Goal: Task Accomplishment & Management: Use online tool/utility

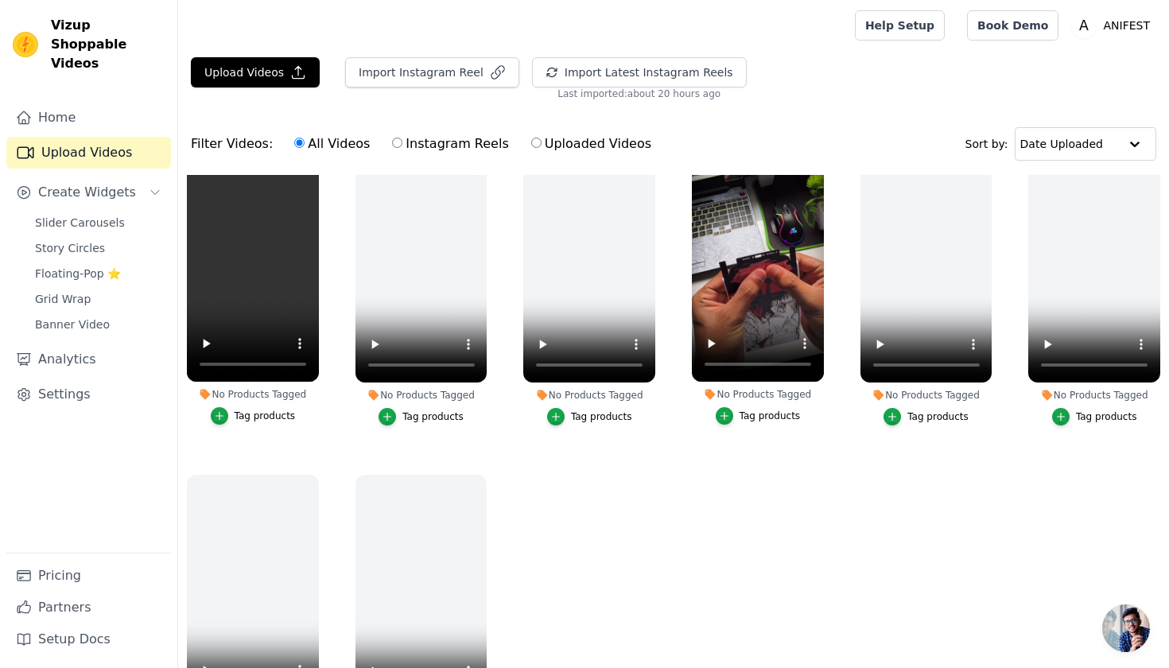
scroll to position [36, 0]
click at [295, 65] on icon "button" at bounding box center [298, 72] width 16 height 16
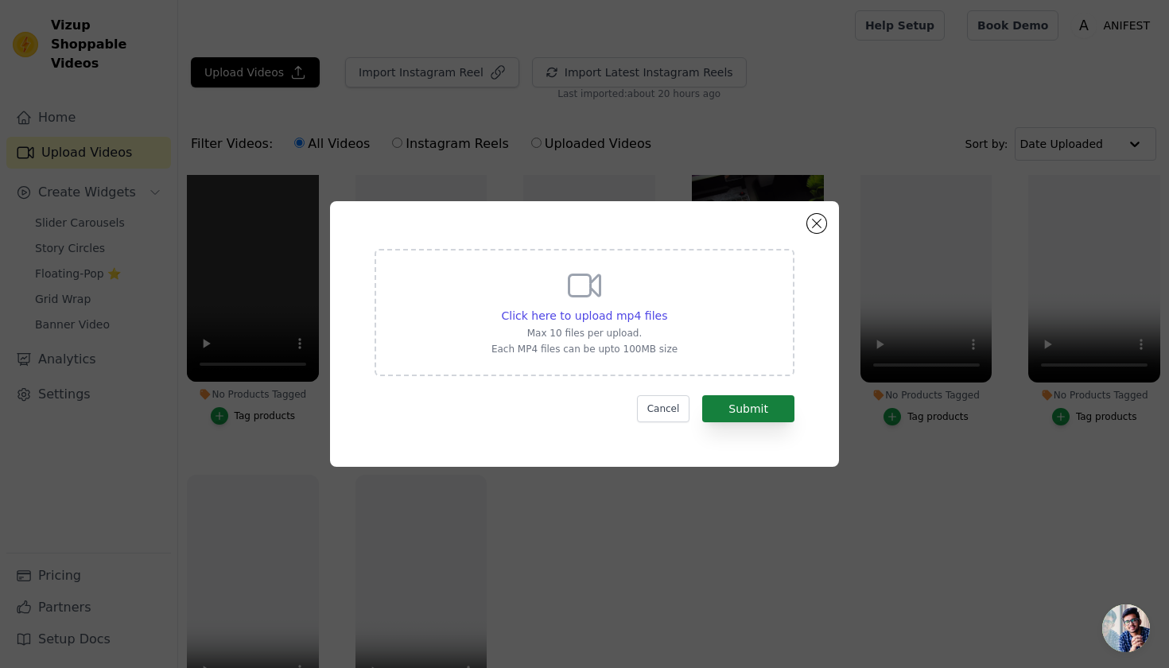
click at [752, 420] on button "Submit" at bounding box center [748, 408] width 92 height 27
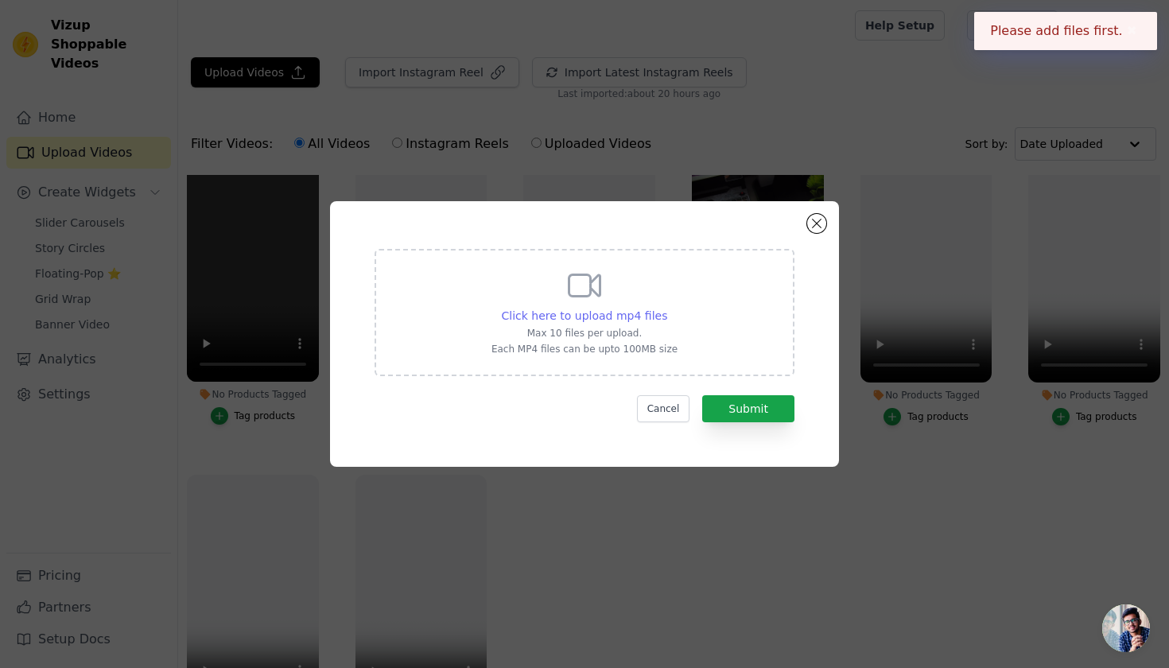
click at [629, 312] on span "Click here to upload mp4 files" at bounding box center [585, 315] width 166 height 13
click at [666, 308] on input "Click here to upload mp4 files Max 10 files per upload. Each MP4 files can be u…" at bounding box center [666, 307] width 1 height 1
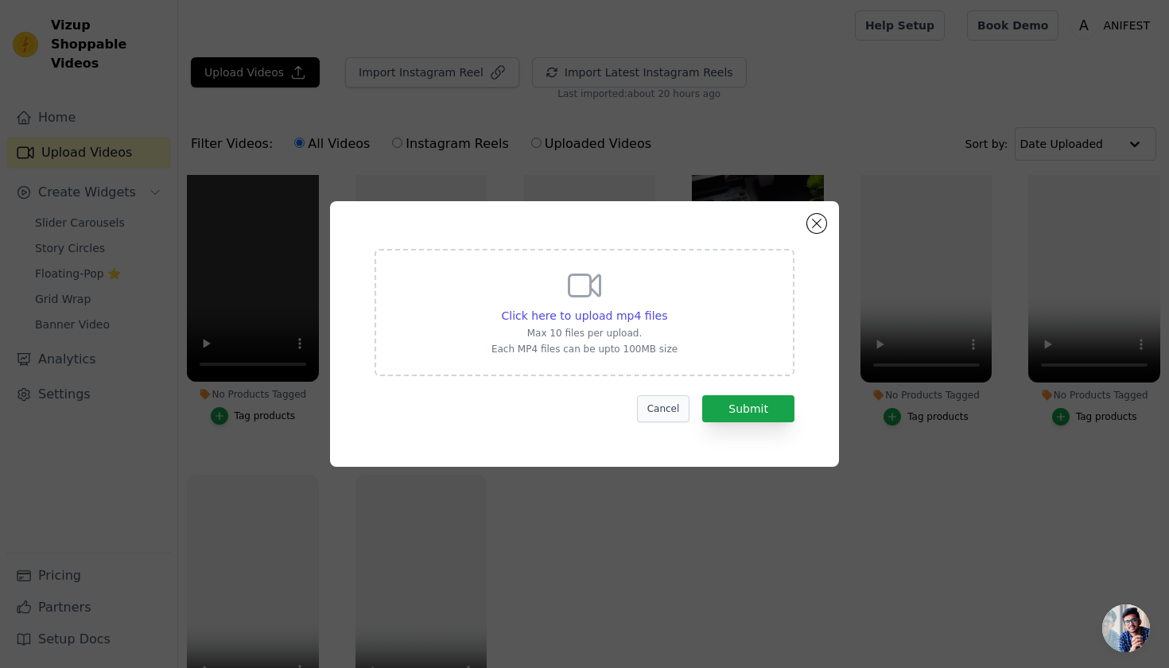
click at [670, 401] on button "Cancel" at bounding box center [663, 408] width 53 height 27
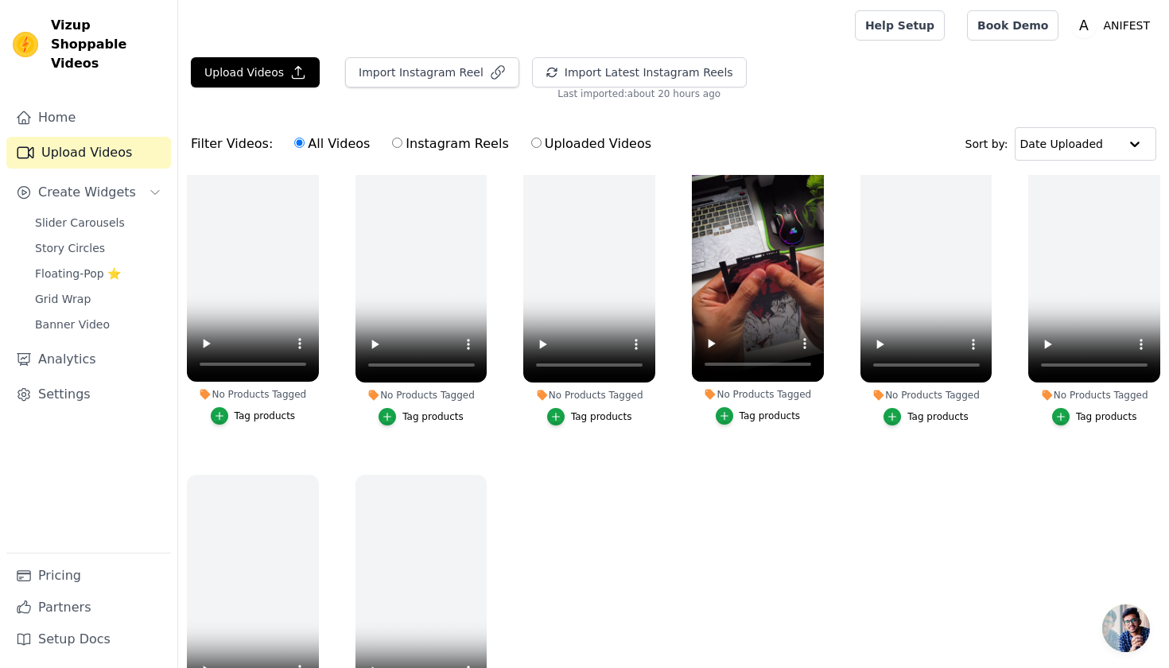
scroll to position [0, 0]
click at [295, 72] on icon "button" at bounding box center [299, 73] width 12 height 12
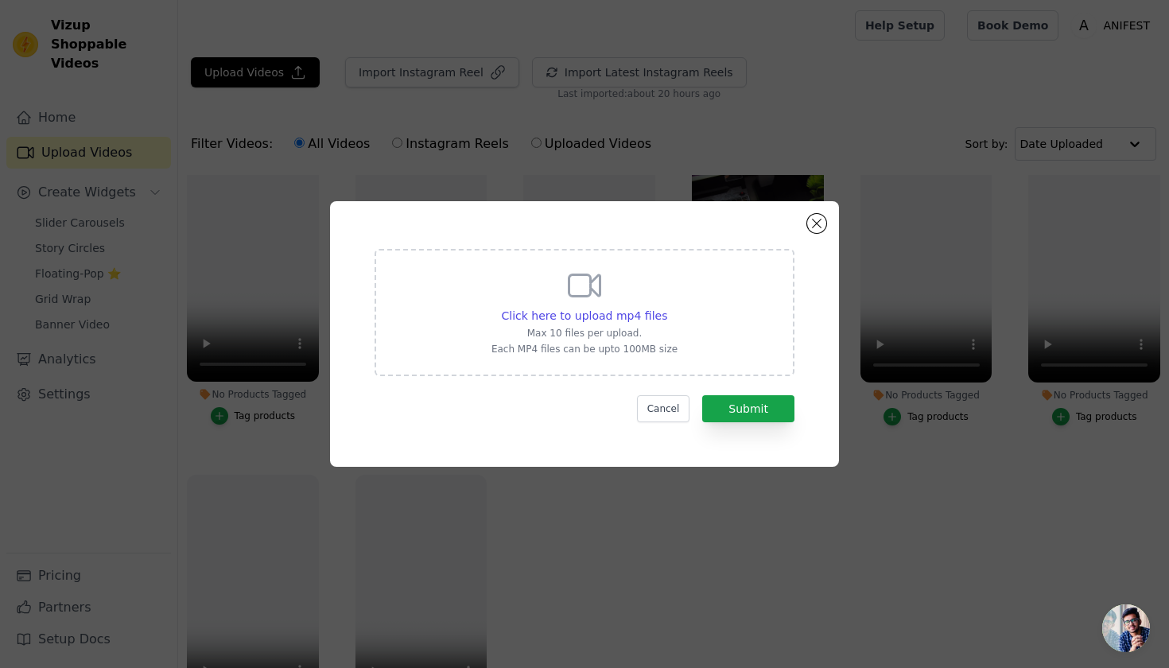
click at [541, 298] on div "Click here to upload mp4 files Max 10 files per upload. Each MP4 files can be u…" at bounding box center [584, 310] width 186 height 89
click at [666, 307] on input "Click here to upload mp4 files Max 10 files per upload. Each MP4 files can be u…" at bounding box center [666, 307] width 1 height 1
type input "C:\fakepath\VID-20230805-WA0087.mp4"
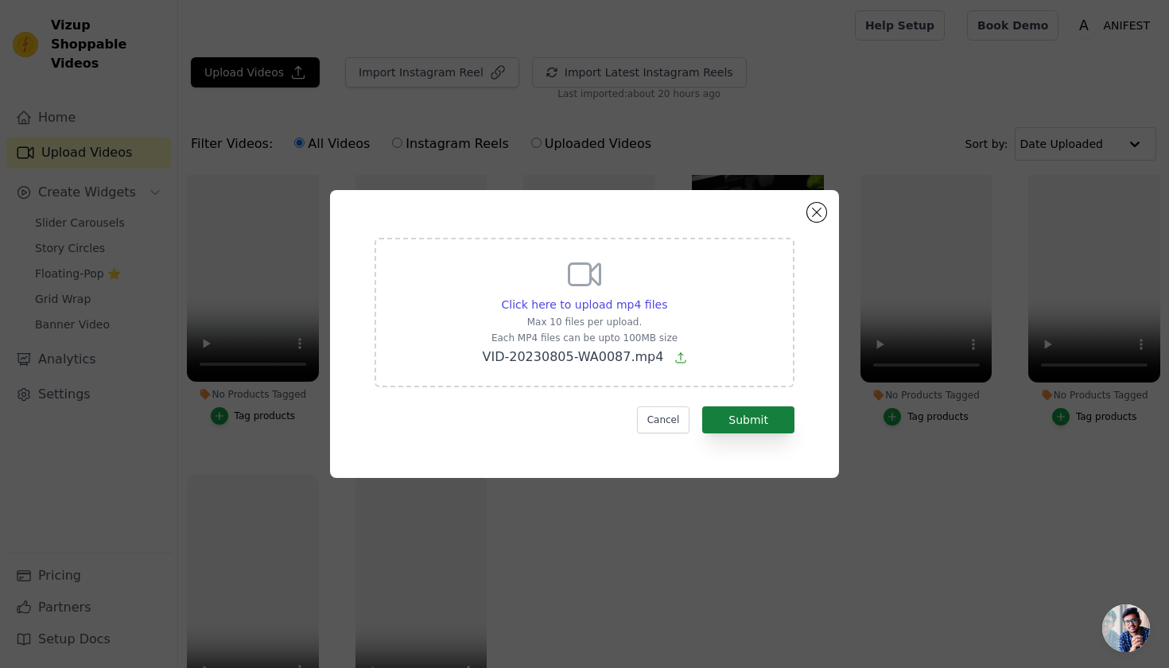
click at [756, 413] on button "Submit" at bounding box center [748, 419] width 92 height 27
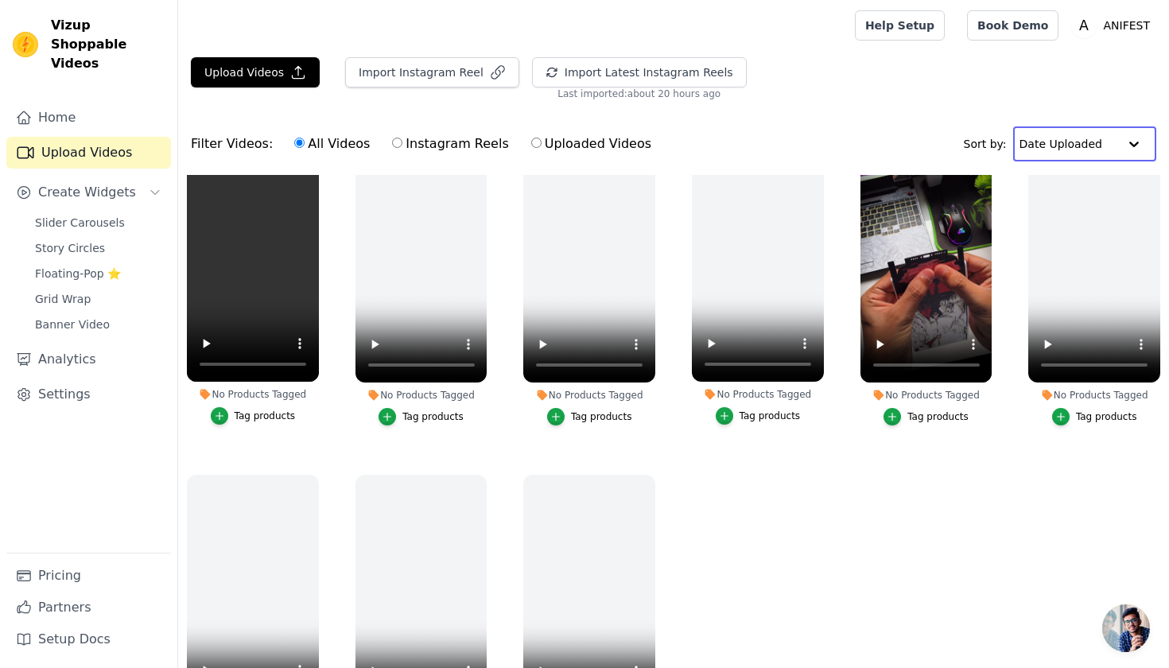
click at [1075, 141] on input "text" at bounding box center [1068, 144] width 99 height 32
click at [1138, 150] on div at bounding box center [1135, 144] width 32 height 32
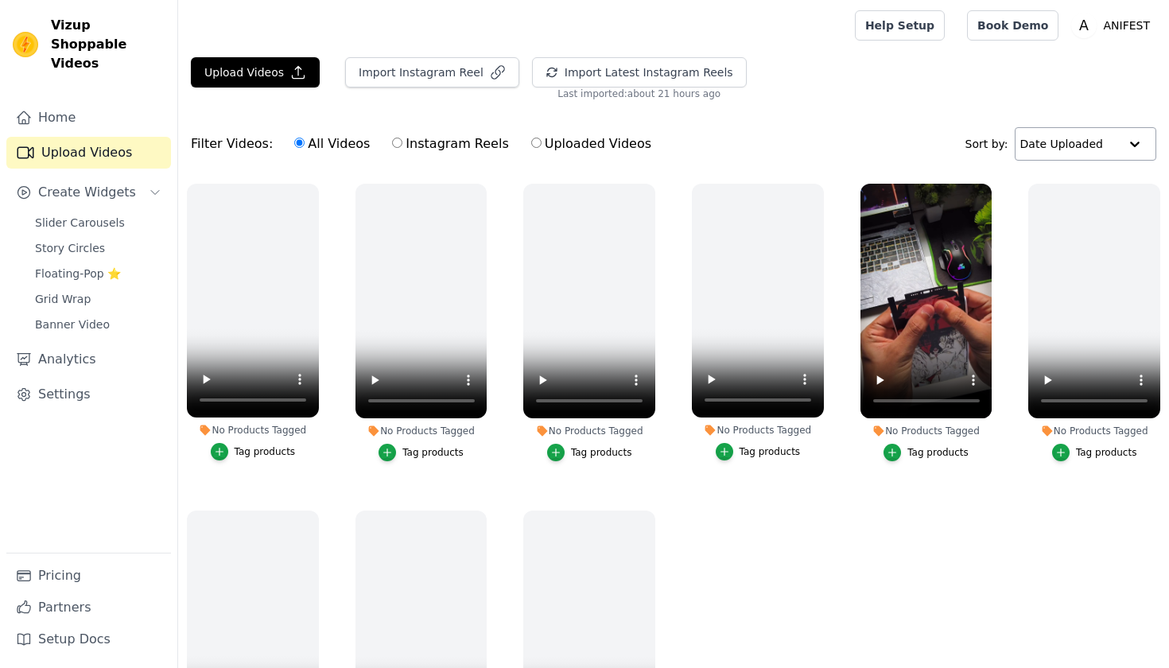
click at [1070, 142] on input "text" at bounding box center [1069, 144] width 99 height 32
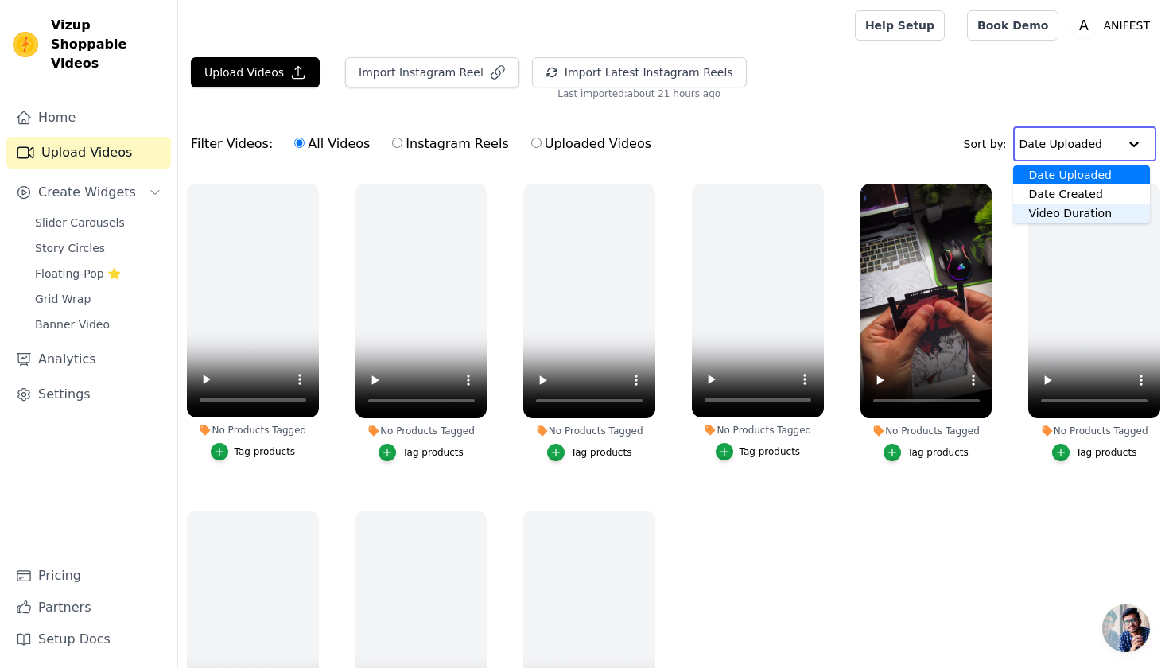
click at [1071, 215] on div "Video Duration" at bounding box center [1081, 213] width 137 height 19
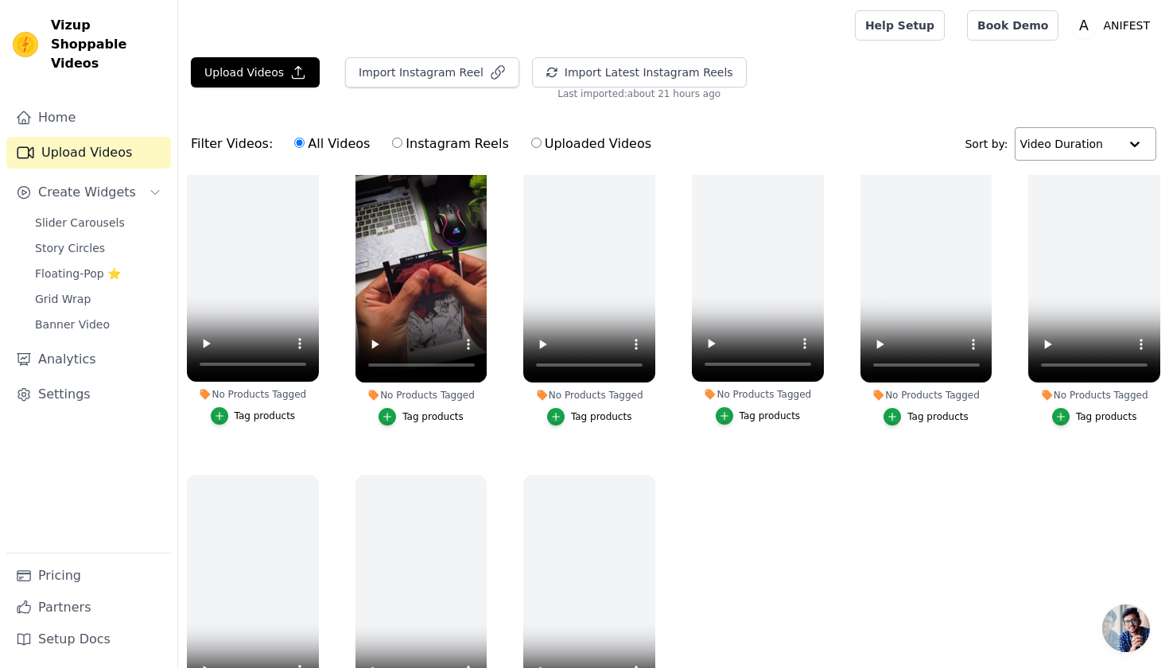
scroll to position [36, 0]
click at [788, 427] on label "No Products Tagged Tag products" at bounding box center [758, 289] width 134 height 285
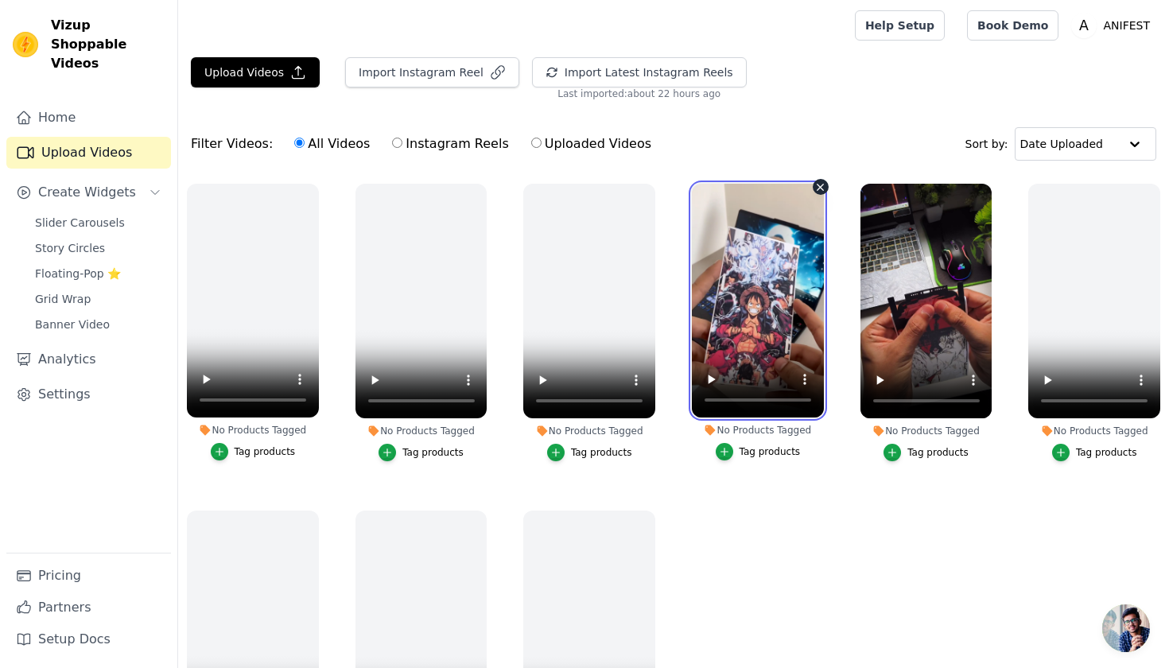
click at [756, 347] on video at bounding box center [758, 301] width 132 height 234
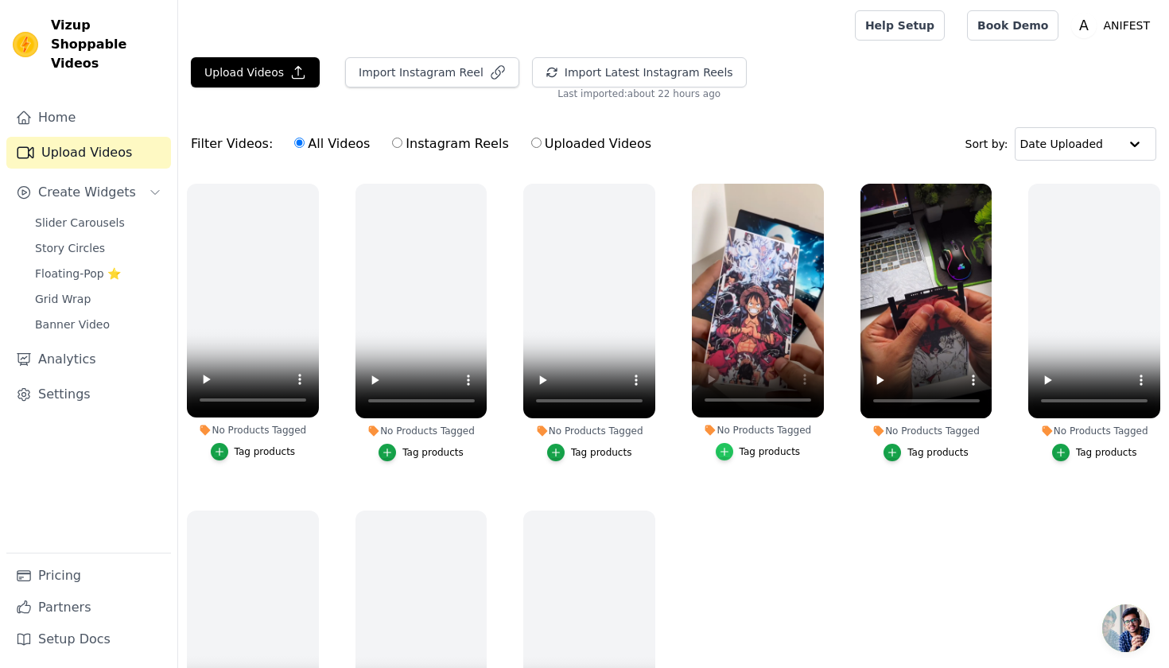
click at [719, 452] on icon "button" at bounding box center [724, 451] width 11 height 11
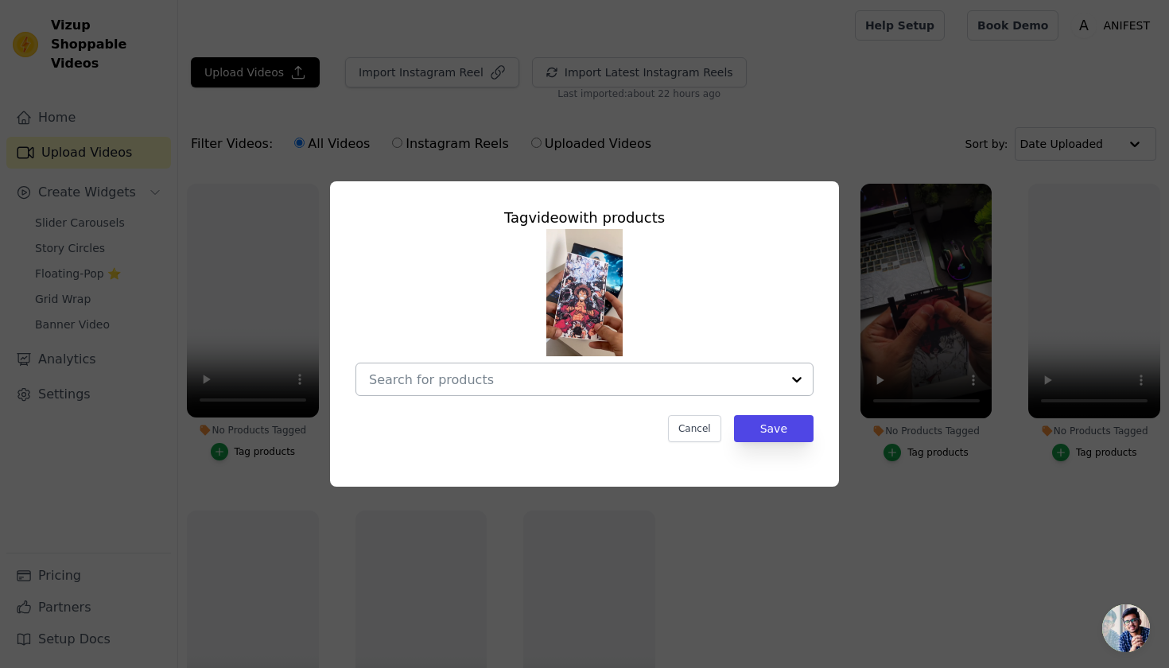
click at [661, 375] on input "No Products Tagged Tag video with products Cancel Save Tag products" at bounding box center [575, 379] width 412 height 15
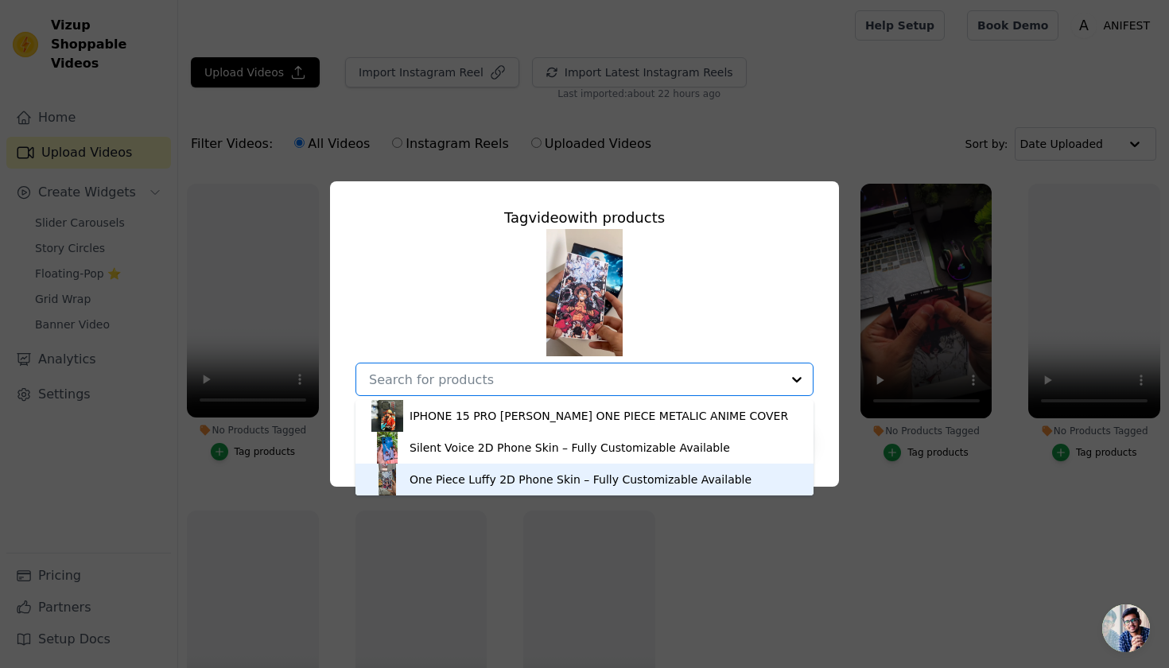
click at [590, 479] on div "One Piece Luffy 2D Phone Skin – Fully Customizable Available" at bounding box center [580, 479] width 342 height 16
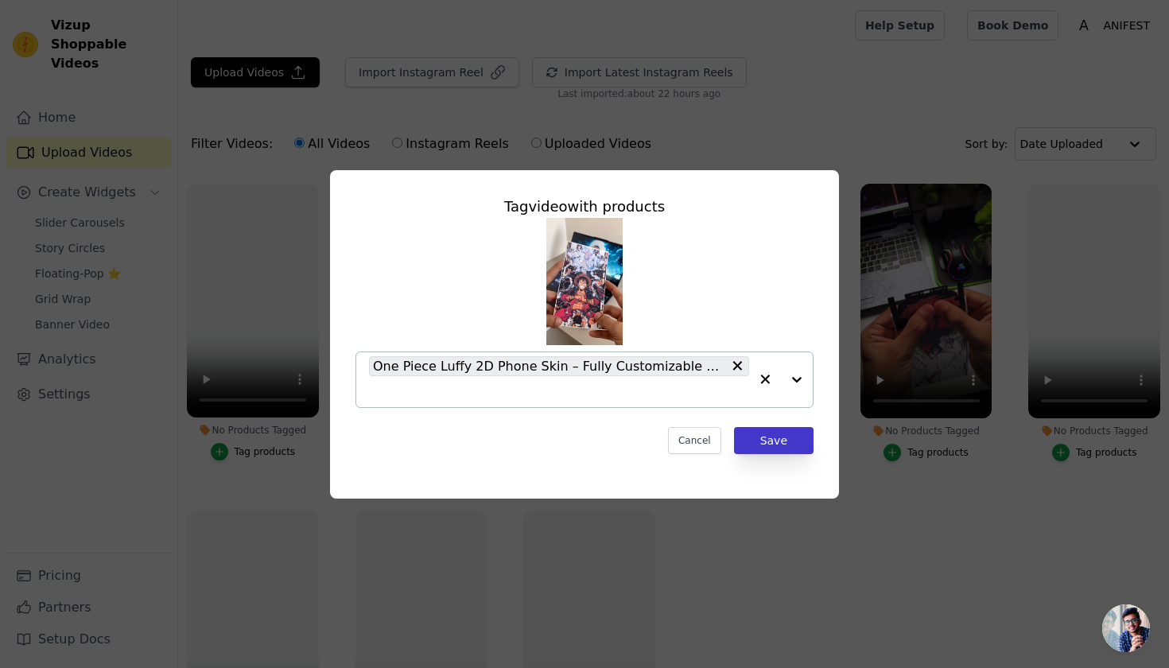
click at [760, 436] on button "Save" at bounding box center [773, 440] width 79 height 27
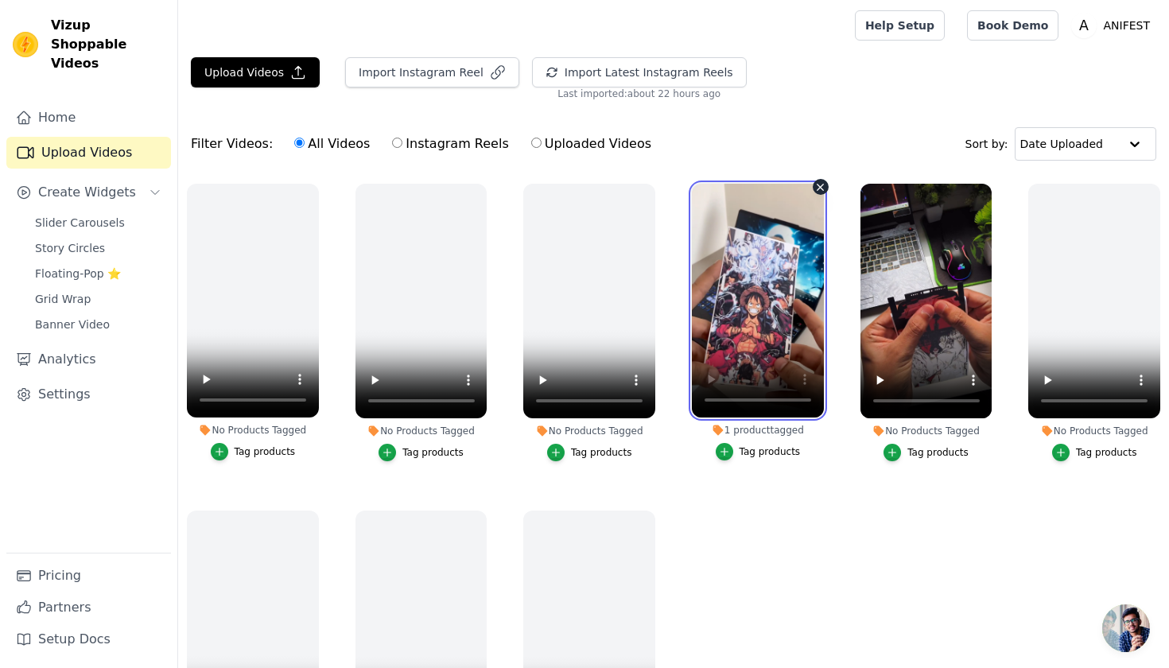
click at [703, 400] on video at bounding box center [758, 301] width 132 height 234
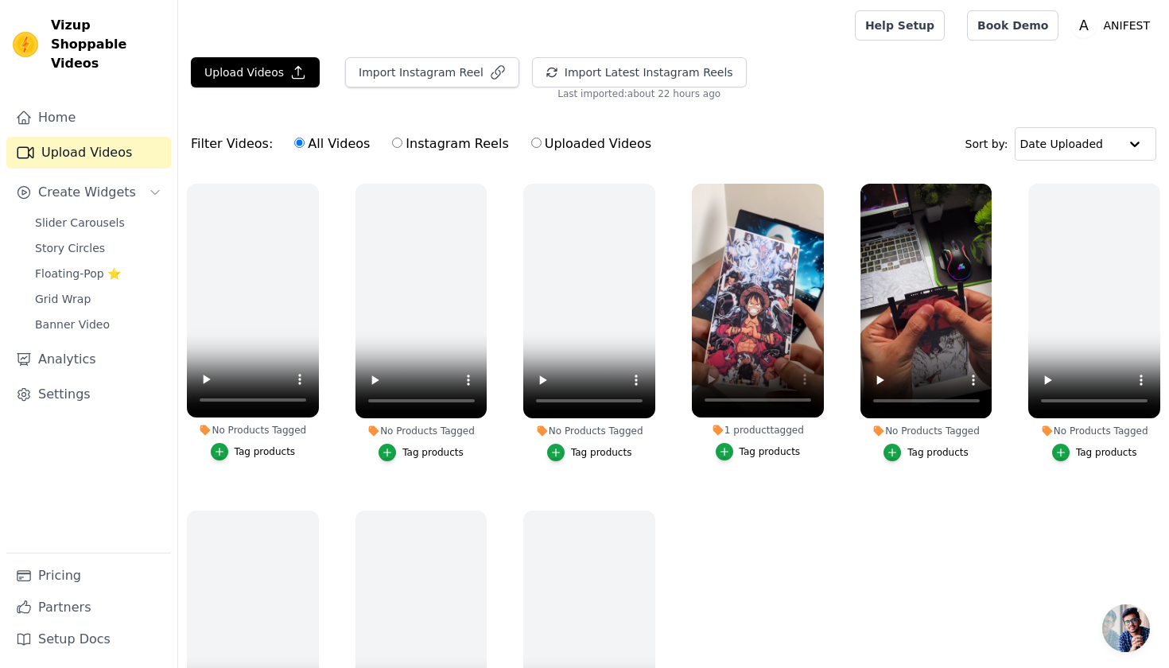
click at [111, 393] on div "Home Upload Videos Create Widgets Slider Carousels Story Circles Floating-Pop ⭐…" at bounding box center [88, 327] width 165 height 451
click at [84, 378] on link "Settings" at bounding box center [88, 394] width 165 height 32
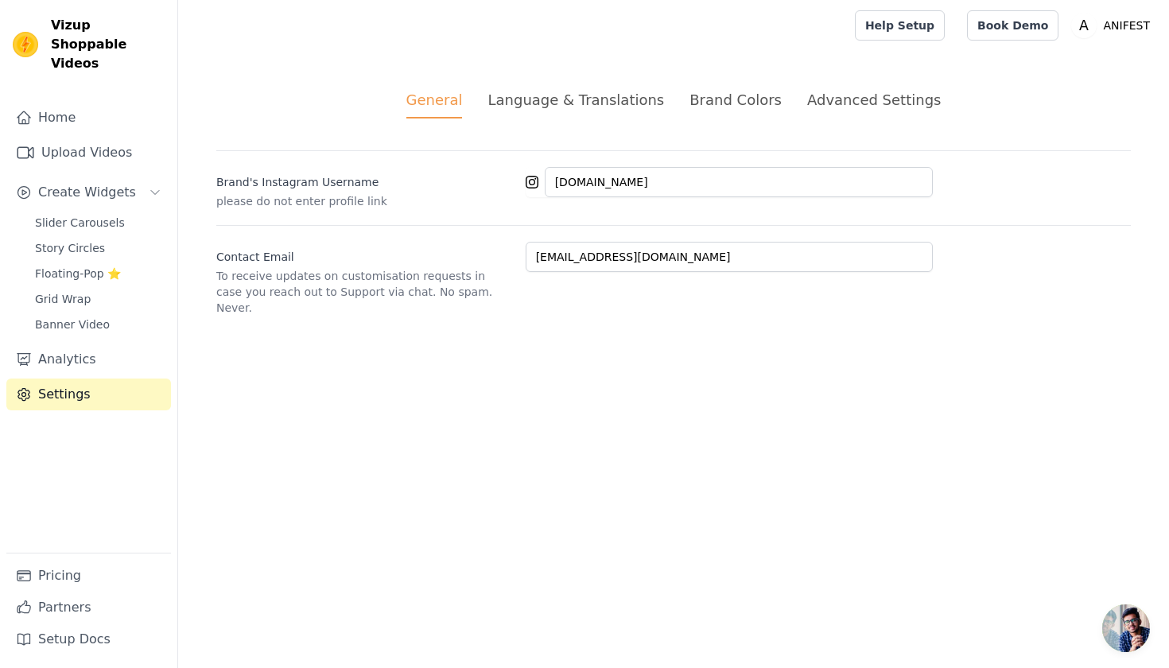
click at [539, 94] on div "Language & Translations" at bounding box center [575, 99] width 176 height 21
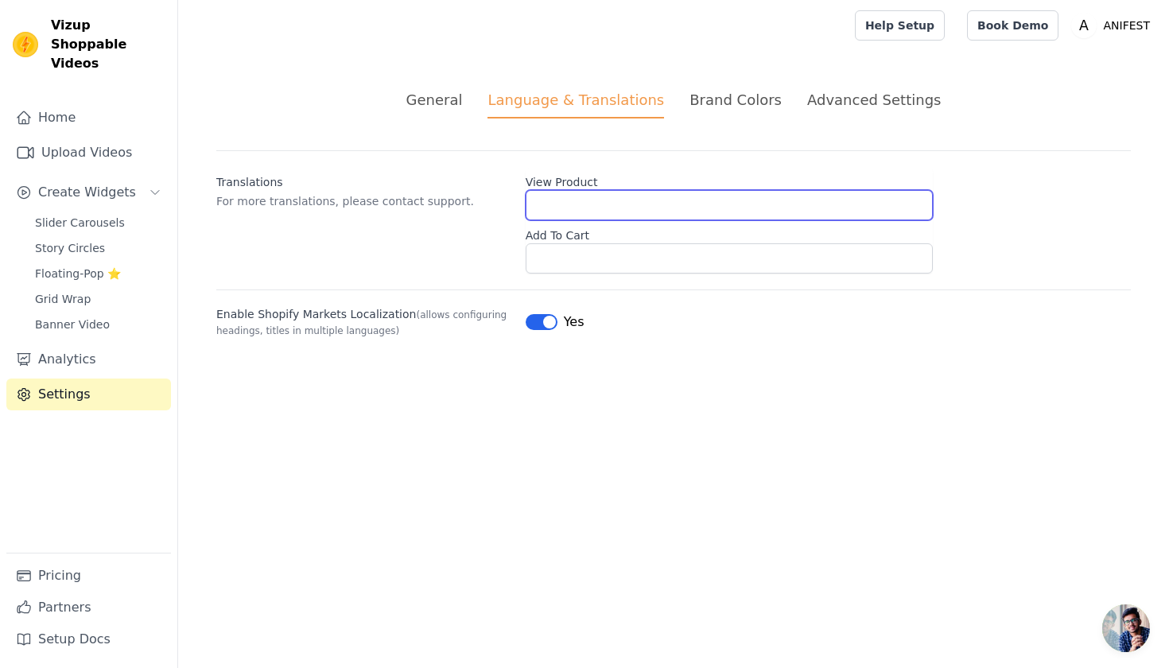
click at [601, 216] on input "View Product" at bounding box center [728, 205] width 407 height 30
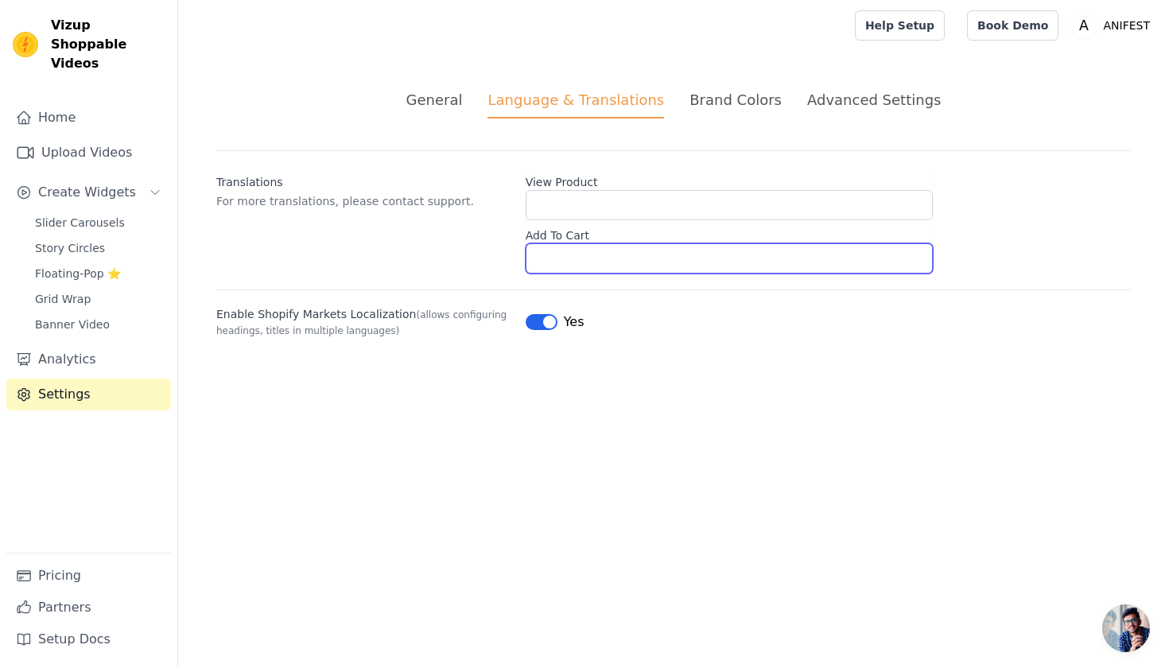
click at [584, 260] on input "Add To Cart" at bounding box center [728, 258] width 407 height 30
click at [730, 105] on div "Brand Colors" at bounding box center [735, 99] width 92 height 21
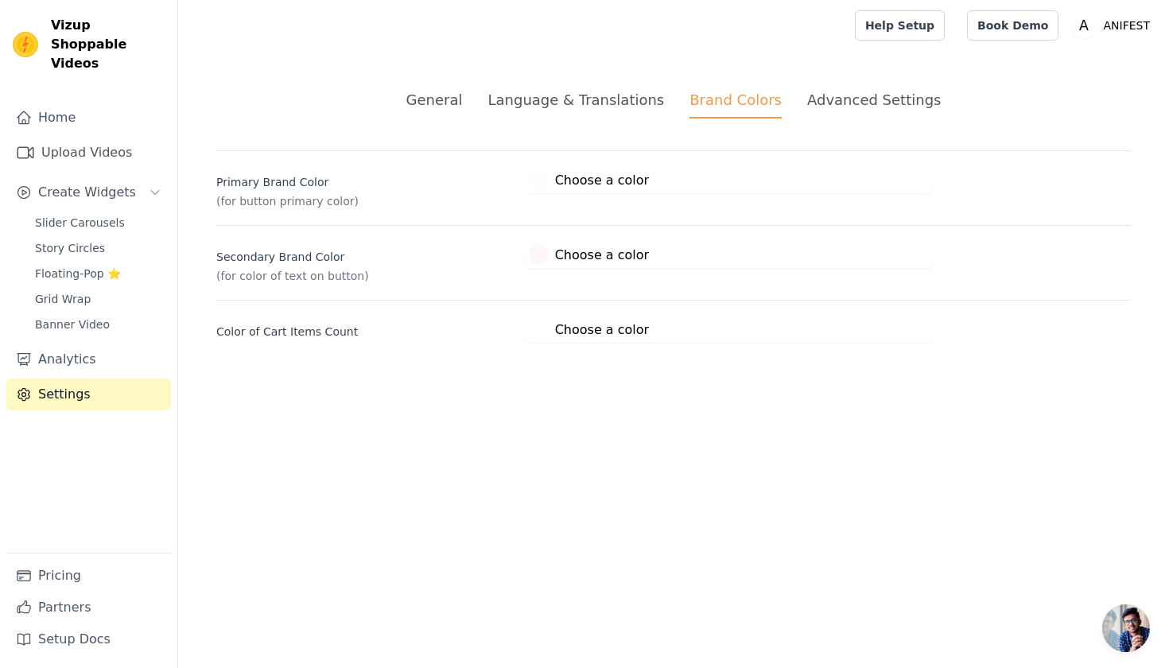
click at [599, 184] on label "#fffdfd Choose a color" at bounding box center [589, 180] width 120 height 20
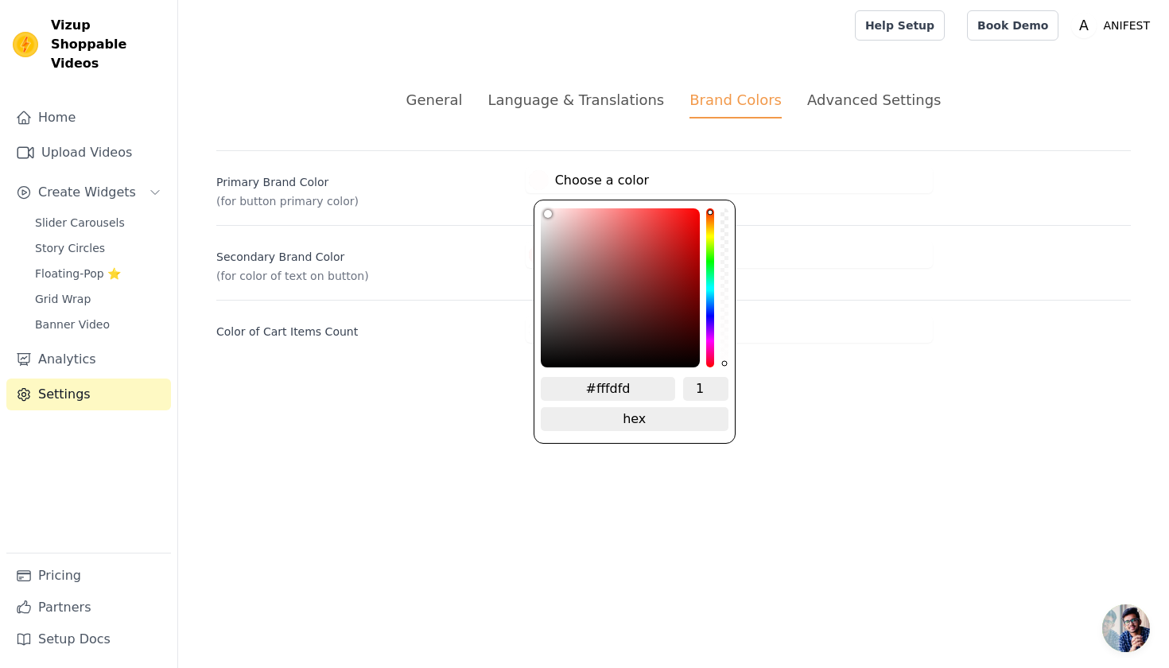
type input "#282424"
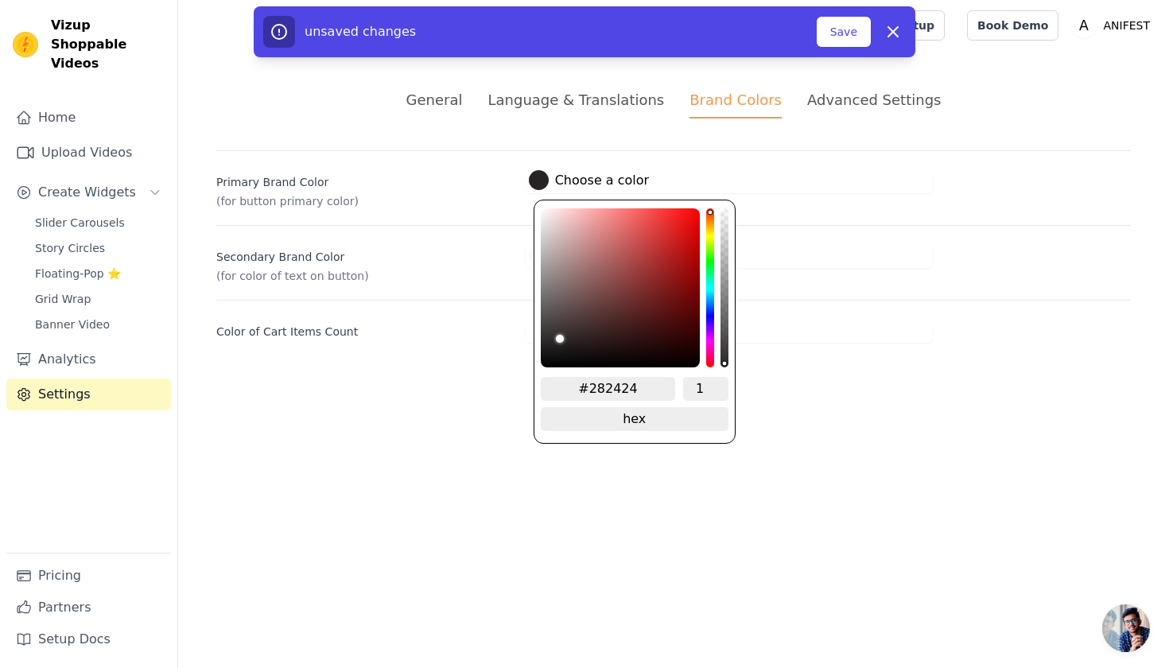
type input "#262323"
type input "#252222"
type input "#221f1f"
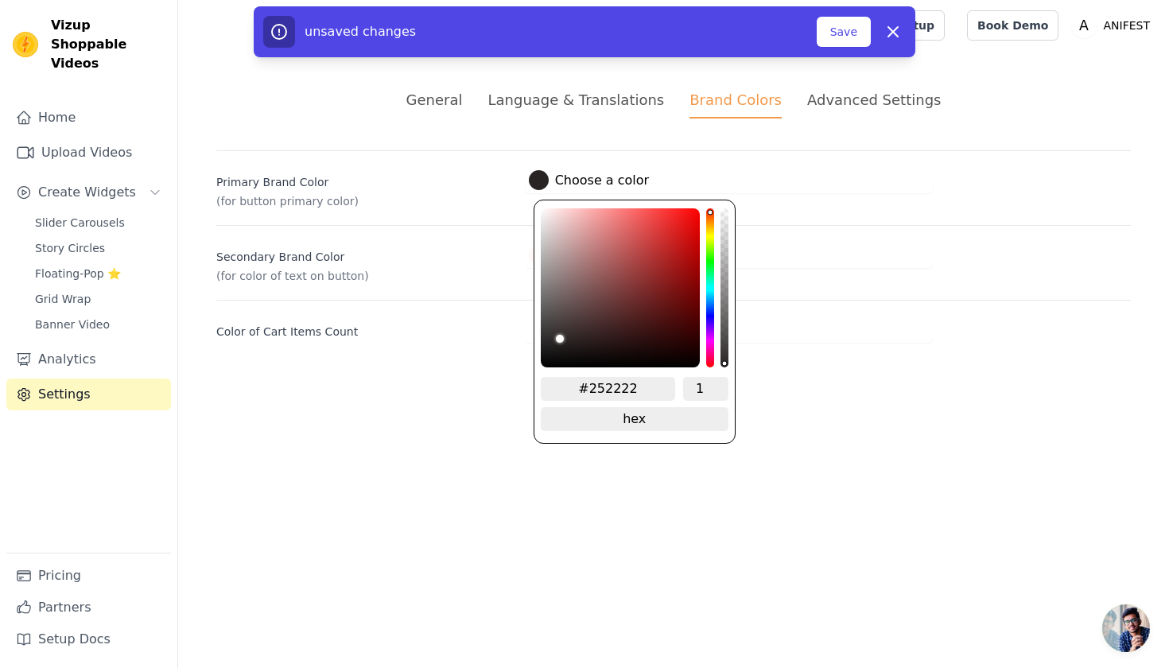
type input "#221f1f"
type input "#201d1d"
type input "#1d1b1b"
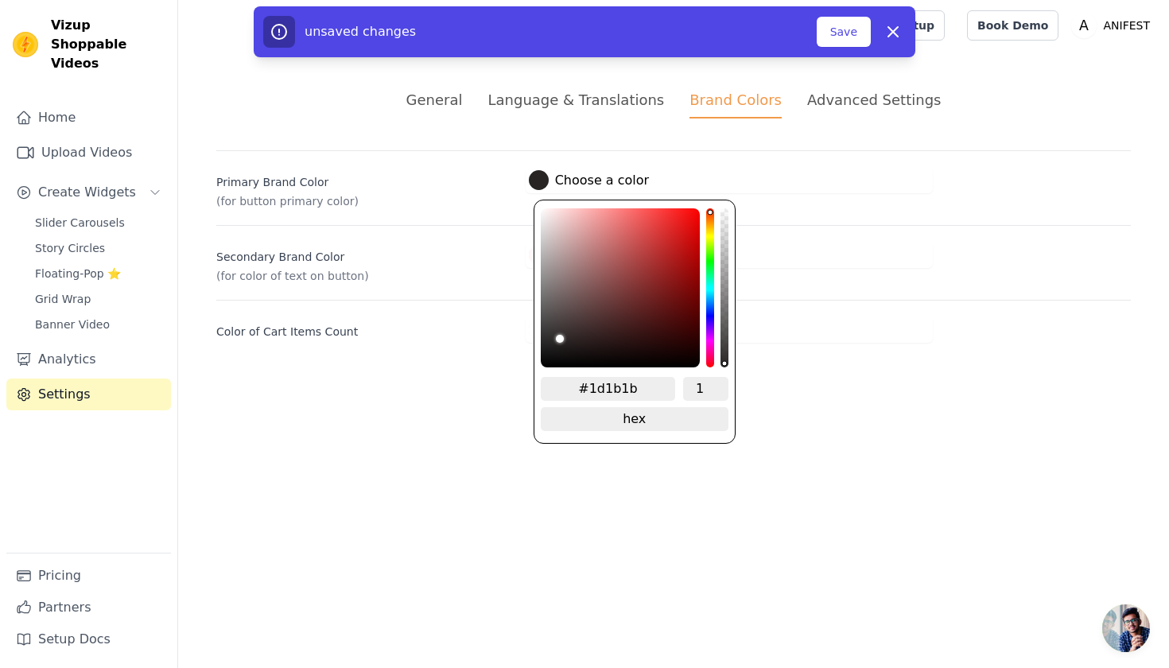
type input "#1c1919"
type input "#1b1818"
type input "#1a1717"
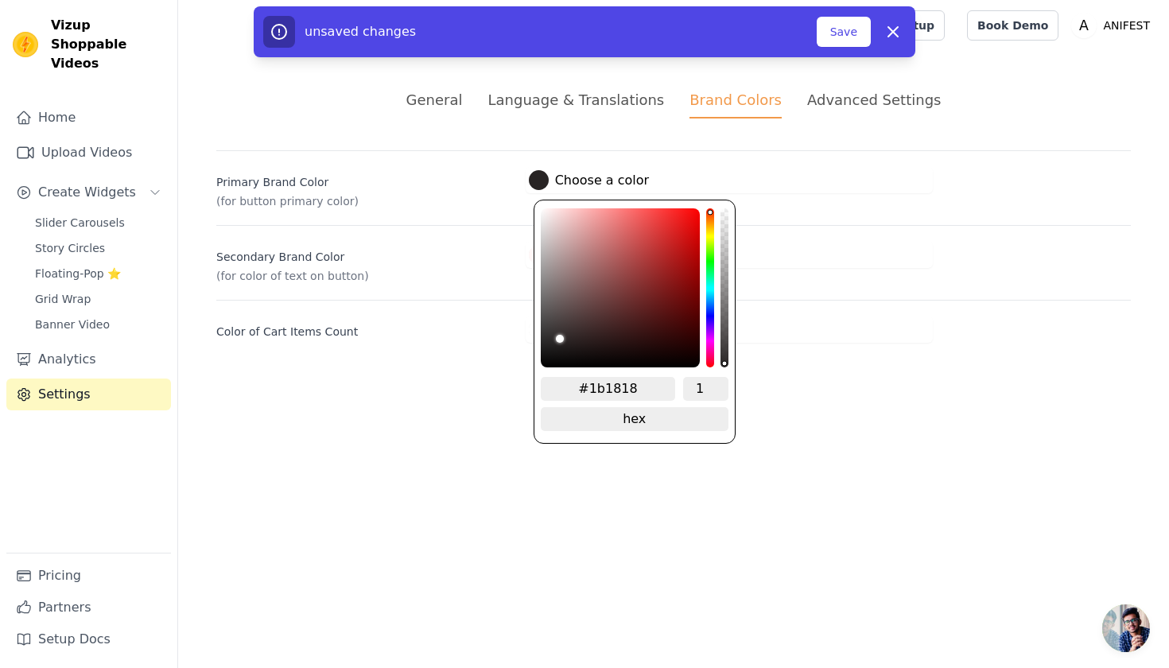
type input "#1a1717"
type input "#181616"
type input "#171515"
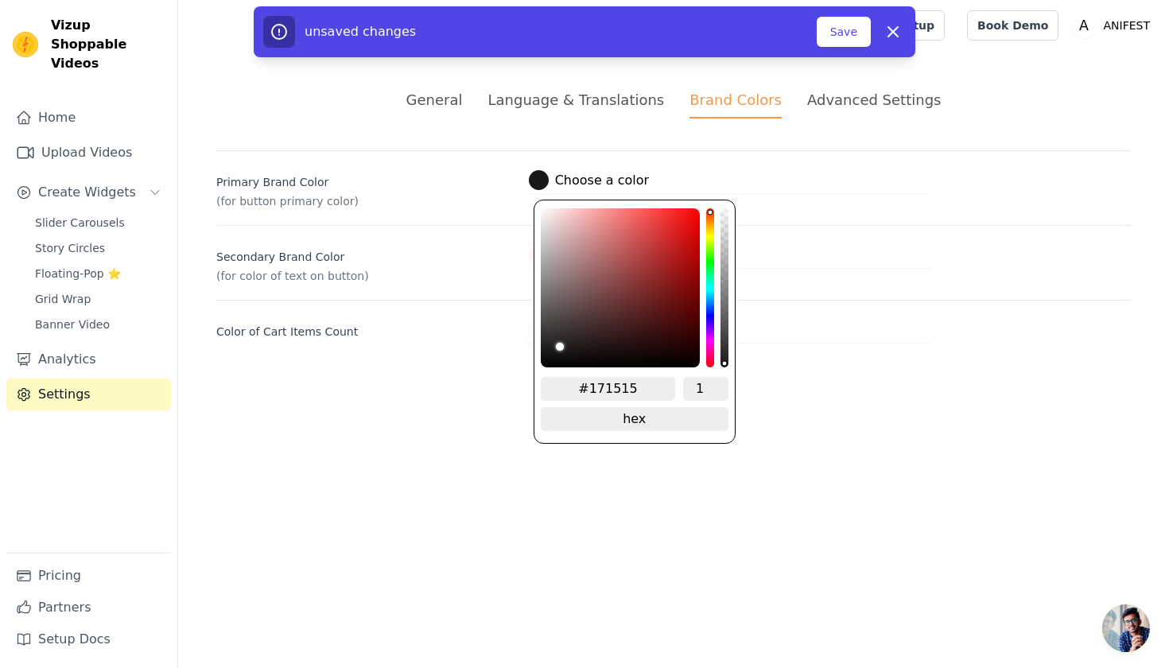
type input "#161414"
type input "#141313"
type input "#131212"
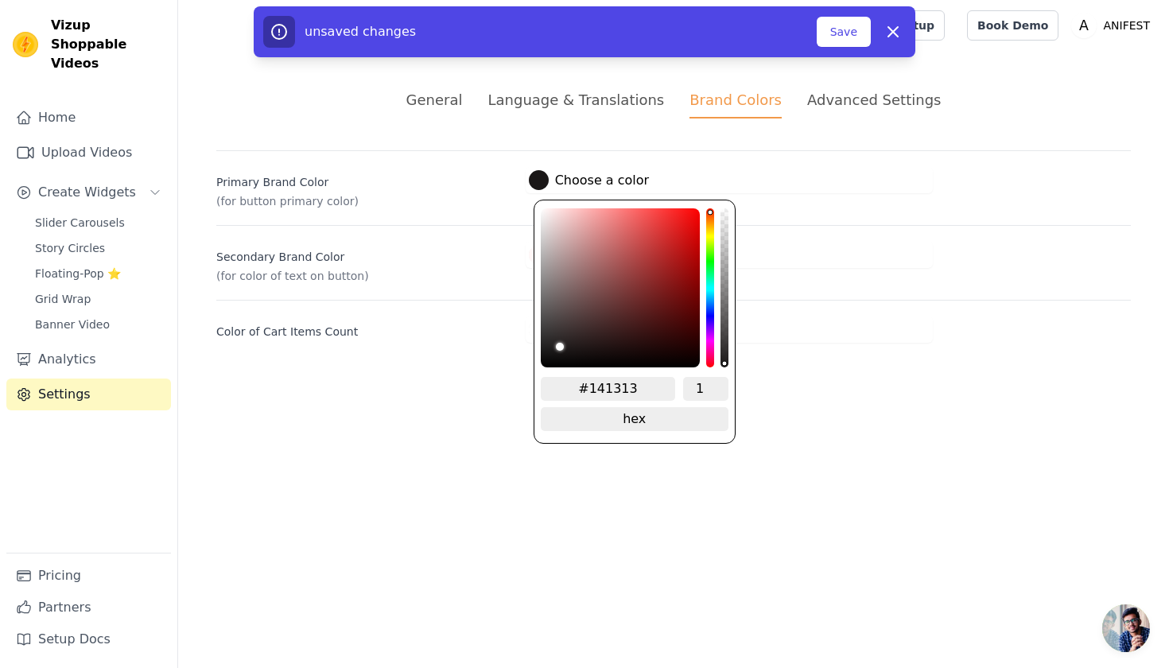
type input "#131212"
type input "#121010"
type input "#110f0f"
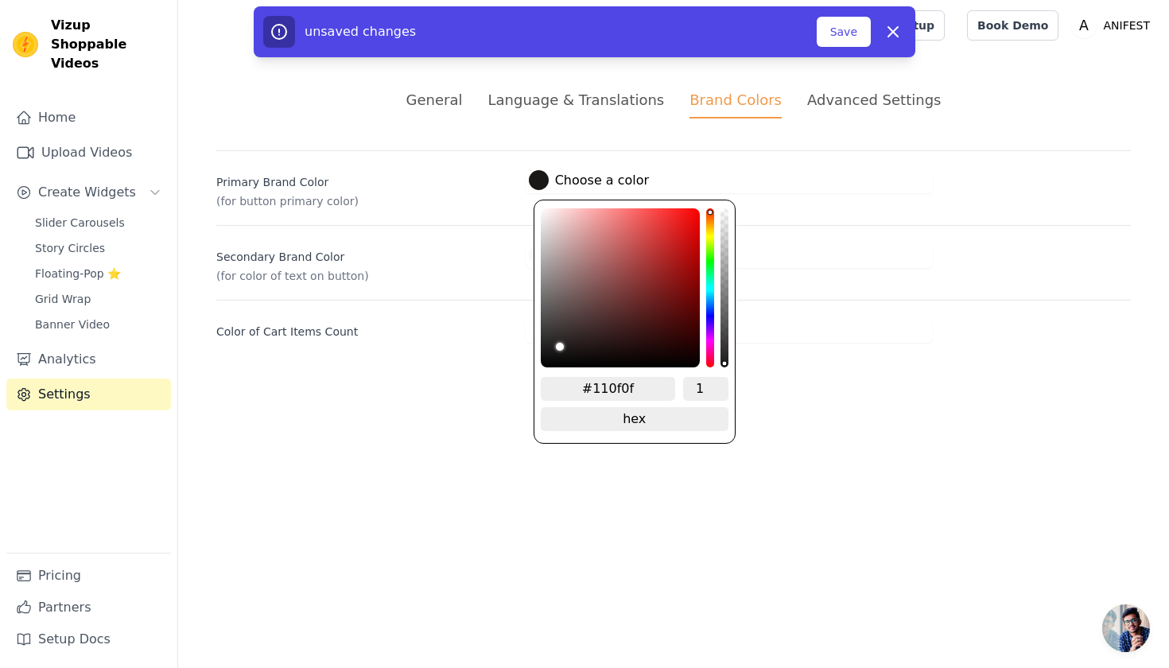
type input "#0f0e0e"
type input "#0e0d0d"
type input "#0d0c0c"
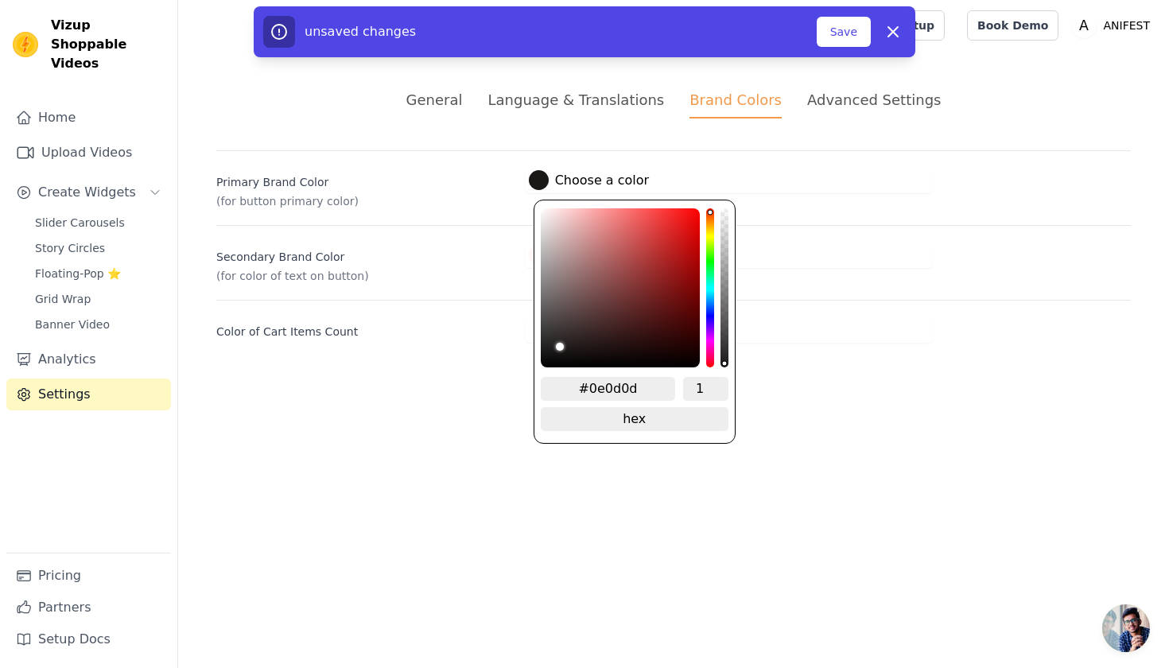
type input "#0d0c0c"
type input "#0b0b0b"
type input "#0a0a0a"
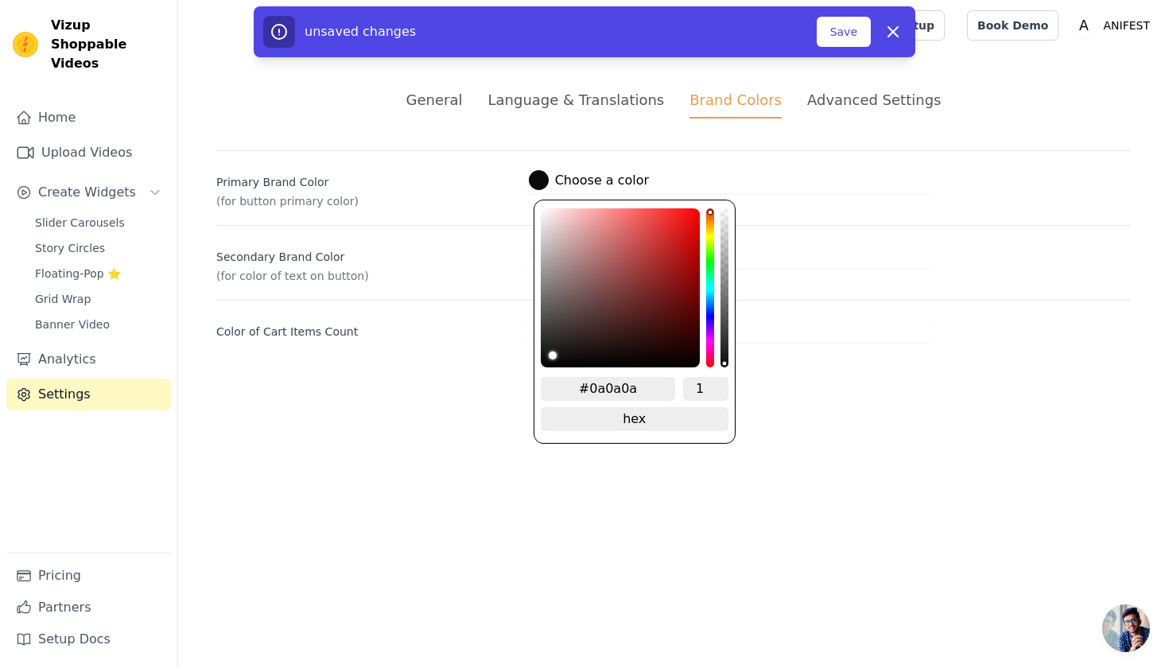
type input "#090909"
type input "#080707"
type input "#060606"
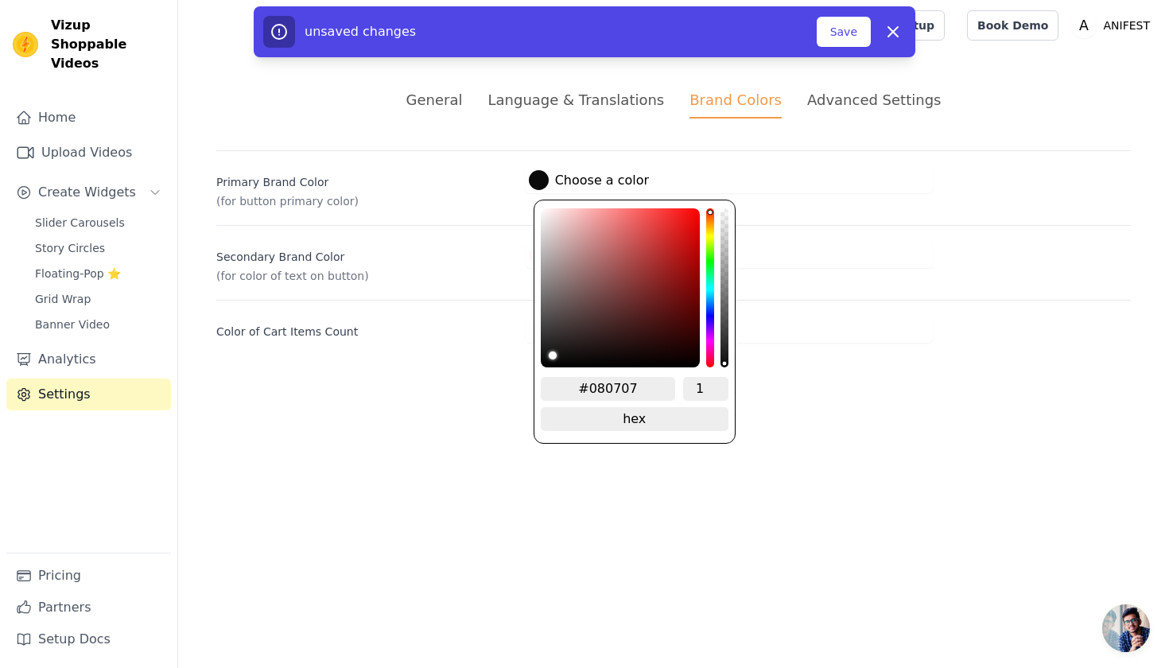
type input "#060606"
type input "#050505"
type input "#040404"
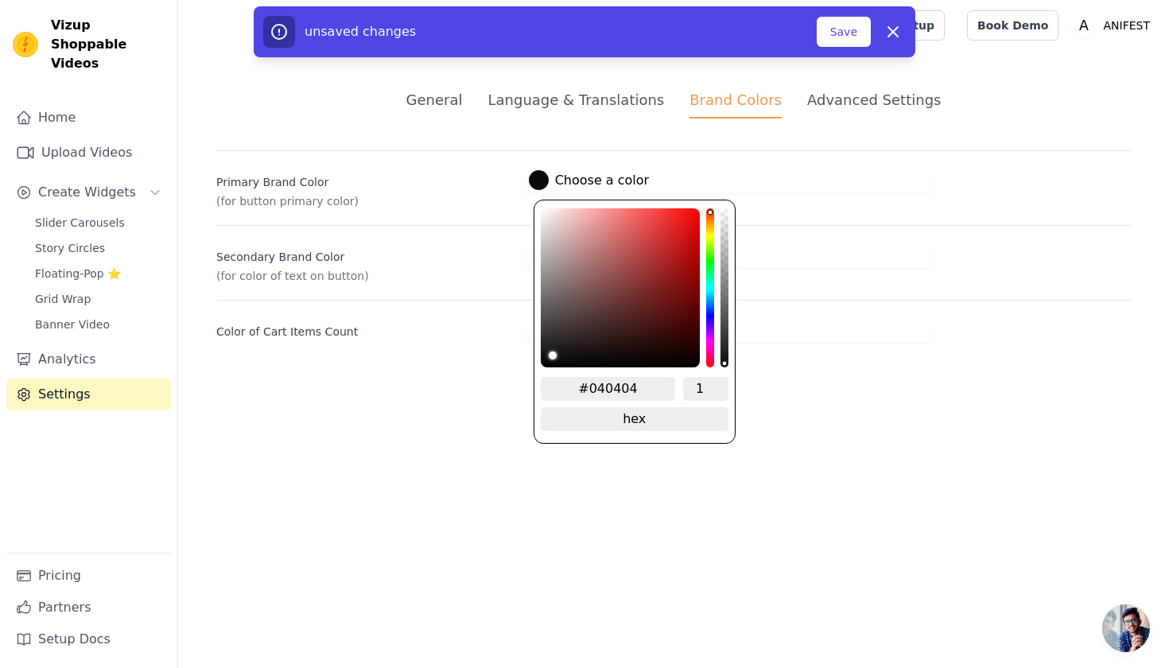
type input "#030303"
type input "#010101"
type input "#000000"
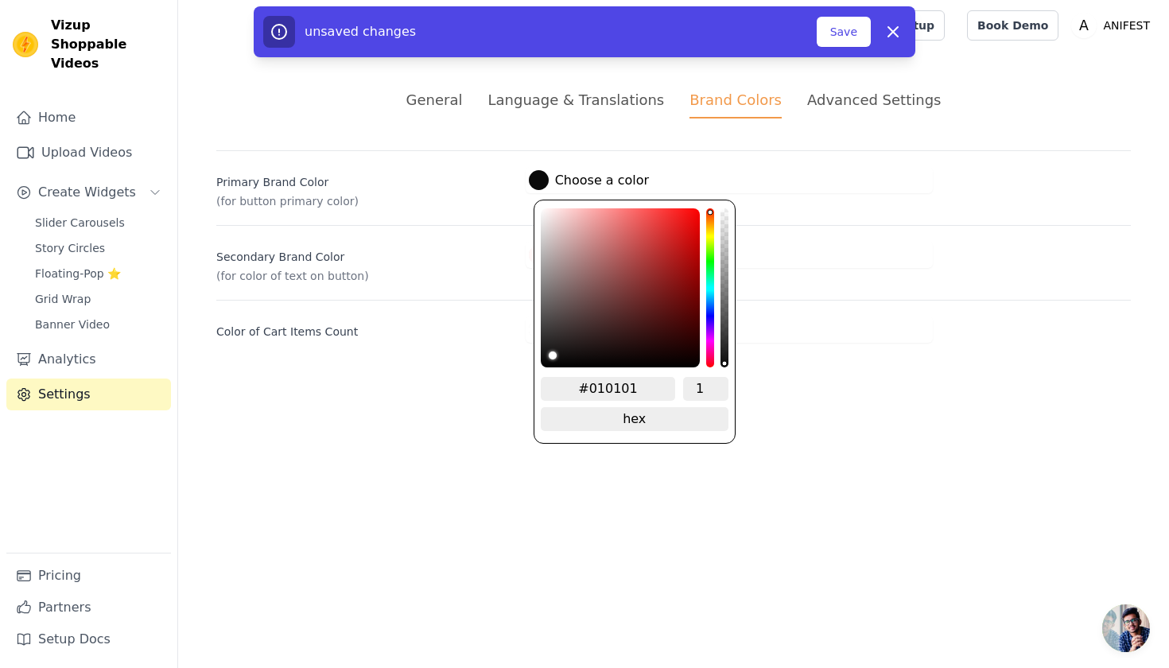
type input "#000000"
drag, startPoint x: 555, startPoint y: 343, endPoint x: 521, endPoint y: 381, distance: 50.1
click at [521, 381] on html "Vizup Shoppable Videos Home Upload Videos Create Widgets Slider Carousels Story…" at bounding box center [584, 190] width 1169 height 381
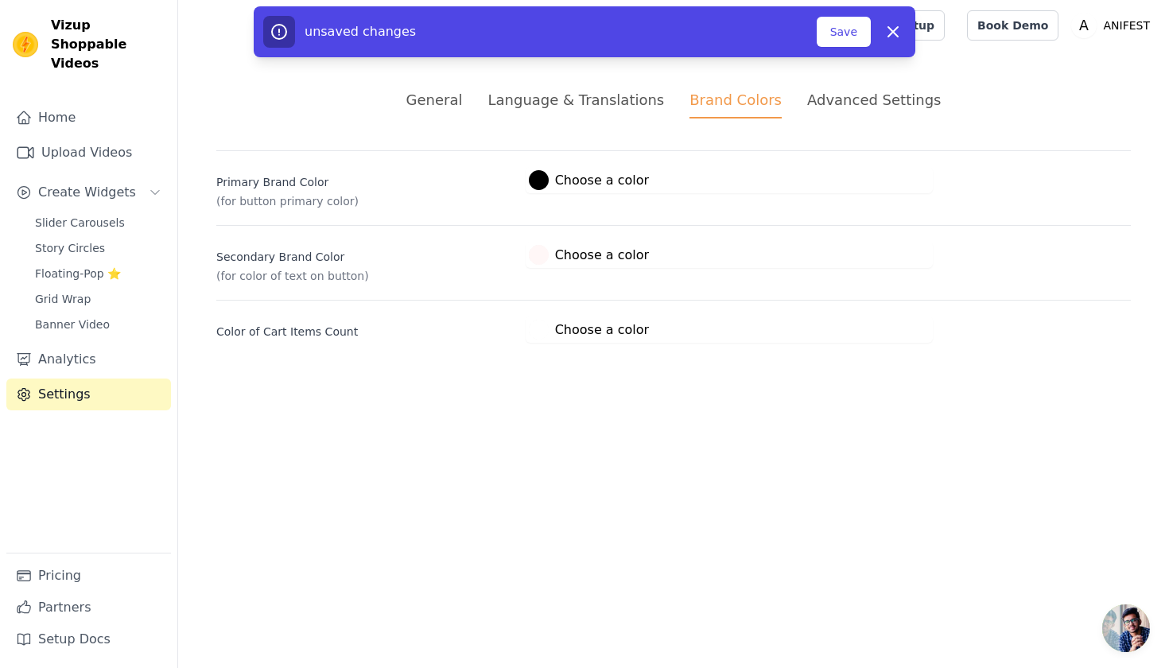
click at [521, 381] on html "Vizup Shoppable Videos Home Upload Videos Create Widgets Slider Carousels Story…" at bounding box center [584, 190] width 1169 height 381
click at [579, 245] on label "#fff7f7 Choose a color" at bounding box center [589, 255] width 120 height 20
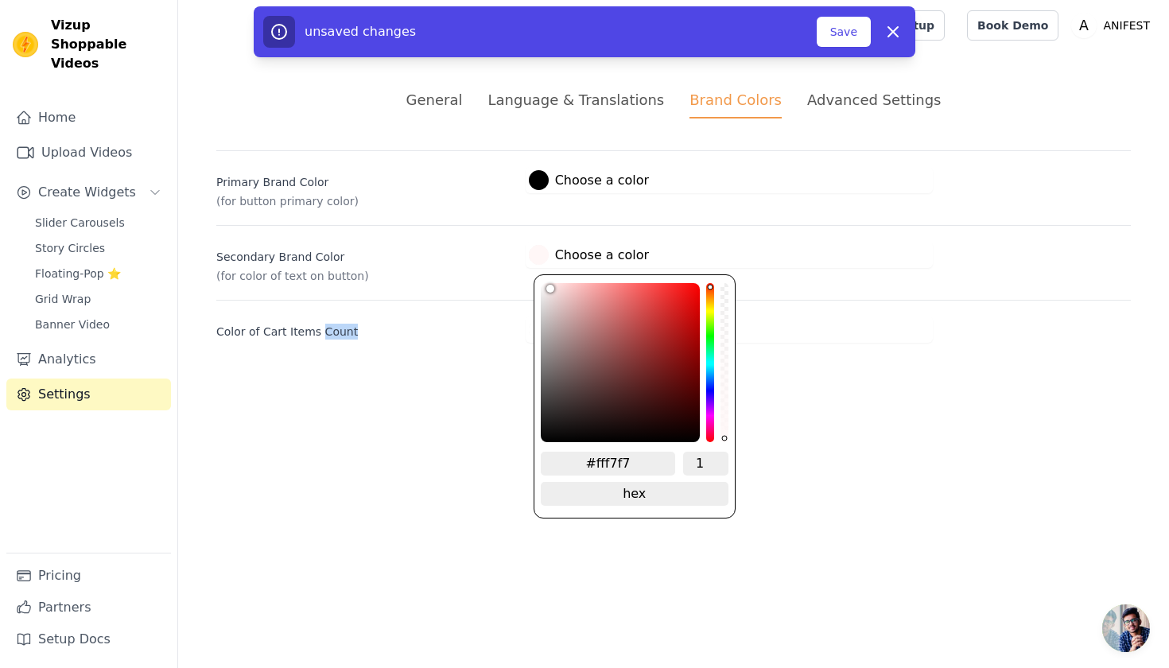
type input "#110f0f"
click at [557, 432] on div "color picker" at bounding box center [620, 362] width 159 height 159
click at [492, 377] on div "General Language & Translations Brand Colors Advanced Settings unsaved changes …" at bounding box center [673, 216] width 991 height 330
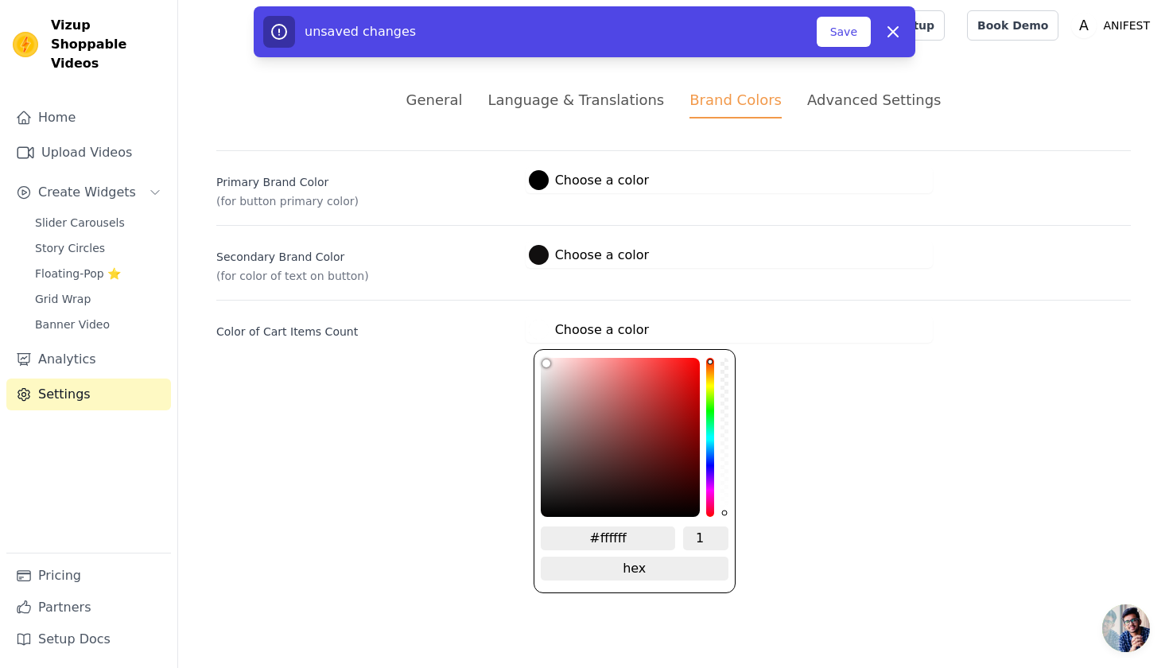
click at [536, 338] on div at bounding box center [539, 330] width 20 height 20
type input "#1d1d1d"
click at [543, 499] on div "color picker" at bounding box center [620, 437] width 159 height 159
type input "#110f0f"
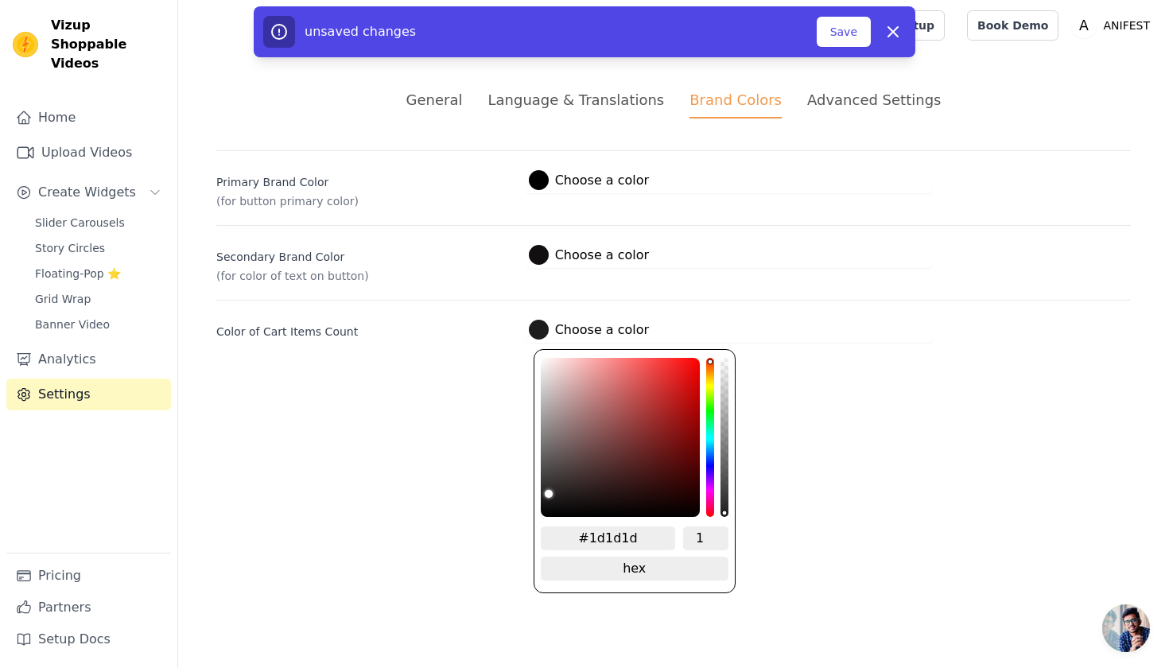
type input "#110f0f"
type input "#0f0d0d"
type input "#090808"
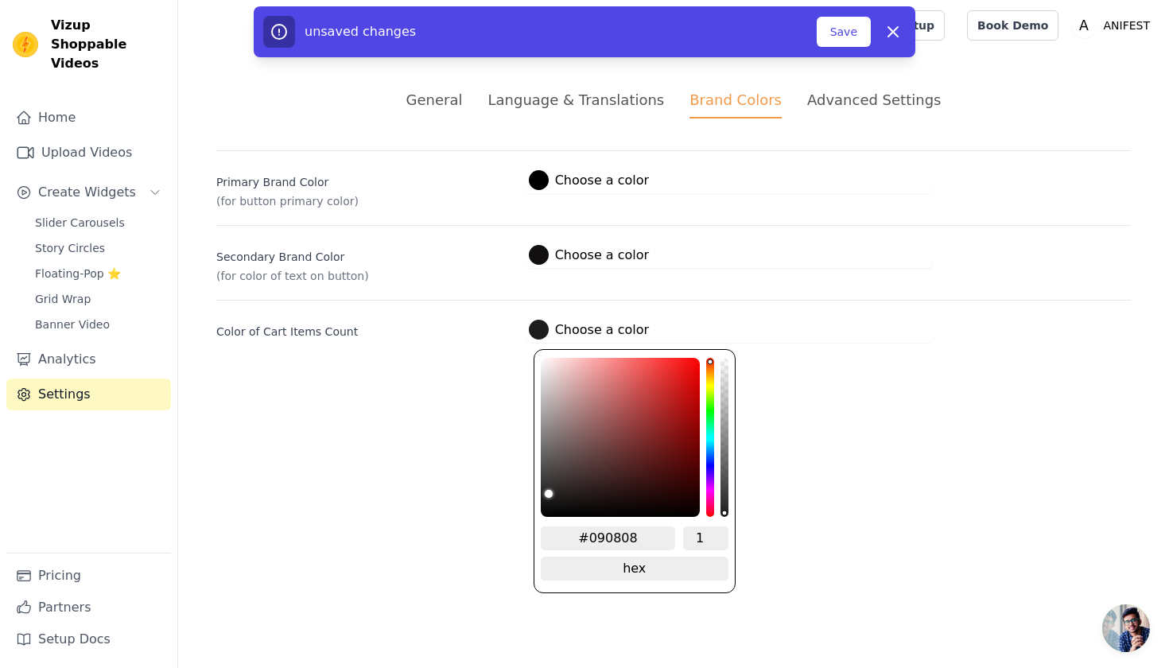
type input "#000000"
drag, startPoint x: 560, startPoint y: 507, endPoint x: 560, endPoint y: 529, distance: 21.5
click at [560, 529] on div "#000000 1 hex change to rgb" at bounding box center [634, 471] width 202 height 244
click at [494, 381] on html "Vizup Shoppable Videos Home Upload Videos Create Widgets Slider Carousels Story…" at bounding box center [584, 190] width 1169 height 381
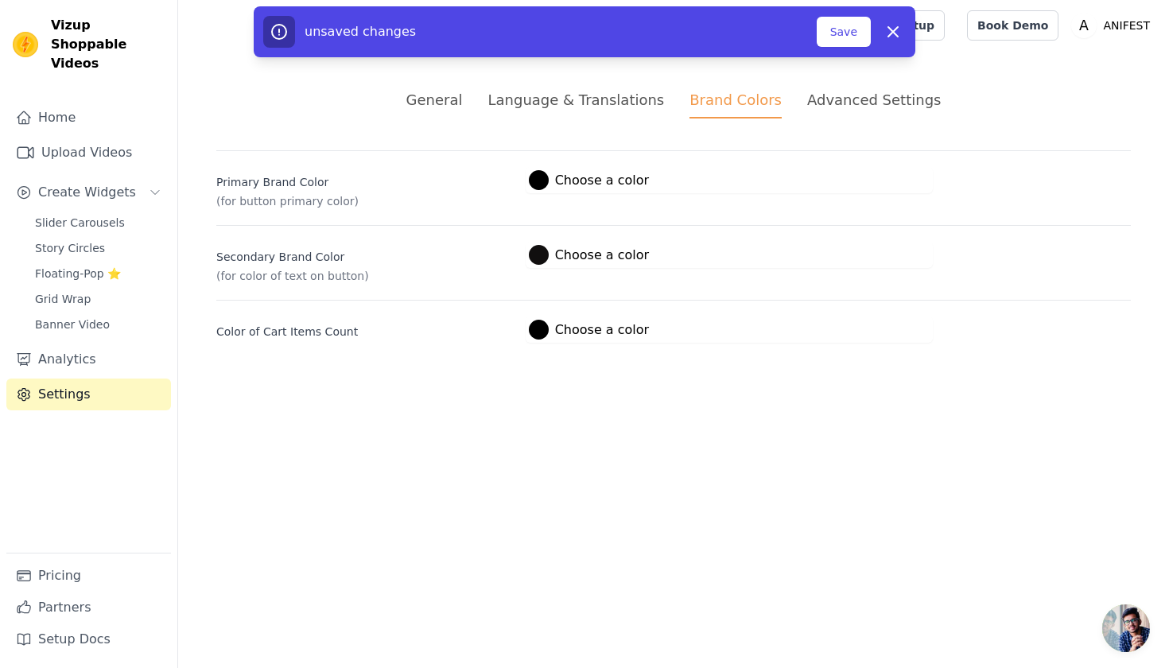
click at [839, 105] on div "Advanced Settings" at bounding box center [874, 99] width 134 height 21
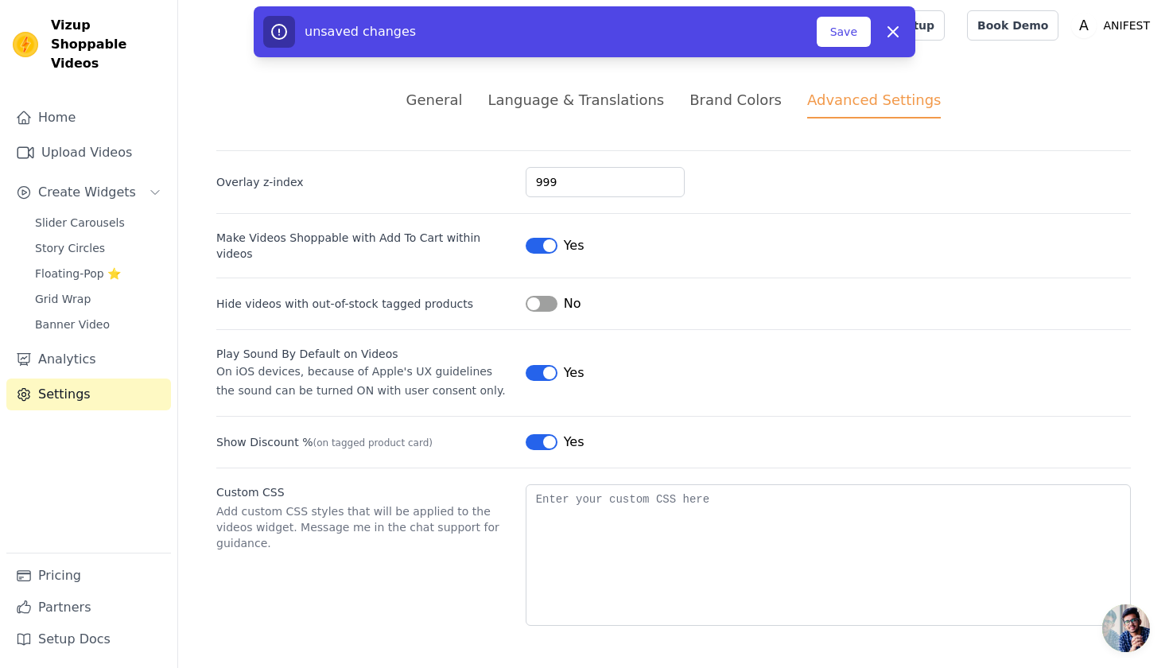
click at [548, 296] on button "Label" at bounding box center [541, 304] width 32 height 16
click at [846, 39] on button "Save" at bounding box center [843, 32] width 54 height 30
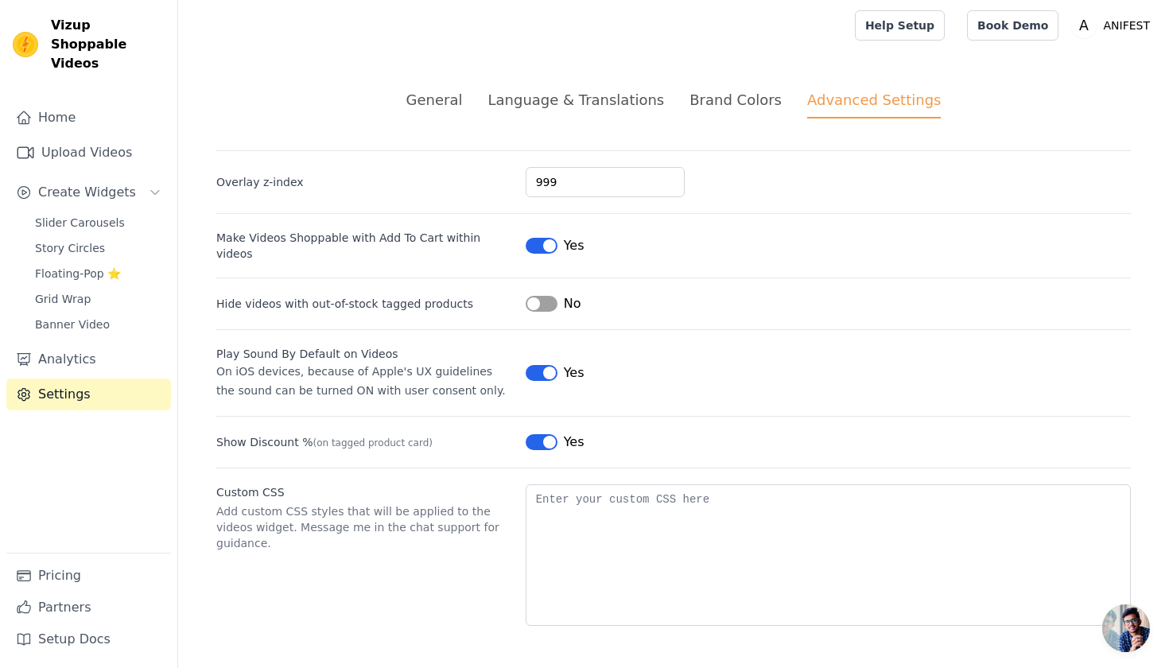
click at [711, 101] on div "Brand Colors" at bounding box center [735, 99] width 92 height 21
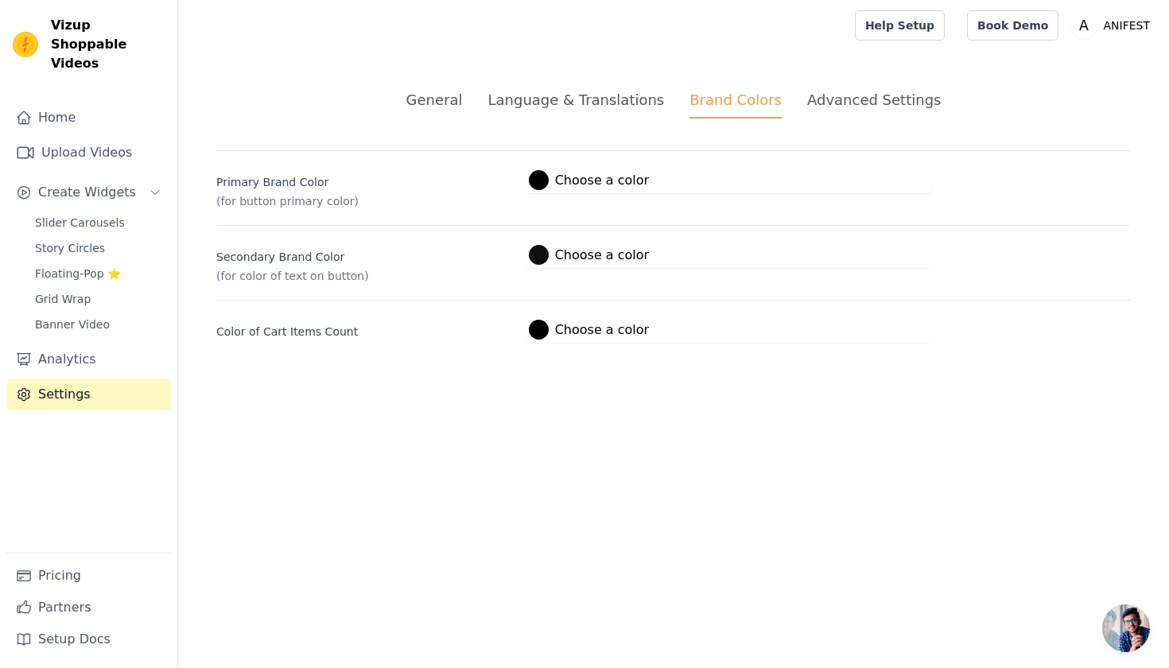
click at [551, 258] on label "#110f0f Choose a color" at bounding box center [589, 255] width 120 height 20
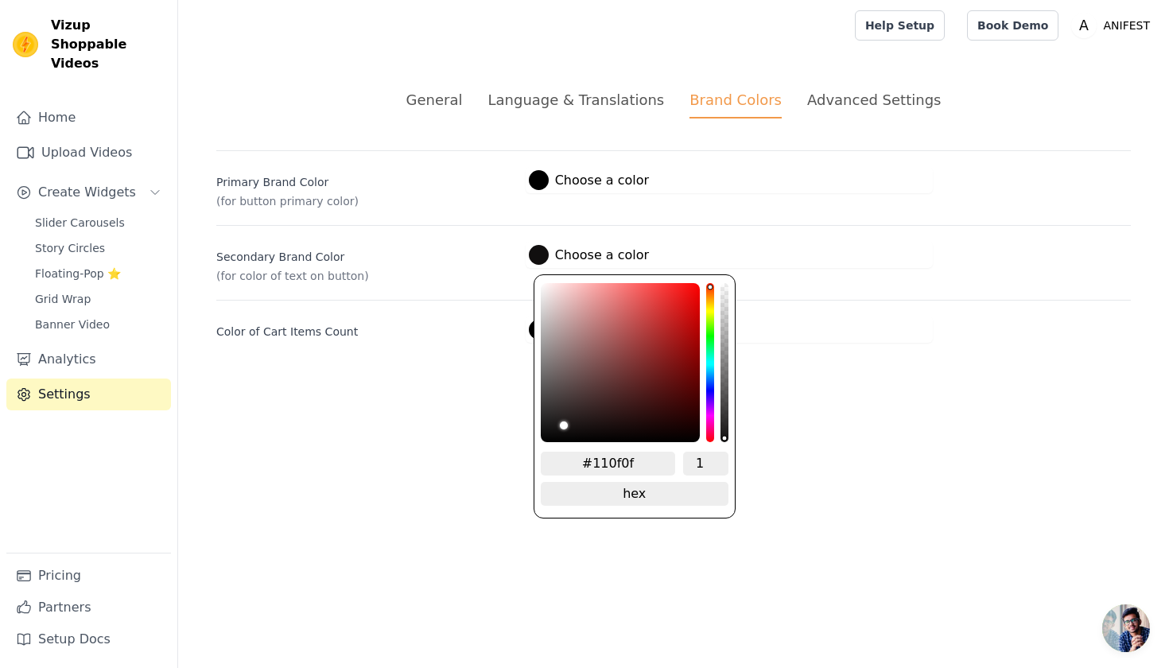
type input "#ddc8c8"
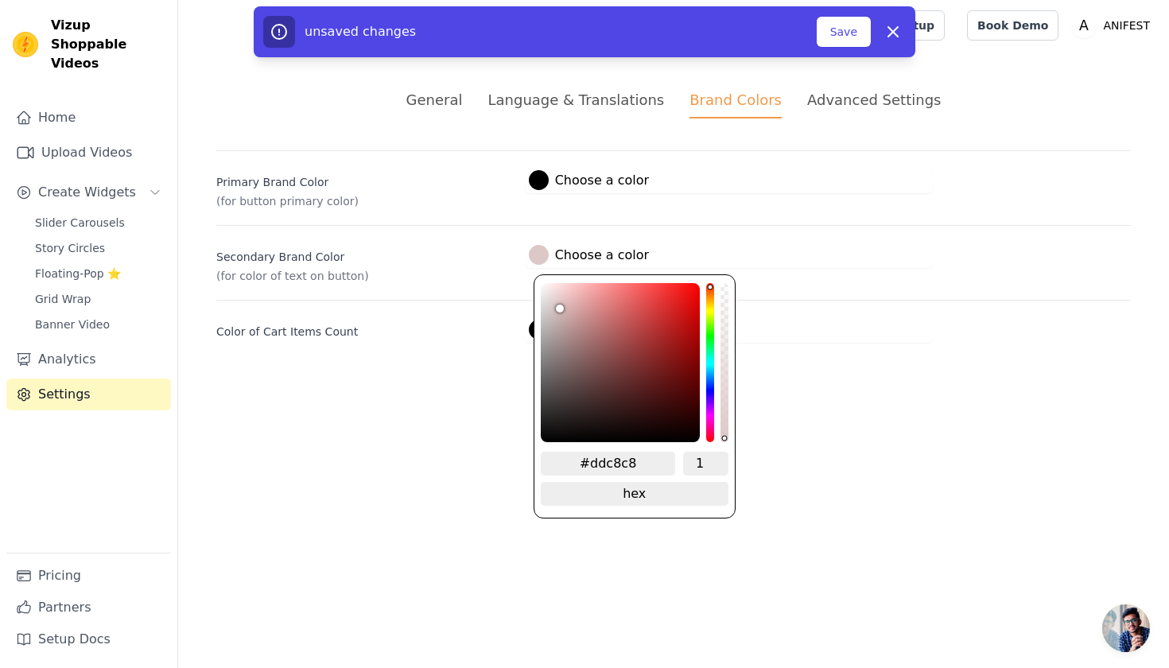
type input "#ddc9c9"
type input "#dfcdcd"
type input "#e4d5d5"
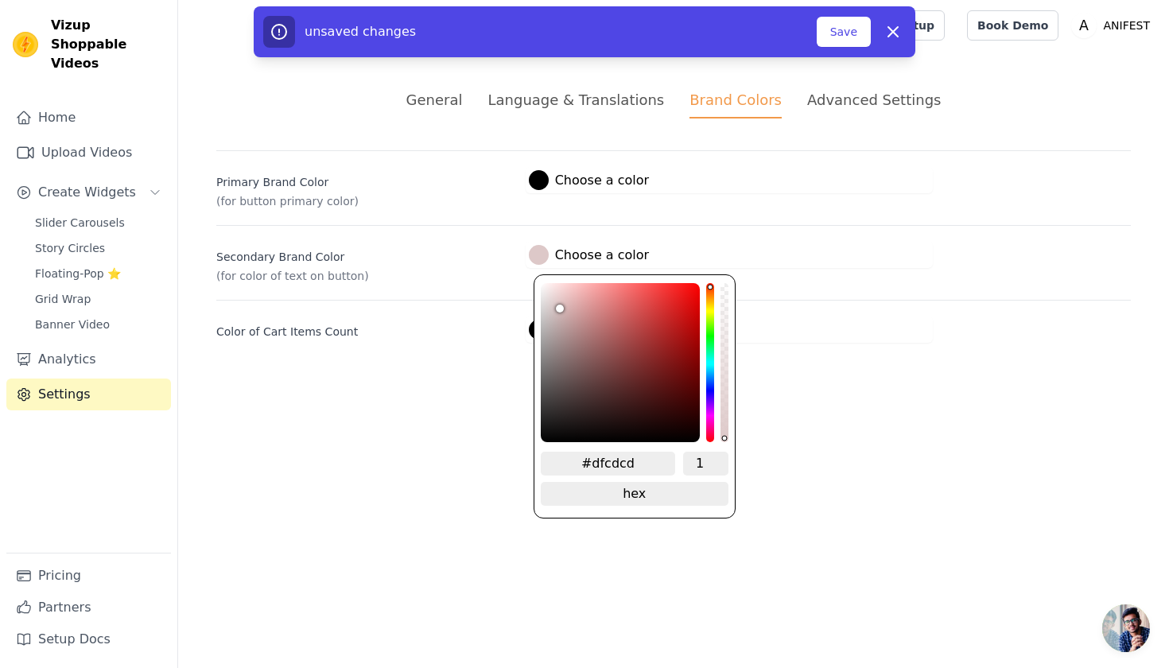
type input "#e4d5d5"
type input "#ece2e2"
type input "#f5eeee"
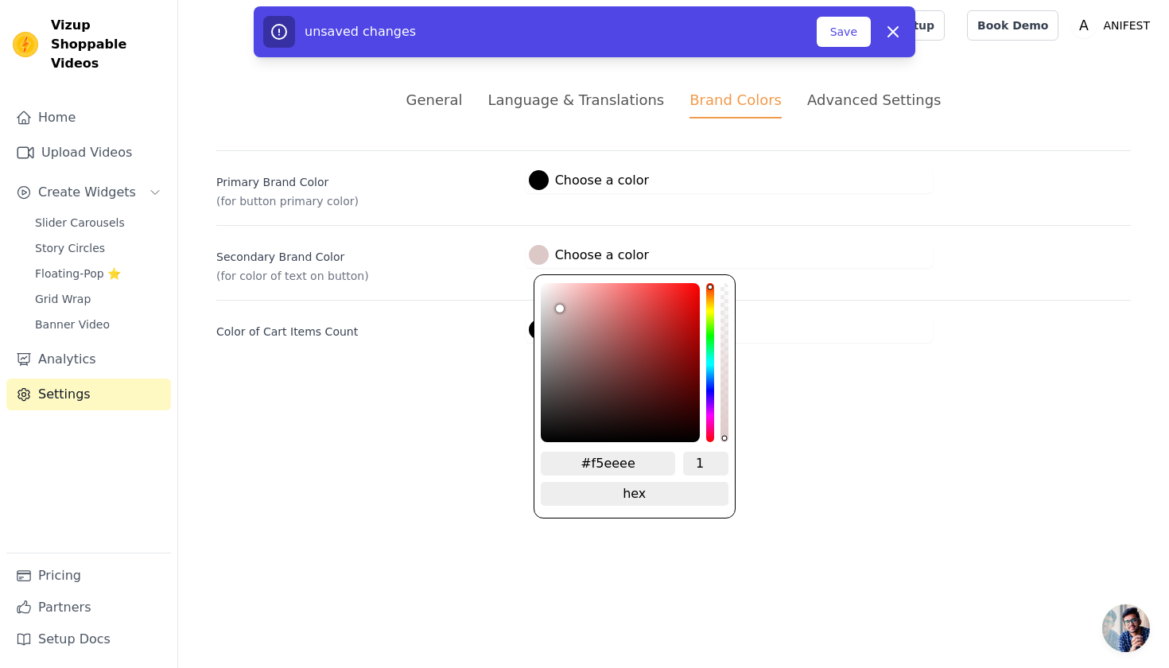
type input "#fbf9f9"
type input "#ffffff"
drag, startPoint x: 555, startPoint y: 305, endPoint x: 531, endPoint y: 271, distance: 41.7
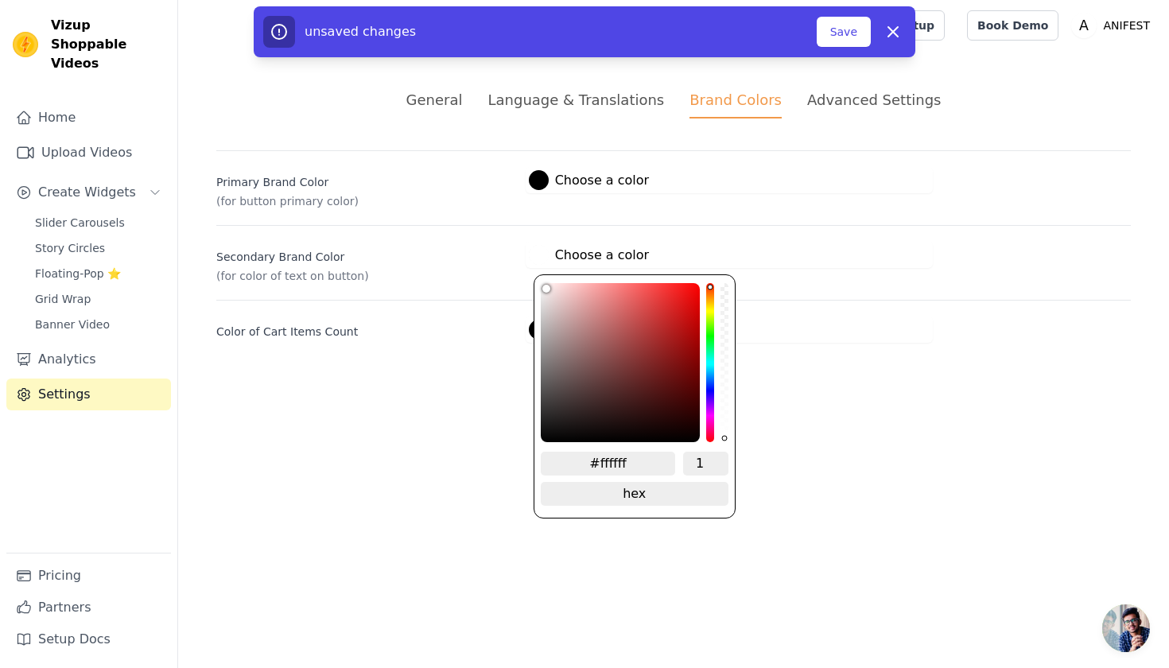
click at [531, 269] on div "Secondary Brand Color (for color of text on button) #ffffff Choose a color #fff…" at bounding box center [673, 254] width 914 height 59
click at [620, 381] on html "Vizup Shoppable Videos Home Upload Videos Create Widgets Slider Carousels Story…" at bounding box center [584, 190] width 1169 height 381
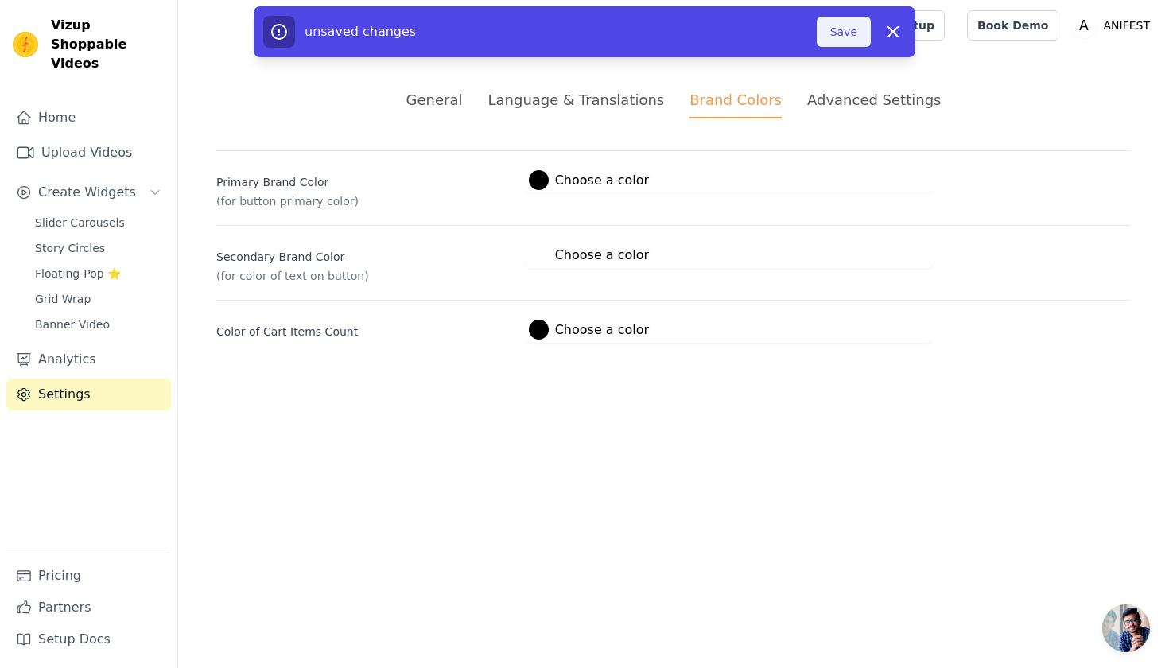
click at [835, 37] on button "Save" at bounding box center [843, 32] width 54 height 30
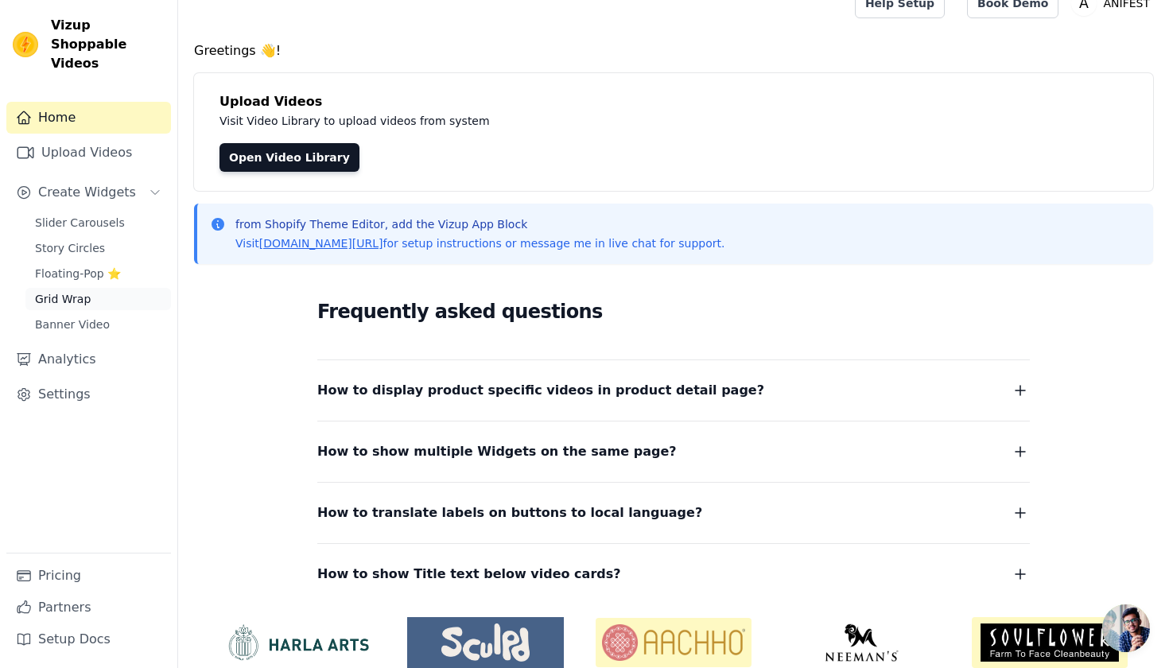
scroll to position [23, 0]
click at [46, 291] on span "Grid Wrap" at bounding box center [63, 299] width 56 height 16
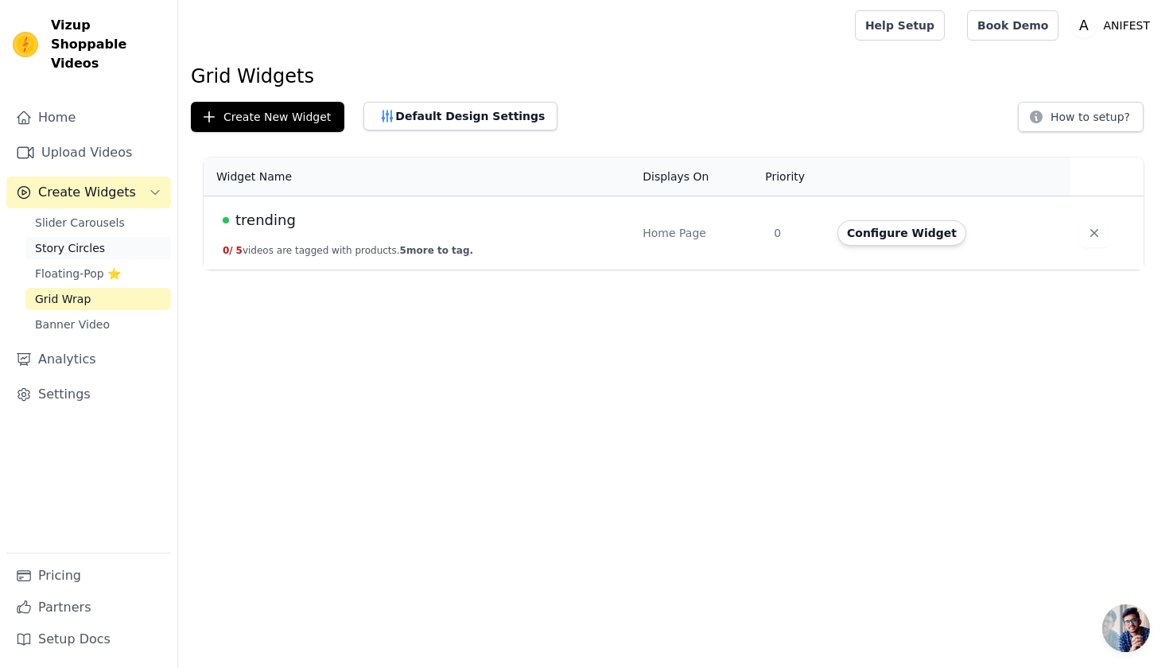
click at [81, 237] on link "Story Circles" at bounding box center [97, 248] width 145 height 22
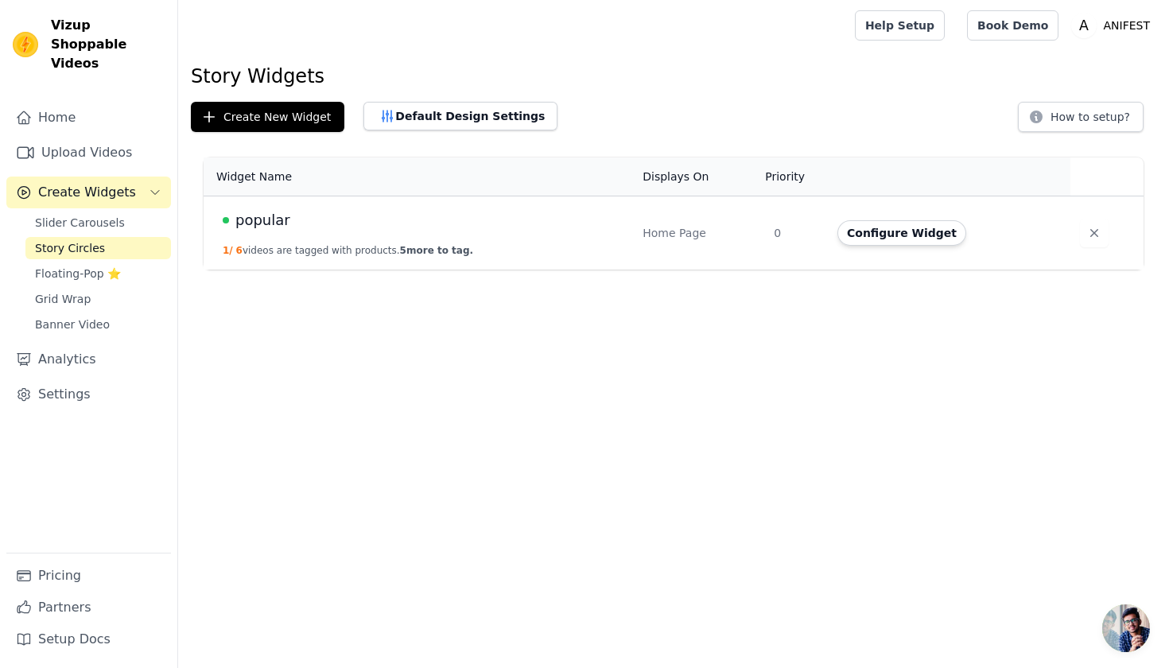
click at [314, 250] on button "1 / 6 videos are tagged with products. 5 more to tag." at bounding box center [348, 250] width 250 height 13
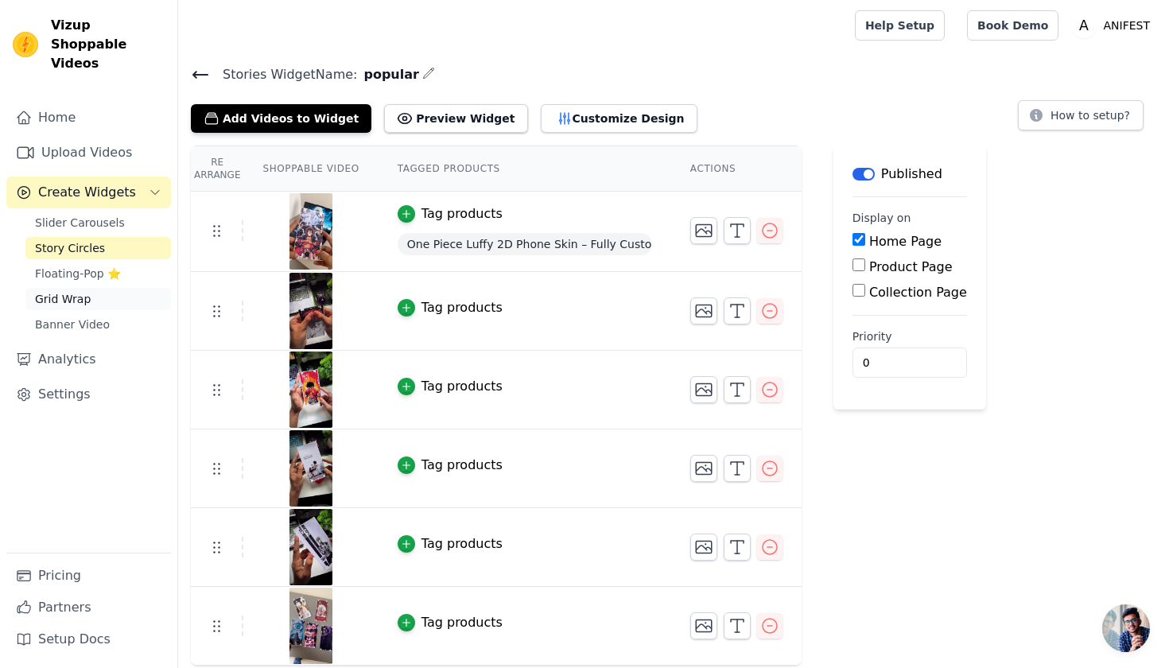
click at [83, 291] on span "Grid Wrap" at bounding box center [63, 299] width 56 height 16
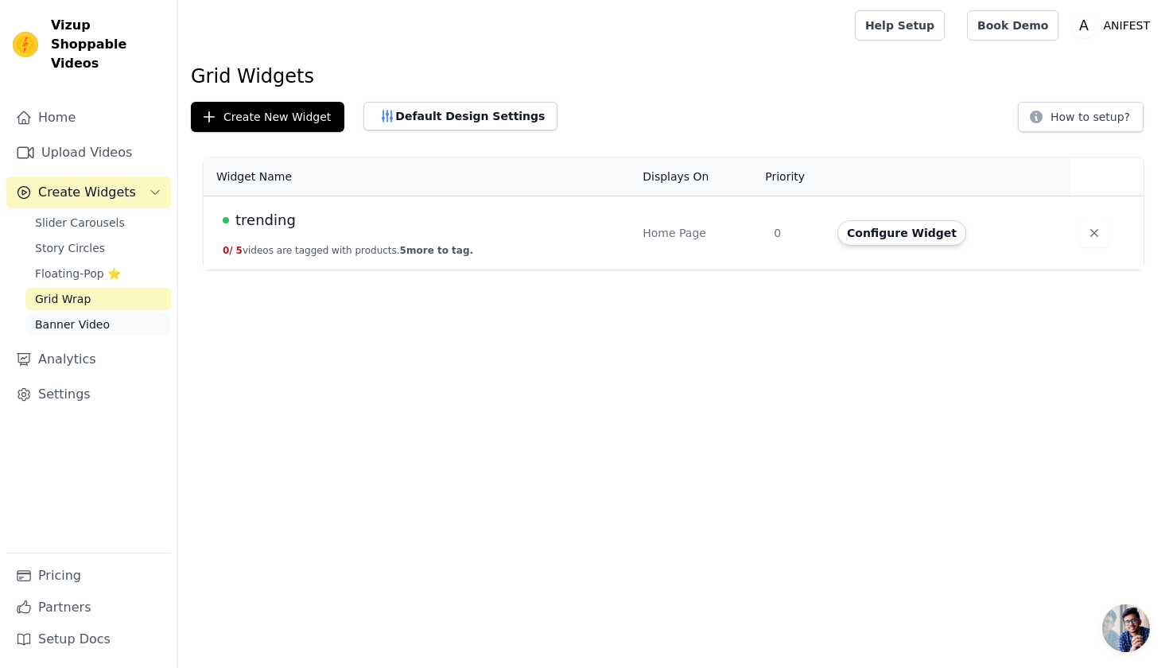
click at [82, 316] on span "Banner Video" at bounding box center [72, 324] width 75 height 16
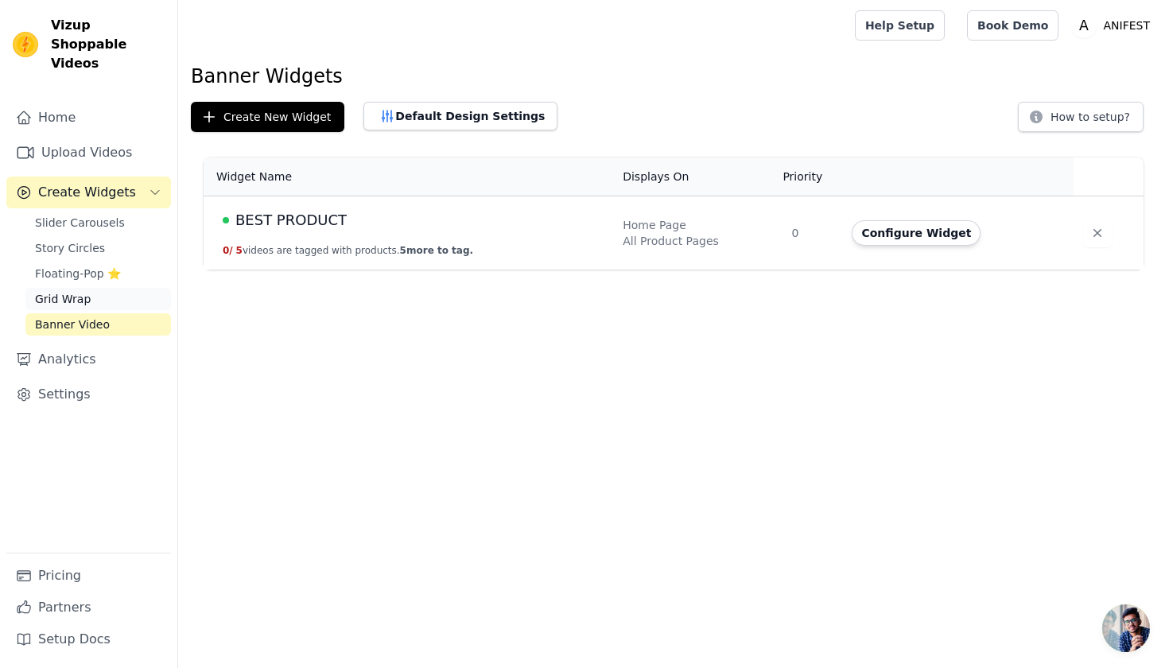
click at [96, 288] on link "Grid Wrap" at bounding box center [97, 299] width 145 height 22
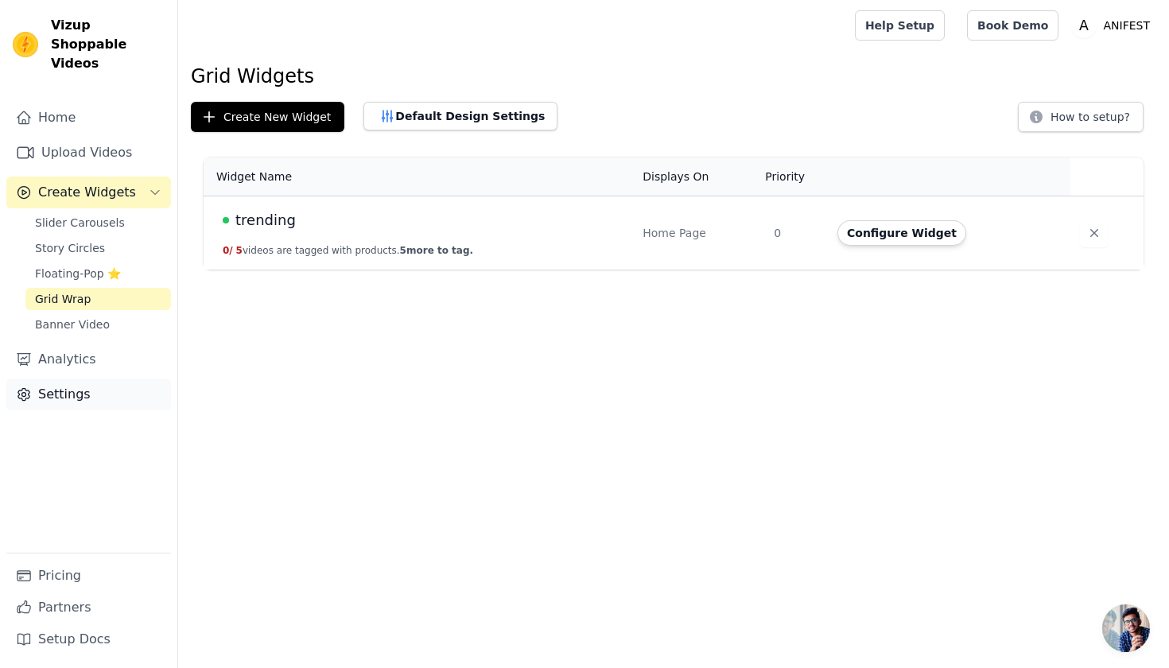
click at [74, 378] on link "Settings" at bounding box center [88, 394] width 165 height 32
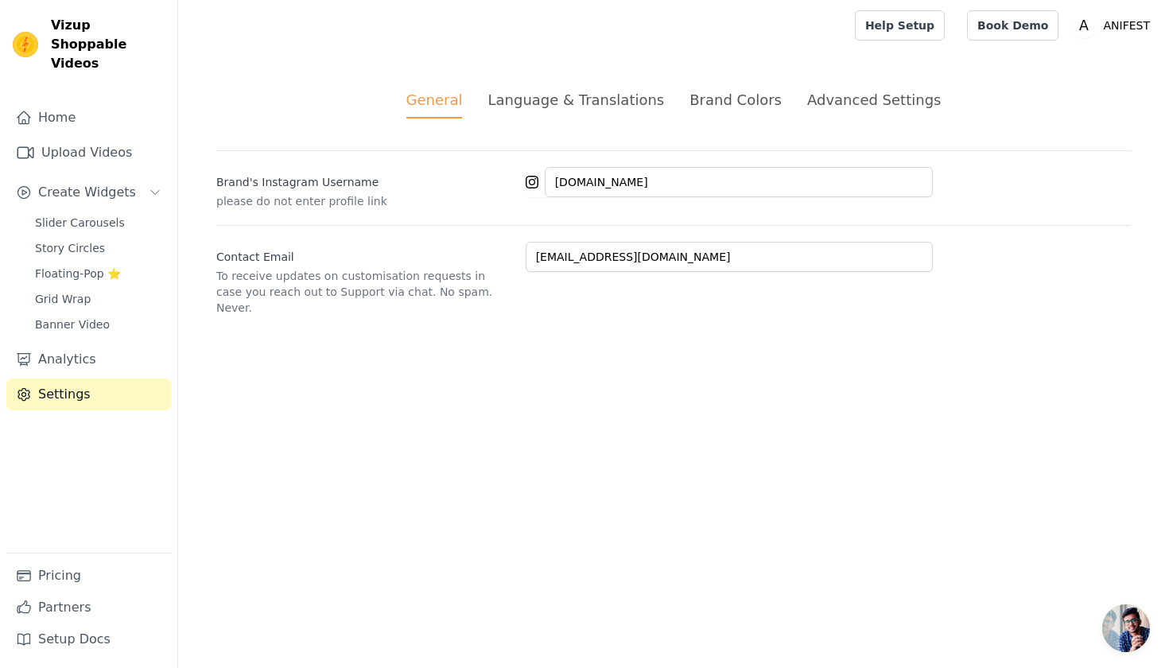
click at [534, 80] on div "General Language & Translations Brand Colors Advanced Settings unsaved changes …" at bounding box center [673, 202] width 991 height 303
click at [539, 106] on div "Language & Translations" at bounding box center [575, 99] width 176 height 21
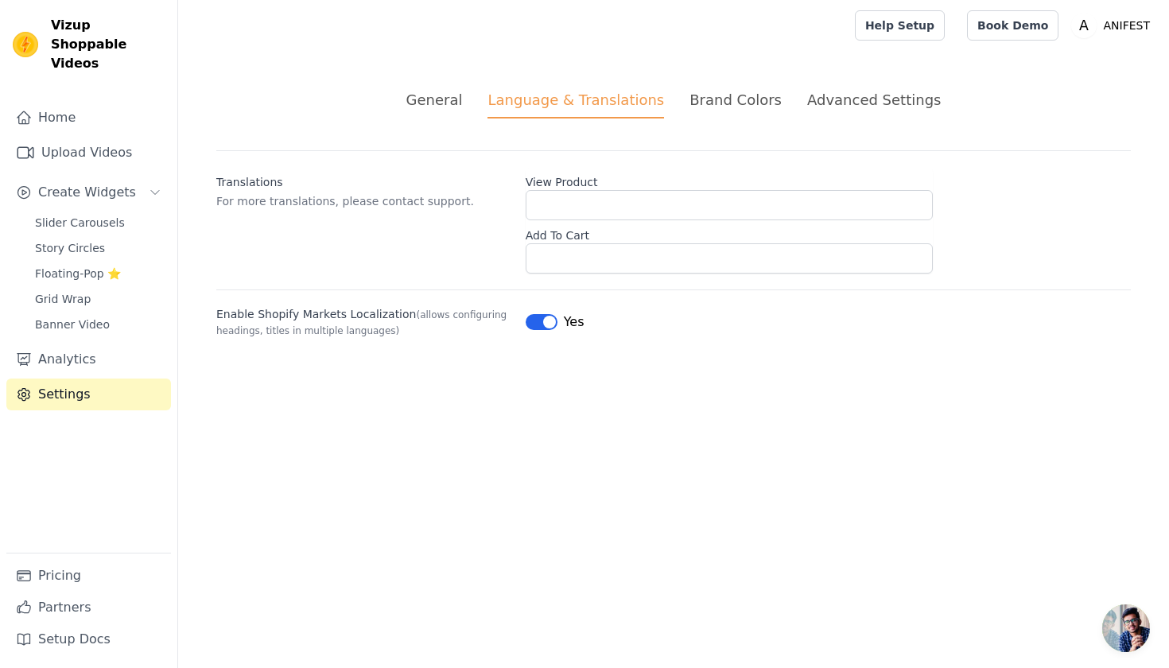
click at [709, 67] on div "General Language & Translations Brand Colors Advanced Settings unsaved changes …" at bounding box center [673, 213] width 991 height 325
click at [717, 114] on li "Brand Colors" at bounding box center [735, 103] width 92 height 29
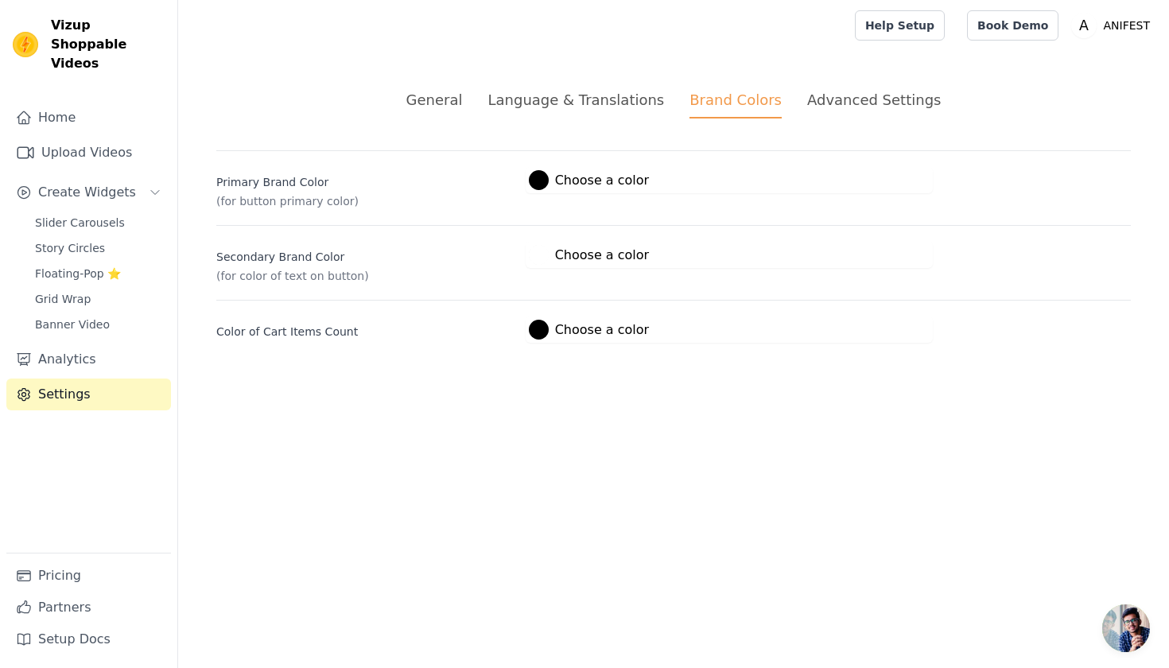
click at [828, 94] on div "Advanced Settings" at bounding box center [874, 99] width 134 height 21
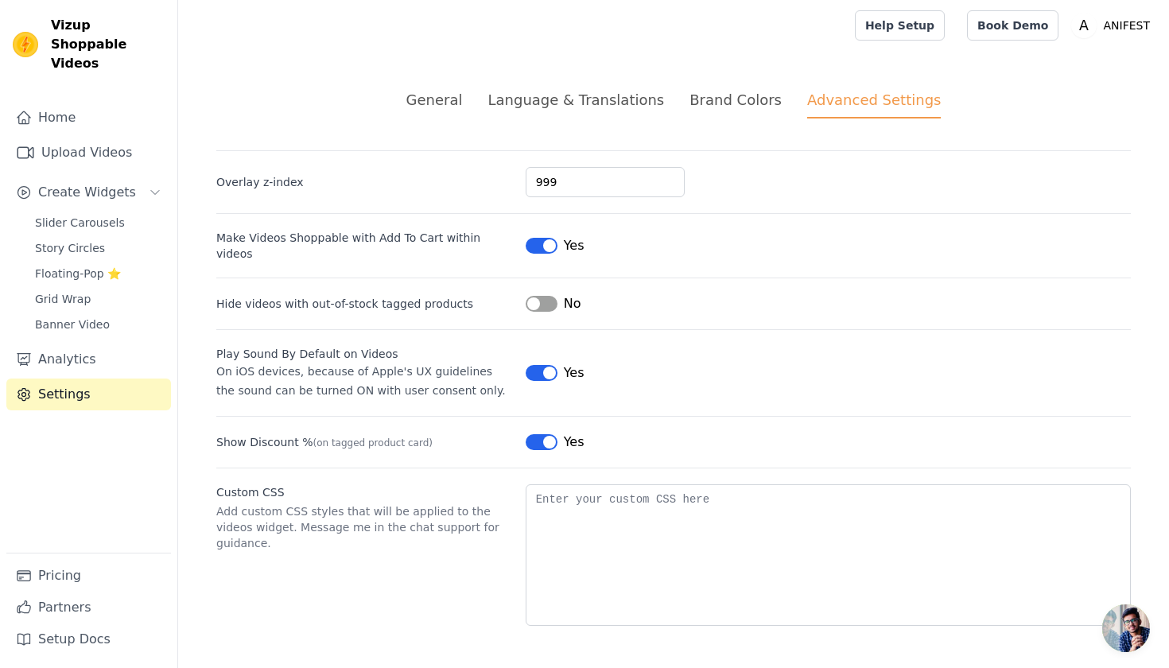
click at [757, 92] on div "Brand Colors" at bounding box center [735, 99] width 92 height 21
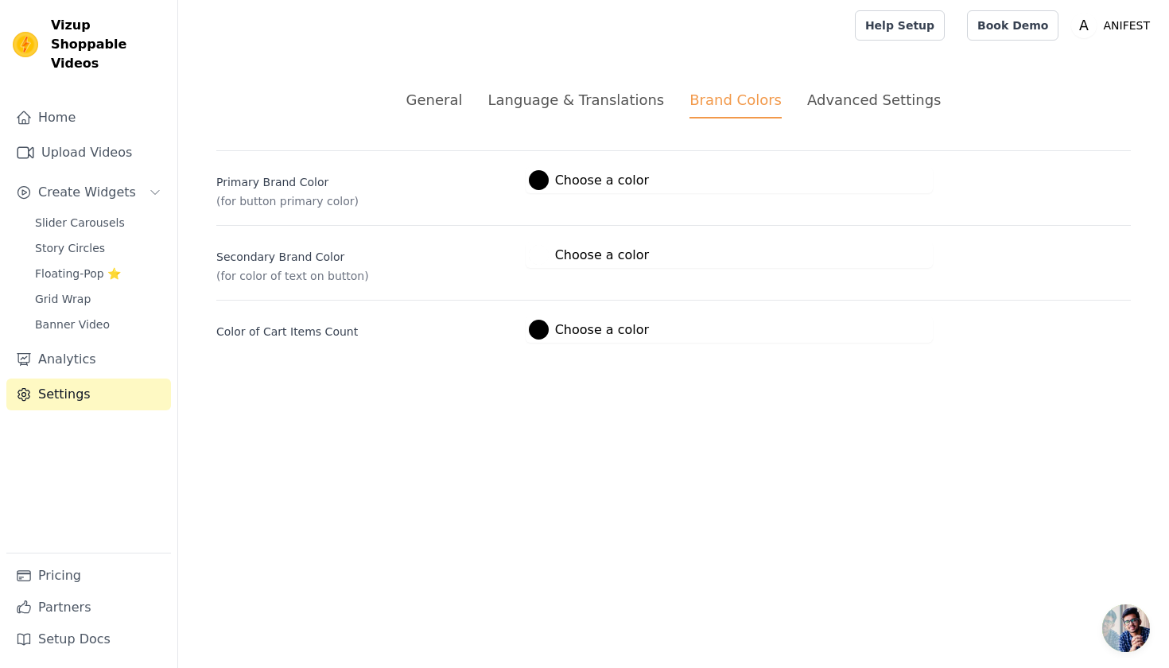
click at [619, 94] on div "Language & Translations" at bounding box center [575, 99] width 176 height 21
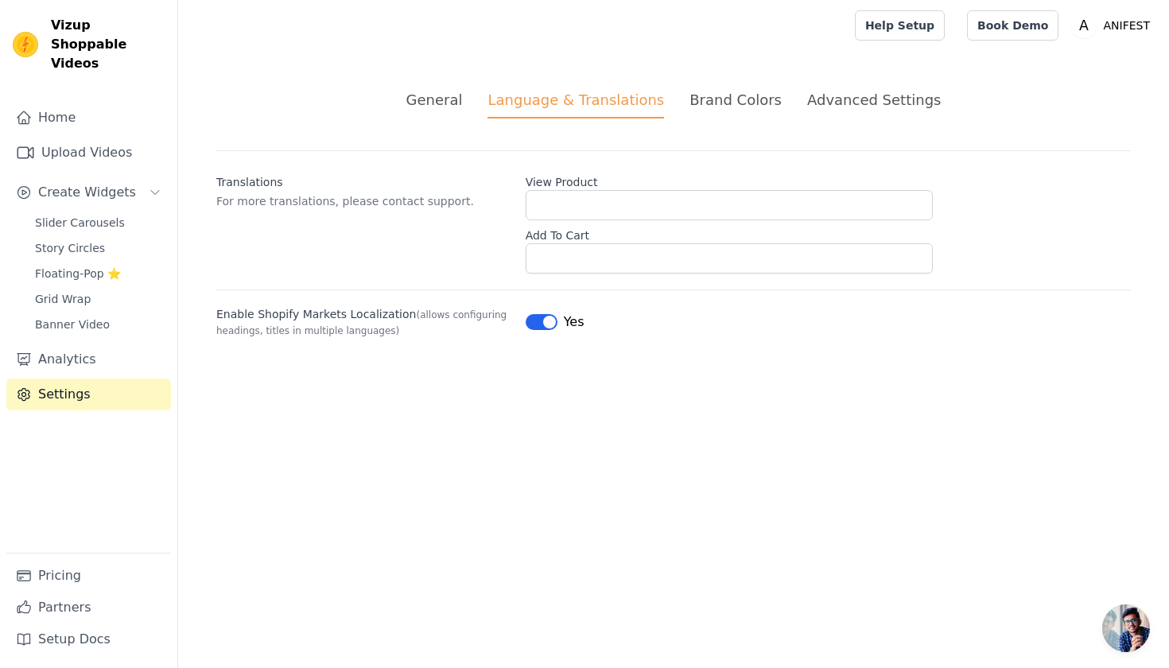
click at [463, 108] on div "General" at bounding box center [434, 99] width 56 height 21
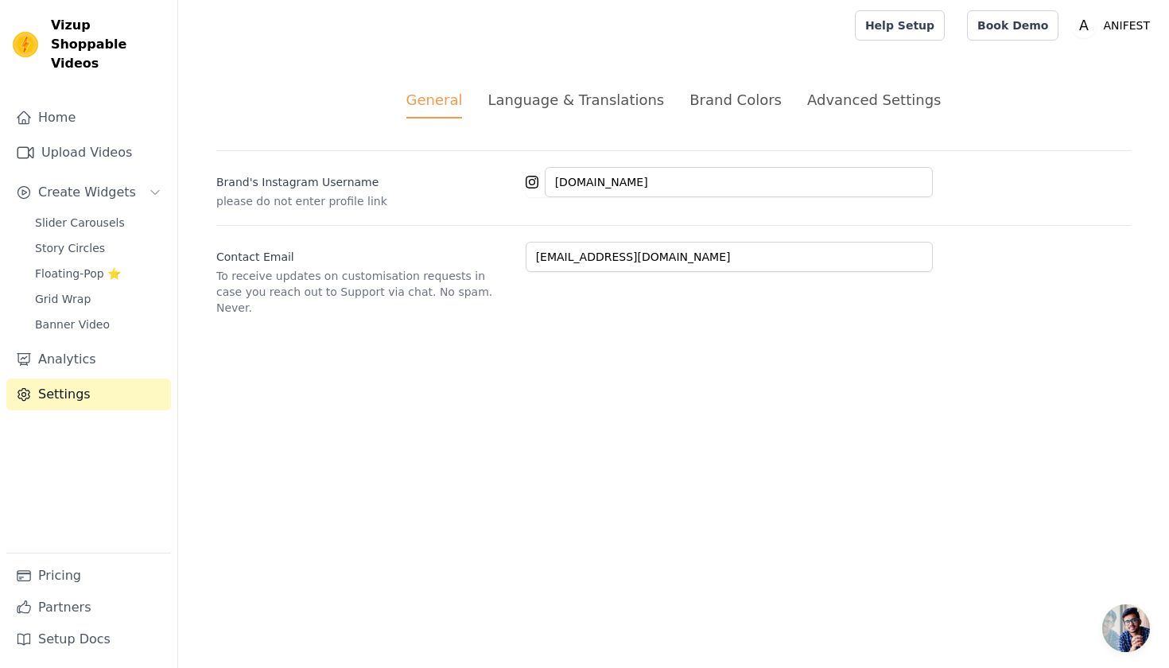
click at [1086, 33] on text "A" at bounding box center [1085, 25] width 10 height 16
click at [1052, 75] on link "Settings" at bounding box center [1079, 66] width 153 height 29
click at [1051, 70] on link "Settings" at bounding box center [1079, 66] width 153 height 29
click at [1044, 66] on link "Settings" at bounding box center [1079, 66] width 153 height 29
click at [243, 335] on div "General Language & Translations Brand Colors Advanced Settings unsaved changes …" at bounding box center [673, 202] width 991 height 303
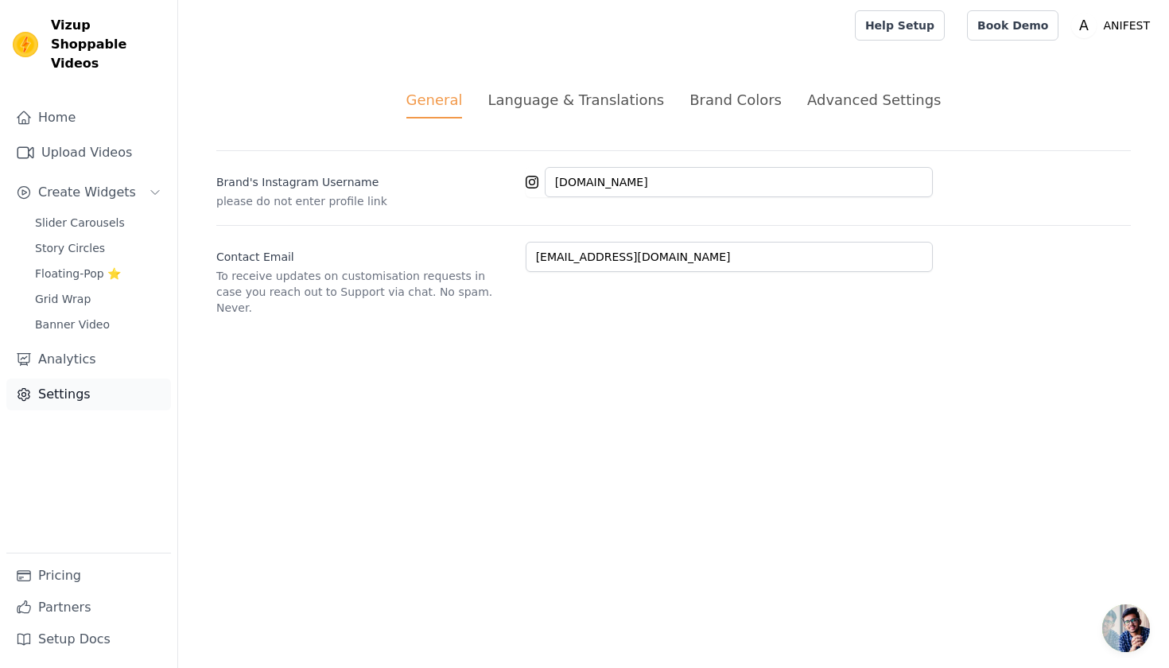
click at [78, 378] on link "Settings" at bounding box center [88, 394] width 165 height 32
click at [53, 380] on link "Settings" at bounding box center [88, 394] width 165 height 32
click at [602, 94] on div "Language & Translations" at bounding box center [575, 99] width 176 height 21
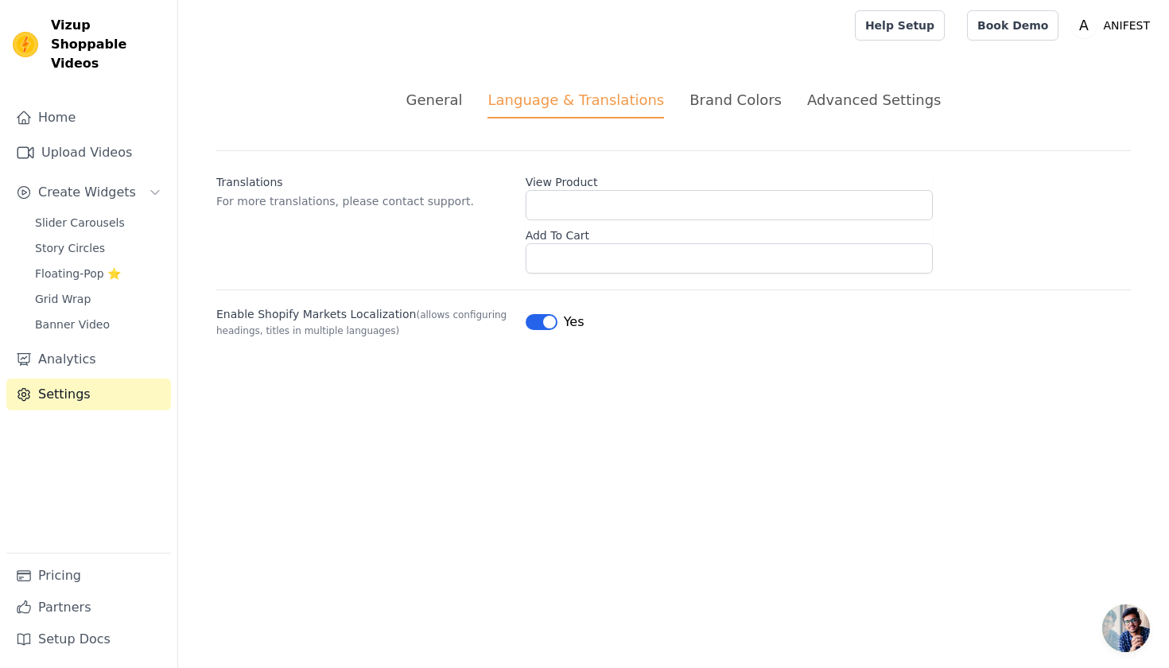
click at [731, 102] on div "Brand Colors" at bounding box center [735, 99] width 92 height 21
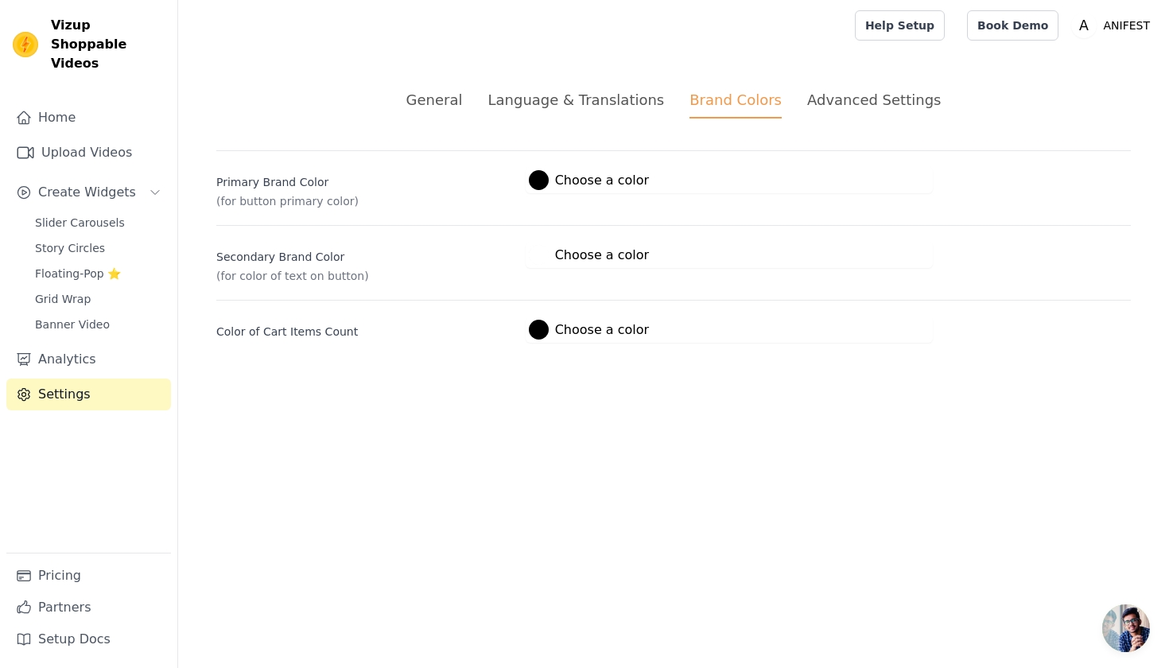
click at [731, 102] on div "Brand Colors" at bounding box center [735, 103] width 92 height 29
click at [86, 176] on button "Create Widgets" at bounding box center [88, 192] width 165 height 32
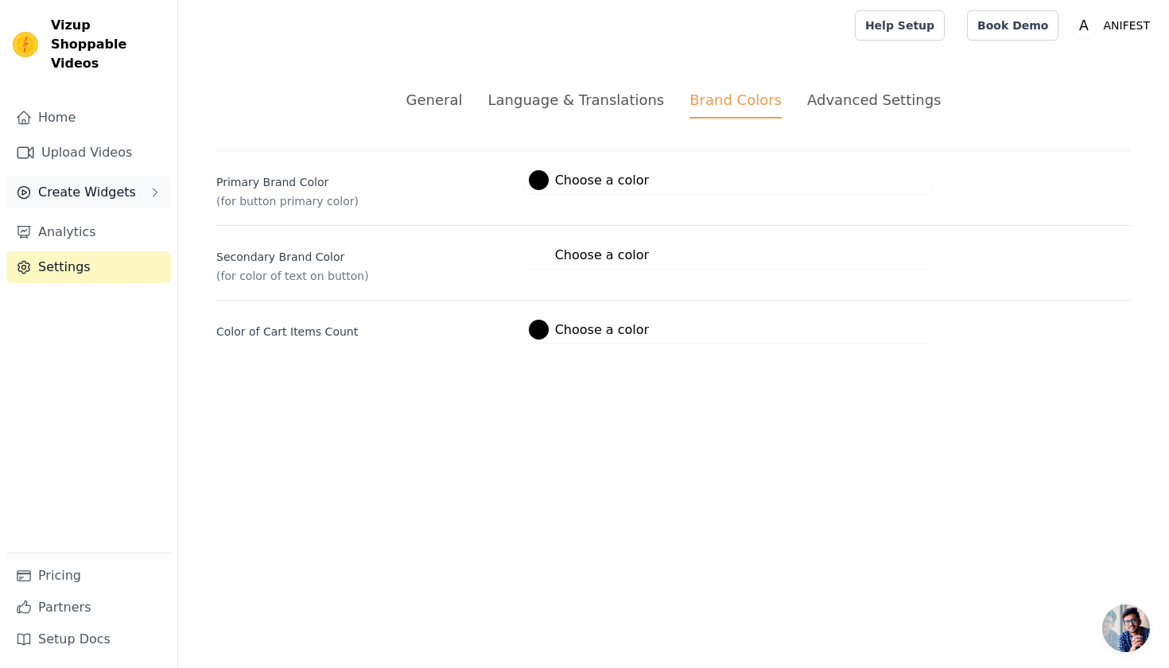
click at [88, 183] on span "Create Widgets" at bounding box center [87, 192] width 98 height 19
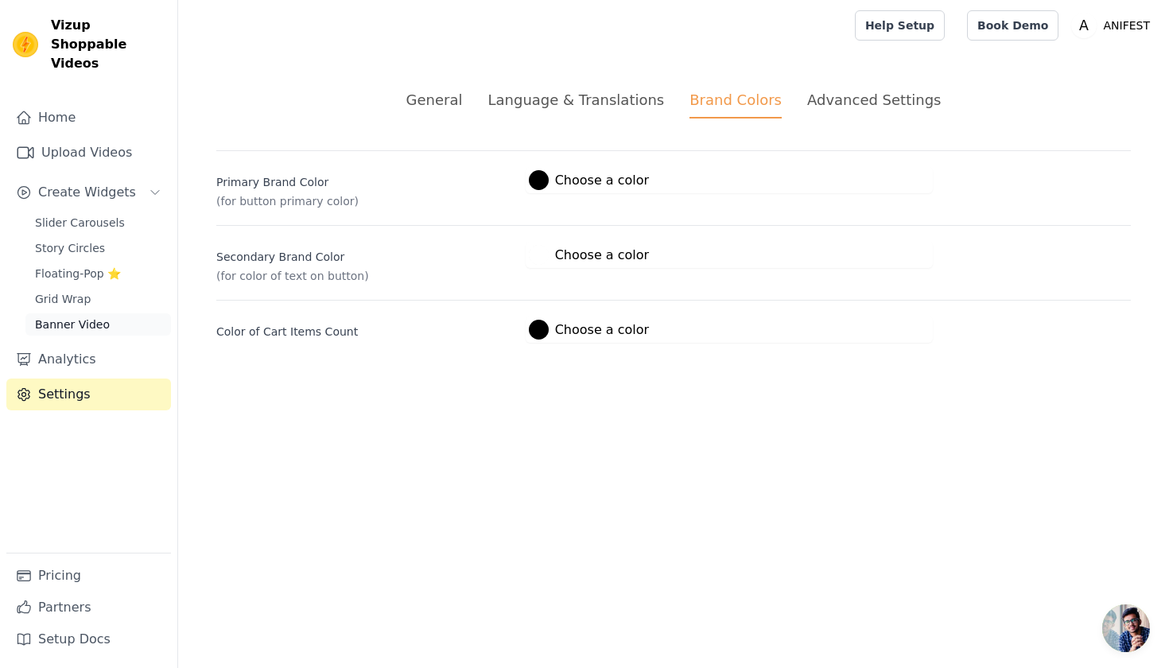
click at [87, 316] on span "Banner Video" at bounding box center [72, 324] width 75 height 16
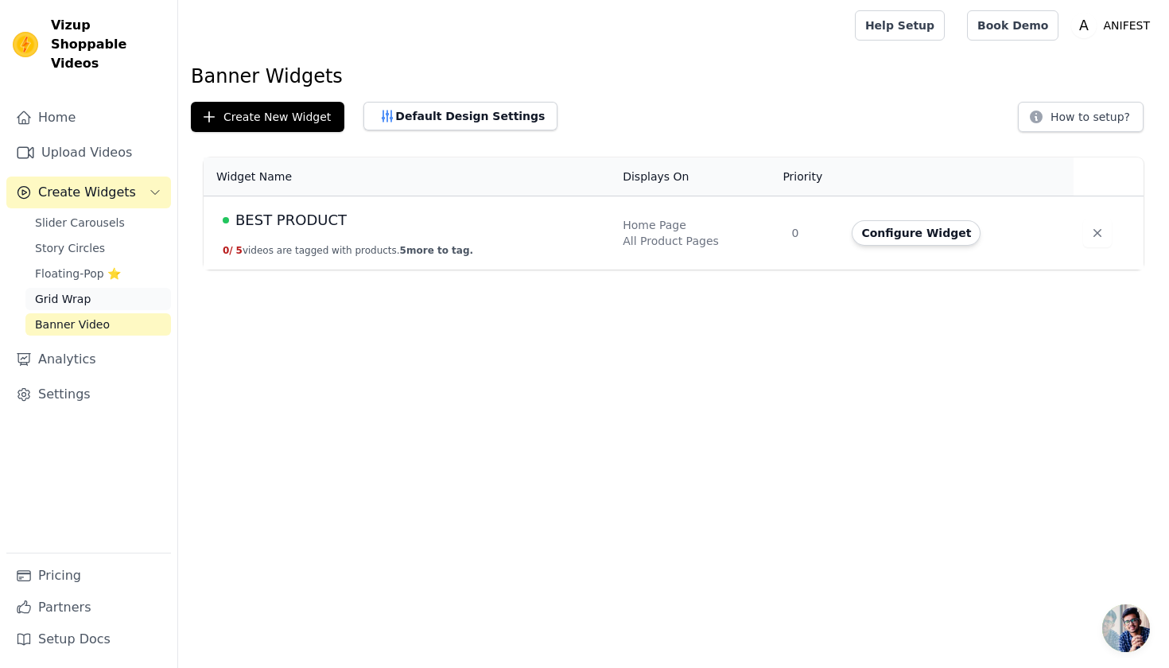
click at [87, 288] on link "Grid Wrap" at bounding box center [97, 299] width 145 height 22
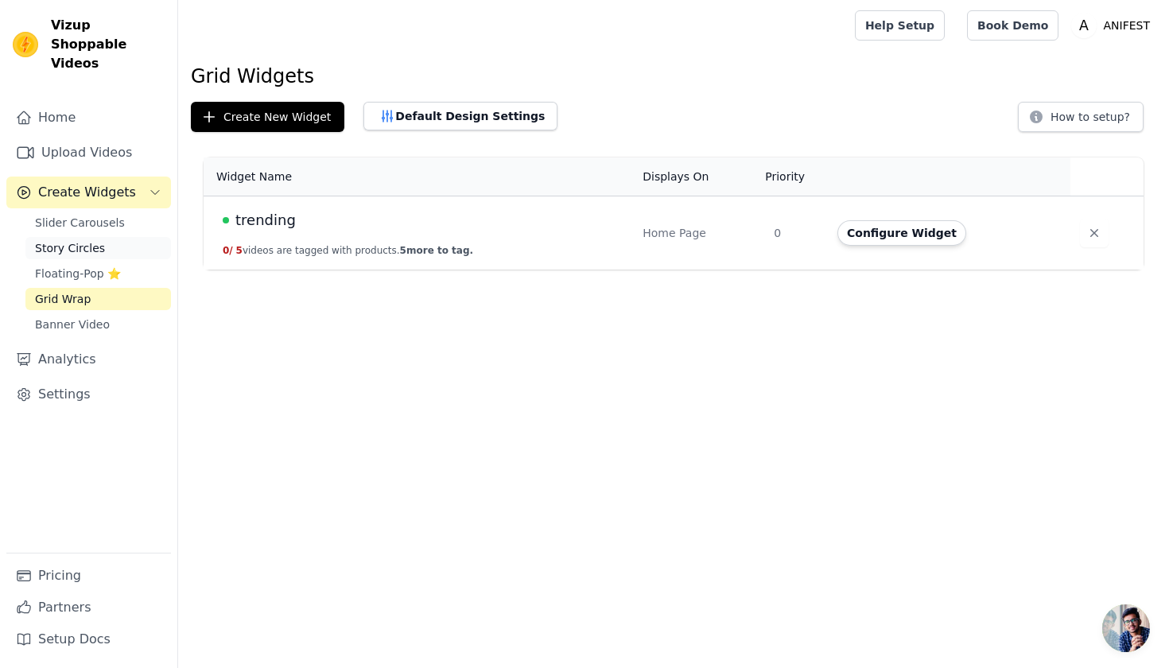
click at [93, 237] on link "Story Circles" at bounding box center [97, 248] width 145 height 22
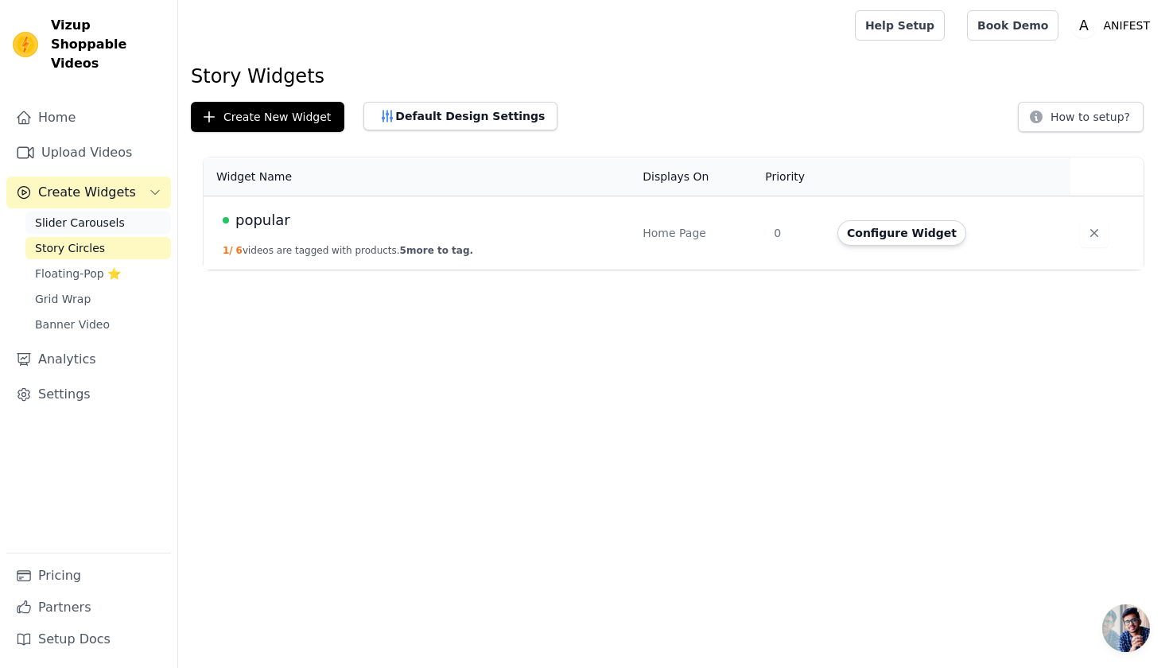
click at [107, 211] on link "Slider Carousels" at bounding box center [97, 222] width 145 height 22
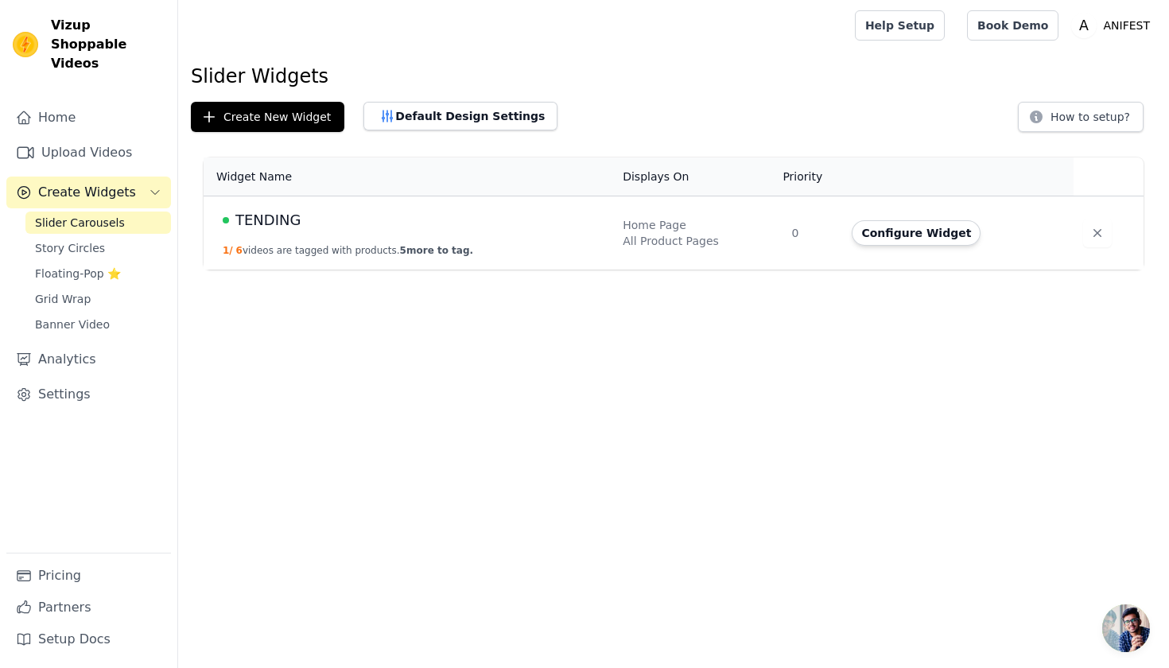
click at [378, 252] on button "1 / 6 videos are tagged with products. 5 more to tag." at bounding box center [348, 250] width 250 height 13
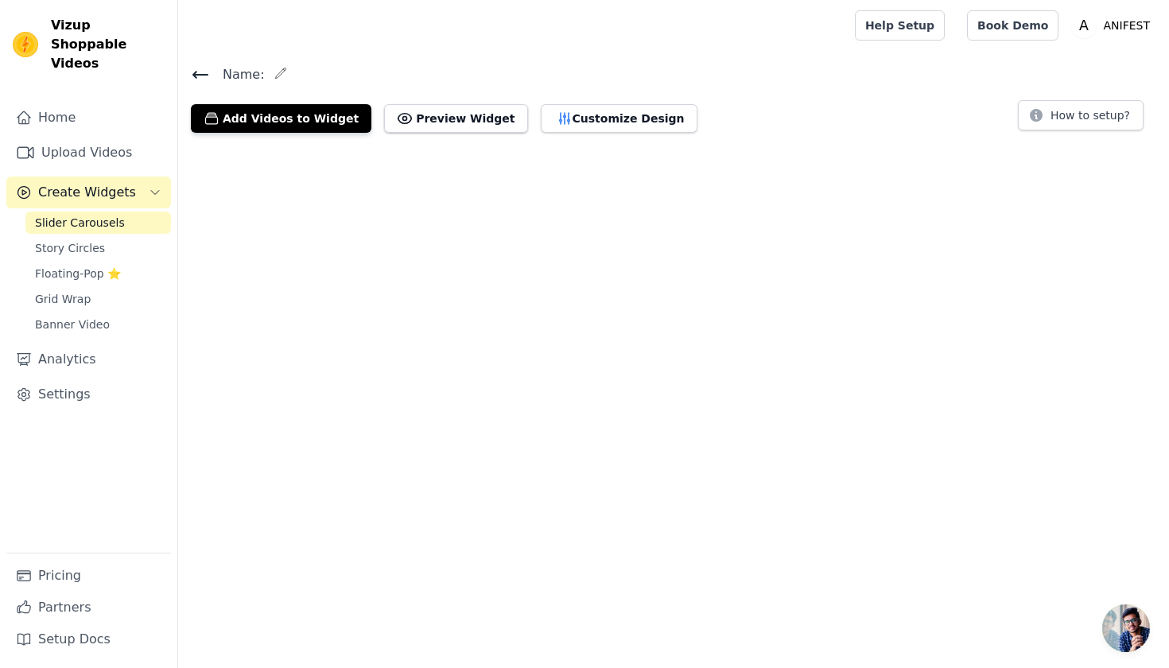
click at [378, 145] on html "Vizup Shoppable Videos Home Upload Videos Create Widgets Slider Carousels Story…" at bounding box center [584, 72] width 1169 height 145
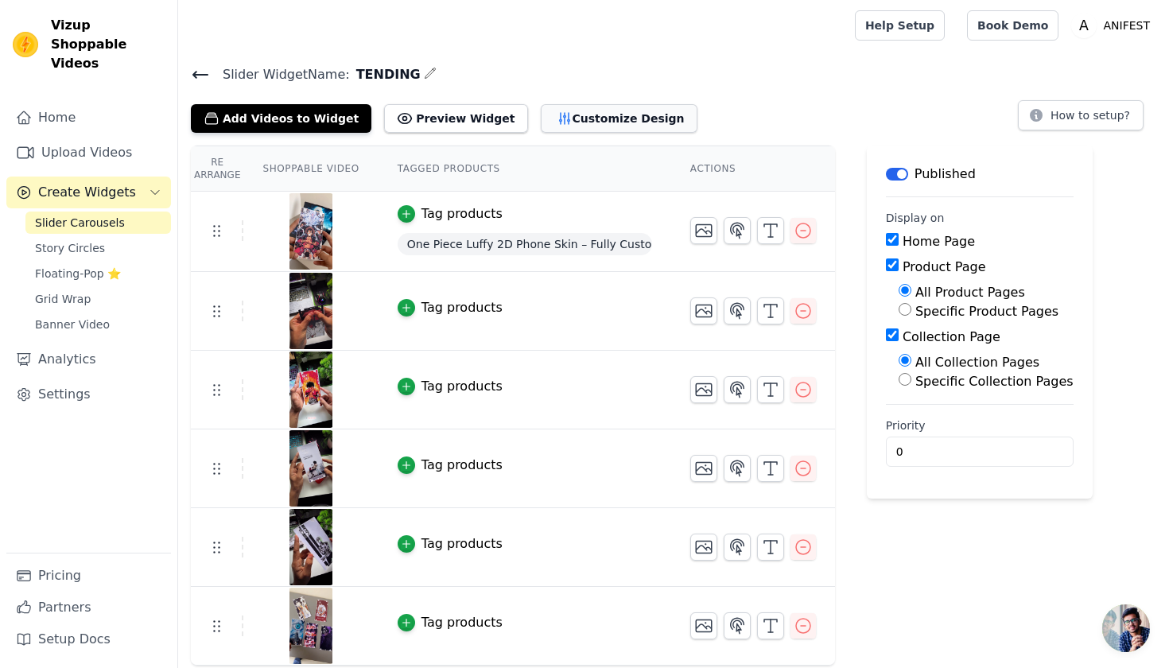
click at [556, 115] on button "Customize Design" at bounding box center [619, 118] width 157 height 29
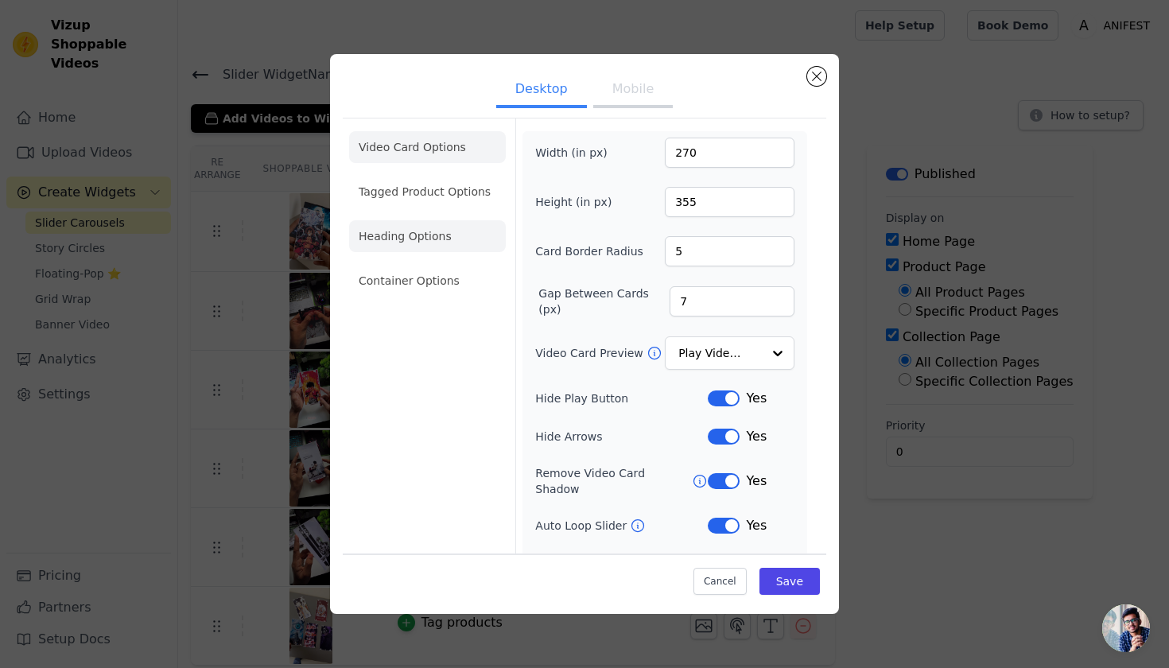
click at [433, 230] on li "Heading Options" at bounding box center [427, 236] width 157 height 32
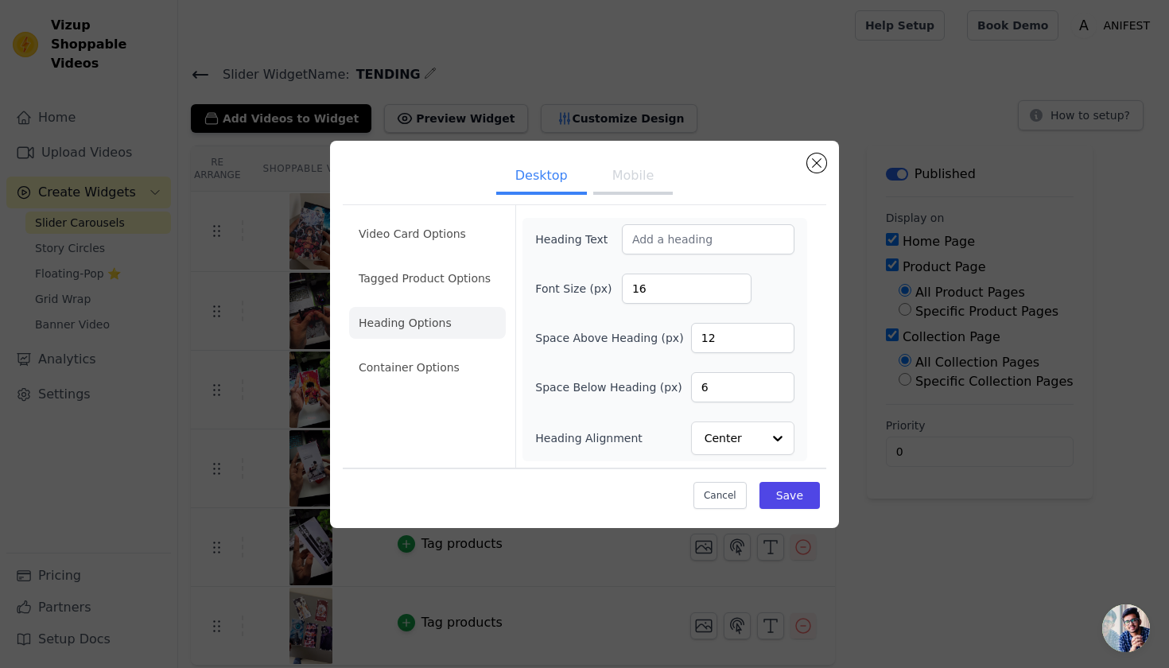
click at [441, 250] on ul "Video Card Options Tagged Product Options Heading Options Container Options" at bounding box center [427, 300] width 157 height 178
click at [439, 262] on li "Video Card Options" at bounding box center [427, 278] width 157 height 32
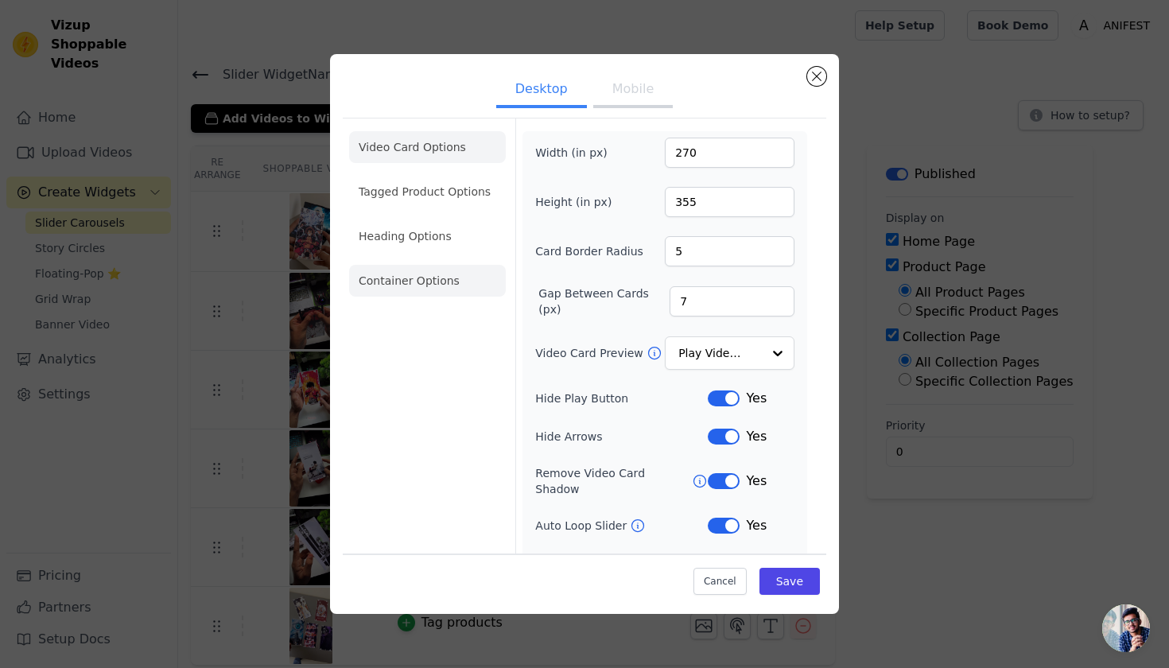
click at [432, 276] on li "Container Options" at bounding box center [427, 281] width 157 height 32
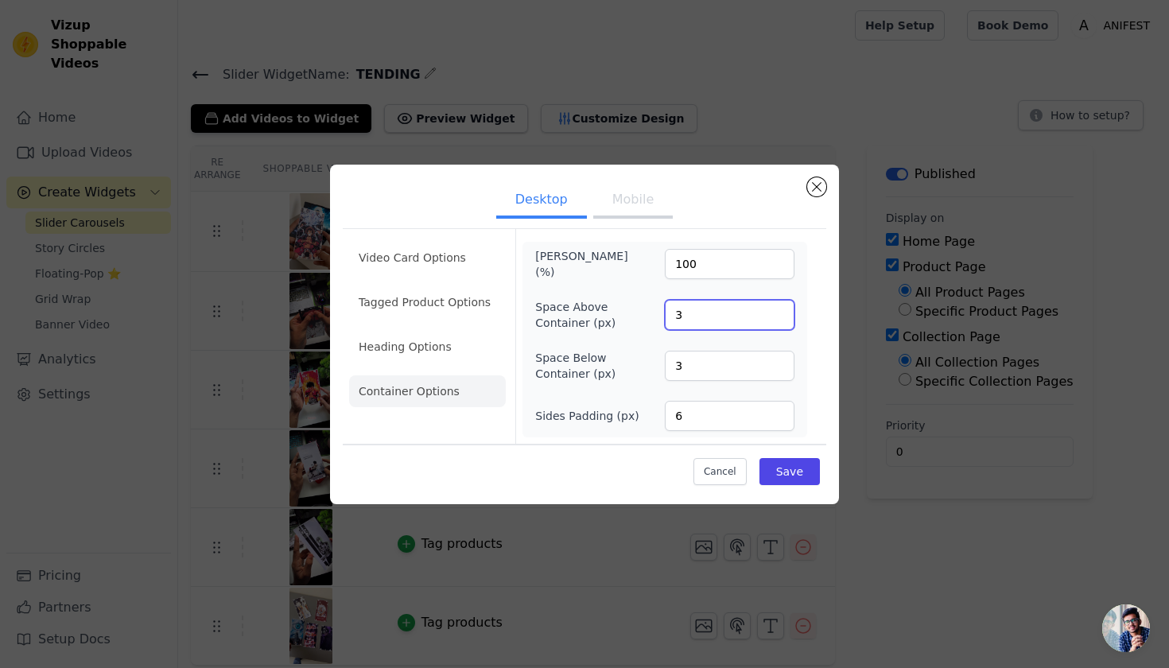
click at [719, 318] on input "3" at bounding box center [730, 315] width 130 height 30
type input "6"
click at [706, 367] on input "3" at bounding box center [730, 366] width 130 height 30
type input "6"
click at [634, 204] on button "Mobile" at bounding box center [632, 201] width 79 height 35
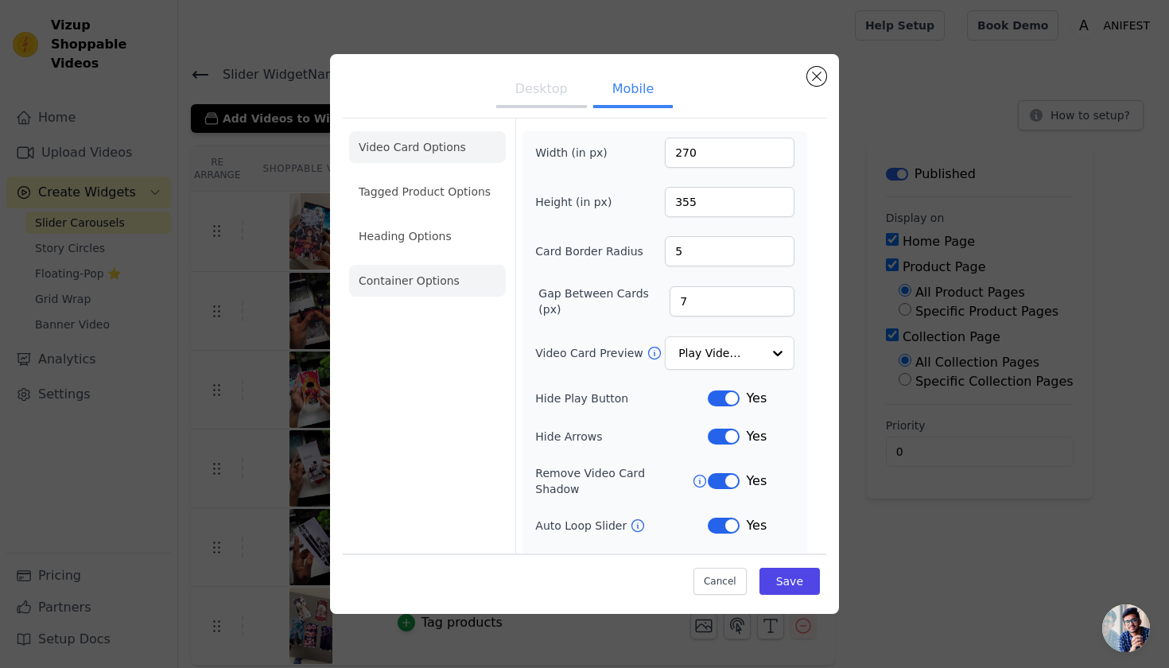
click at [376, 285] on li "Container Options" at bounding box center [427, 281] width 157 height 32
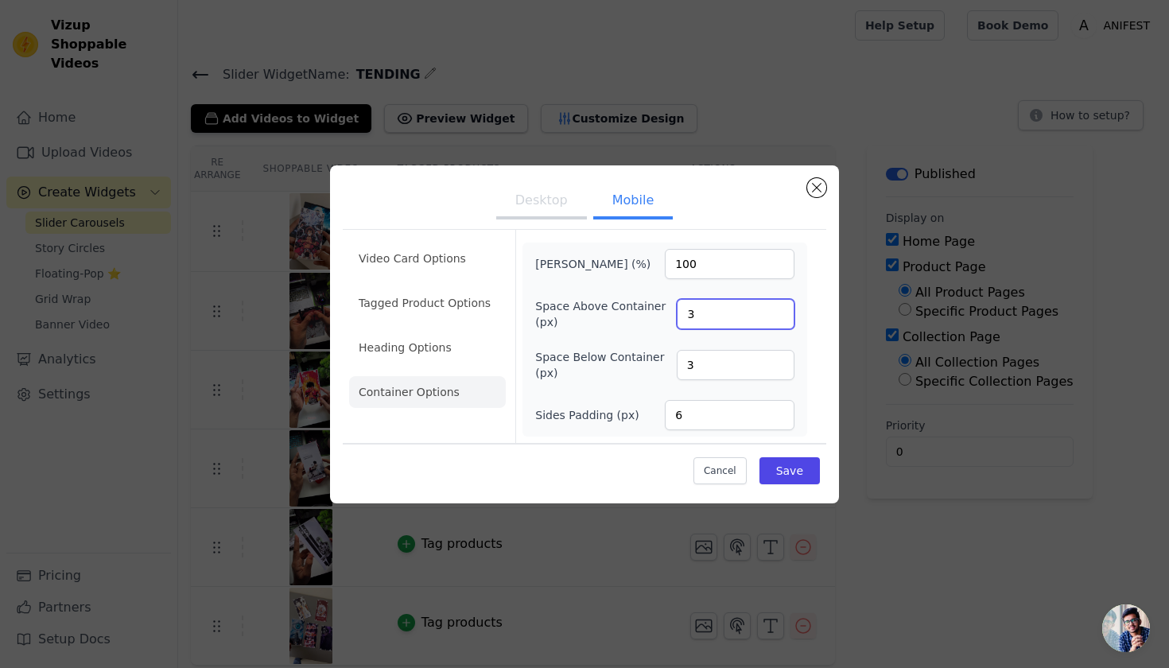
click at [723, 312] on input "3" at bounding box center [736, 314] width 118 height 30
type input "6"
click at [732, 366] on input "3" at bounding box center [736, 365] width 118 height 30
type input "6"
click at [799, 462] on button "Save" at bounding box center [789, 470] width 60 height 27
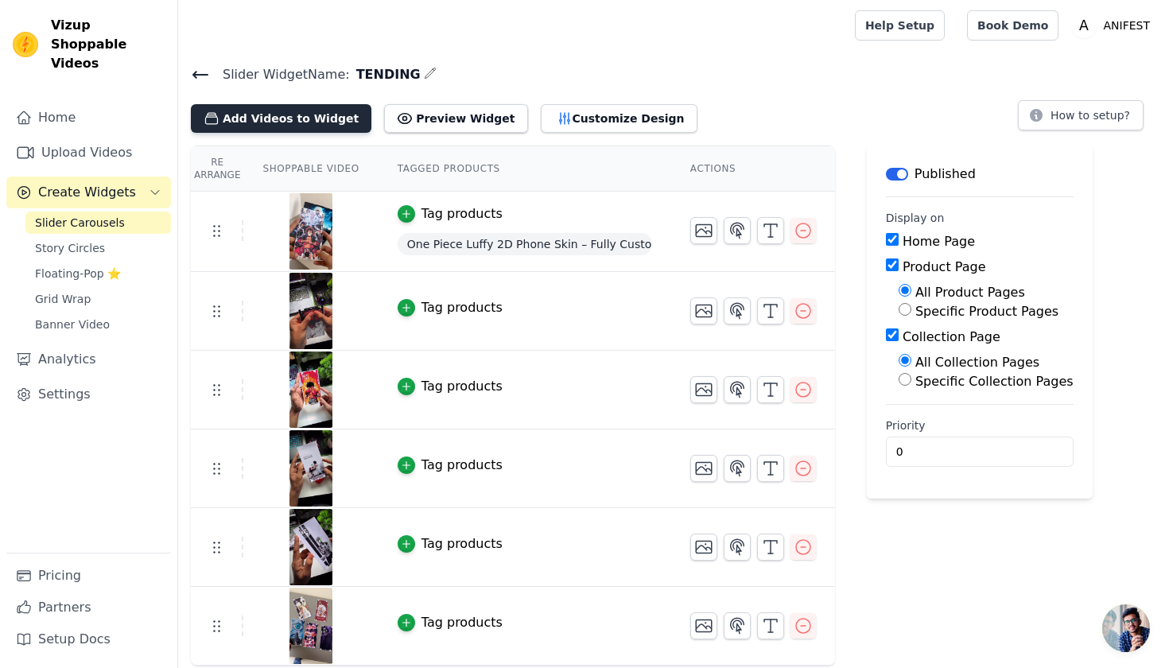
click at [342, 119] on button "Add Videos to Widget" at bounding box center [281, 118] width 180 height 29
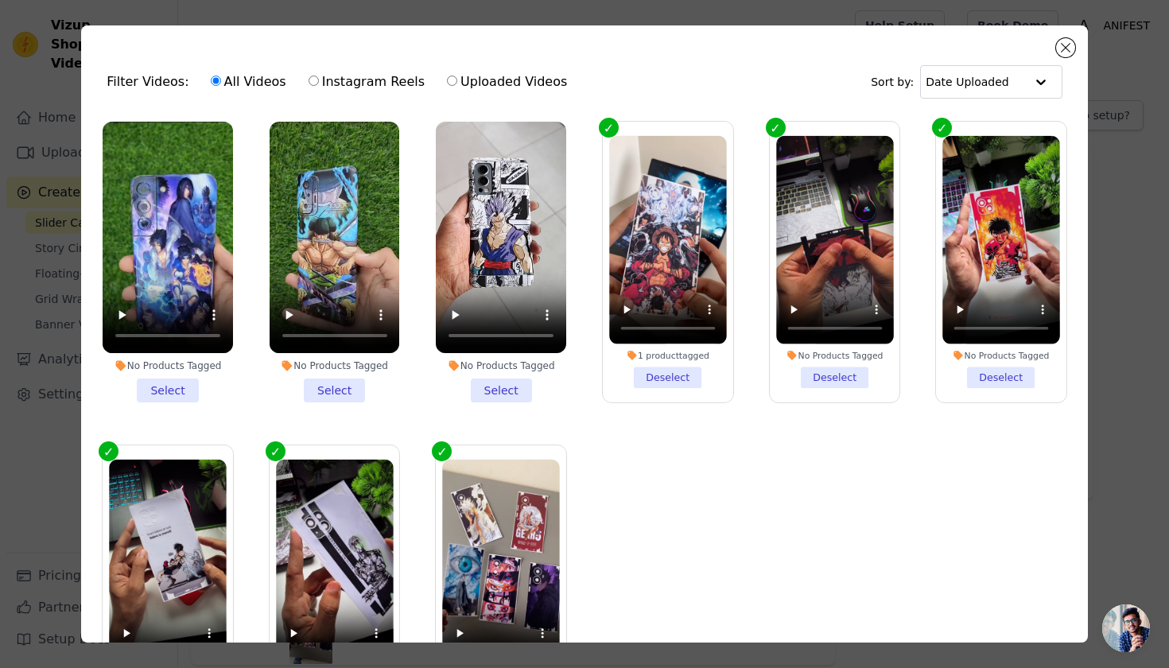
click at [510, 394] on li "No Products Tagged Select" at bounding box center [501, 262] width 130 height 281
click at [0, 0] on input "No Products Tagged Select" at bounding box center [0, 0] width 0 height 0
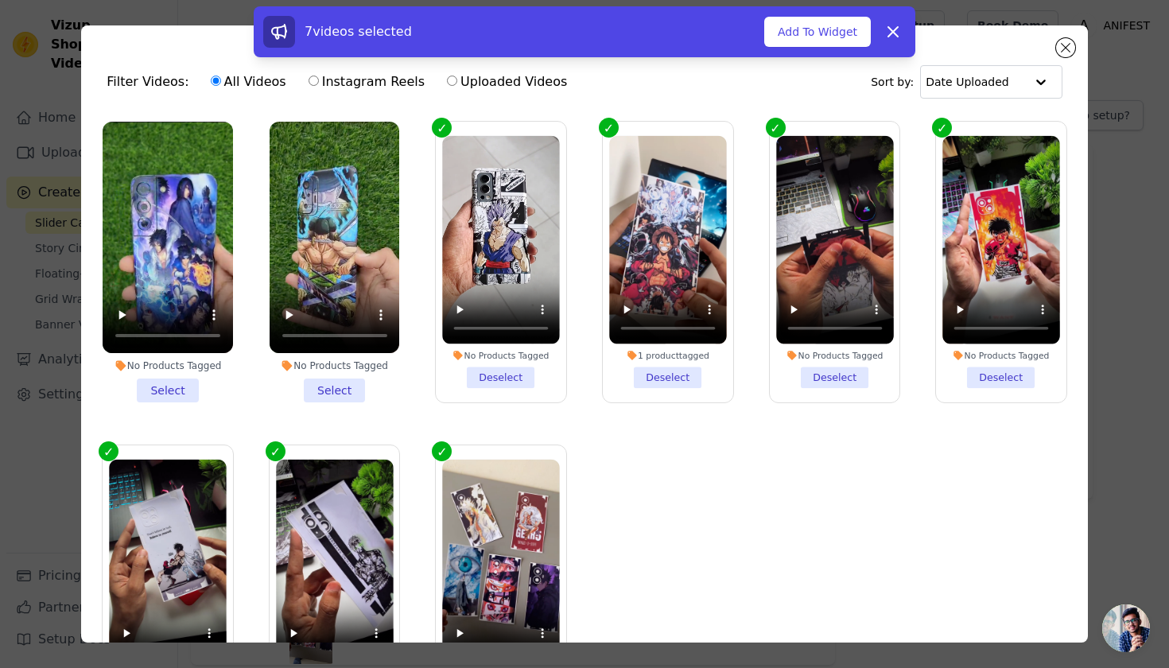
click at [327, 382] on li "No Products Tagged Select" at bounding box center [334, 262] width 130 height 281
click at [0, 0] on input "No Products Tagged Select" at bounding box center [0, 0] width 0 height 0
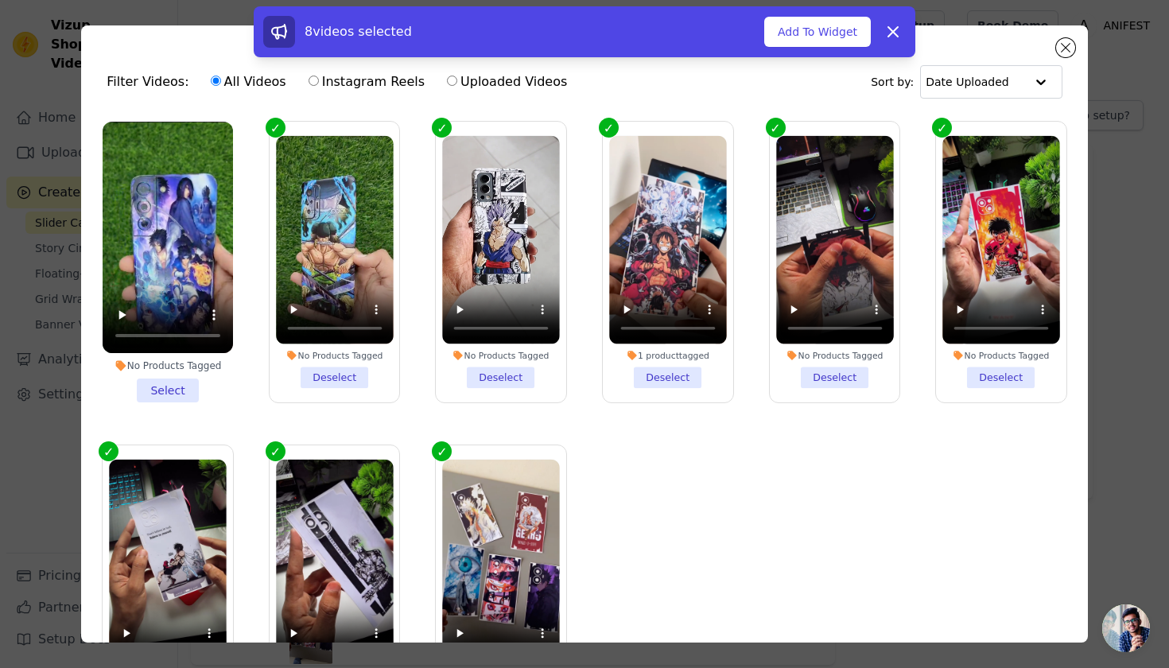
click at [188, 378] on li "No Products Tagged Select" at bounding box center [168, 262] width 130 height 281
click at [0, 0] on input "No Products Tagged Select" at bounding box center [0, 0] width 0 height 0
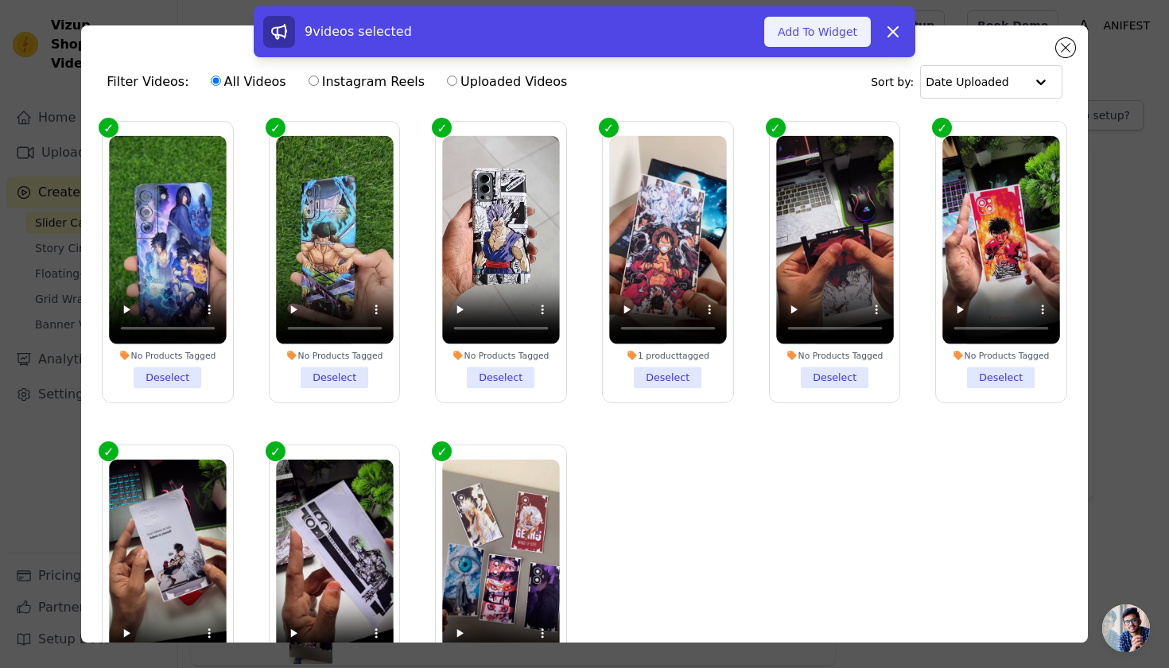
click at [828, 28] on button "Add To Widget" at bounding box center [817, 32] width 107 height 30
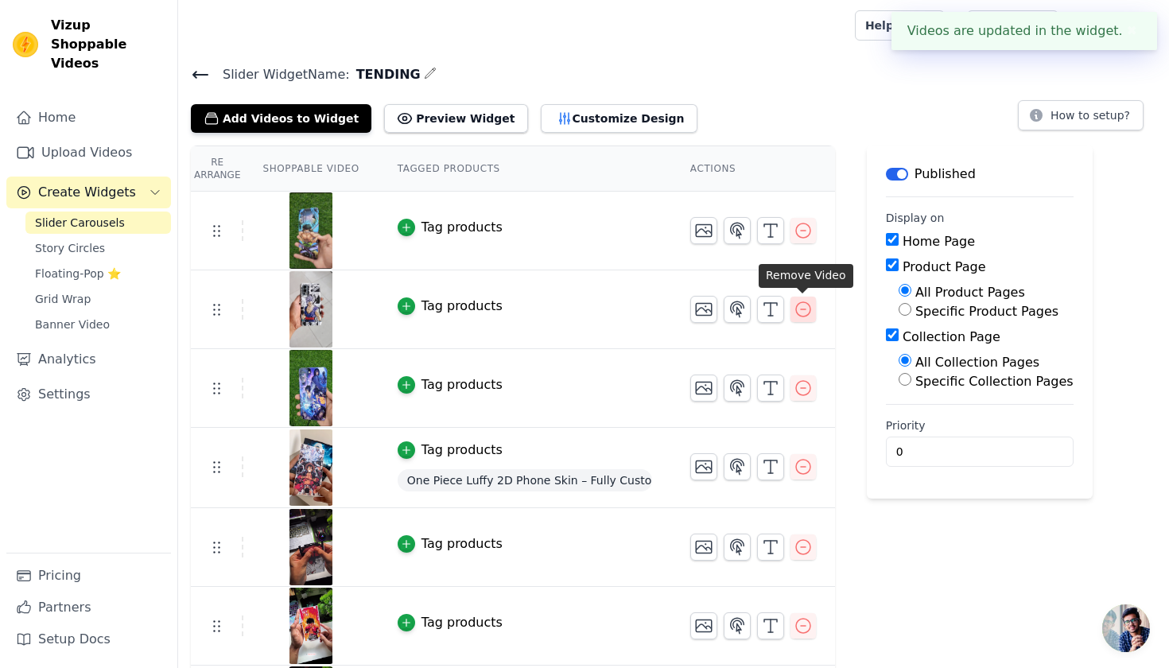
click at [802, 311] on icon "button" at bounding box center [802, 309] width 19 height 19
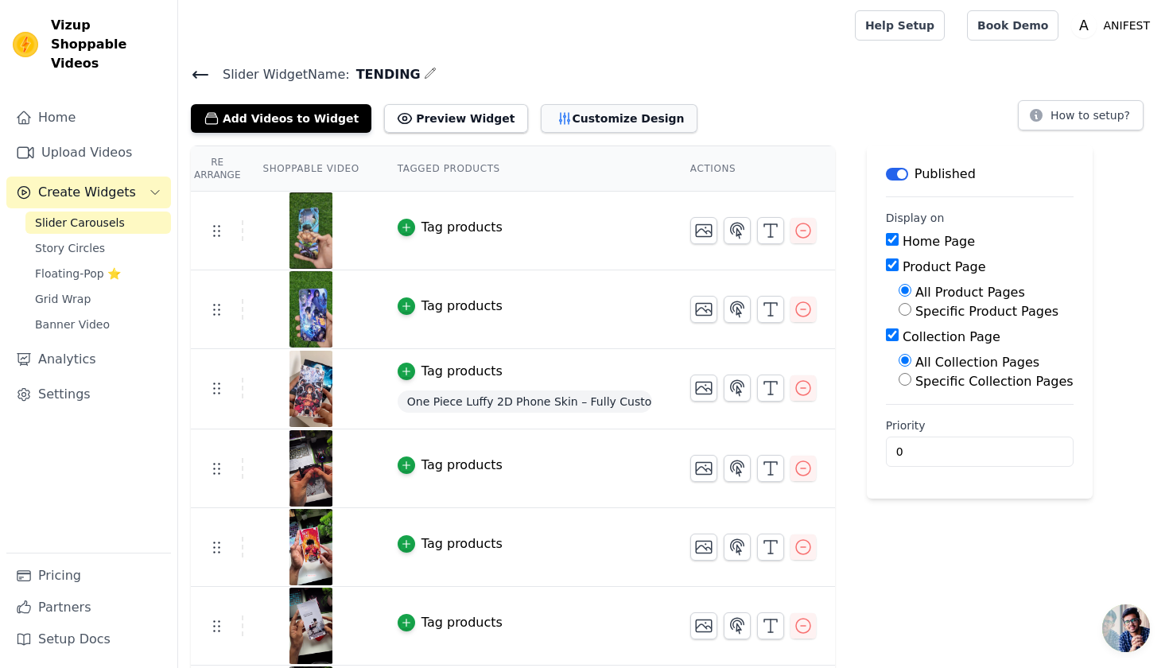
click at [576, 118] on button "Customize Design" at bounding box center [619, 118] width 157 height 29
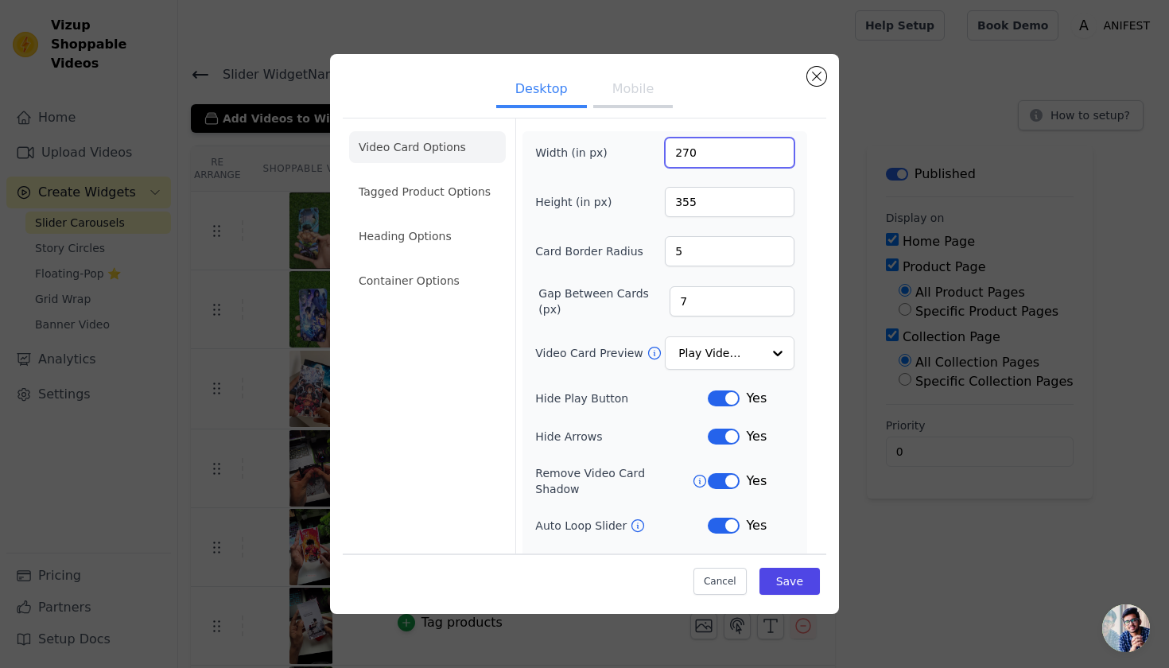
click at [709, 156] on input "270" at bounding box center [730, 153] width 130 height 30
type input "300"
click at [789, 585] on button "Save" at bounding box center [789, 581] width 60 height 27
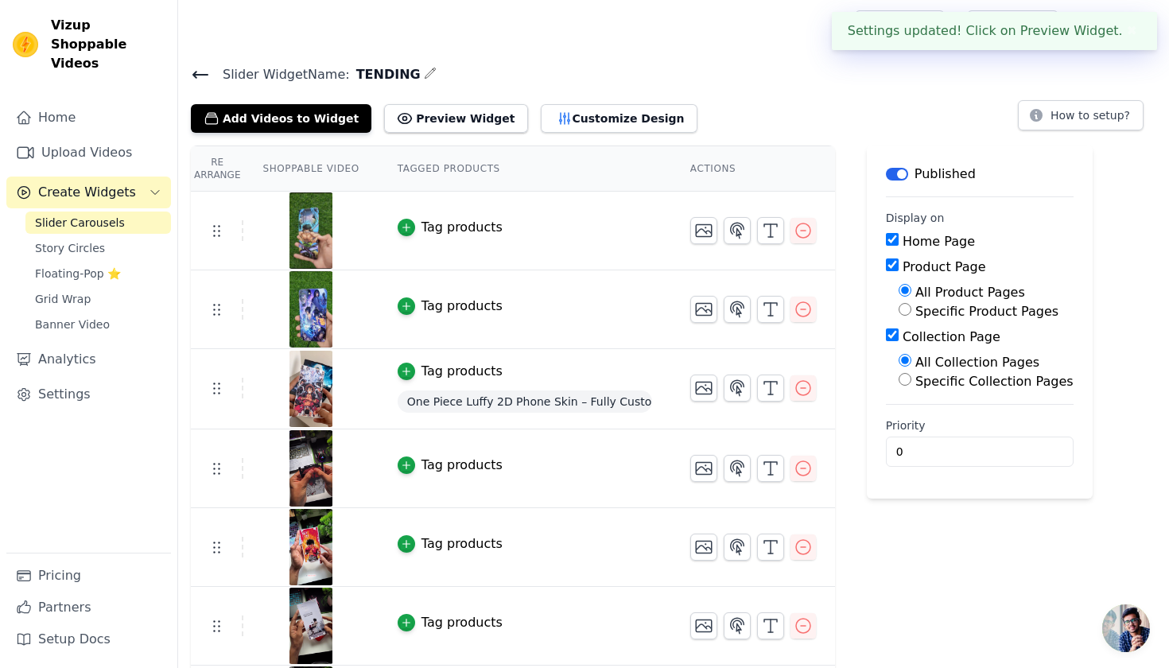
click at [651, 3] on div at bounding box center [513, 25] width 645 height 51
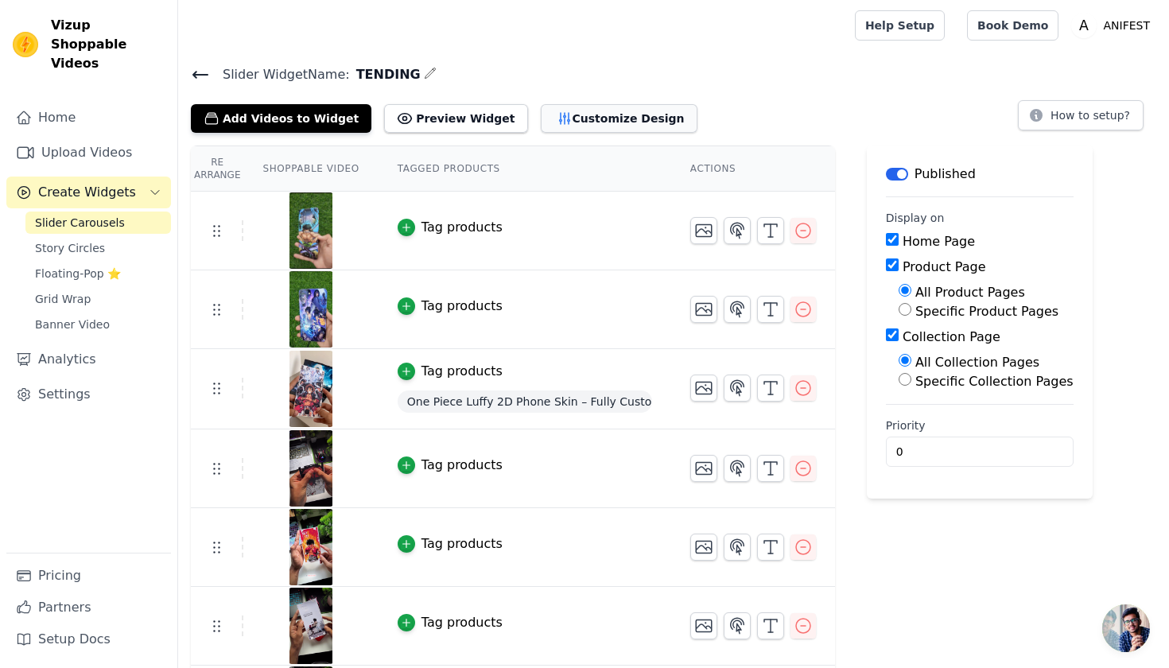
click at [594, 111] on button "Customize Design" at bounding box center [619, 118] width 157 height 29
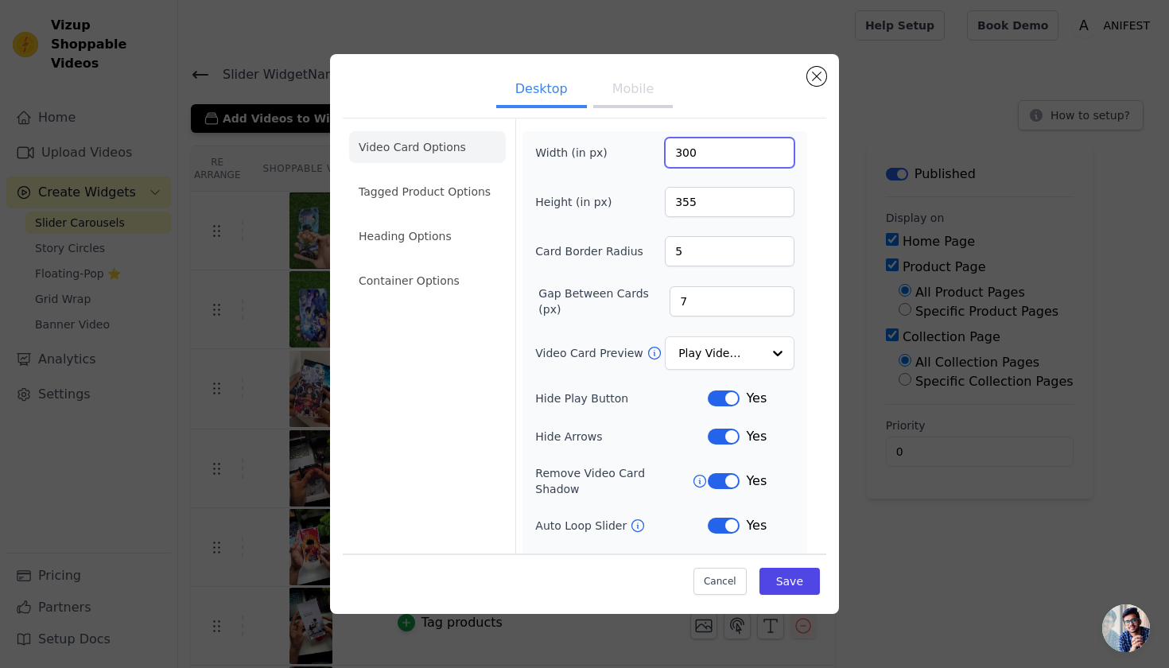
click at [700, 155] on input "300" at bounding box center [730, 153] width 130 height 30
click at [700, 202] on input "355" at bounding box center [730, 202] width 130 height 30
type input "480"
click at [786, 600] on div "Cancel Save" at bounding box center [584, 577] width 483 height 48
click at [788, 589] on button "Save" at bounding box center [789, 581] width 60 height 27
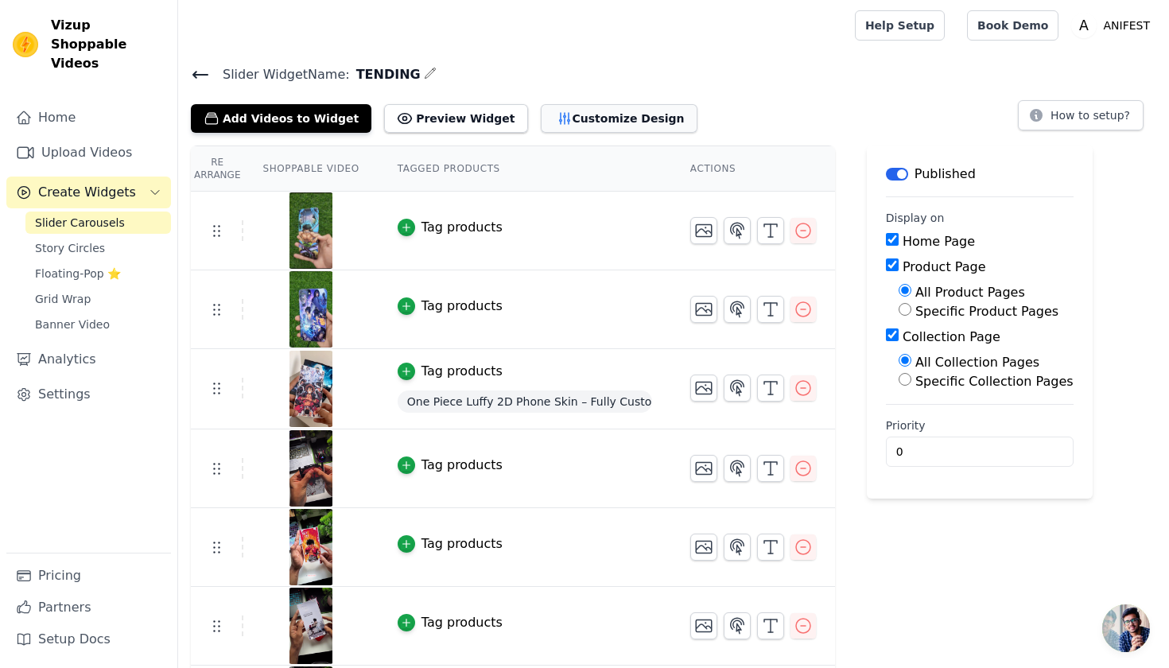
click at [545, 108] on button "Customize Design" at bounding box center [619, 118] width 157 height 29
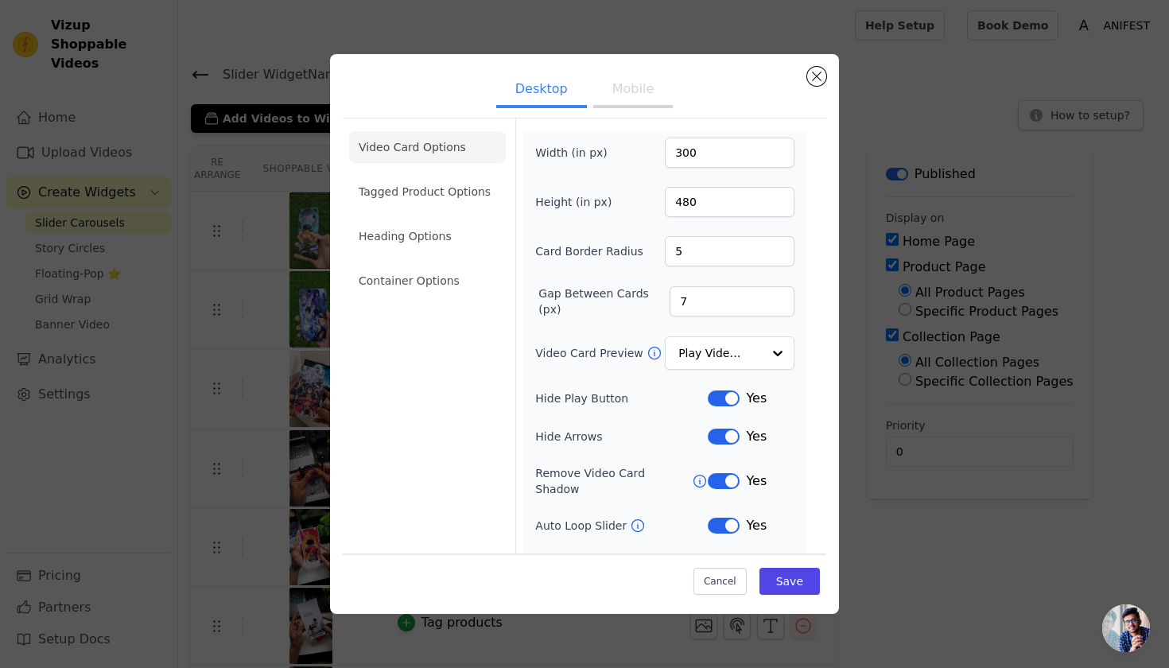
click at [801, 85] on ul "Desktop Mobile" at bounding box center [584, 91] width 483 height 48
click at [815, 74] on button "Close modal" at bounding box center [816, 76] width 19 height 19
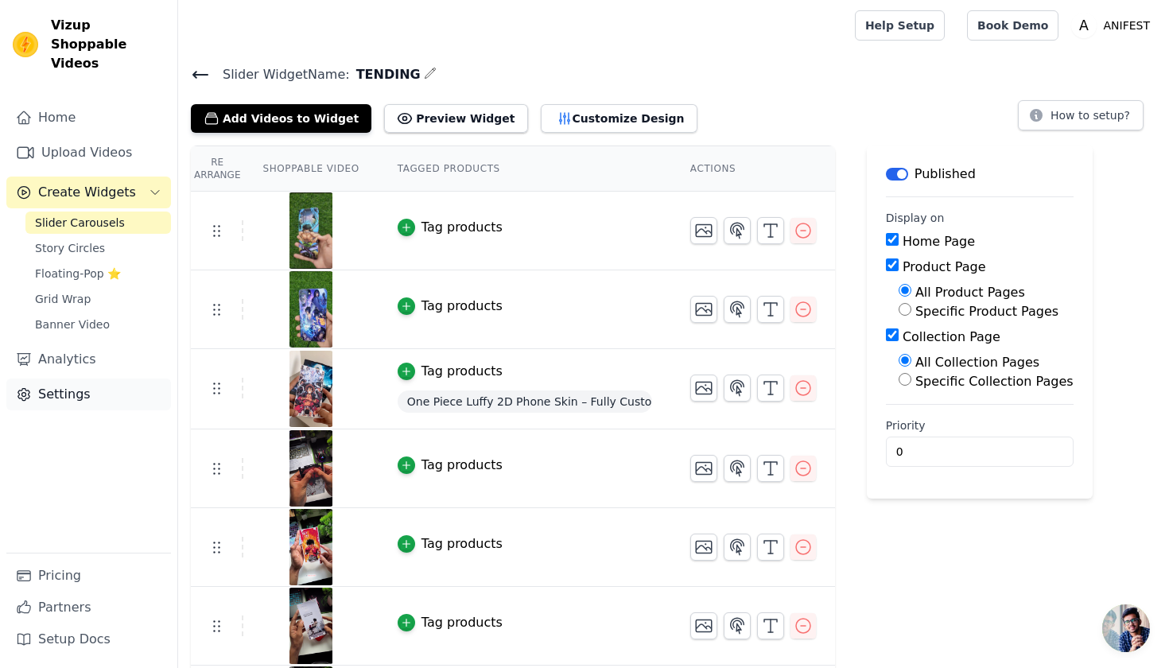
click at [122, 386] on link "Settings" at bounding box center [88, 394] width 165 height 32
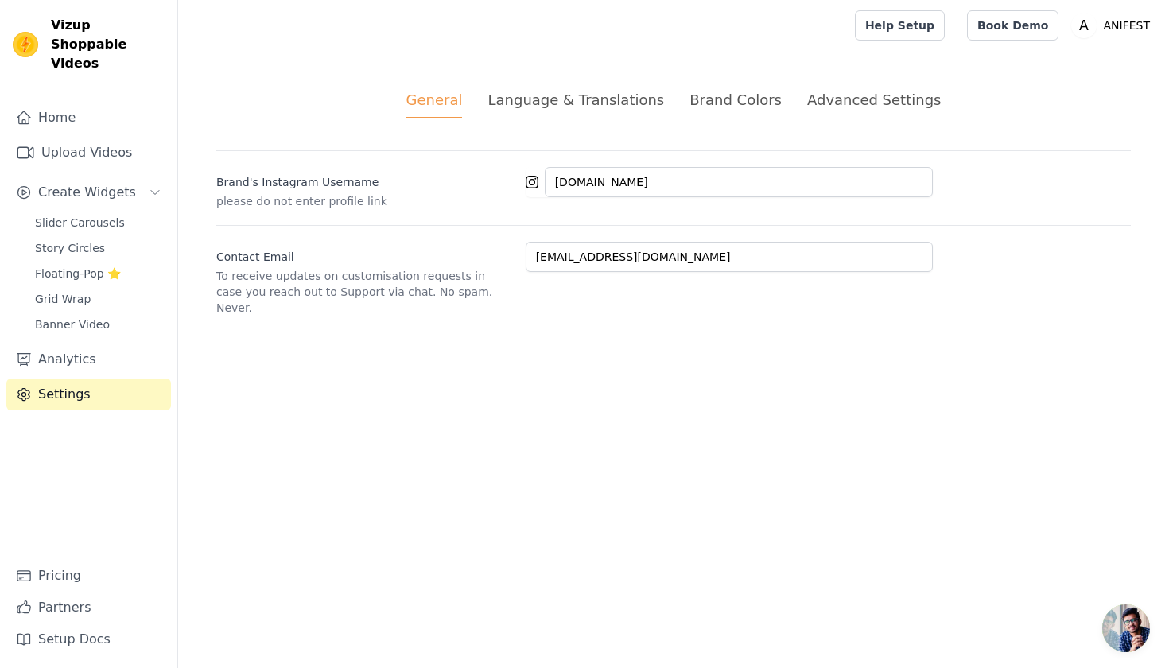
click at [618, 104] on div "Language & Translations" at bounding box center [575, 99] width 176 height 21
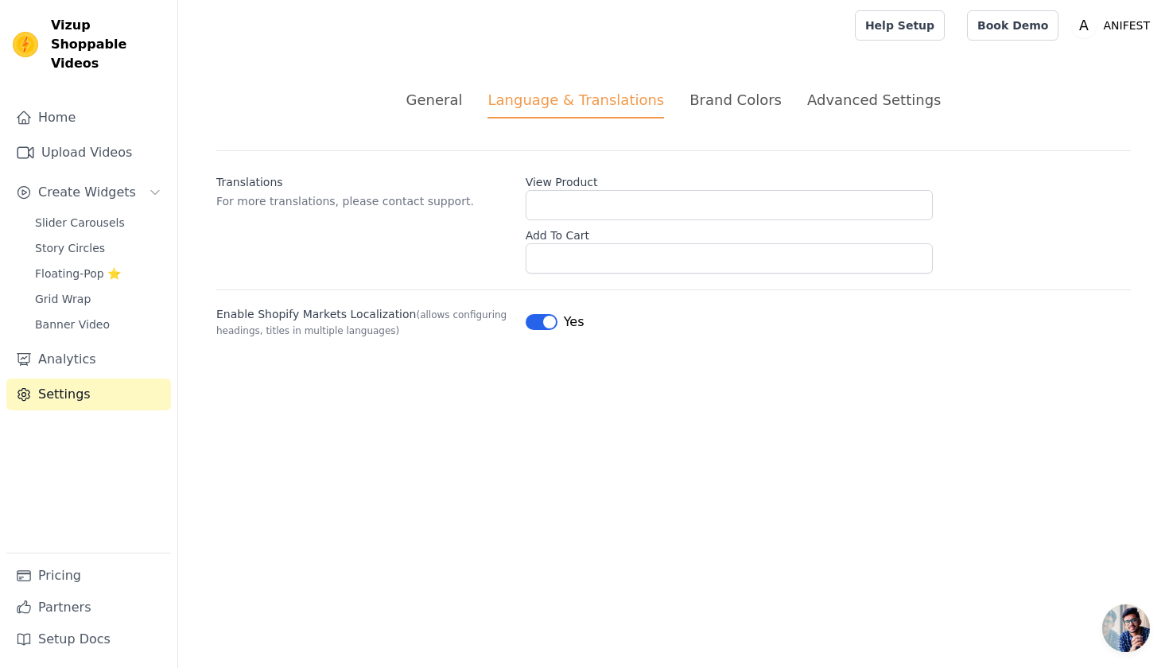
click at [731, 98] on div "Brand Colors" at bounding box center [735, 99] width 92 height 21
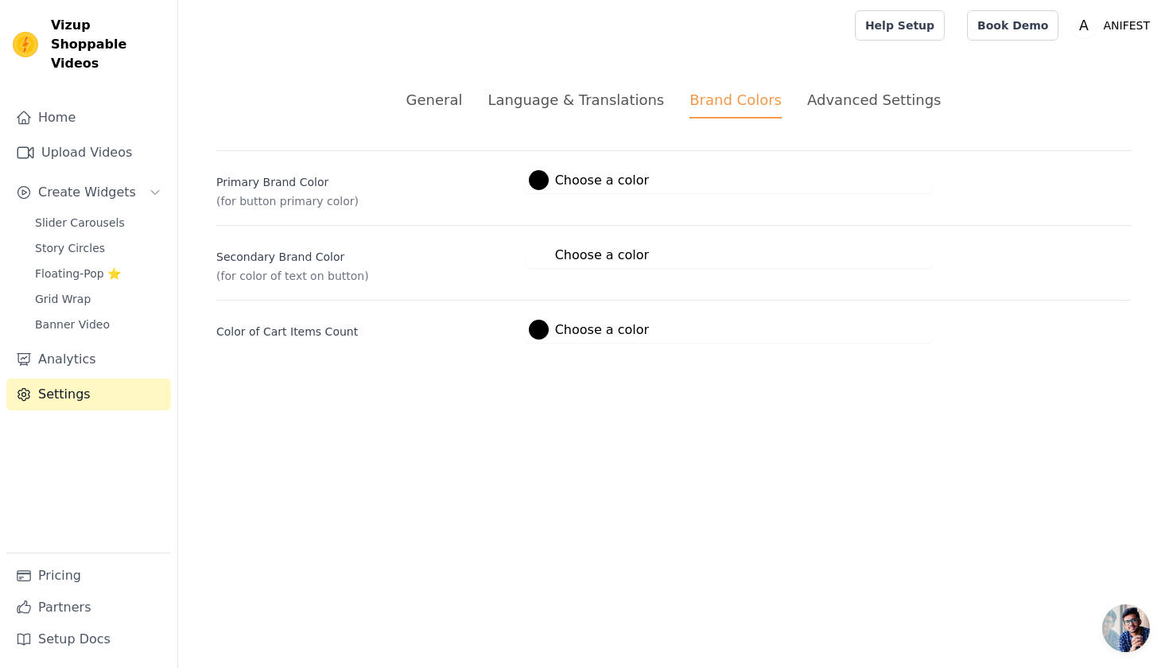
click at [575, 253] on label "#ffffff Choose a color" at bounding box center [589, 255] width 120 height 20
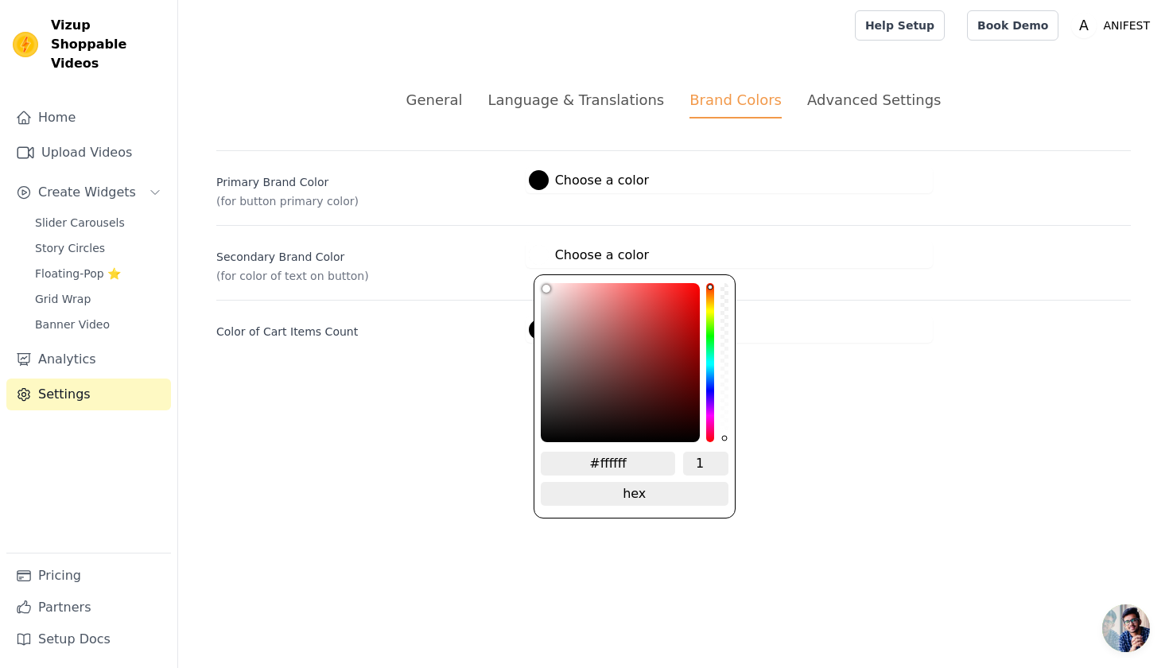
click at [543, 279] on div "#ffffff 1 hex change to rgb" at bounding box center [634, 396] width 202 height 244
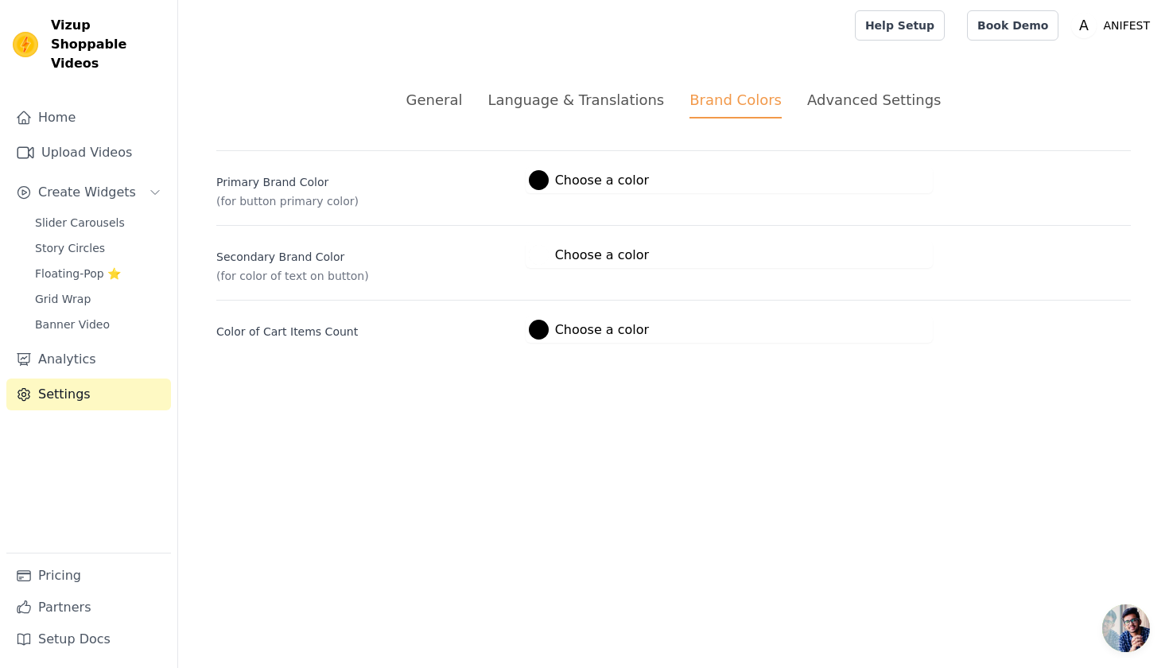
click at [465, 381] on html "Vizup Shoppable Videos Home Upload Videos Create Widgets Slider Carousels Story…" at bounding box center [584, 190] width 1169 height 381
click at [541, 330] on div at bounding box center [539, 330] width 20 height 20
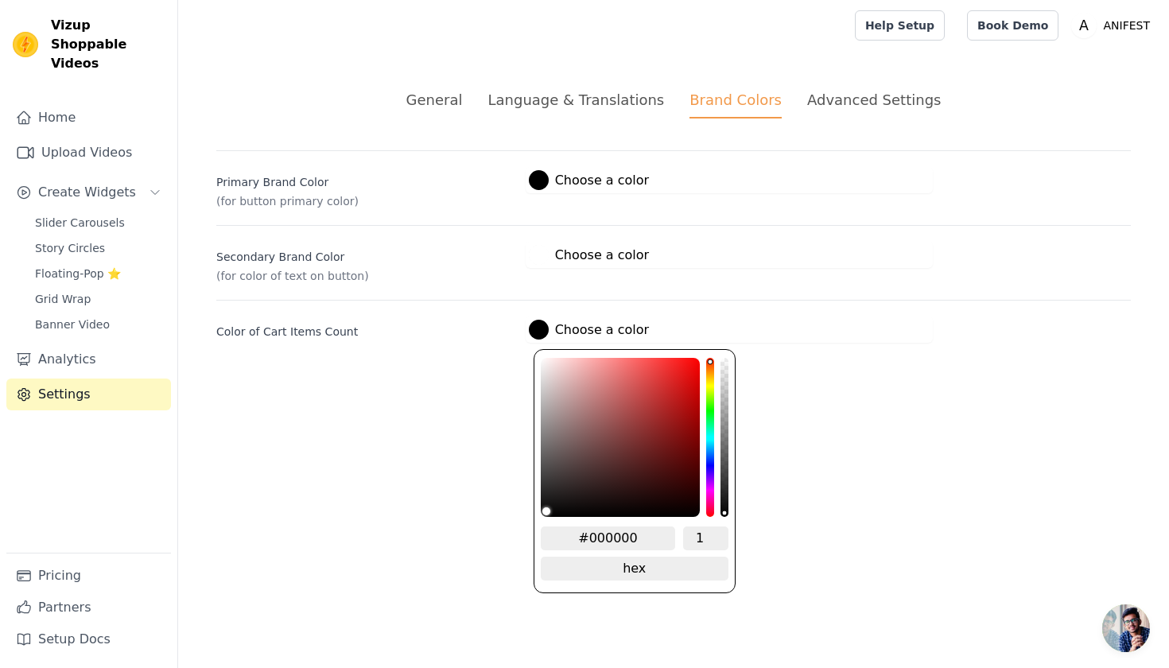
type input "#d9cbcb"
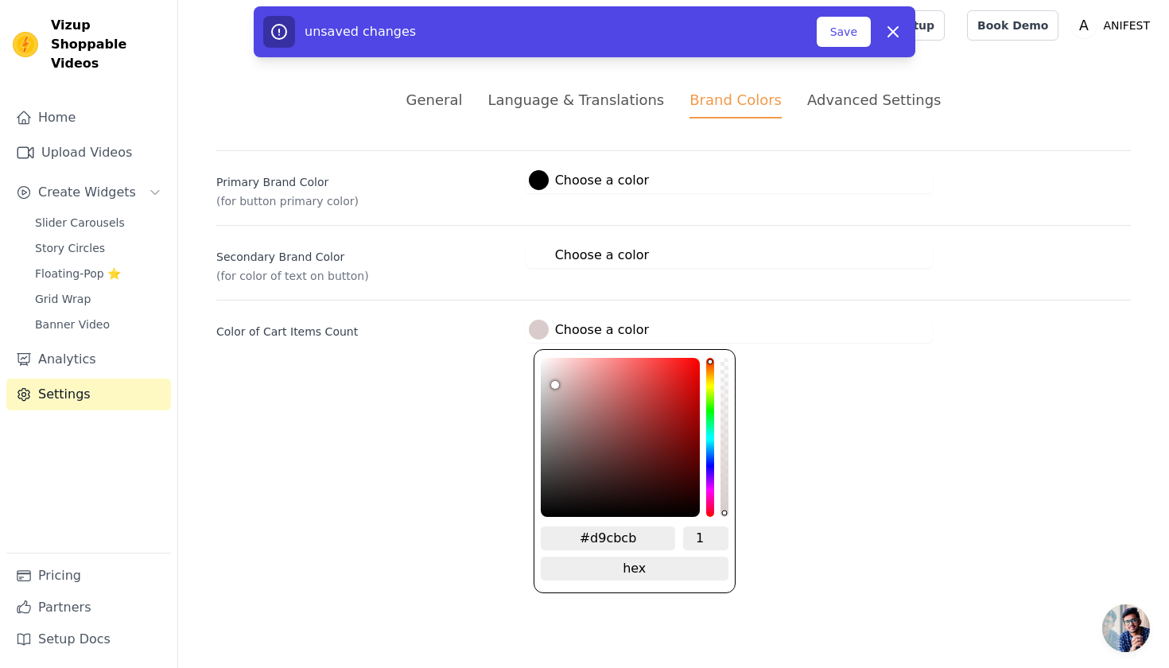
type input "#ddcfcf"
type input "#e3d5d5"
type input "#ecdede"
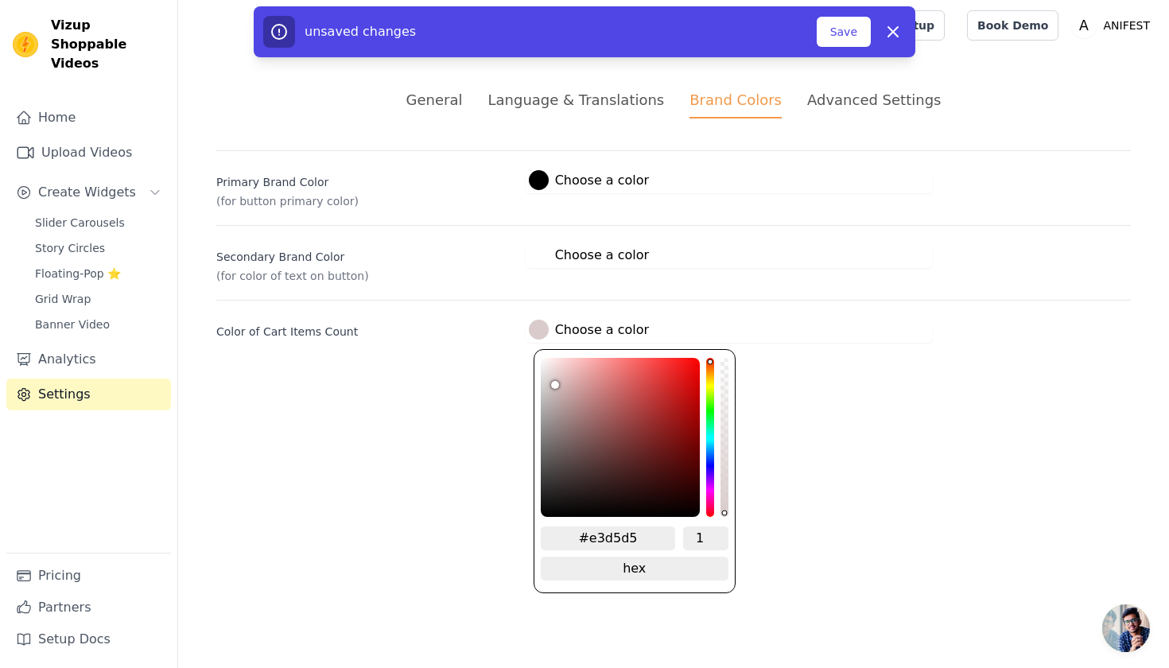
type input "#ecdede"
type input "#f6e9e9"
type input "#fef2f2"
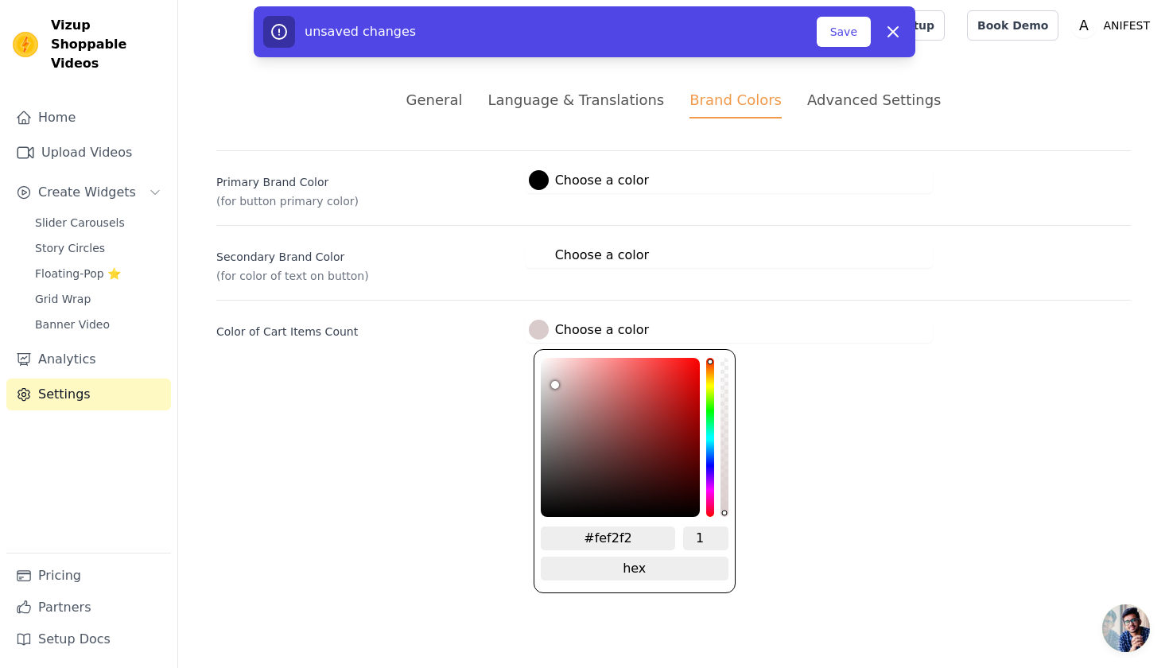
type input "#fff4f4"
type input "#fff7f7"
type input "#fff8f8"
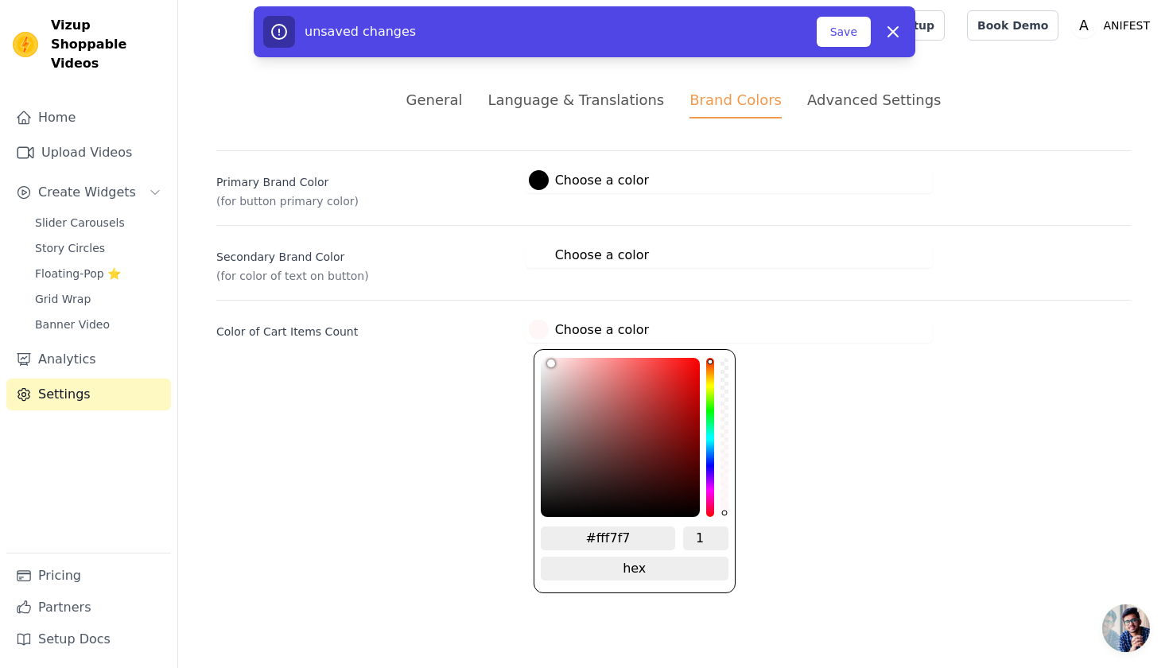
type input "#fff8f8"
type input "#fff9f9"
type input "#fffbfb"
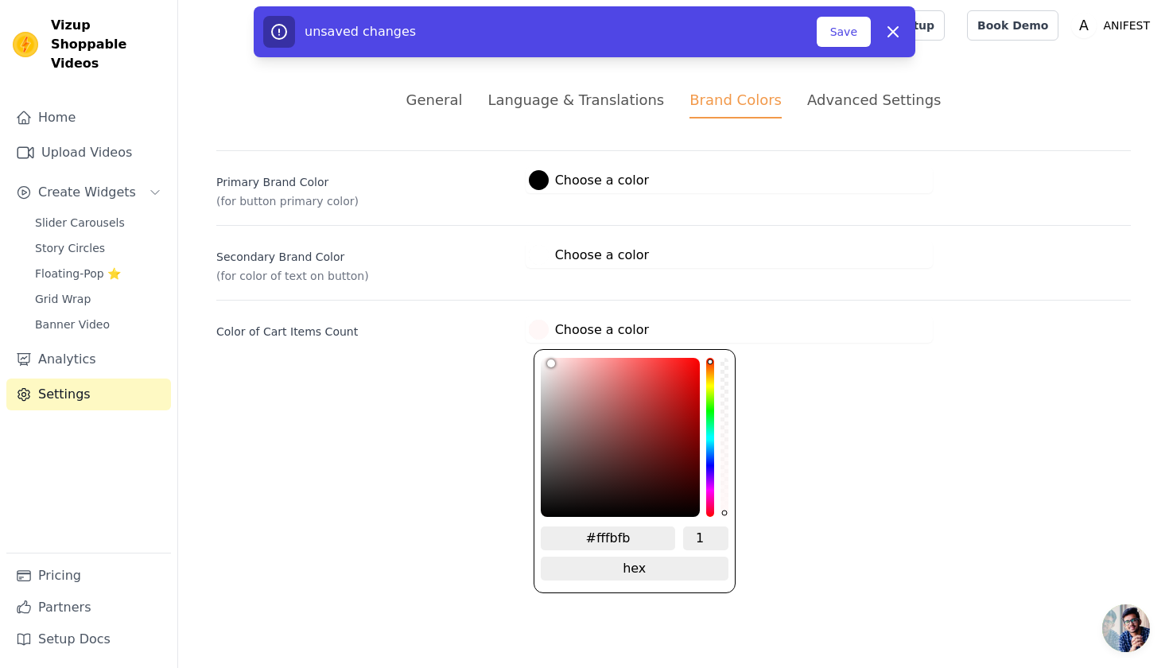
type input "#fffcfc"
type input "#fffdfd"
type input "#ffffff"
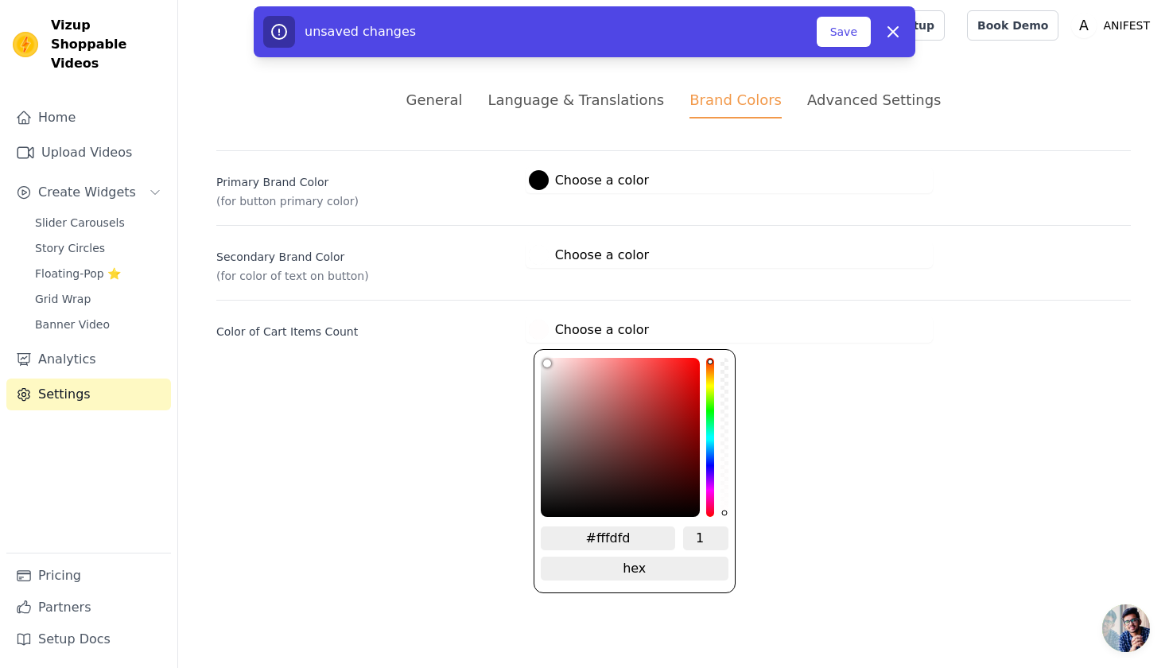
type input "#ffffff"
drag, startPoint x: 550, startPoint y: 382, endPoint x: 532, endPoint y: 332, distance: 53.3
click at [533, 333] on span "#ffffff Choose a color #ffffff 1 hex change to rgb" at bounding box center [588, 327] width 126 height 15
click at [373, 381] on html "Vizup Shoppable Videos Home Upload Videos Create Widgets Slider Carousels Story…" at bounding box center [584, 190] width 1169 height 381
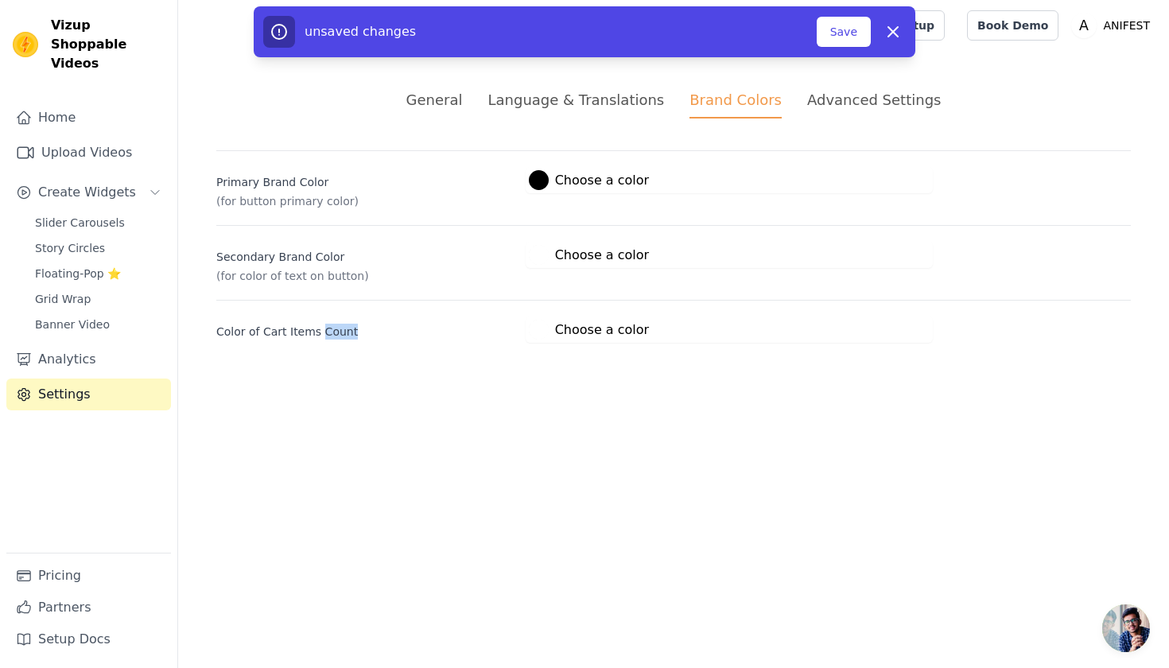
click at [373, 381] on html "Vizup Shoppable Videos Home Upload Videos Create Widgets Slider Carousels Story…" at bounding box center [584, 190] width 1169 height 381
click at [488, 381] on html "Vizup Shoppable Videos Home Upload Videos Create Widgets Slider Carousels Story…" at bounding box center [584, 190] width 1169 height 381
click at [840, 44] on button "Save" at bounding box center [843, 32] width 54 height 30
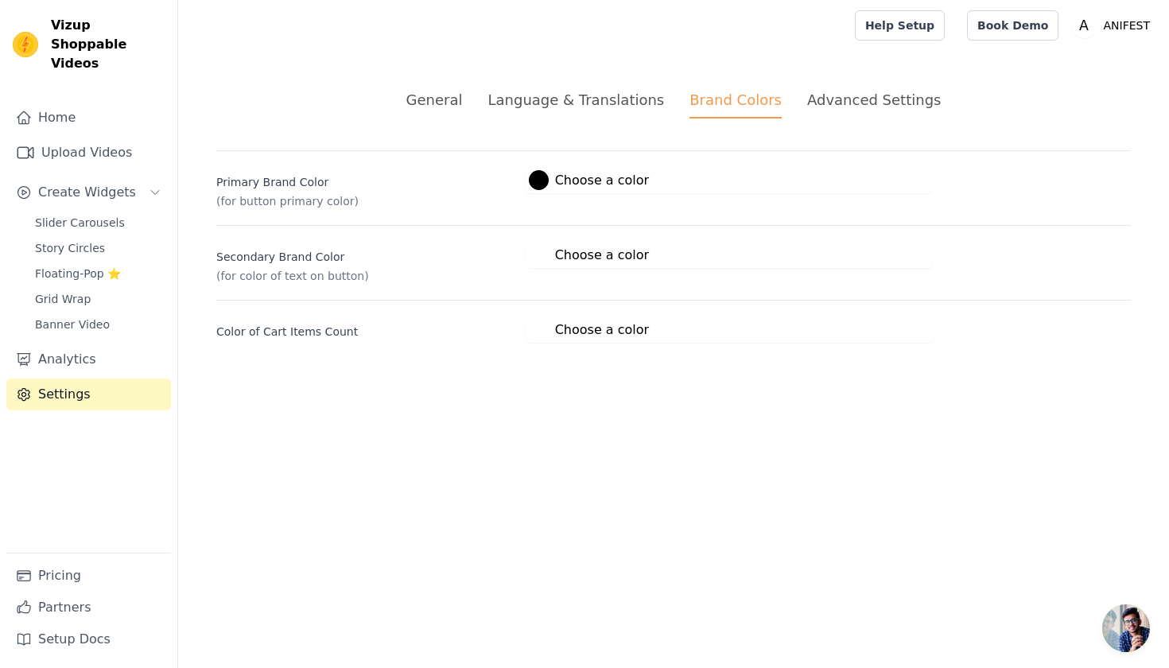
click at [538, 180] on div at bounding box center [539, 180] width 20 height 20
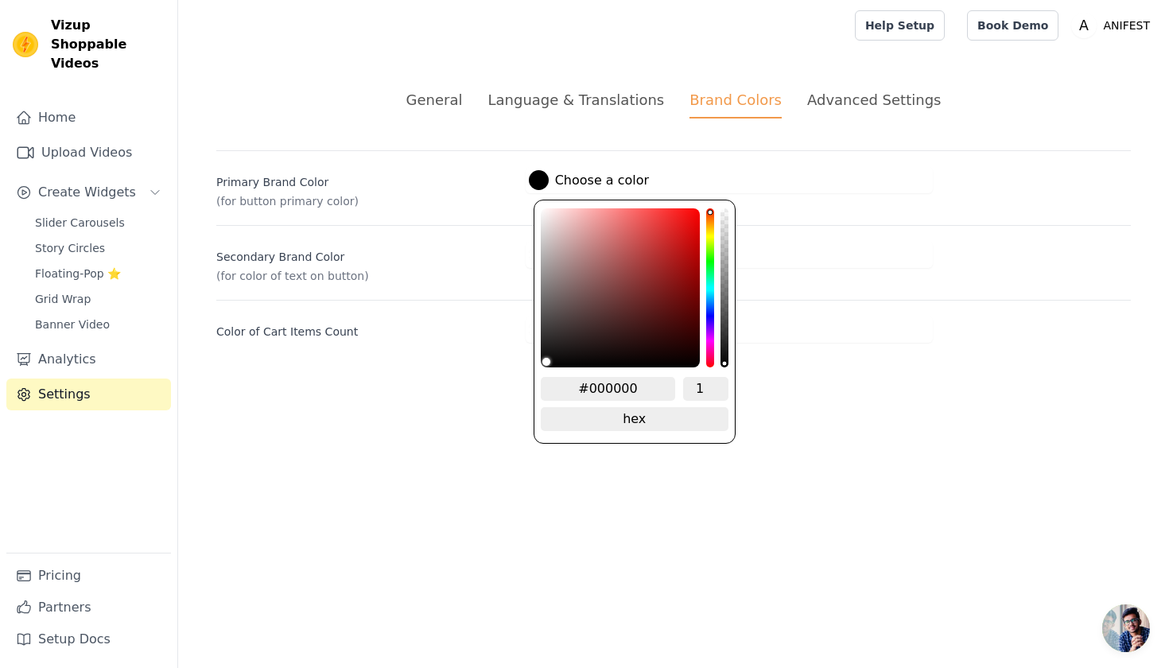
type input "#0f0e0e"
type input "#110f0f"
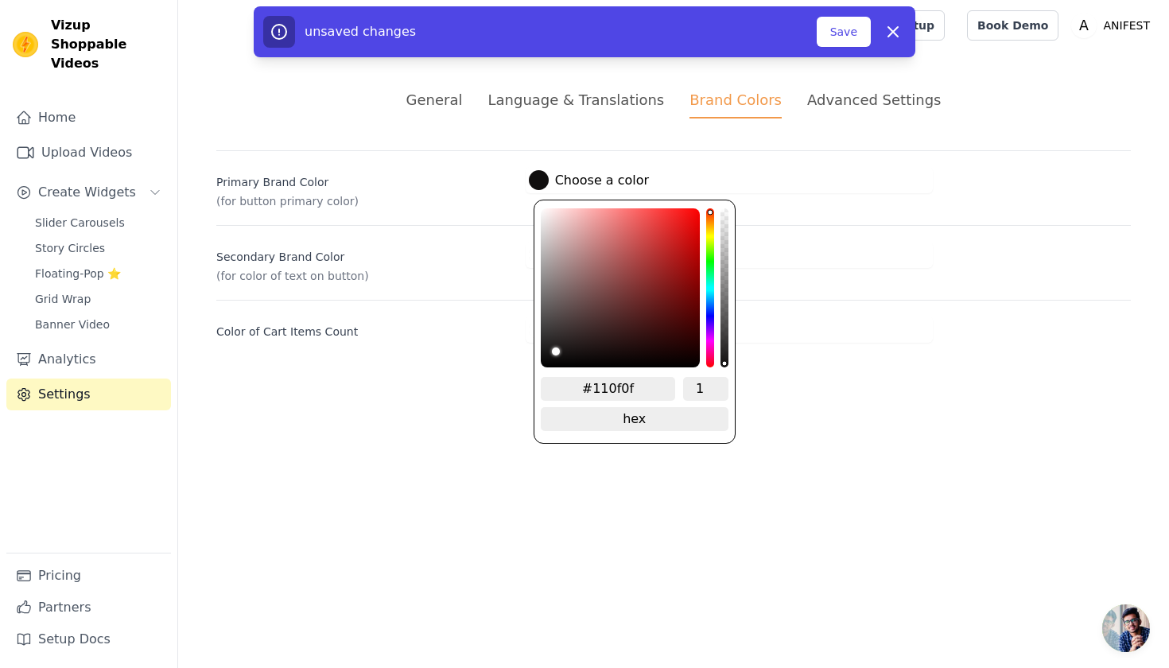
type input "#121111"
type input "#1c1a1a"
type input "#383434"
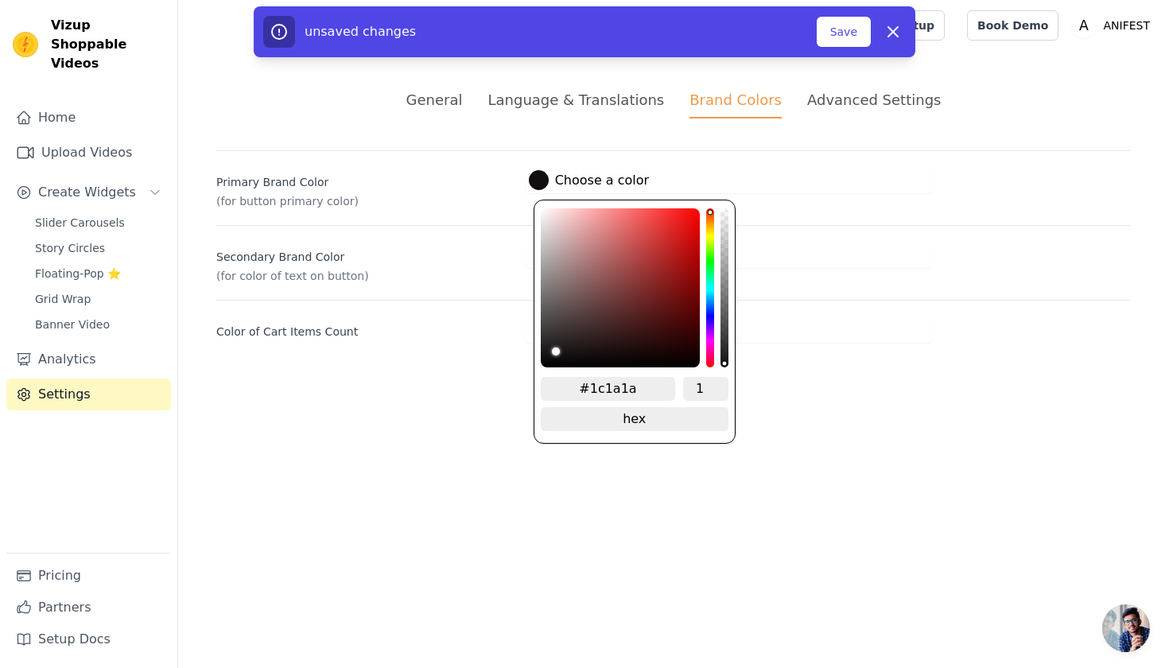
type input "#383434"
type input "#665f5f"
type input "#948a8a"
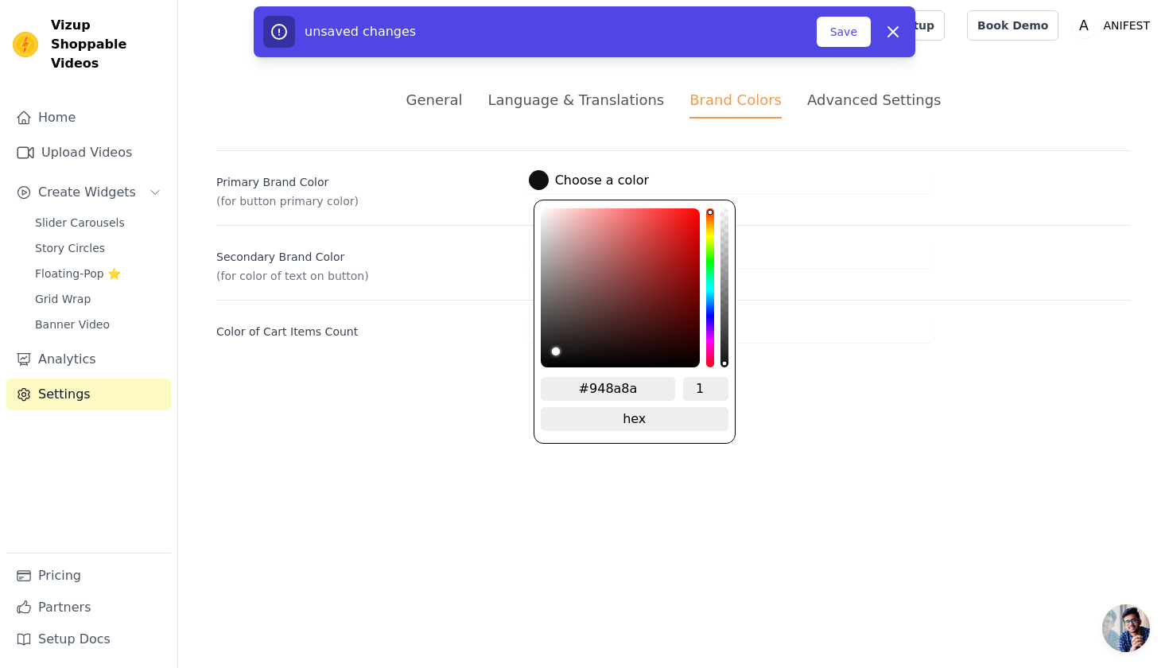
type input "#c1b4b4"
type input "#ecdddd"
type input "#ffefef"
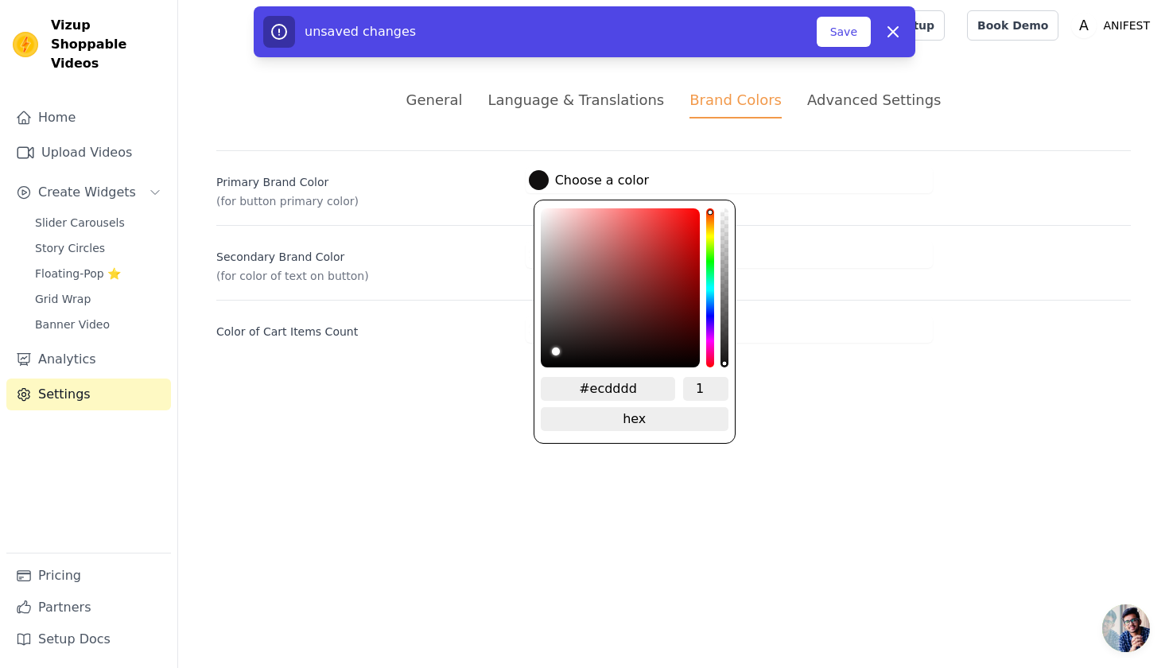
type input "#ffefef"
drag, startPoint x: 551, startPoint y: 359, endPoint x: 550, endPoint y: 146, distance: 212.3
click at [550, 145] on div "General Language & Translations Brand Colors Advanced Settings unsaved changes …" at bounding box center [673, 216] width 991 height 330
type input "#f7e2e2"
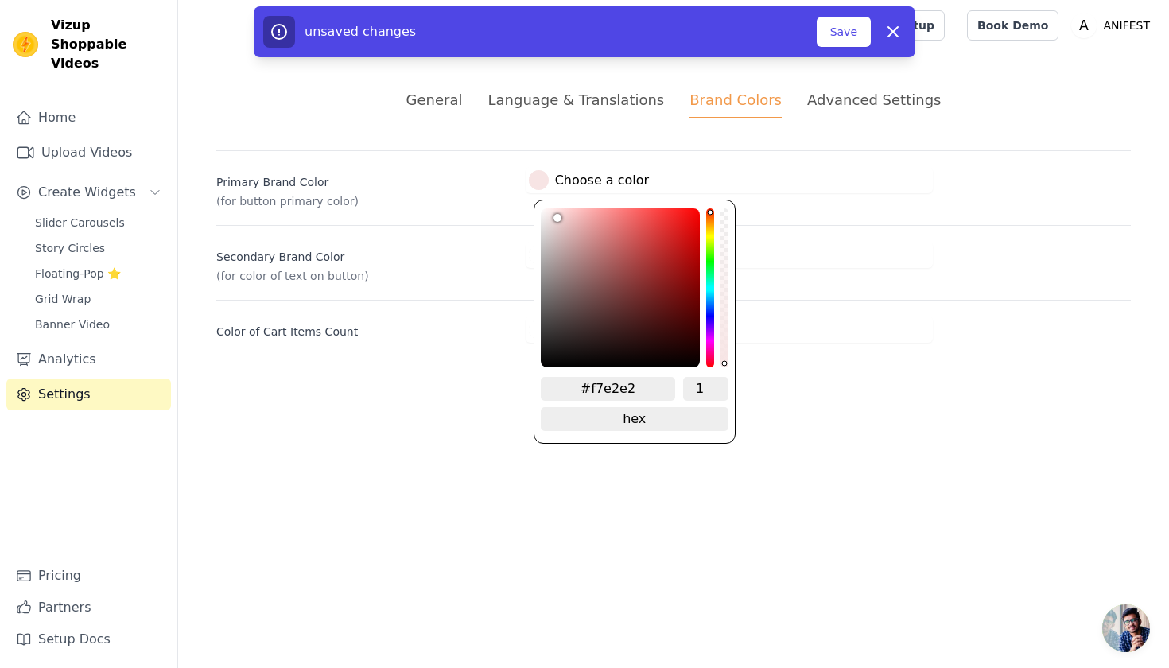
type input "#f7e4e4"
type input "#f7ebeb"
type input "#f7f4f4"
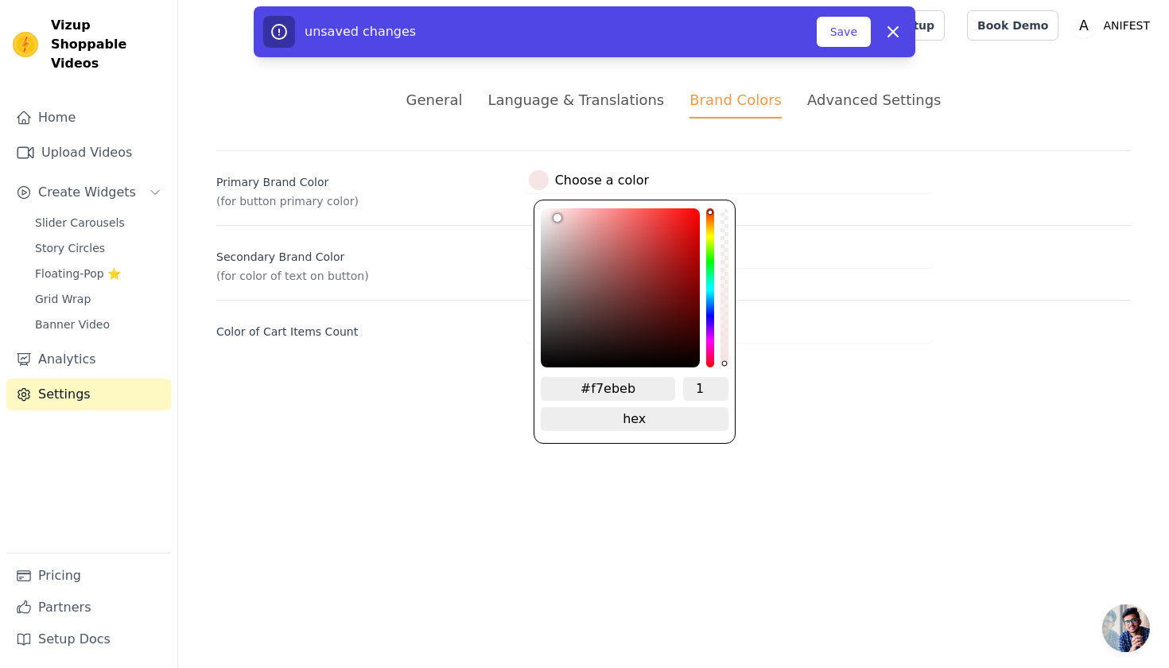
type input "#f7f4f4"
type input "#f9f9f9"
type input "#fbfbfb"
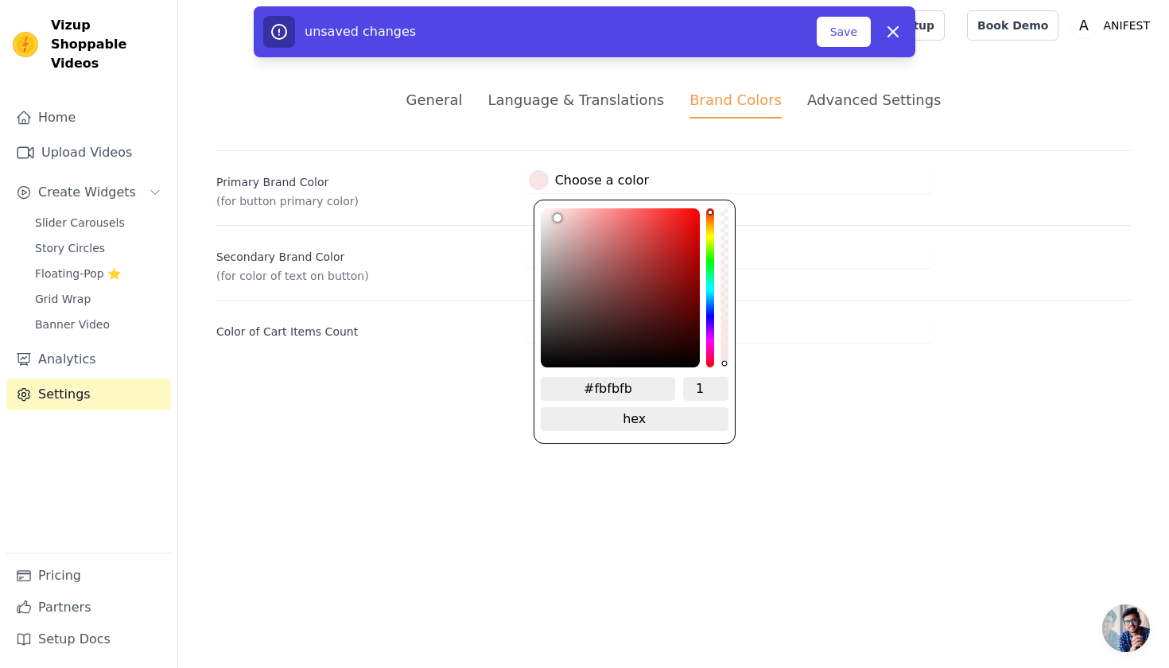
type input "#fefefe"
type input "#ffffff"
drag, startPoint x: 554, startPoint y: 214, endPoint x: 521, endPoint y: 208, distance: 33.1
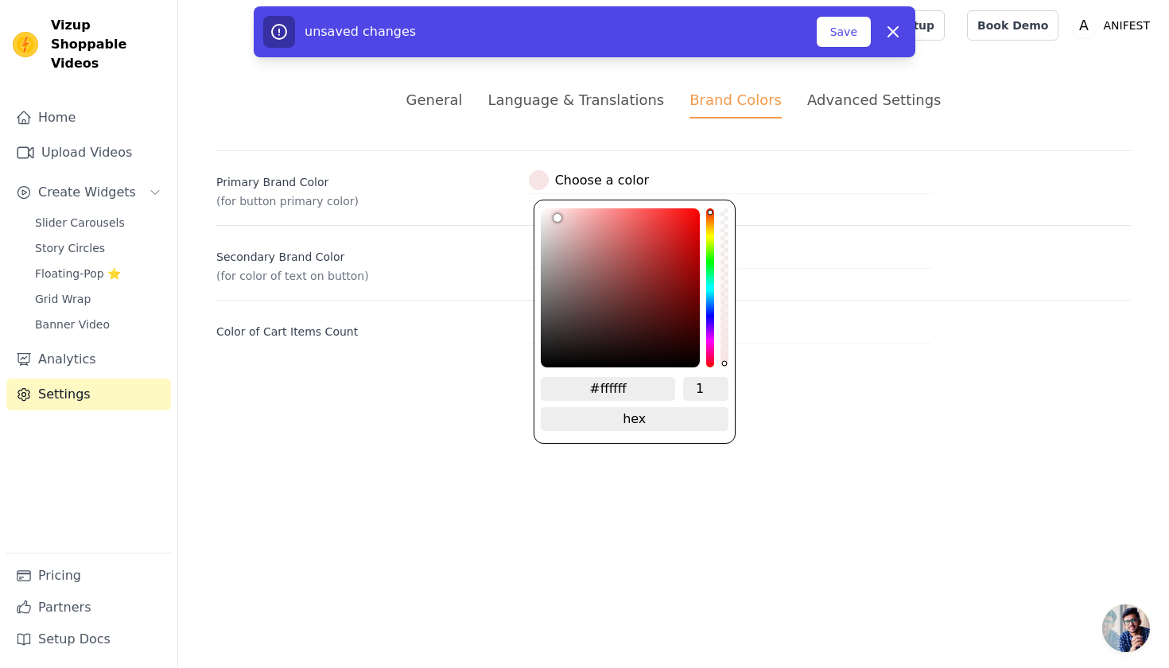
click at [521, 208] on div "Primary Brand Color (for button primary color) #ffffff Choose a color #ffffff 1…" at bounding box center [673, 179] width 914 height 59
click at [840, 35] on button "Save" at bounding box center [843, 32] width 54 height 30
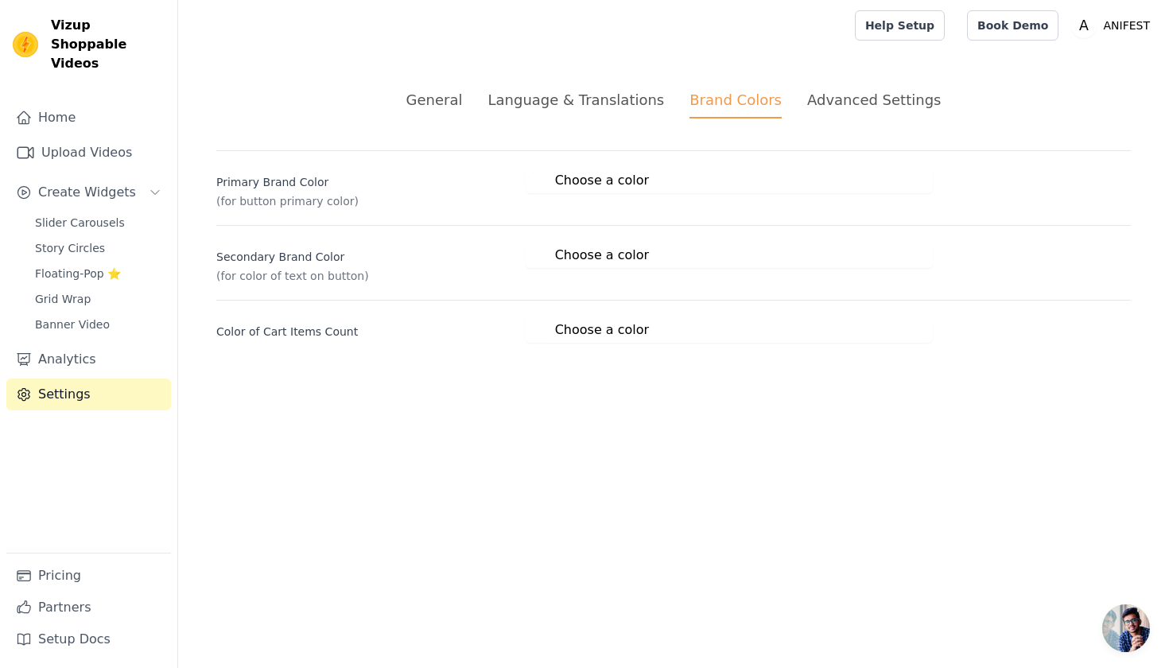
click at [549, 266] on button "#ffffff Choose a color #ffffff 1 hex change to rgb" at bounding box center [588, 255] width 126 height 26
click at [544, 179] on div at bounding box center [539, 180] width 20 height 20
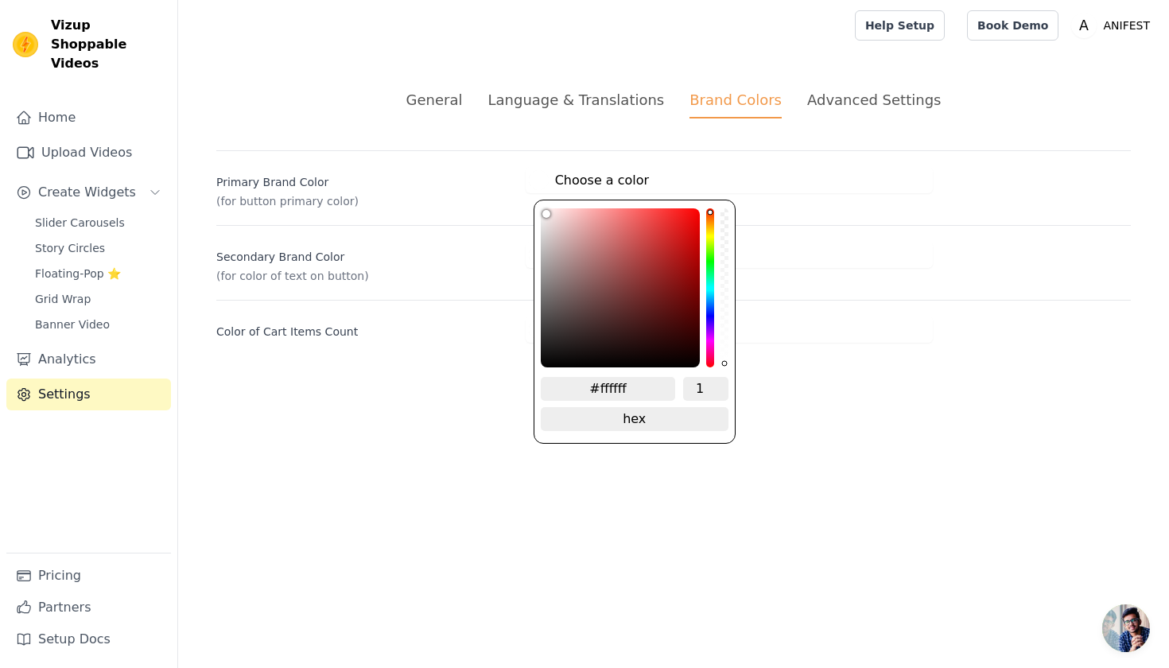
type input "#f2d8d8"
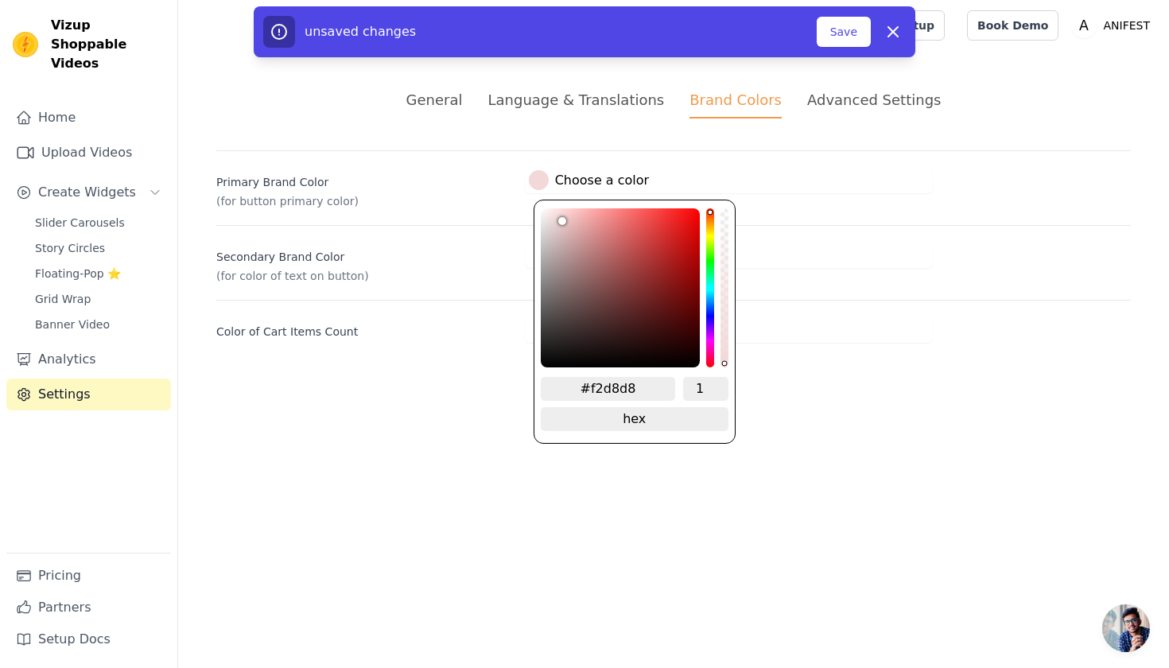
click at [557, 217] on div "color picker" at bounding box center [620, 287] width 159 height 159
type input "#f4dada"
type input "#f2d8d8"
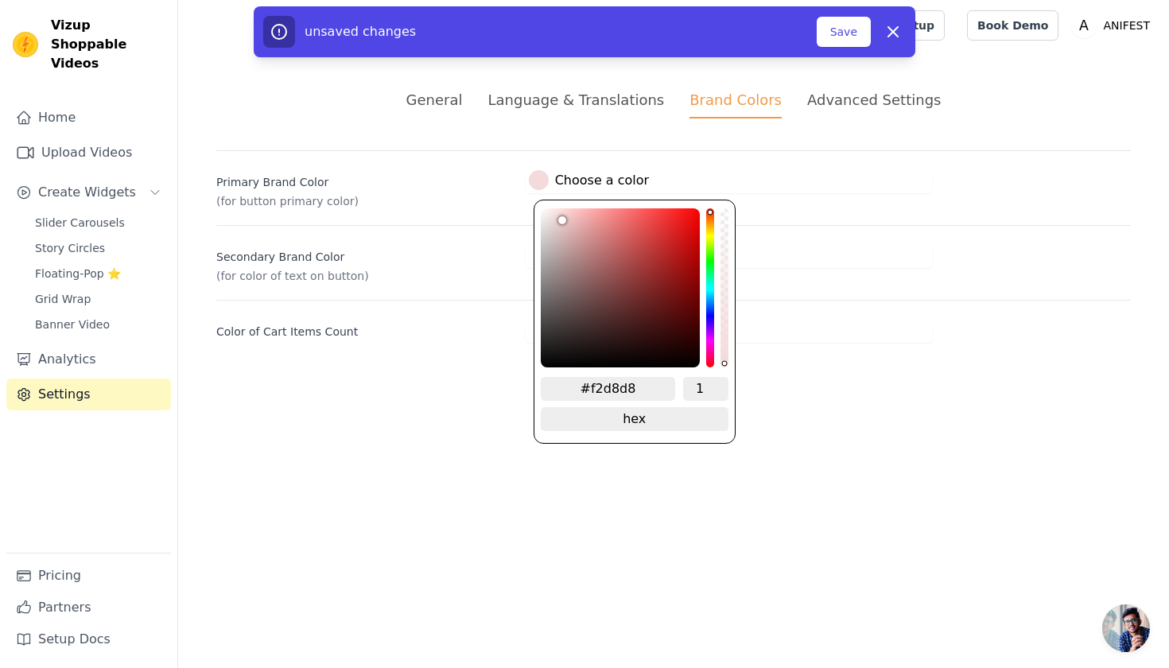
type input "#f1d7d7"
type input "#ebd2d2"
type input "#e2caca"
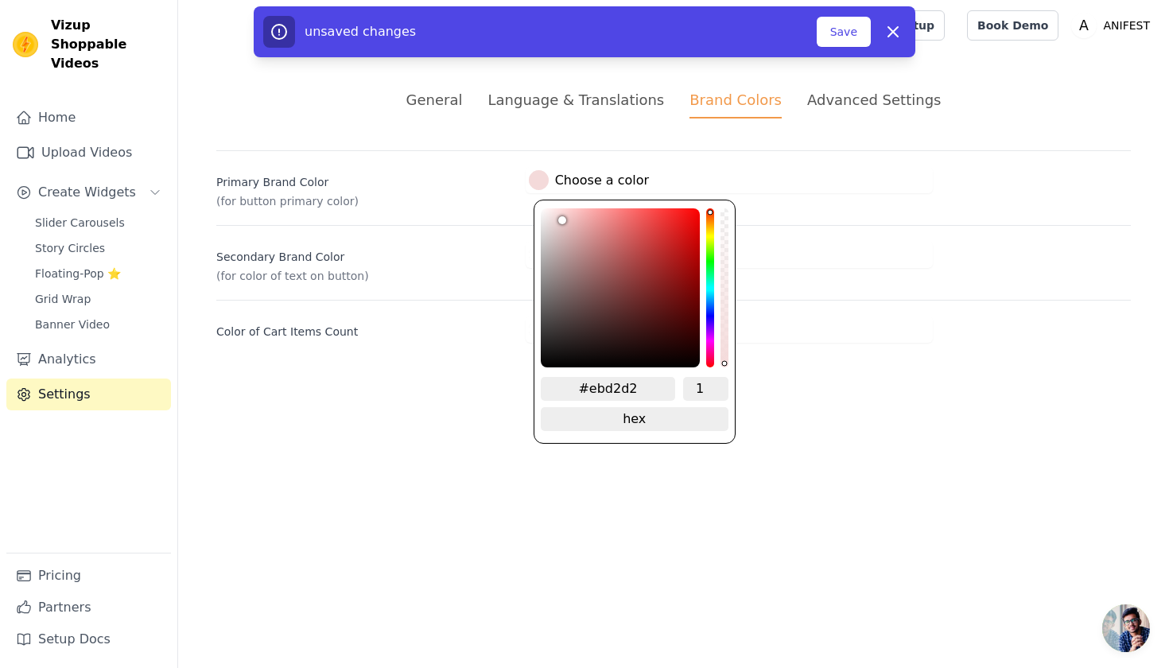
type input "#e2caca"
type input "#d5bebe"
type input "#c6b1b1"
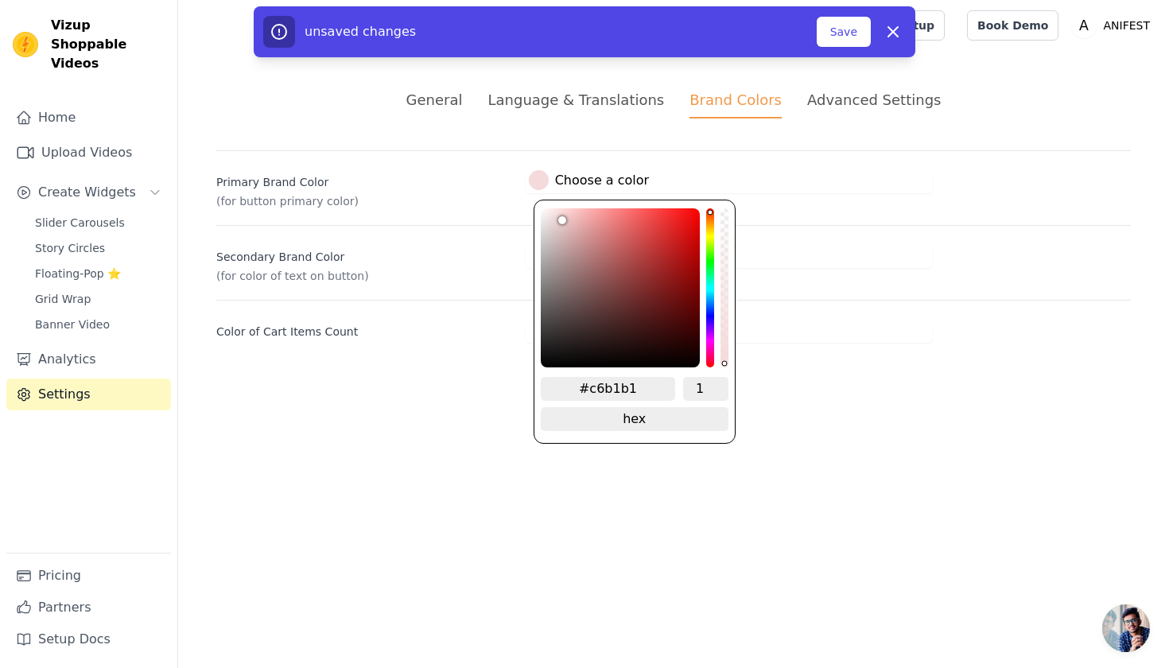
type input "#b6a4a4"
type input "#a49595"
type input "#948787"
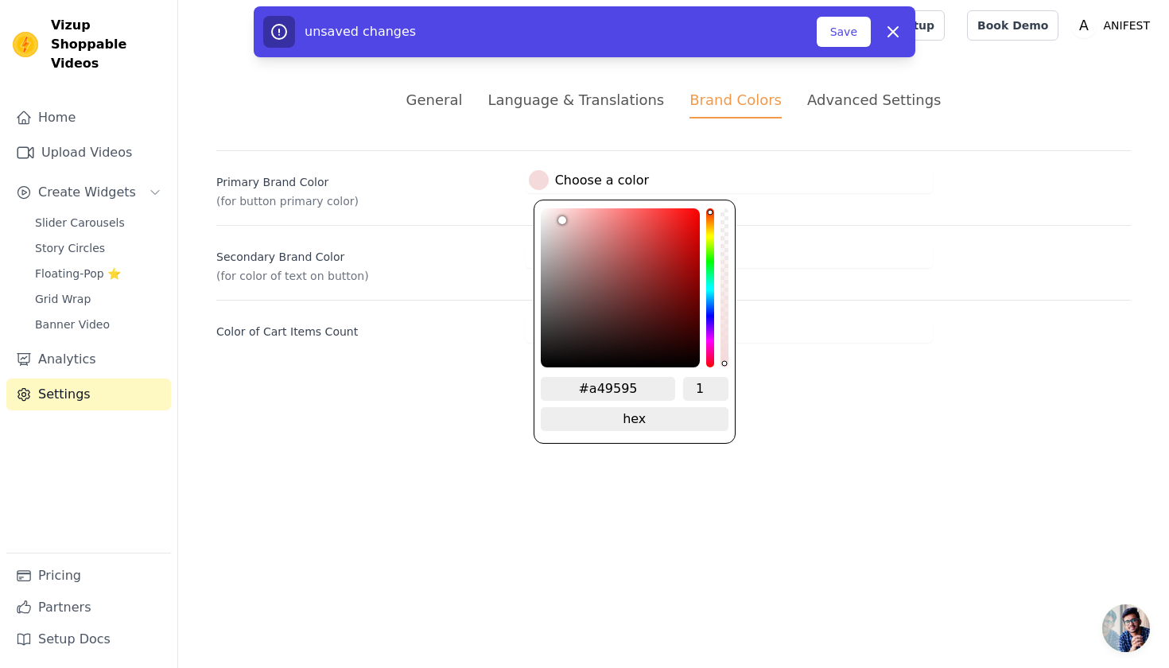
type input "#948787"
type input "#837979"
type input "#716a6a"
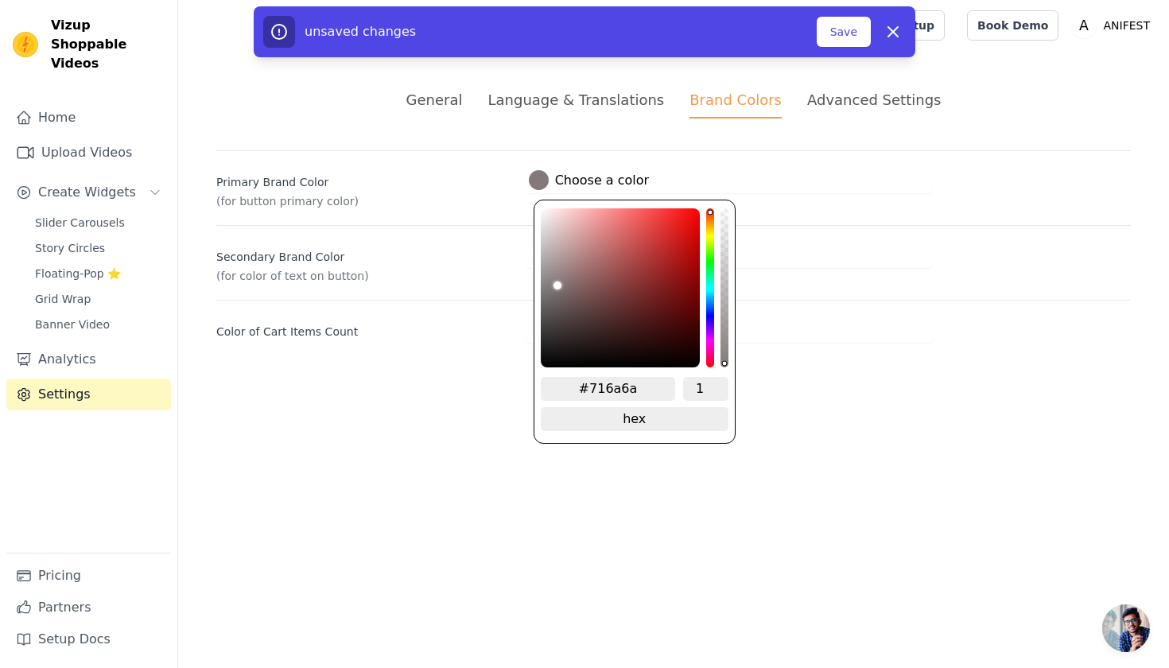
type input "#615c5c"
type input "#4f4d4d"
type input "#3d3c3c"
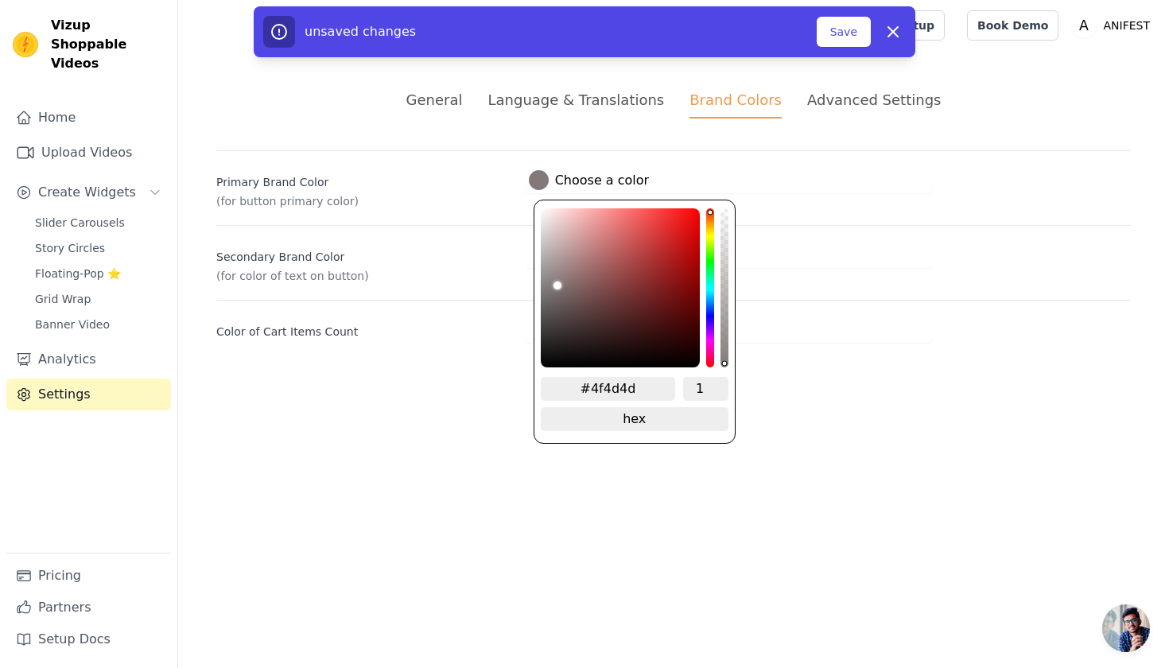
type input "#3d3c3c"
type input "#2d2c2c"
type input "#202020"
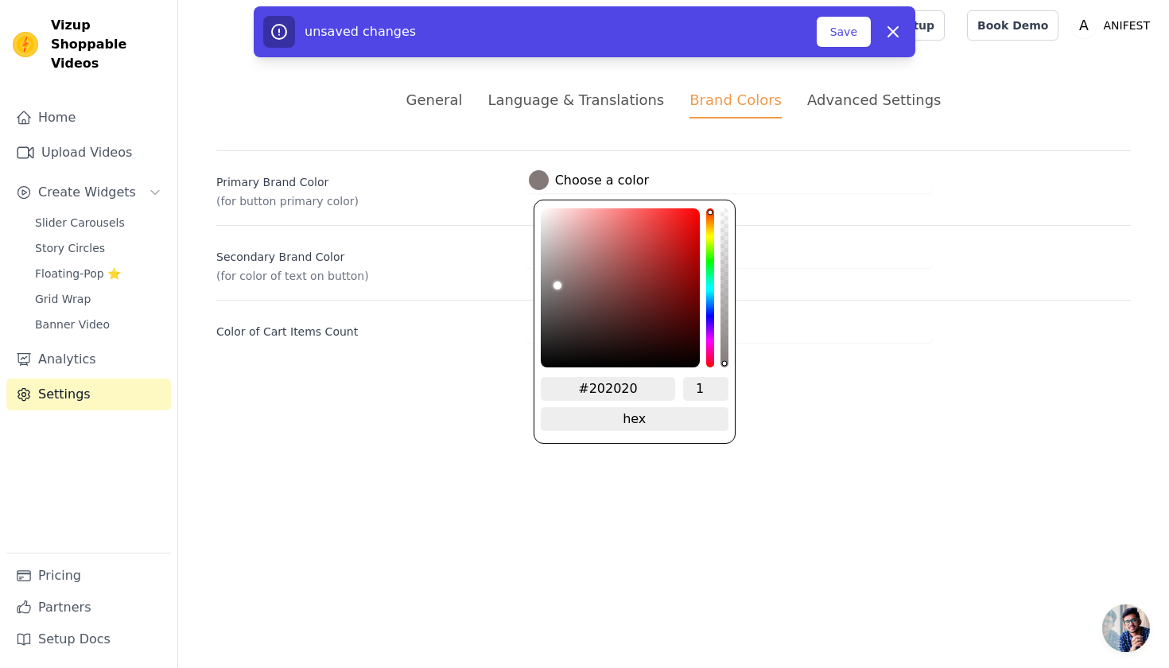
type input "#131313"
type input "#0a0a0a"
type input "#030303"
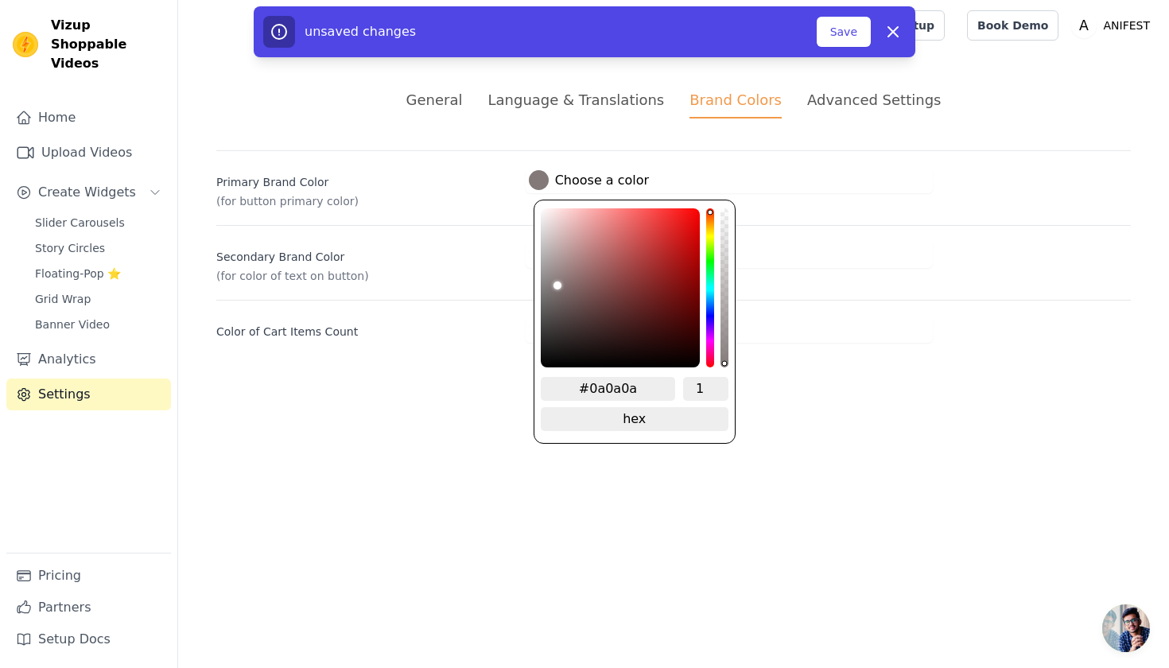
type input "#030303"
type input "#000000"
drag, startPoint x: 557, startPoint y: 216, endPoint x: 511, endPoint y: 388, distance: 177.8
click at [511, 381] on html "Vizup Shoppable Videos Home Upload Videos Create Widgets Slider Carousels Story…" at bounding box center [584, 190] width 1169 height 381
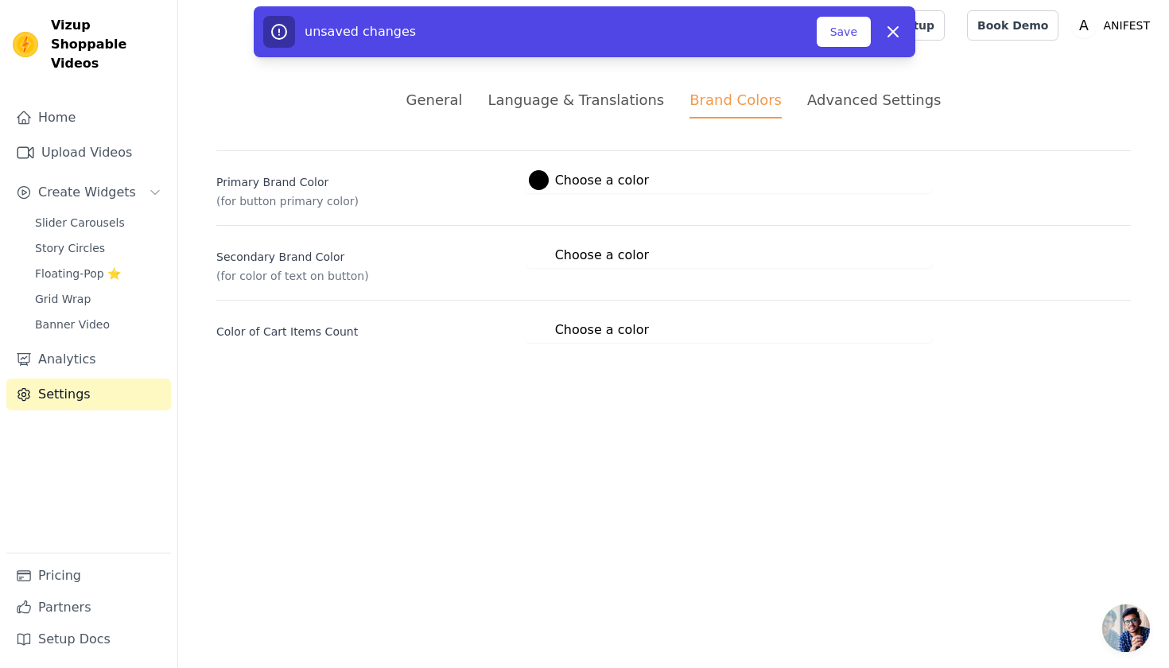
click at [497, 381] on html "Vizup Shoppable Videos Home Upload Videos Create Widgets Slider Carousels Story…" at bounding box center [584, 190] width 1169 height 381
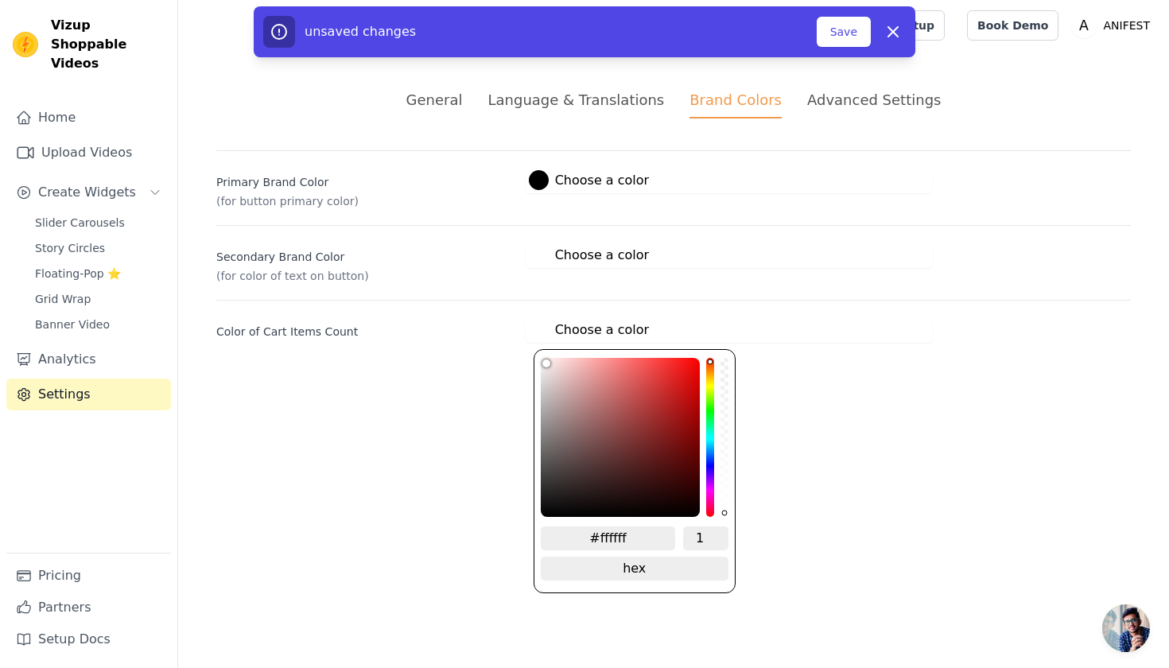
click at [570, 328] on label "#ffffff Choose a color" at bounding box center [589, 330] width 120 height 20
type input "#f6f4f4"
click at [541, 364] on div "color picker" at bounding box center [620, 437] width 159 height 159
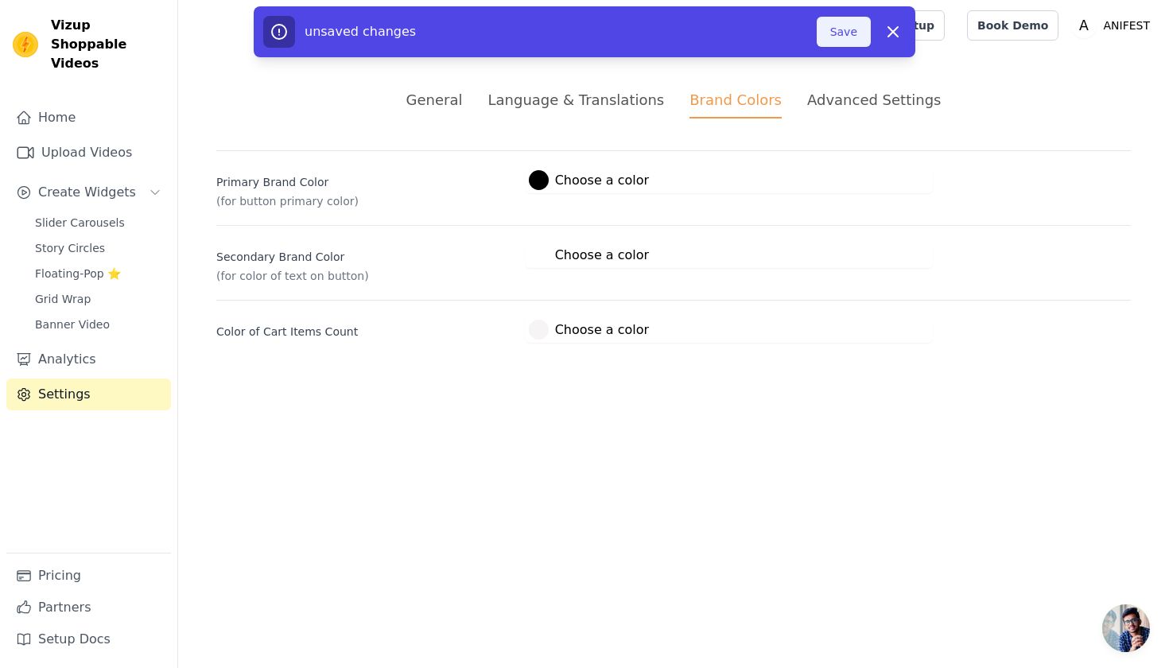
click at [850, 24] on button "Save" at bounding box center [843, 32] width 54 height 30
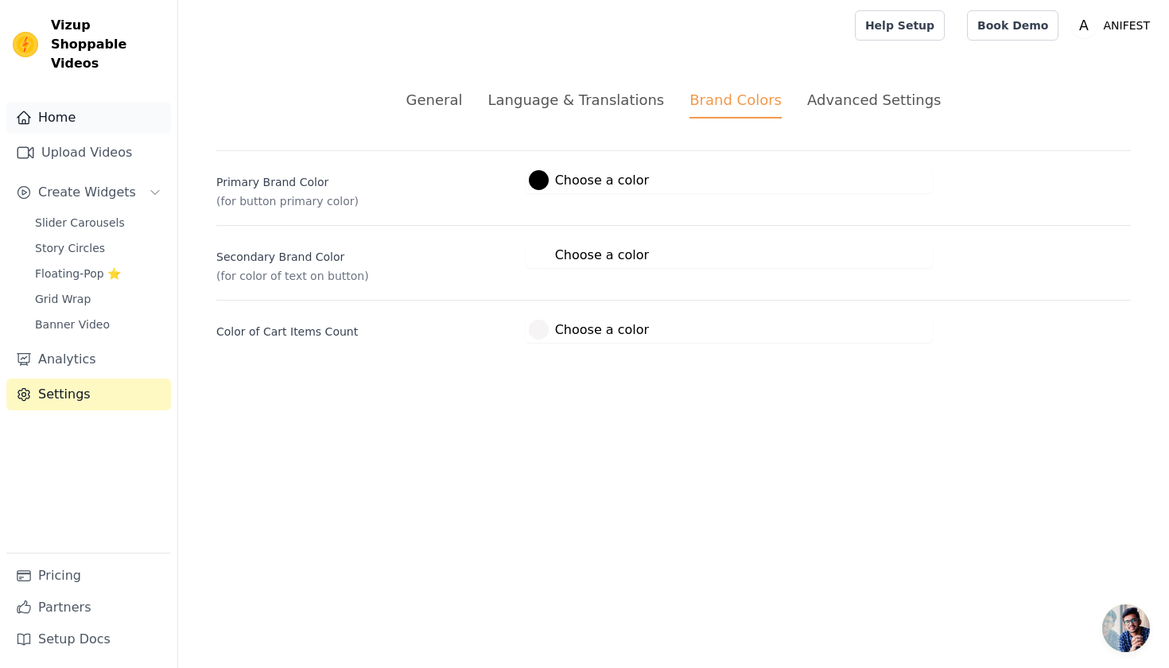
click at [68, 103] on link "Home" at bounding box center [88, 118] width 165 height 32
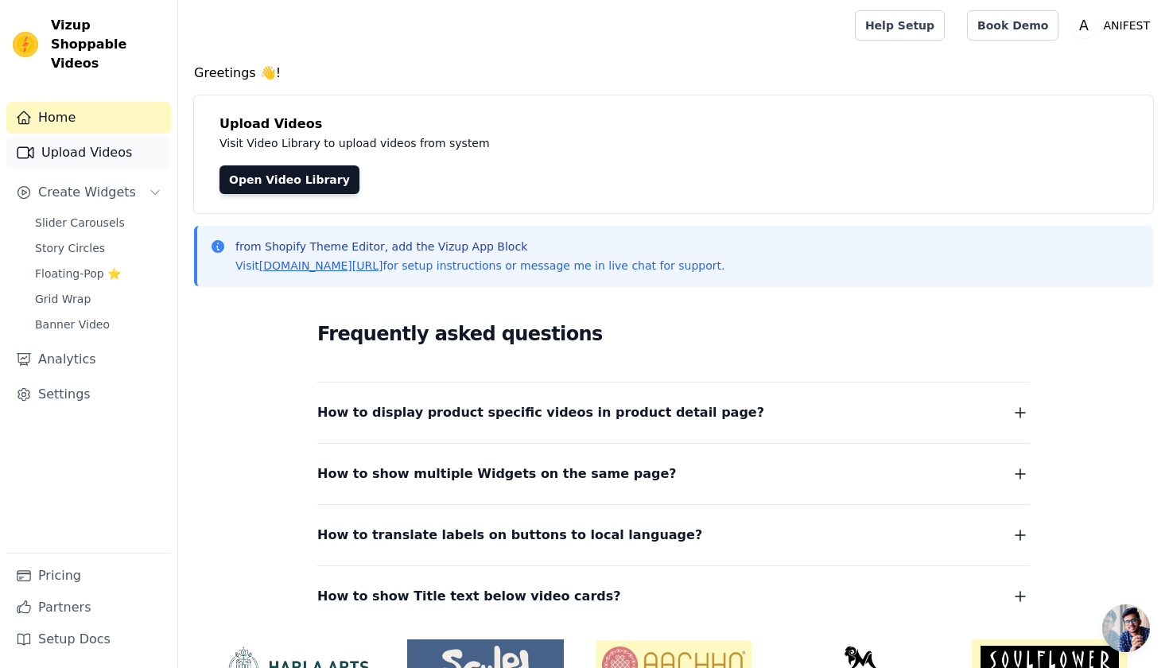
click at [87, 137] on link "Upload Videos" at bounding box center [88, 153] width 165 height 32
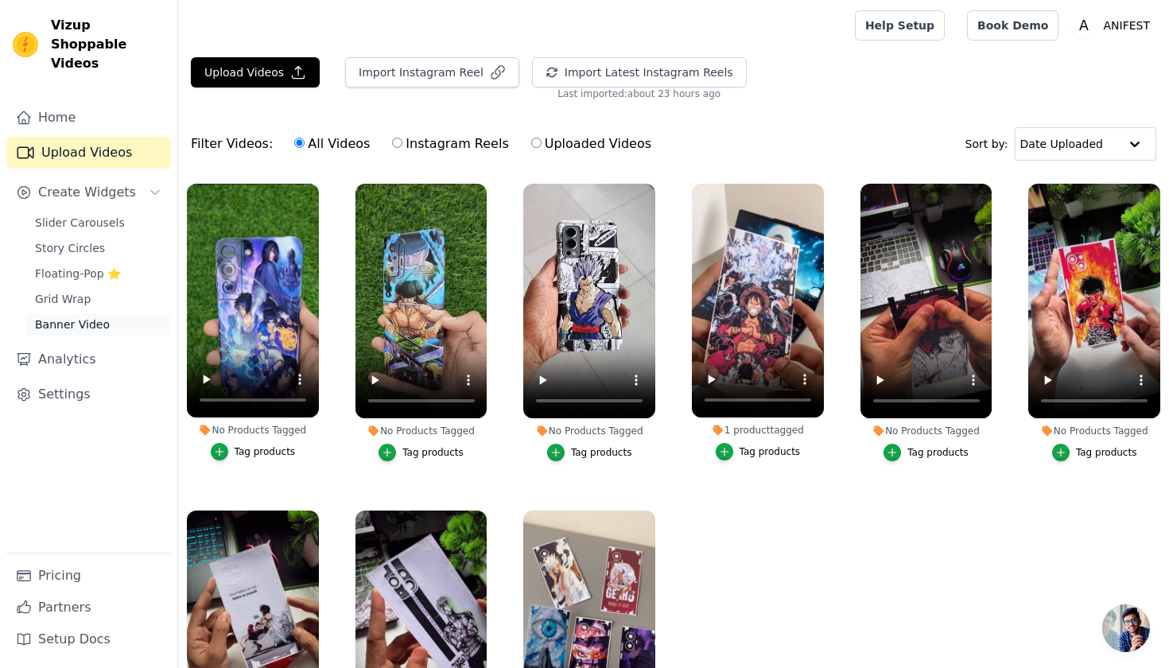
click at [90, 313] on link "Banner Video" at bounding box center [97, 324] width 145 height 22
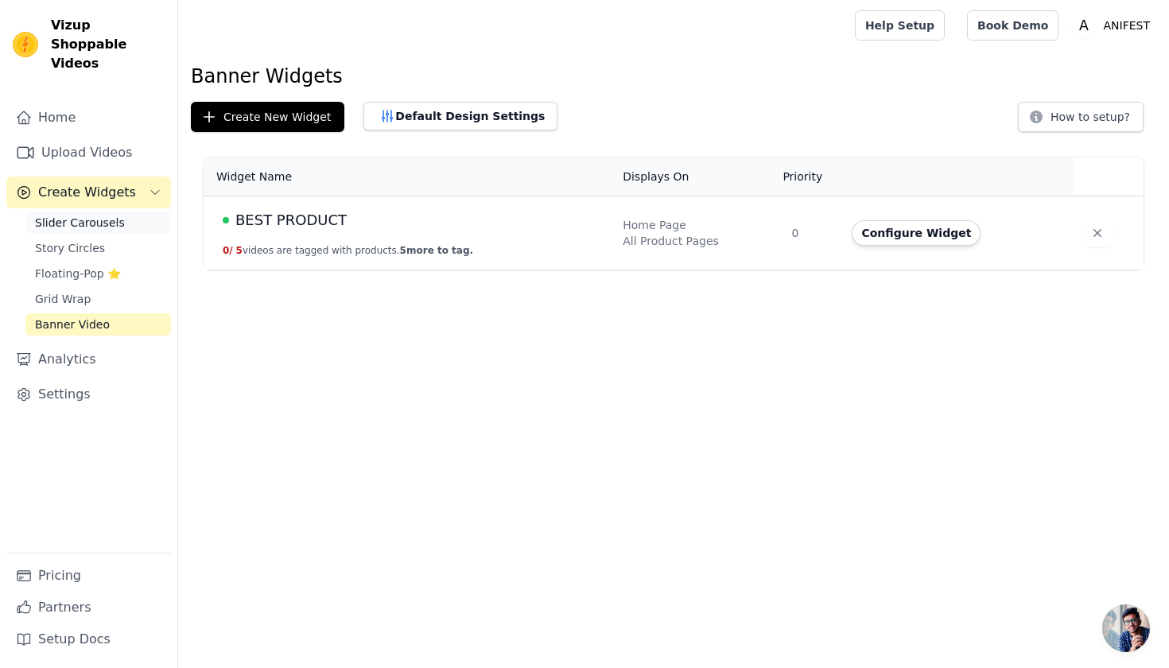
click at [92, 215] on span "Slider Carousels" at bounding box center [80, 223] width 90 height 16
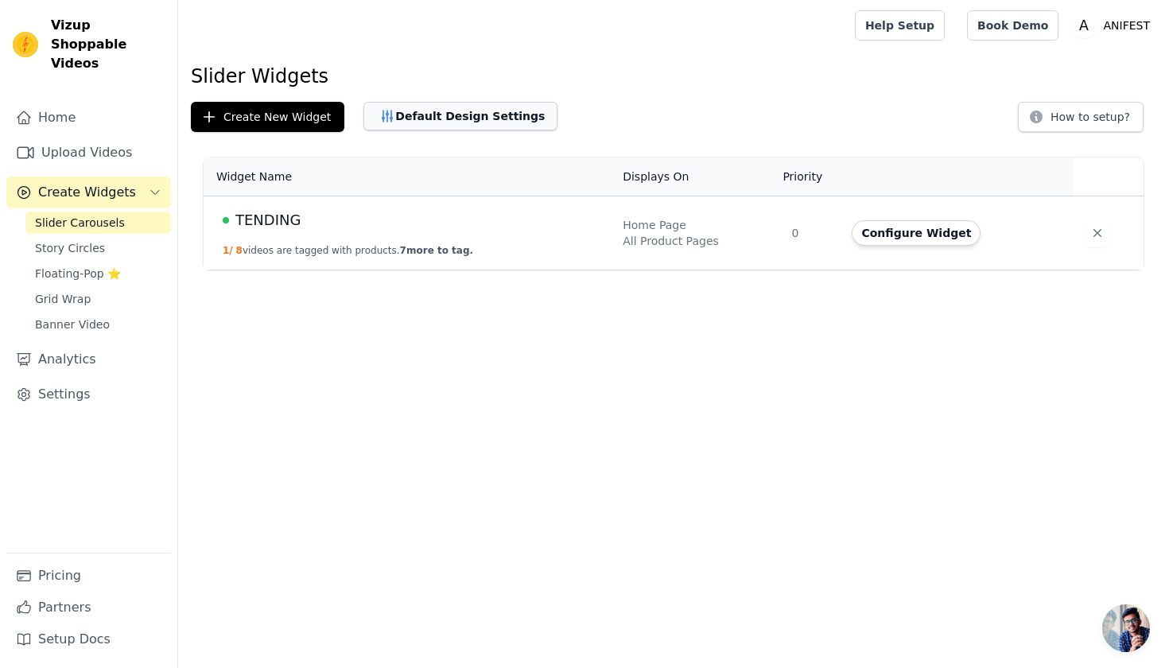
click at [491, 116] on button "Default Design Settings" at bounding box center [460, 116] width 194 height 29
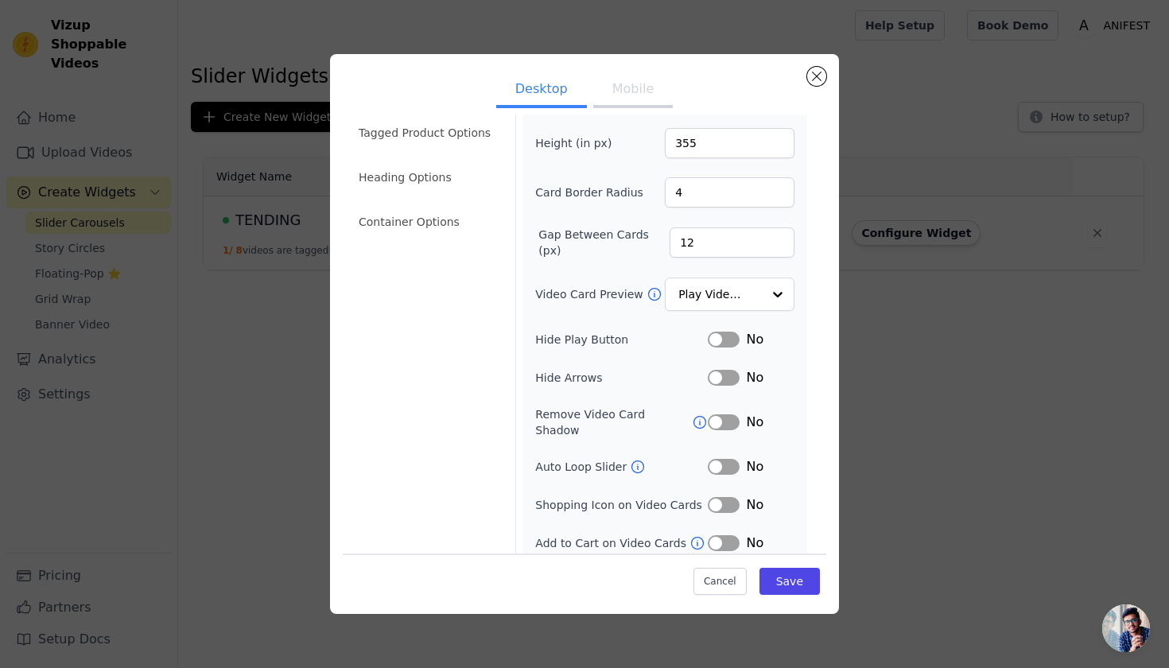
scroll to position [90, 0]
click at [723, 340] on button "Label" at bounding box center [724, 340] width 32 height 16
click at [718, 378] on button "Label" at bounding box center [724, 378] width 32 height 16
click at [714, 415] on button "Label" at bounding box center [724, 423] width 32 height 16
click at [712, 459] on button "Label" at bounding box center [724, 467] width 32 height 16
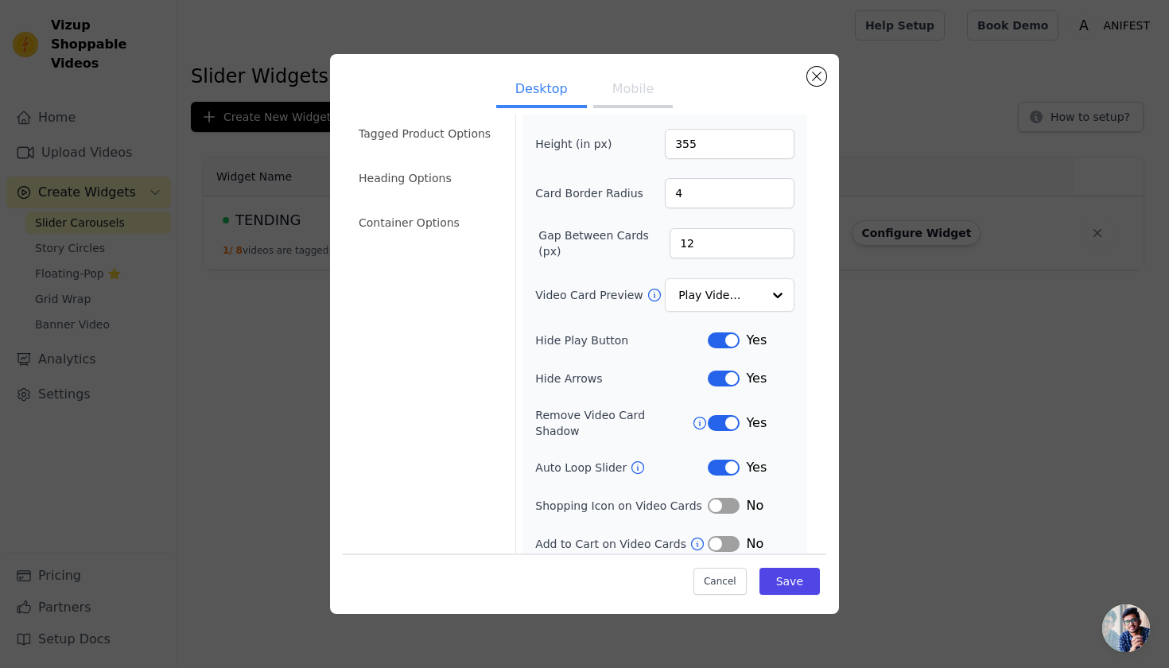
click at [719, 498] on button "Label" at bounding box center [724, 506] width 32 height 16
click at [775, 583] on button "Save" at bounding box center [789, 581] width 60 height 27
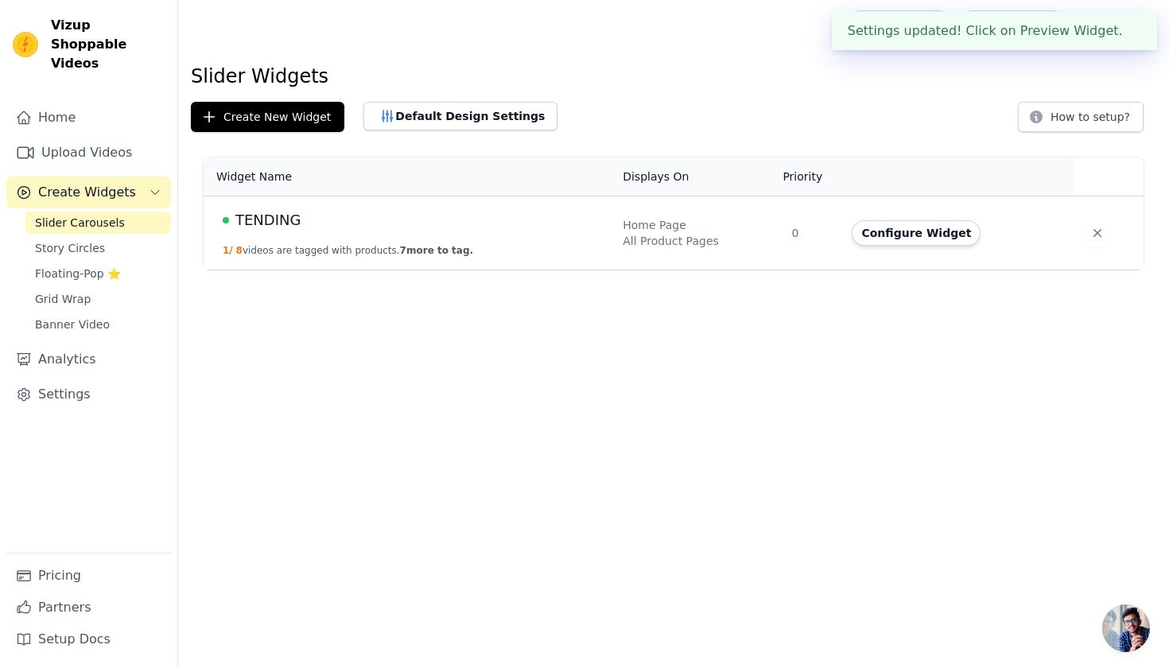
click at [435, 206] on td "TENDING 1 / 8 videos are tagged with products. 7 more to tag." at bounding box center [408, 233] width 409 height 74
click at [436, 223] on div "TENDING" at bounding box center [413, 220] width 381 height 22
click at [427, 247] on span "7 more to tag." at bounding box center [436, 250] width 73 height 11
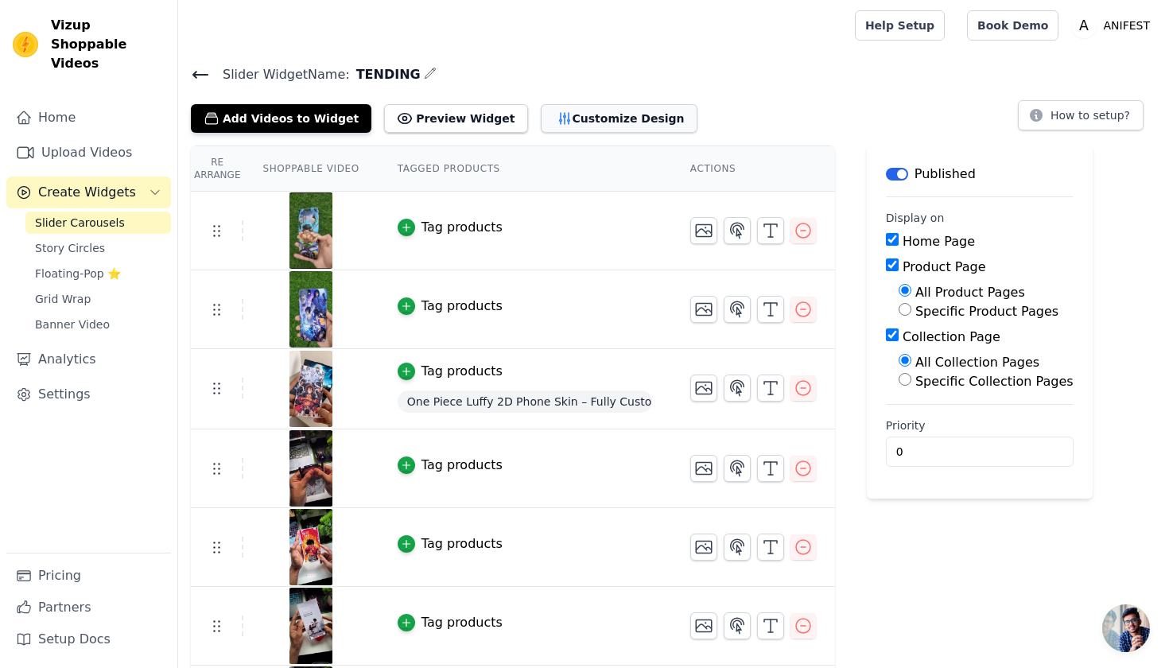
click at [571, 127] on button "Customize Design" at bounding box center [619, 118] width 157 height 29
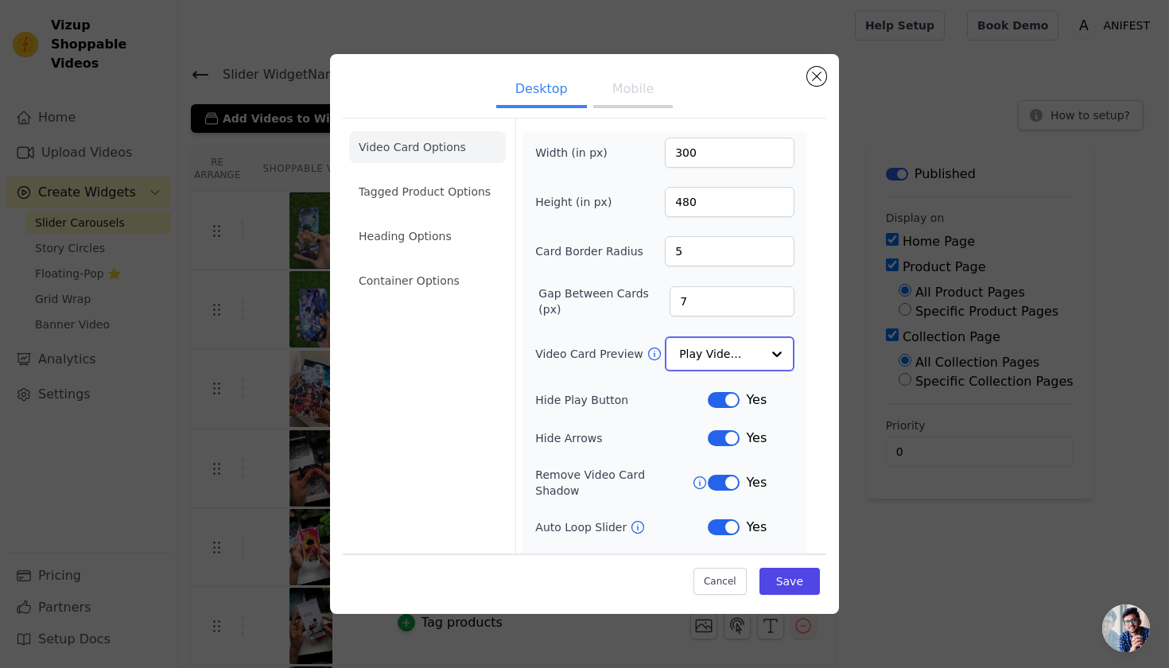
click at [707, 353] on input "Video Card Preview" at bounding box center [720, 354] width 82 height 32
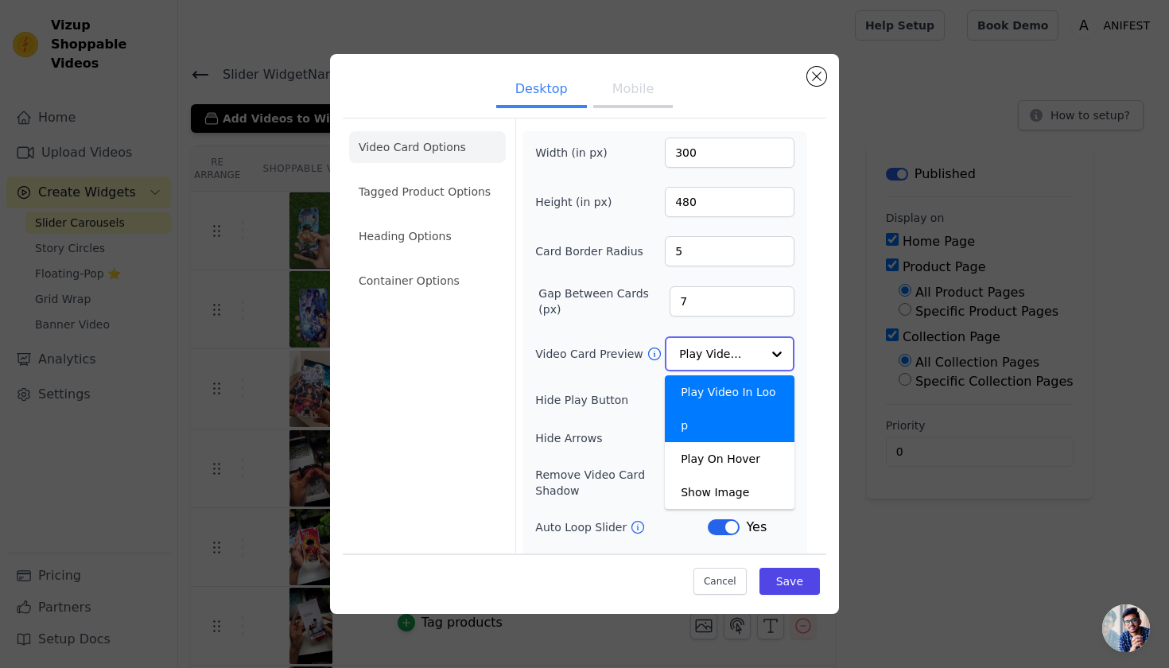
click at [739, 401] on div "Play Video In Loop" at bounding box center [730, 408] width 130 height 67
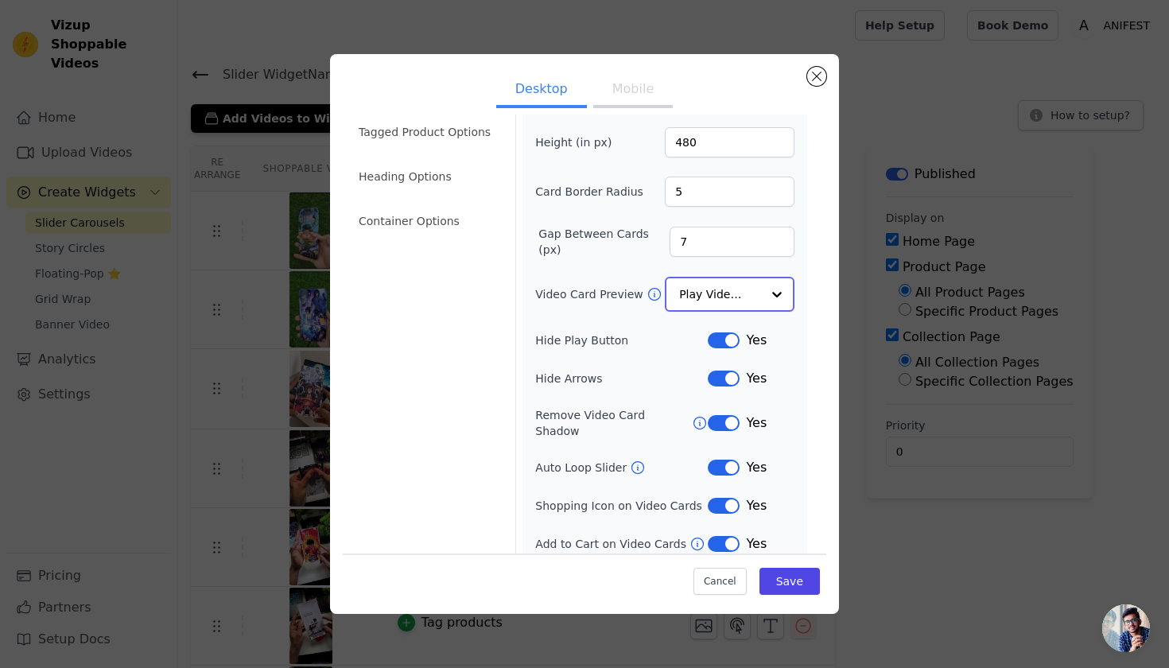
scroll to position [58, 0]
click at [427, 207] on li "Tagged Product Options" at bounding box center [427, 223] width 157 height 32
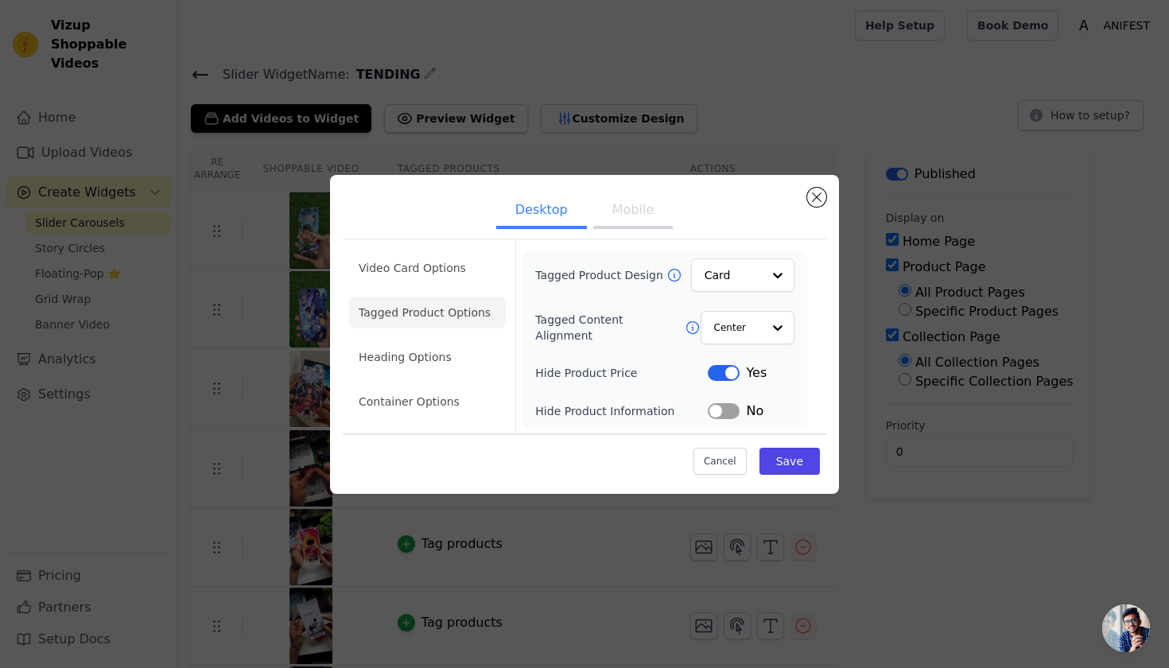
click at [728, 378] on button "Label" at bounding box center [724, 373] width 32 height 16
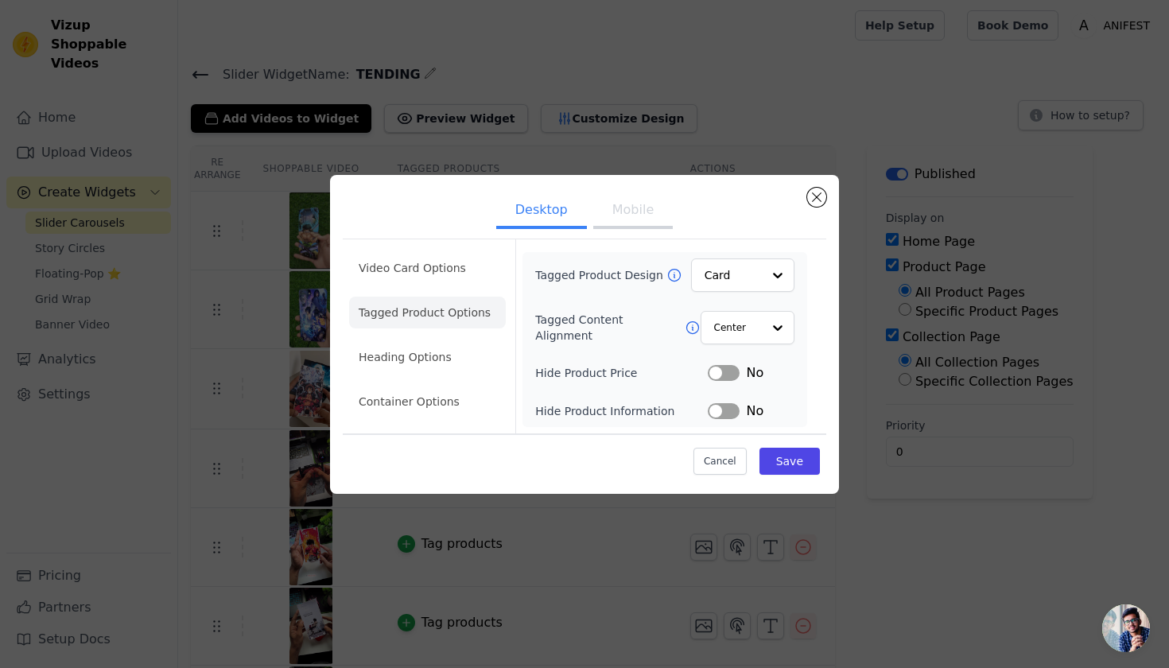
click at [720, 359] on div "Tagged Product Design Card Tagged Content Alignment Center Hide Product Price L…" at bounding box center [664, 339] width 259 height 162
click at [720, 372] on button "Label" at bounding box center [724, 373] width 32 height 16
click at [727, 413] on button "Label" at bounding box center [724, 411] width 32 height 16
click at [727, 409] on button "Label" at bounding box center [724, 411] width 32 height 16
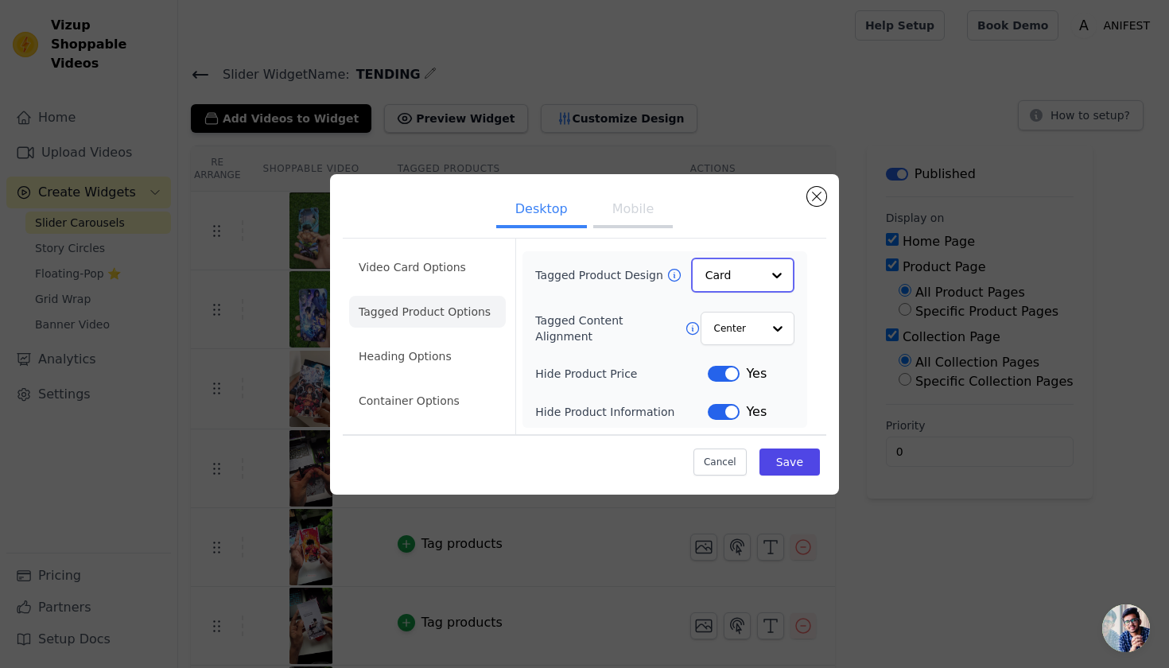
click at [723, 288] on input "Tagged Product Design" at bounding box center [733, 275] width 56 height 32
click at [733, 319] on div "Card" at bounding box center [742, 313] width 103 height 33
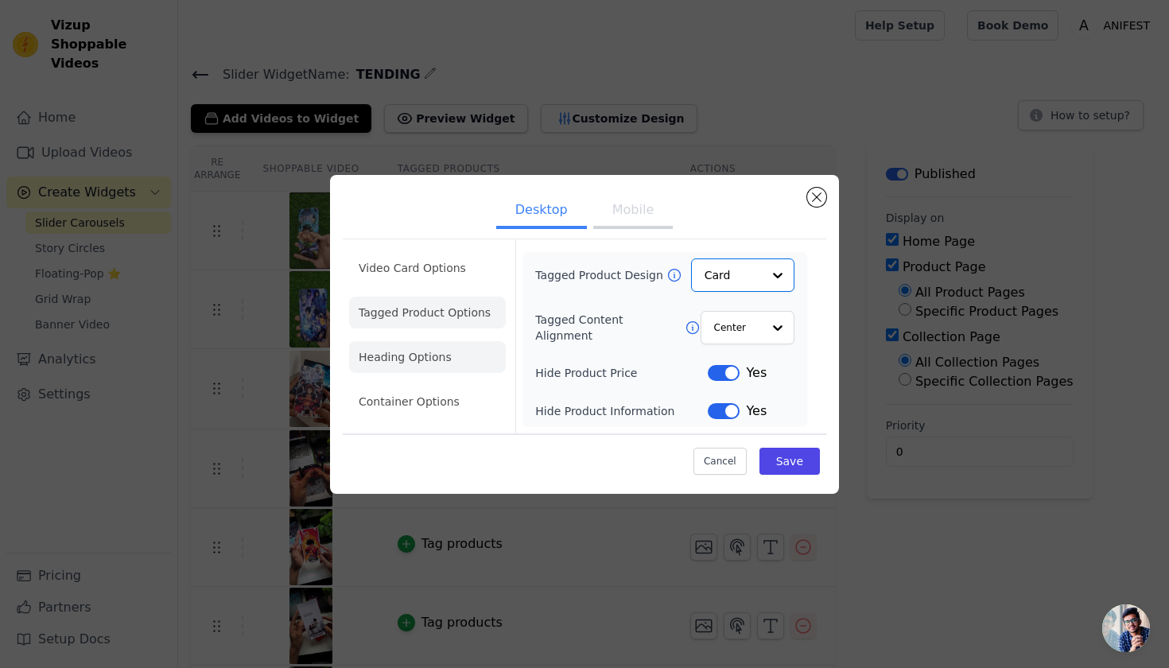
click at [444, 358] on li "Heading Options" at bounding box center [427, 357] width 157 height 32
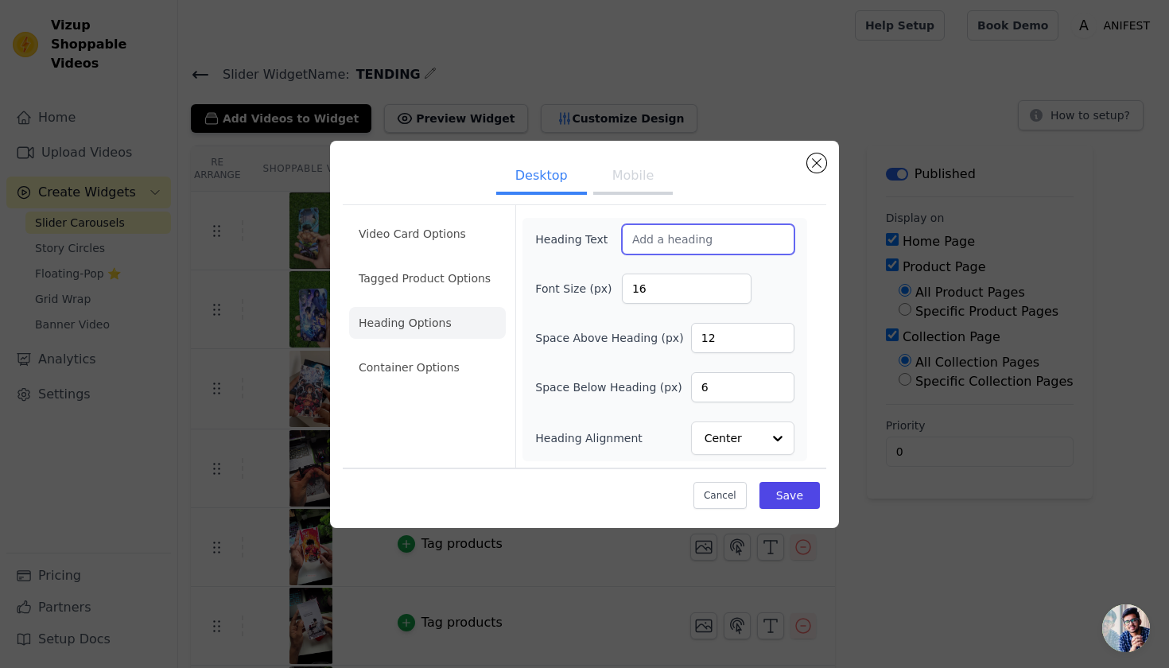
click at [647, 231] on input "Heading Text" at bounding box center [708, 239] width 173 height 30
click at [485, 375] on li "Container Options" at bounding box center [427, 367] width 157 height 32
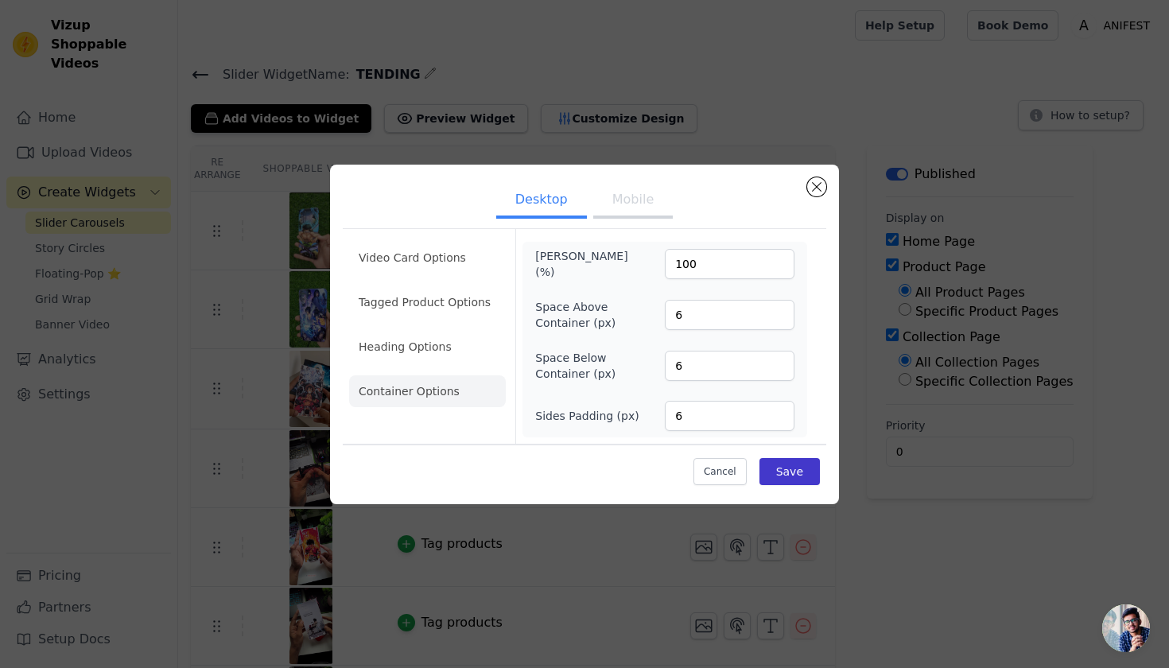
click at [770, 472] on button "Save" at bounding box center [789, 471] width 60 height 27
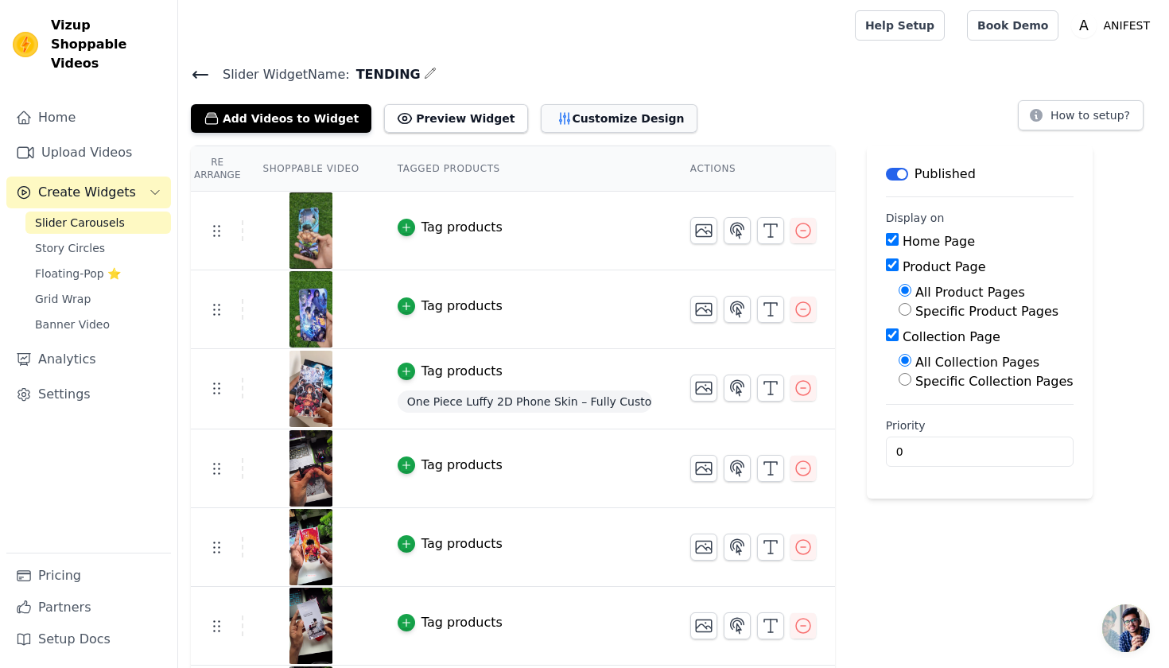
click at [556, 123] on icon "button" at bounding box center [564, 118] width 16 height 16
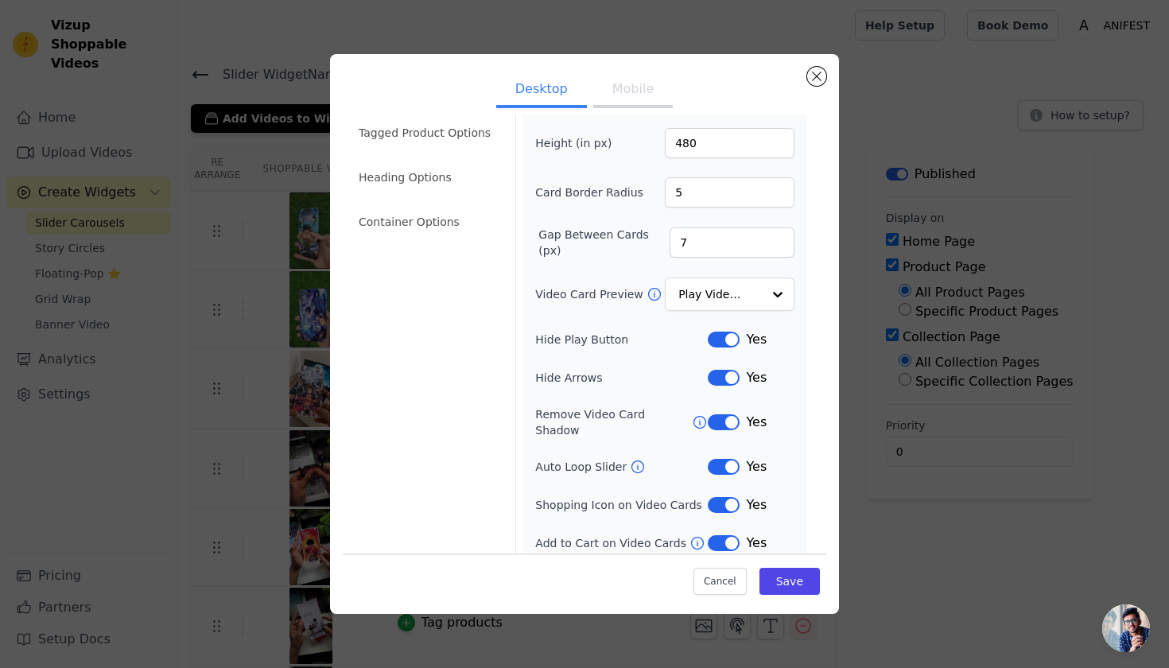
scroll to position [58, 0]
click at [715, 498] on button "Label" at bounding box center [724, 506] width 32 height 16
click at [711, 380] on button "Label" at bounding box center [724, 378] width 32 height 16
click at [727, 334] on button "Label" at bounding box center [724, 340] width 32 height 16
click at [448, 175] on li "Heading Options" at bounding box center [427, 178] width 157 height 32
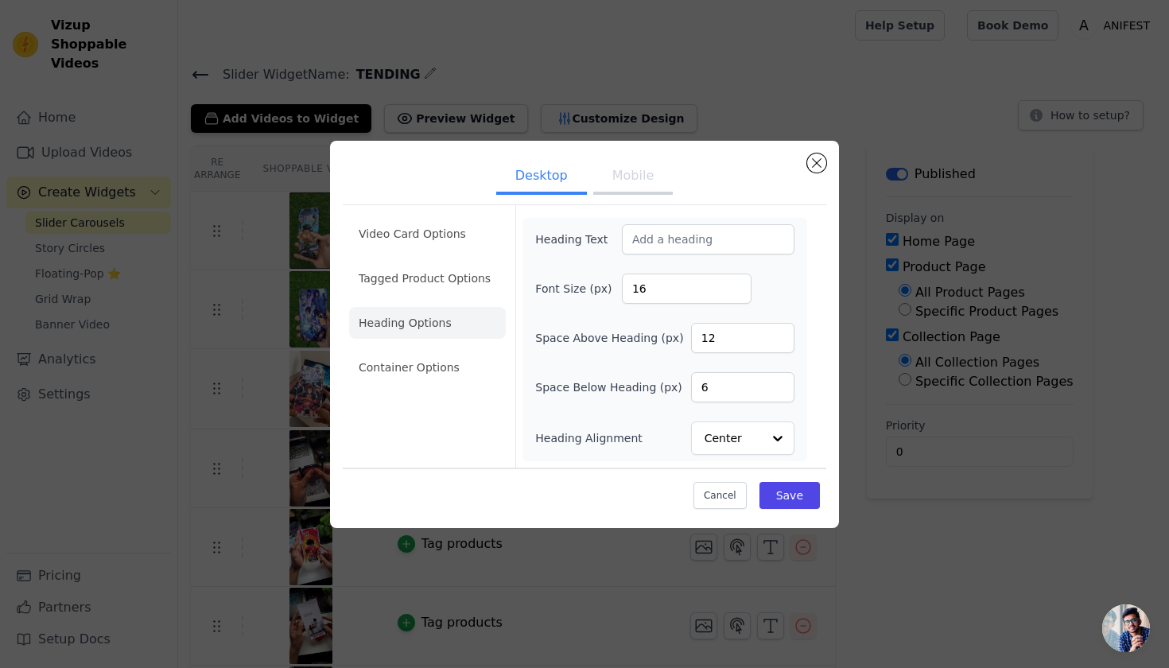
scroll to position [0, 0]
click at [437, 366] on li "Container Options" at bounding box center [427, 367] width 157 height 32
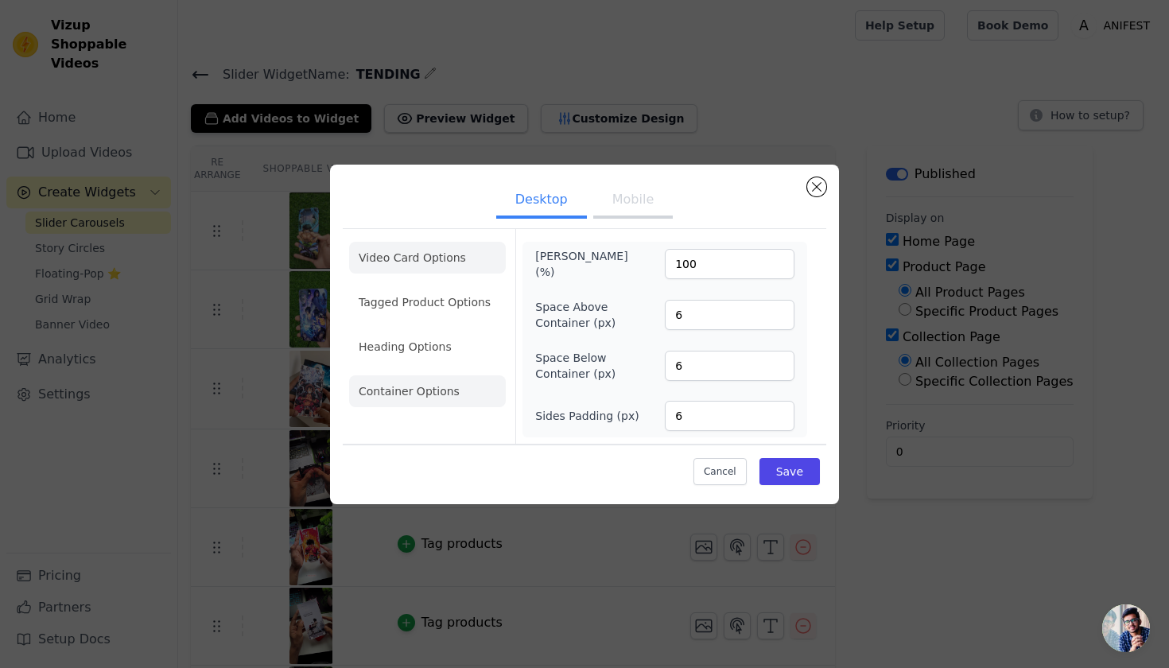
click at [437, 286] on li "Video Card Options" at bounding box center [427, 302] width 157 height 32
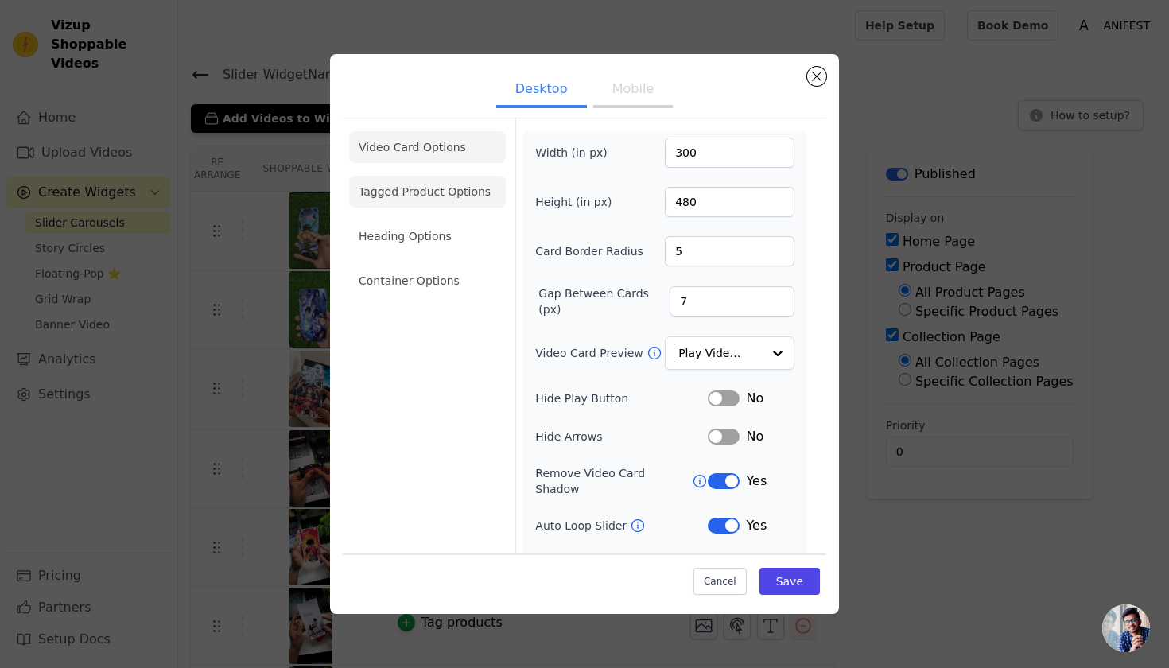
click at [434, 265] on li "Tagged Product Options" at bounding box center [427, 281] width 157 height 32
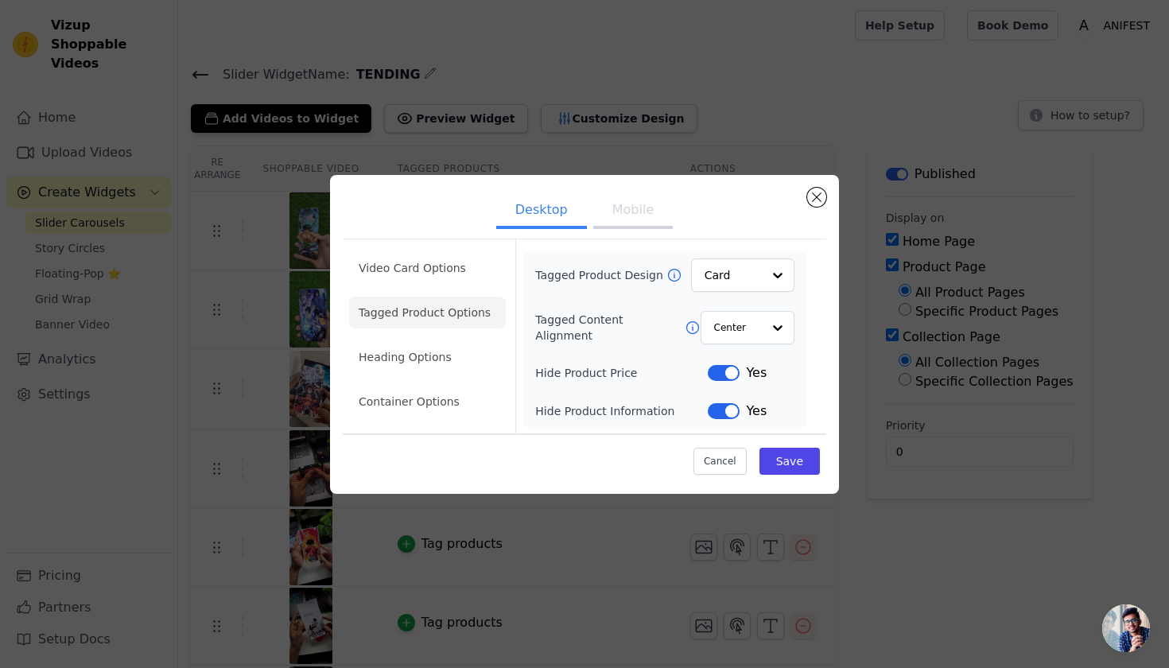
click at [626, 209] on button "Mobile" at bounding box center [632, 211] width 79 height 35
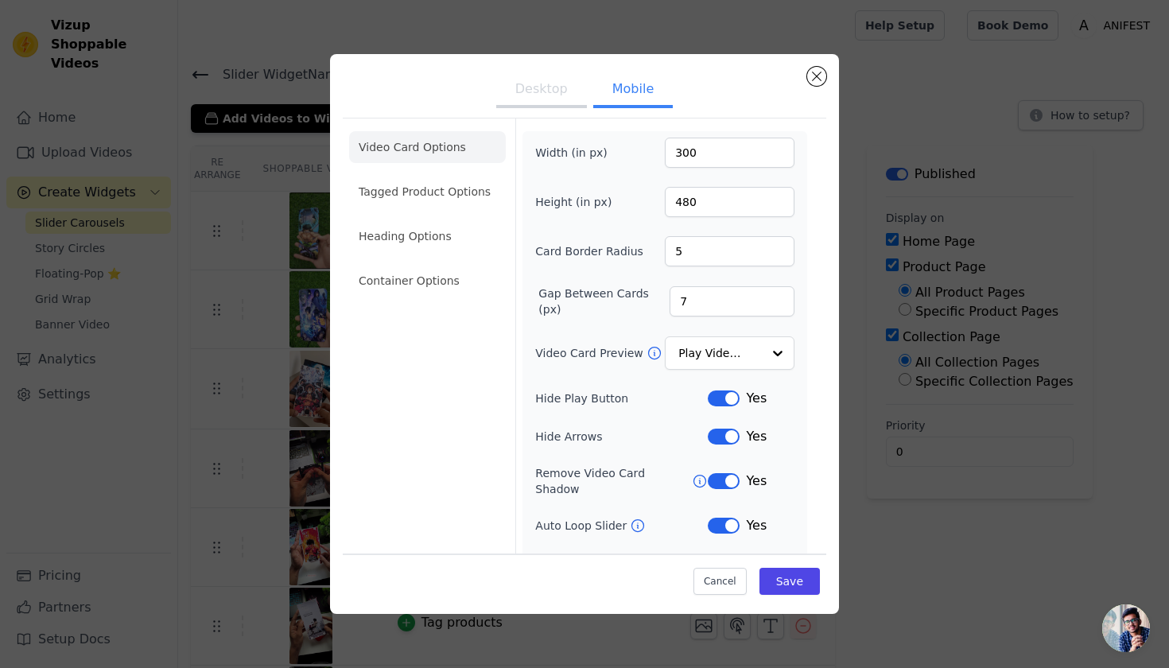
scroll to position [72, 0]
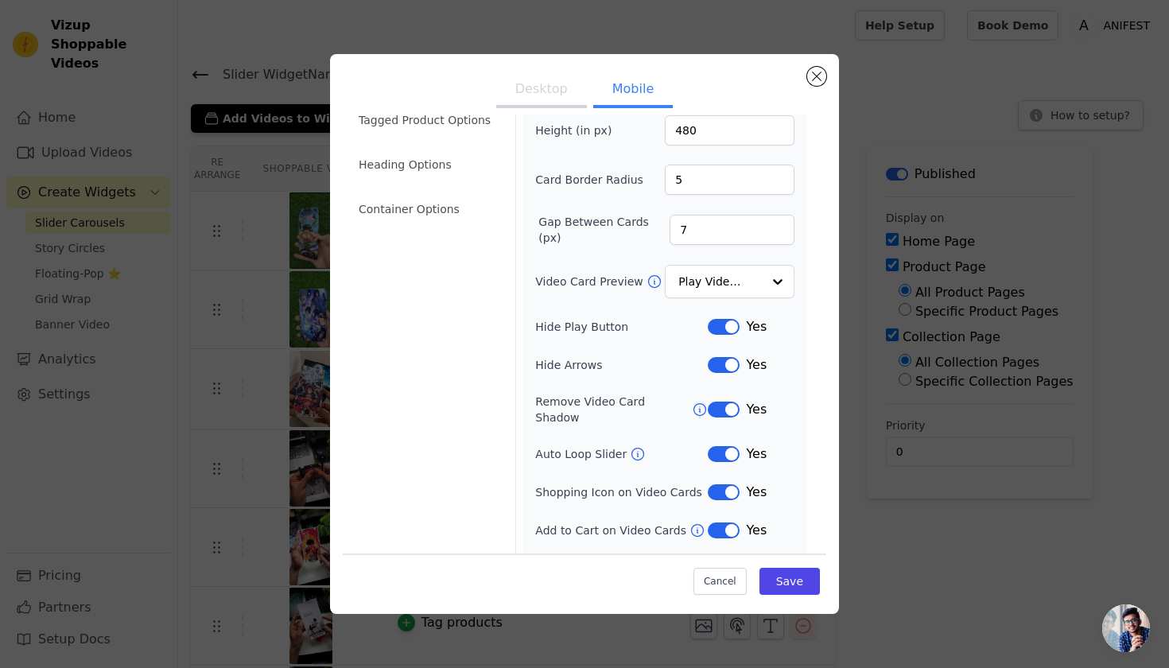
click at [726, 371] on button "Label" at bounding box center [724, 365] width 32 height 16
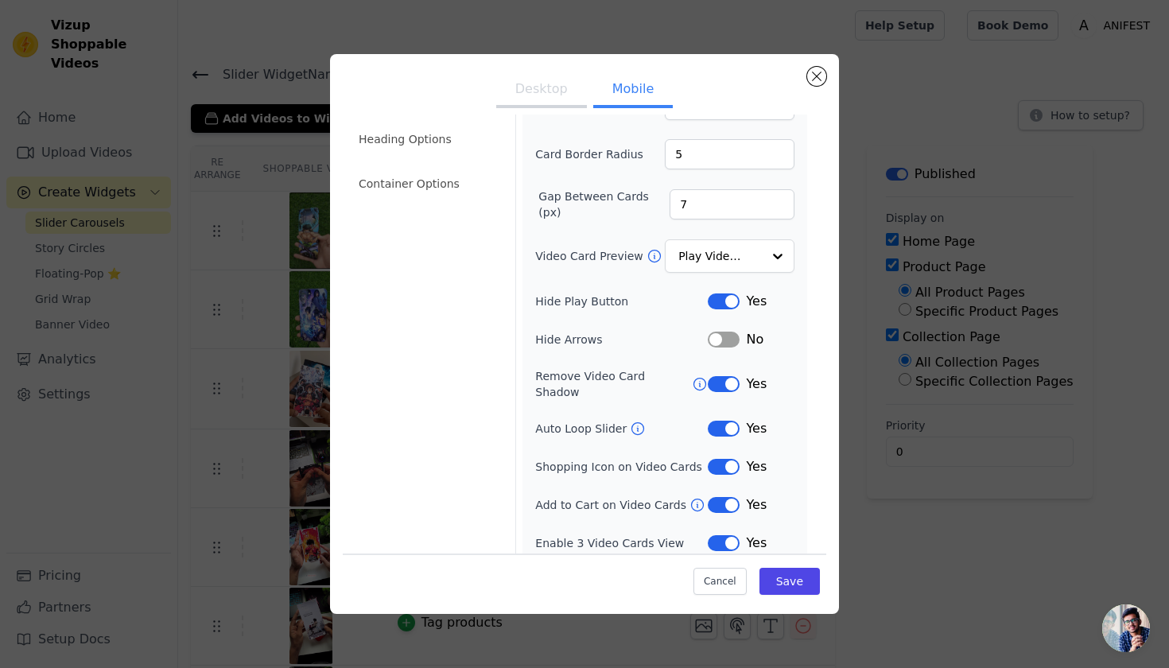
scroll to position [96, 0]
click at [727, 459] on button "Label" at bounding box center [724, 467] width 32 height 16
click at [732, 536] on button "Label" at bounding box center [724, 544] width 32 height 16
click at [552, 94] on button "Desktop" at bounding box center [541, 90] width 91 height 35
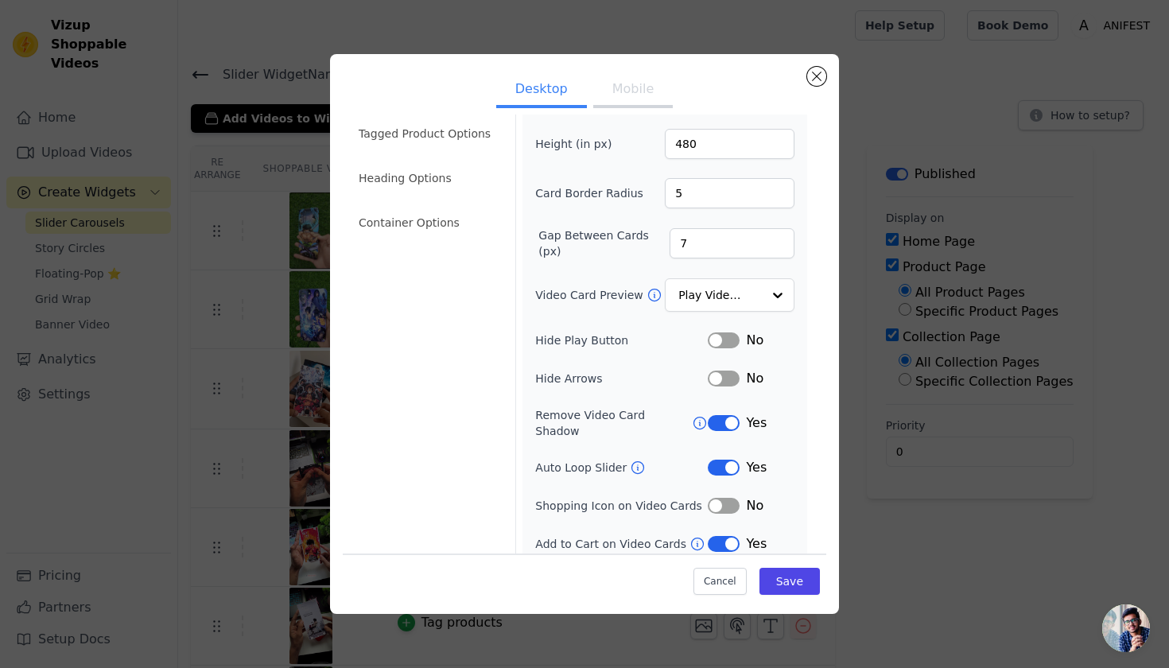
click at [632, 95] on button "Mobile" at bounding box center [632, 90] width 79 height 35
click at [719, 343] on button "Label" at bounding box center [724, 340] width 32 height 16
click at [549, 105] on button "Desktop" at bounding box center [541, 90] width 91 height 35
click at [629, 92] on button "Mobile" at bounding box center [632, 90] width 79 height 35
click at [553, 87] on button "Desktop" at bounding box center [541, 90] width 91 height 35
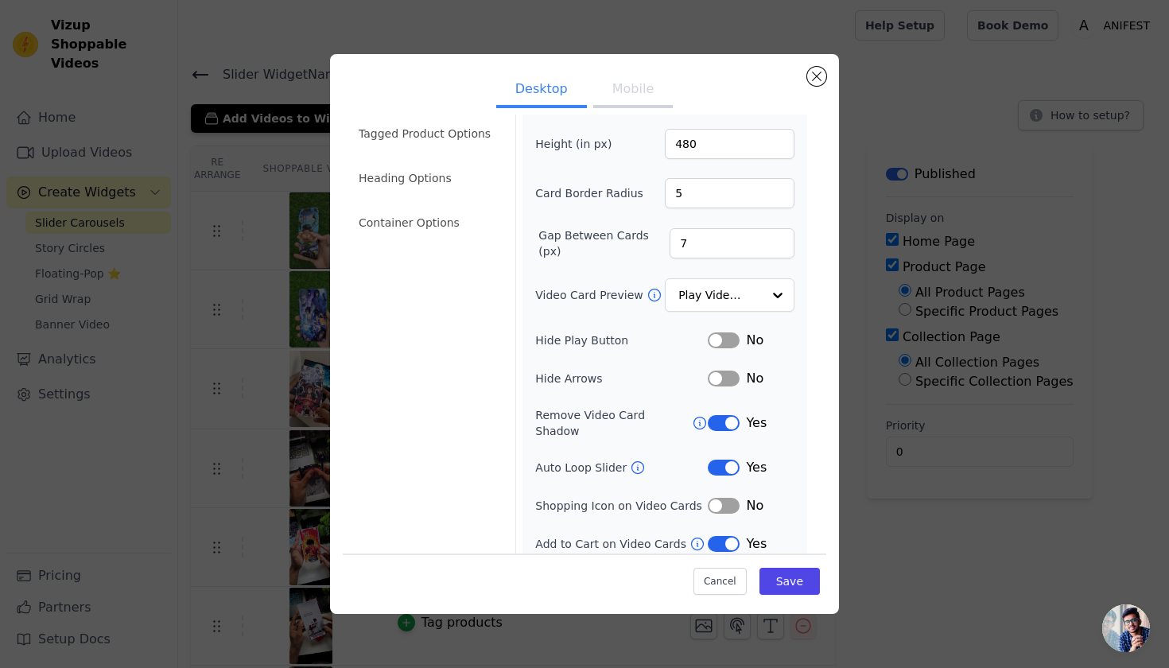
click at [619, 95] on button "Mobile" at bounding box center [632, 90] width 79 height 35
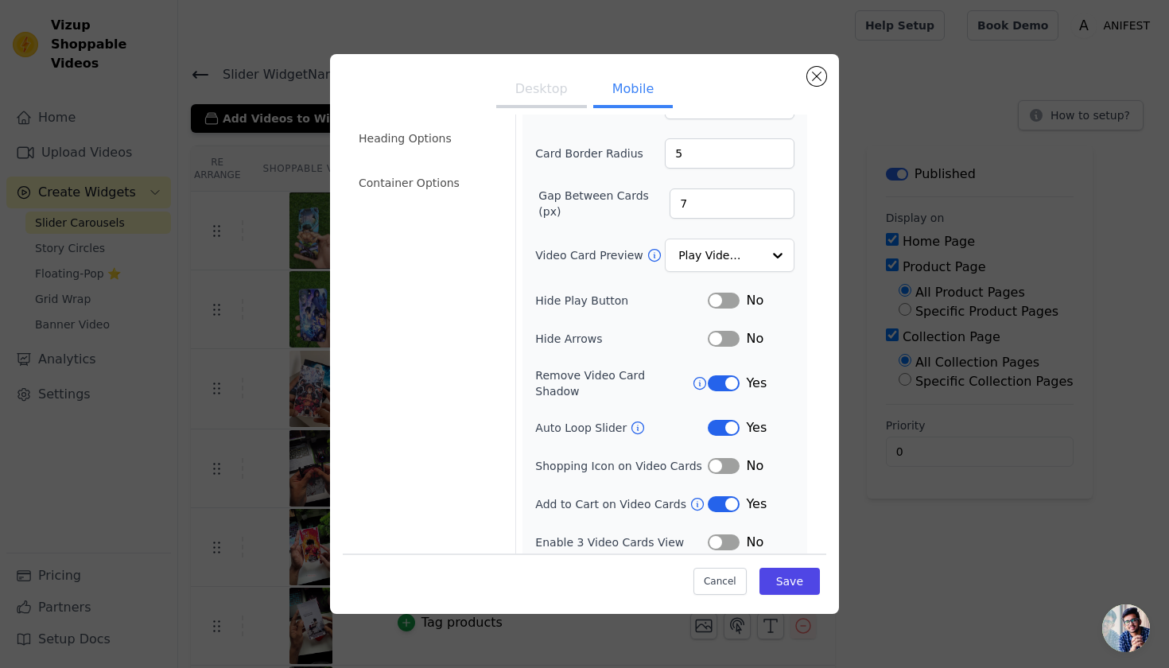
scroll to position [96, 0]
click at [548, 78] on button "Desktop" at bounding box center [541, 90] width 91 height 35
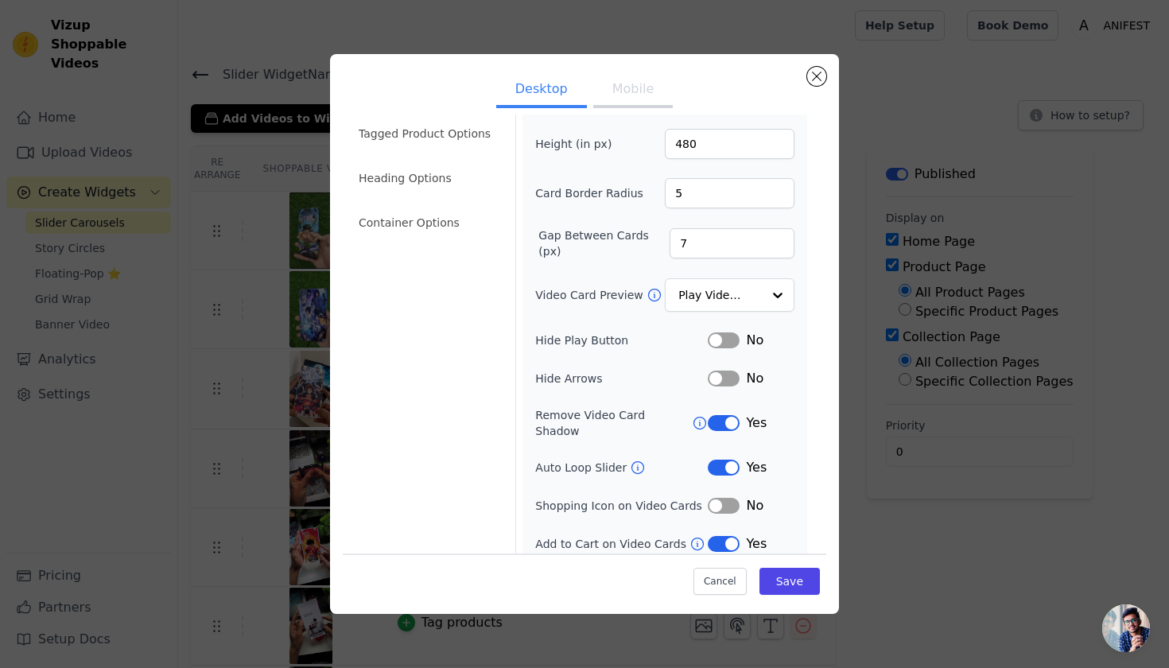
click at [653, 92] on button "Mobile" at bounding box center [632, 90] width 79 height 35
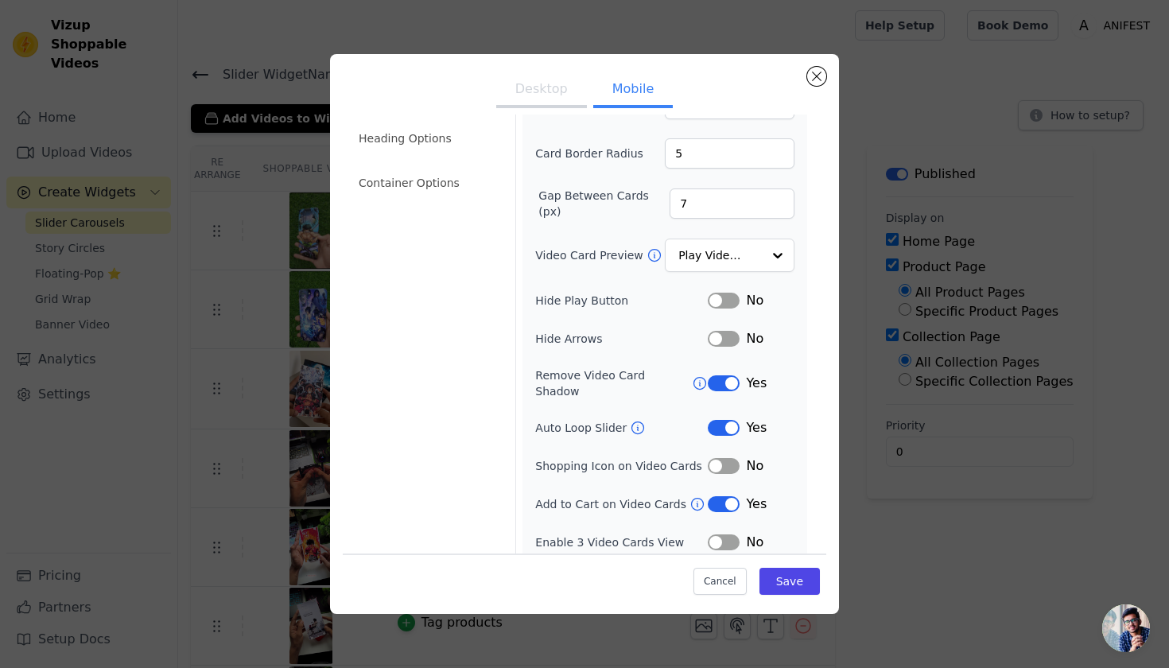
scroll to position [96, 0]
click at [728, 537] on button "Label" at bounding box center [724, 544] width 32 height 16
click at [559, 97] on button "Desktop" at bounding box center [541, 90] width 91 height 35
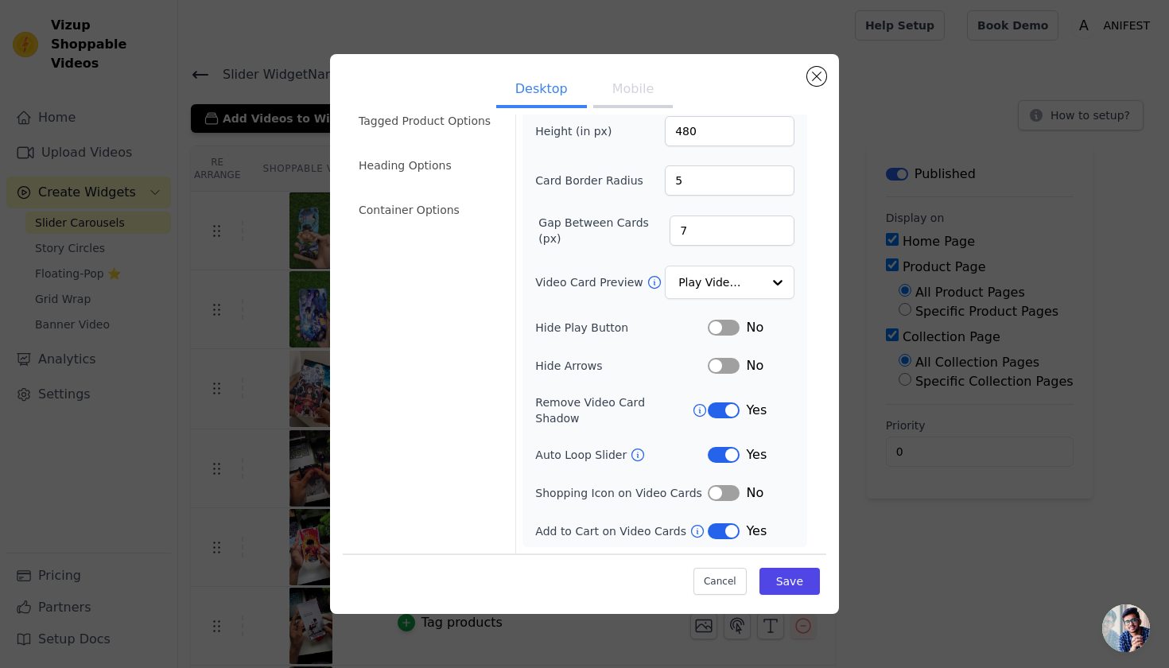
scroll to position [58, 0]
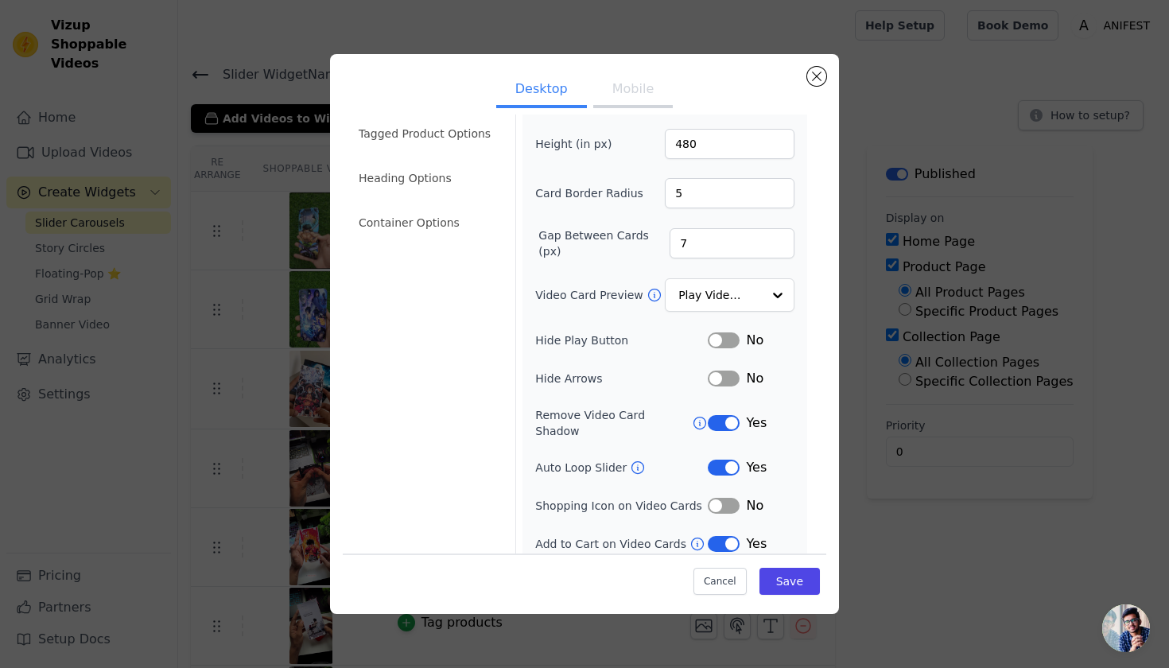
click at [649, 89] on button "Mobile" at bounding box center [632, 90] width 79 height 35
click at [787, 573] on button "Save" at bounding box center [789, 581] width 60 height 27
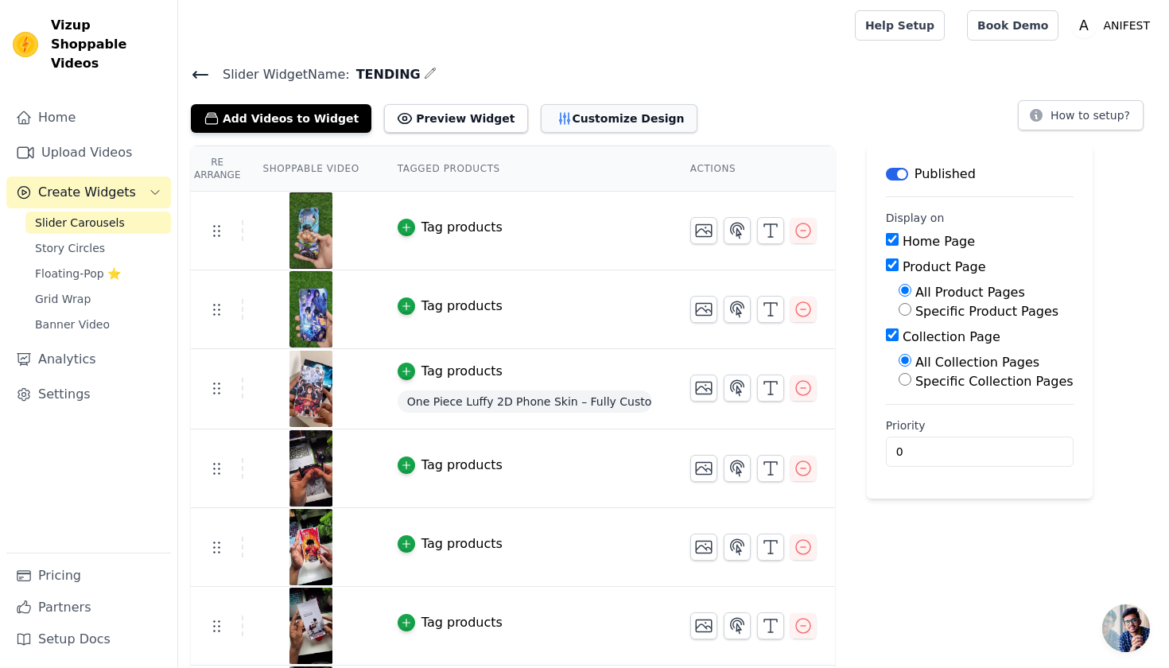
click at [626, 125] on button "Customize Design" at bounding box center [619, 118] width 157 height 29
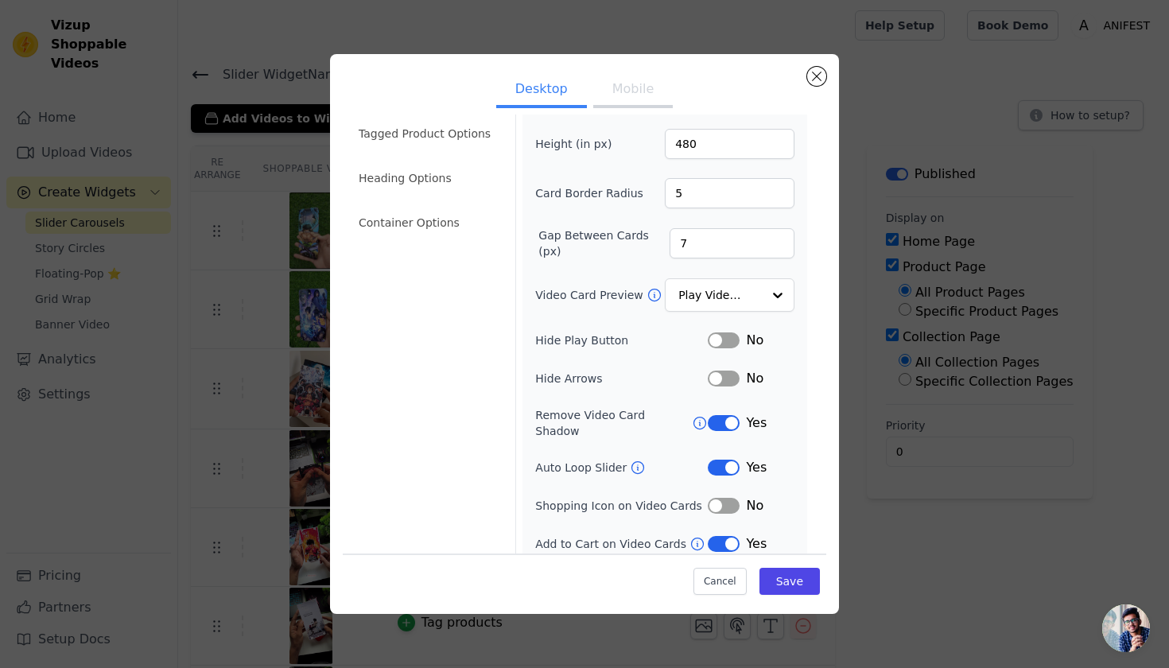
click at [715, 417] on button "Label" at bounding box center [724, 423] width 32 height 16
click at [726, 498] on button "Label" at bounding box center [724, 506] width 32 height 16
click at [726, 415] on button "Label" at bounding box center [724, 423] width 32 height 16
click at [781, 577] on button "Save" at bounding box center [789, 581] width 60 height 27
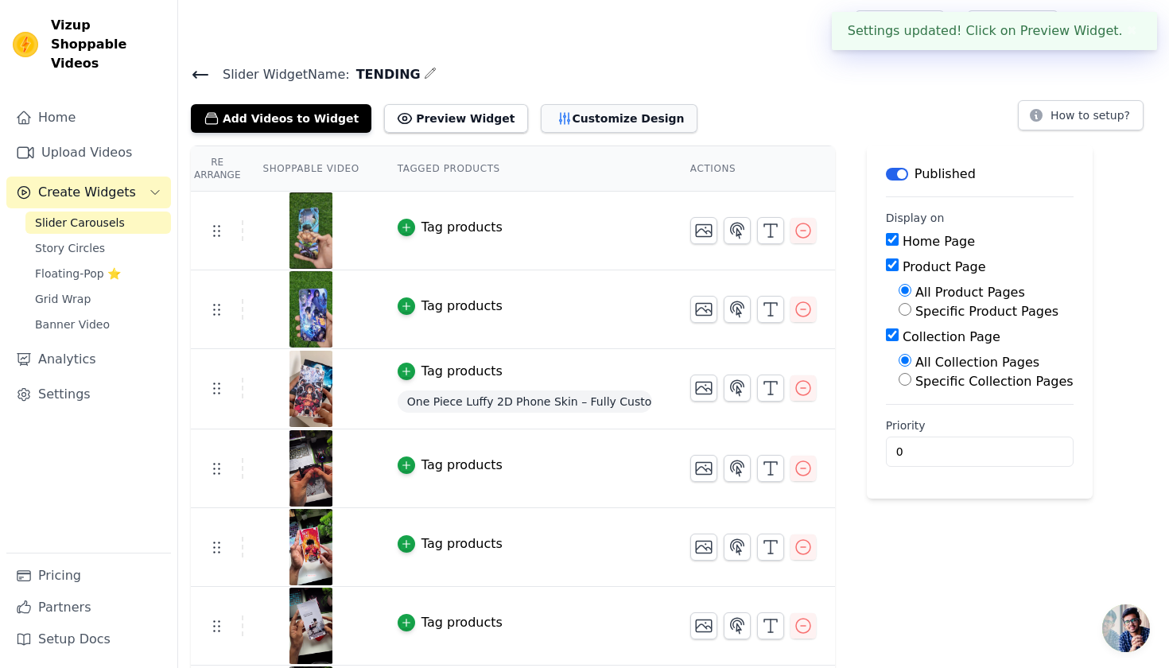
click at [622, 120] on button "Customize Design" at bounding box center [619, 118] width 157 height 29
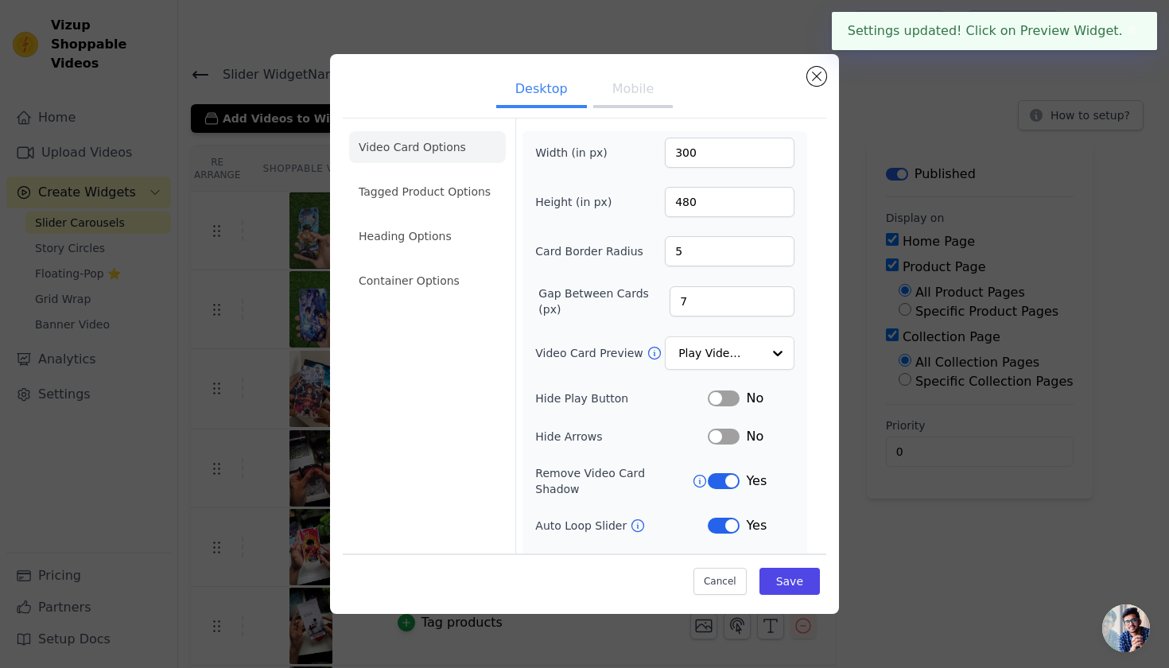
click at [638, 86] on button "Mobile" at bounding box center [632, 90] width 79 height 35
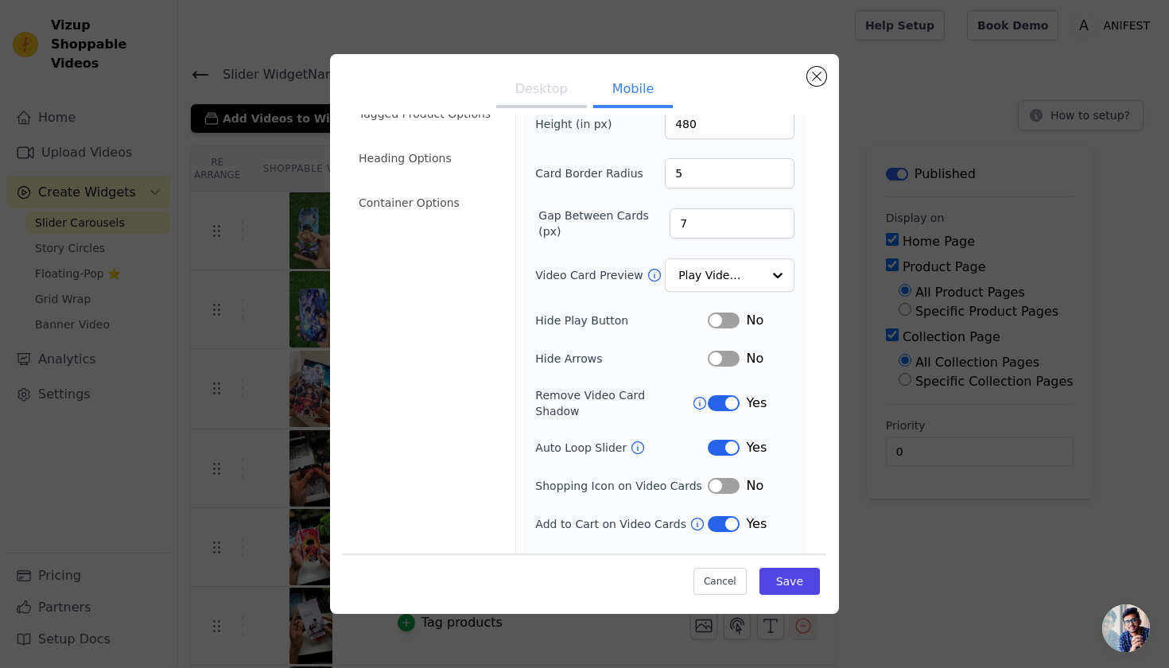
click at [726, 481] on div "No" at bounding box center [751, 485] width 87 height 19
click at [725, 478] on button "Label" at bounding box center [724, 486] width 32 height 16
click at [779, 587] on button "Save" at bounding box center [789, 581] width 60 height 27
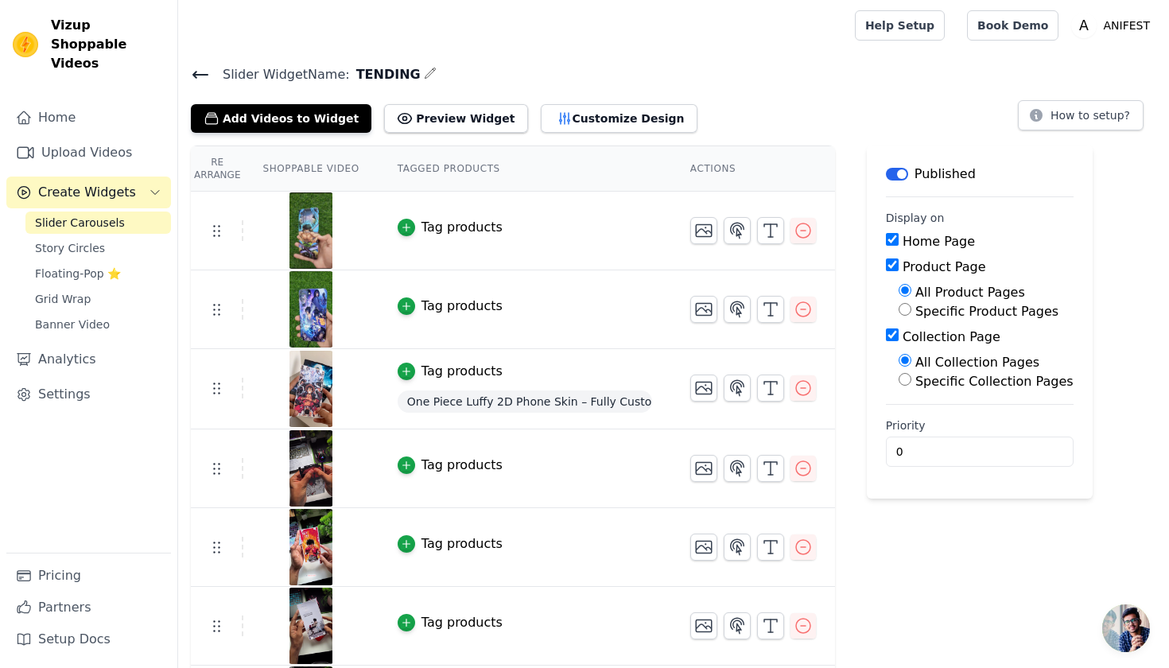
scroll to position [0, 0]
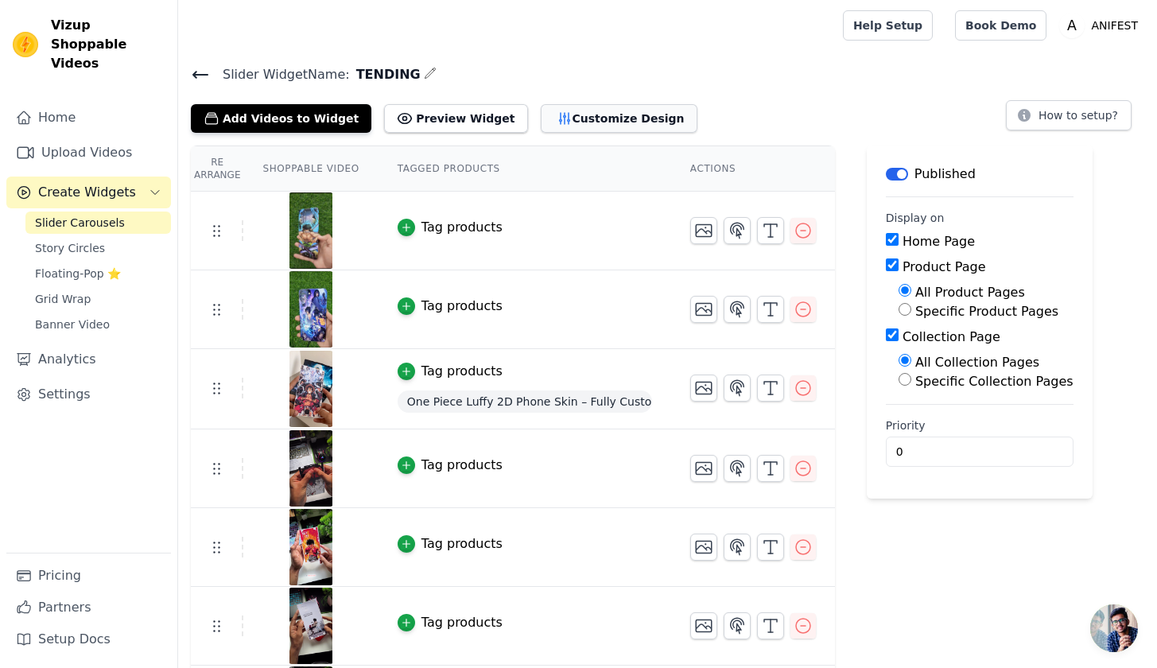
click at [587, 124] on button "Customize Design" at bounding box center [619, 118] width 157 height 29
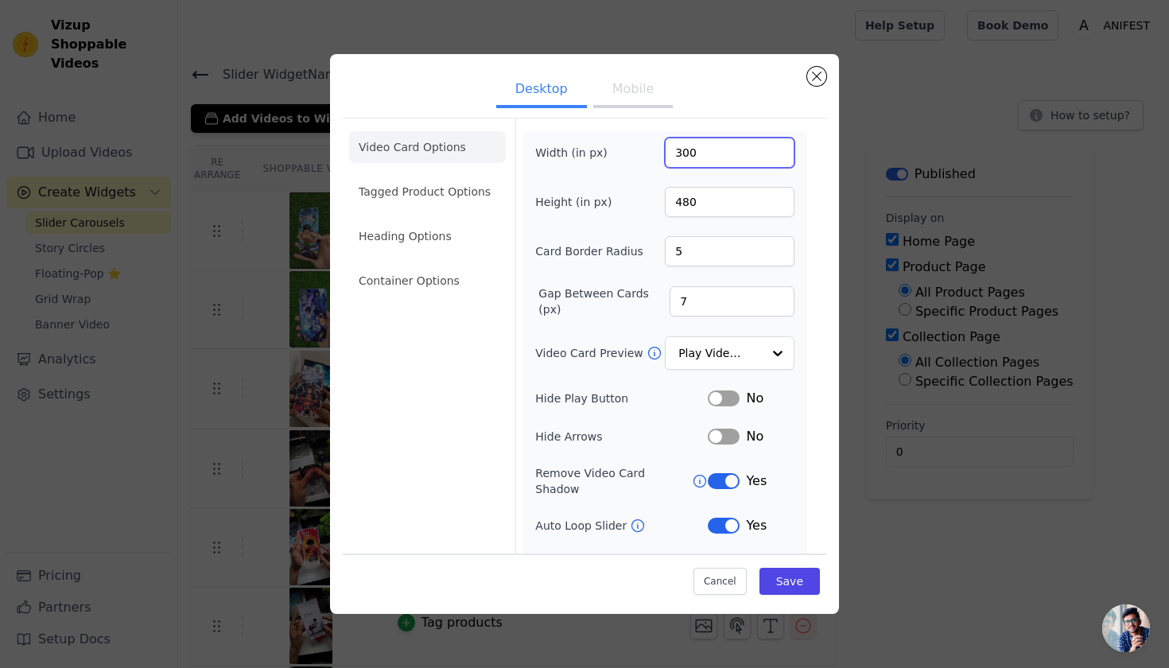
click at [729, 152] on input "300" at bounding box center [730, 153] width 130 height 30
click at [771, 180] on div "Width (in px) 27 Height (in px) 480 Card Border Radius 5 Gap Between Cards (px)…" at bounding box center [664, 375] width 259 height 474
click at [728, 154] on input "27" at bounding box center [730, 153] width 130 height 30
type input "270"
click at [708, 206] on input "480" at bounding box center [730, 202] width 130 height 30
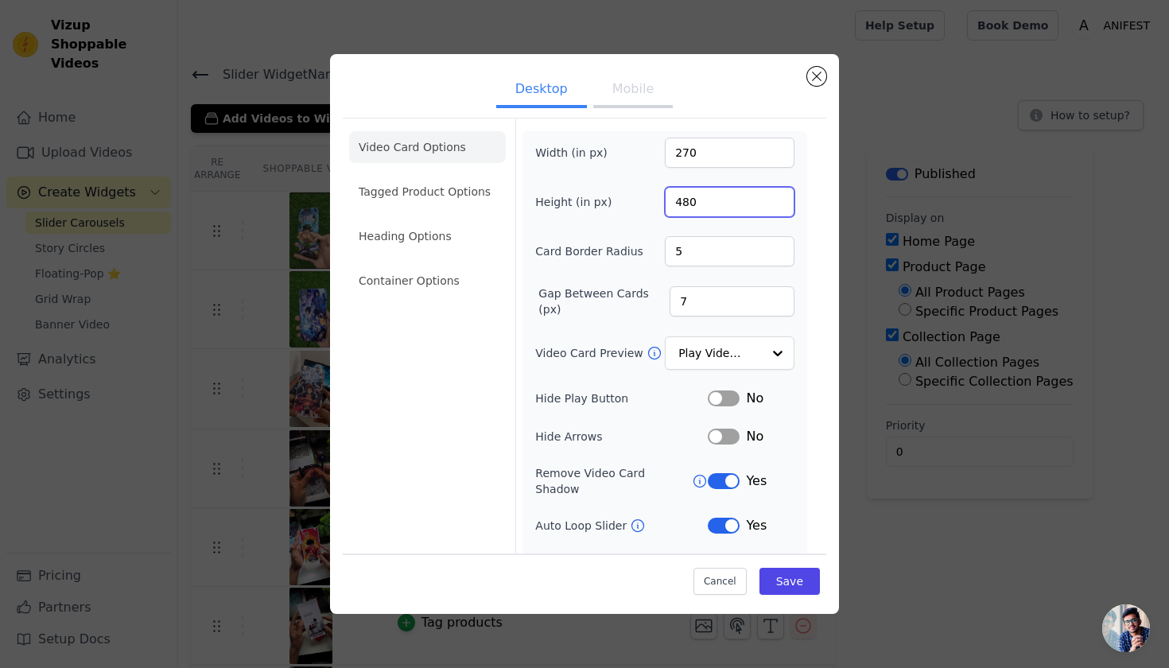
click at [708, 206] on input "480" at bounding box center [730, 202] width 130 height 30
type input "355"
click at [784, 594] on div "Cancel Save" at bounding box center [584, 577] width 483 height 48
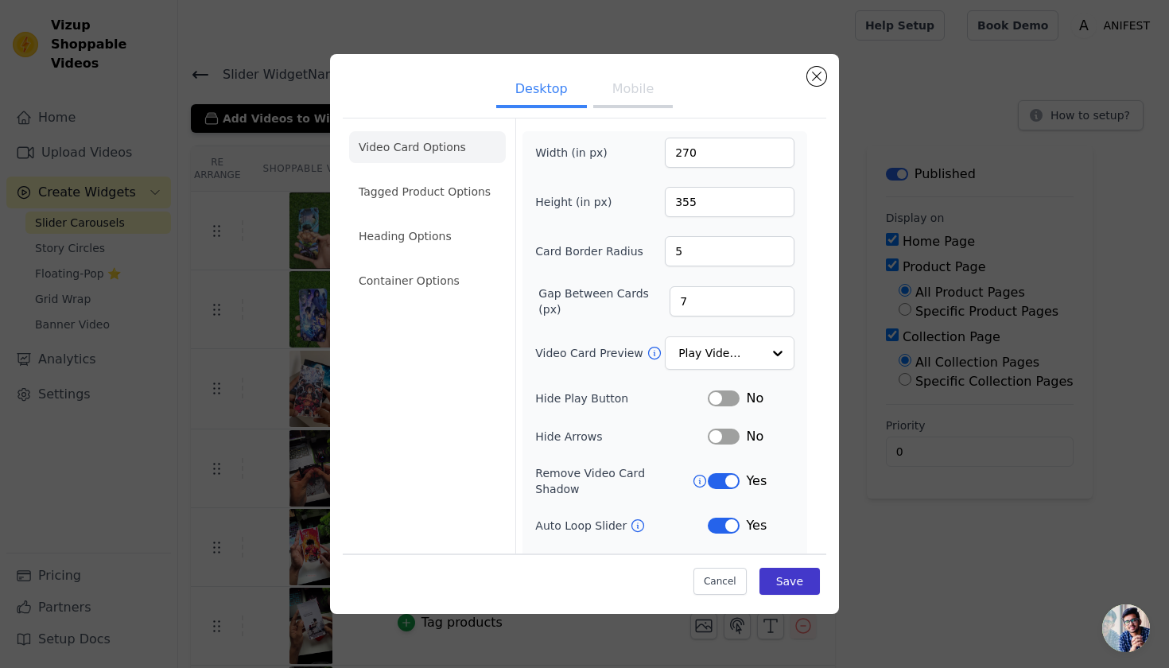
click at [788, 582] on button "Save" at bounding box center [789, 581] width 60 height 27
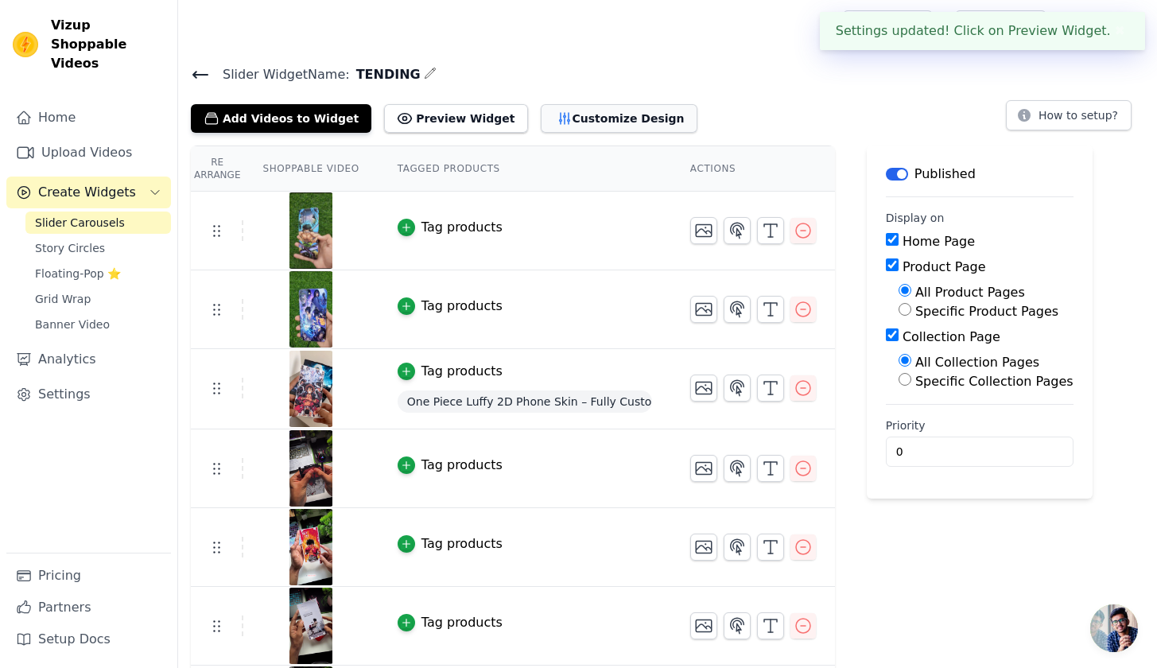
click at [573, 123] on button "Customize Design" at bounding box center [619, 118] width 157 height 29
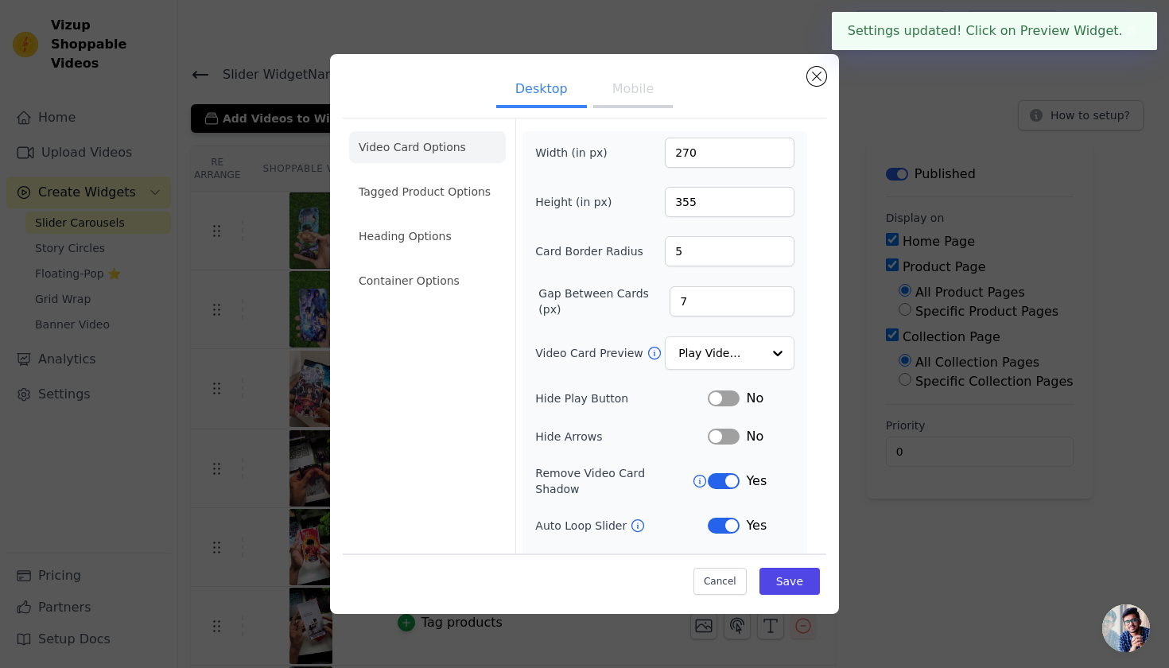
click at [700, 132] on div "Width (in px) 270 Height (in px) 355 Card Border Radius 5 Gap Between Cards (px…" at bounding box center [664, 374] width 285 height 487
click at [700, 154] on input "270" at bounding box center [730, 153] width 130 height 30
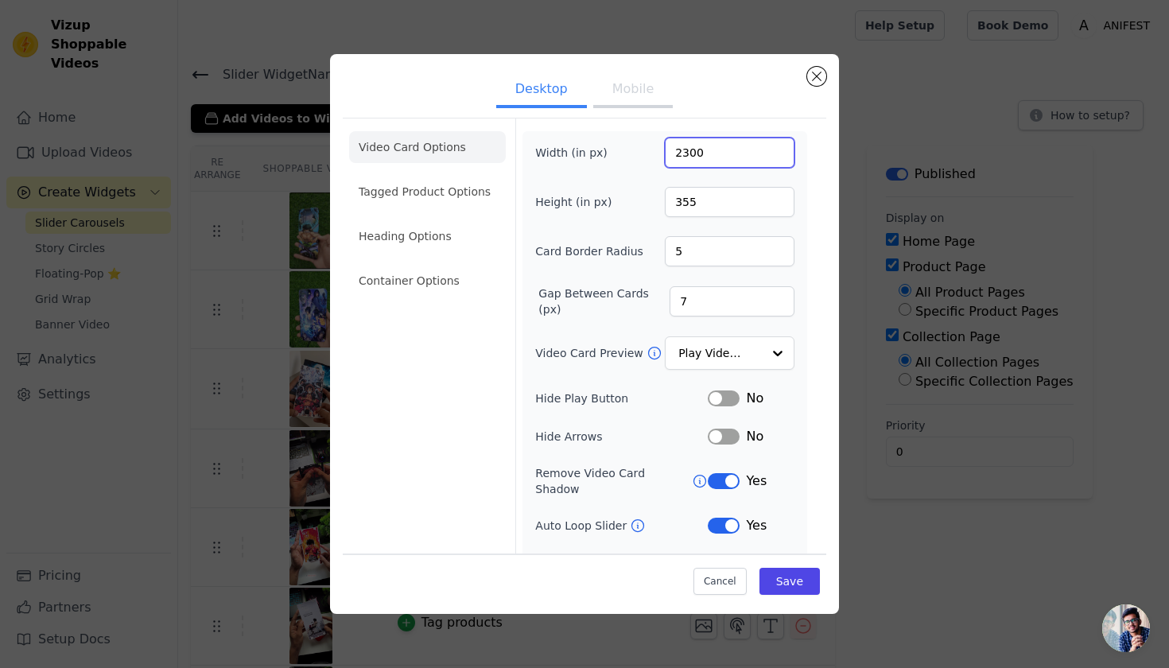
click at [674, 150] on input "2300" at bounding box center [730, 153] width 130 height 30
type input "300"
click at [741, 195] on input "355" at bounding box center [730, 202] width 130 height 30
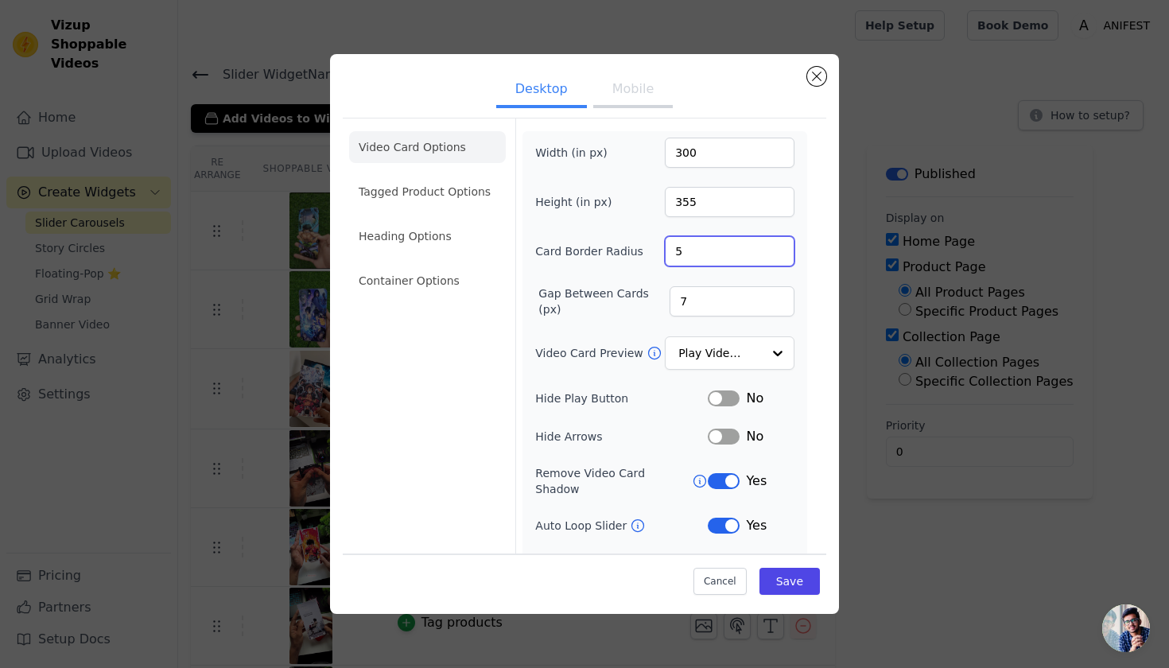
click at [733, 236] on input "5" at bounding box center [730, 251] width 130 height 30
click at [729, 198] on input "355" at bounding box center [730, 202] width 130 height 30
type input "480"
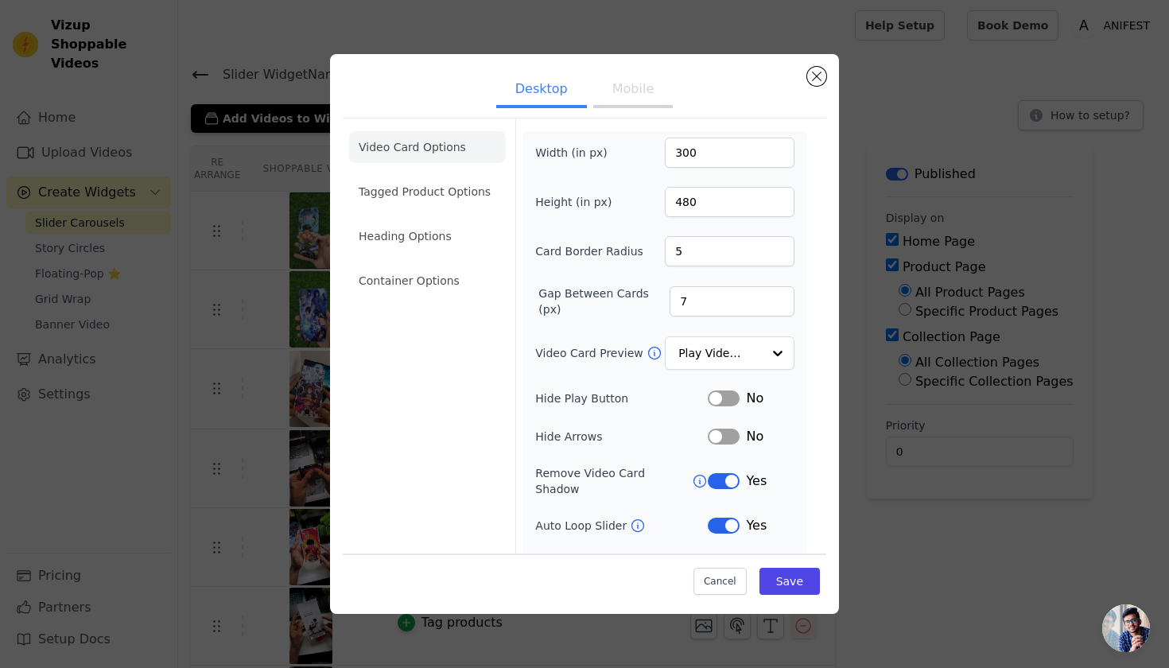
click at [638, 97] on button "Mobile" at bounding box center [632, 90] width 79 height 35
click at [576, 87] on button "Desktop" at bounding box center [541, 90] width 91 height 35
click at [618, 96] on button "Mobile" at bounding box center [632, 90] width 79 height 35
click at [700, 152] on input "300" at bounding box center [730, 153] width 130 height 30
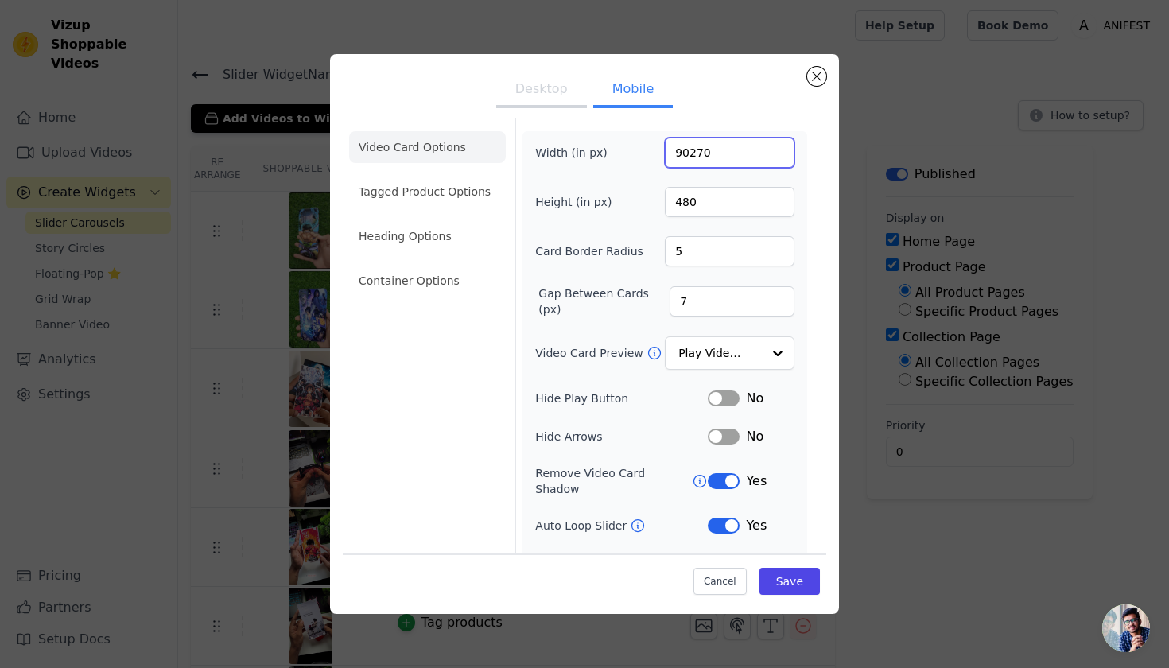
click at [682, 157] on input "90270" at bounding box center [730, 153] width 130 height 30
type input "270"
click at [718, 181] on div "Width (in px) 270 Height (in px) 480 Card Border Radius 5 Gap Between Cards (px…" at bounding box center [664, 394] width 259 height 512
click at [703, 192] on input "480" at bounding box center [730, 202] width 130 height 30
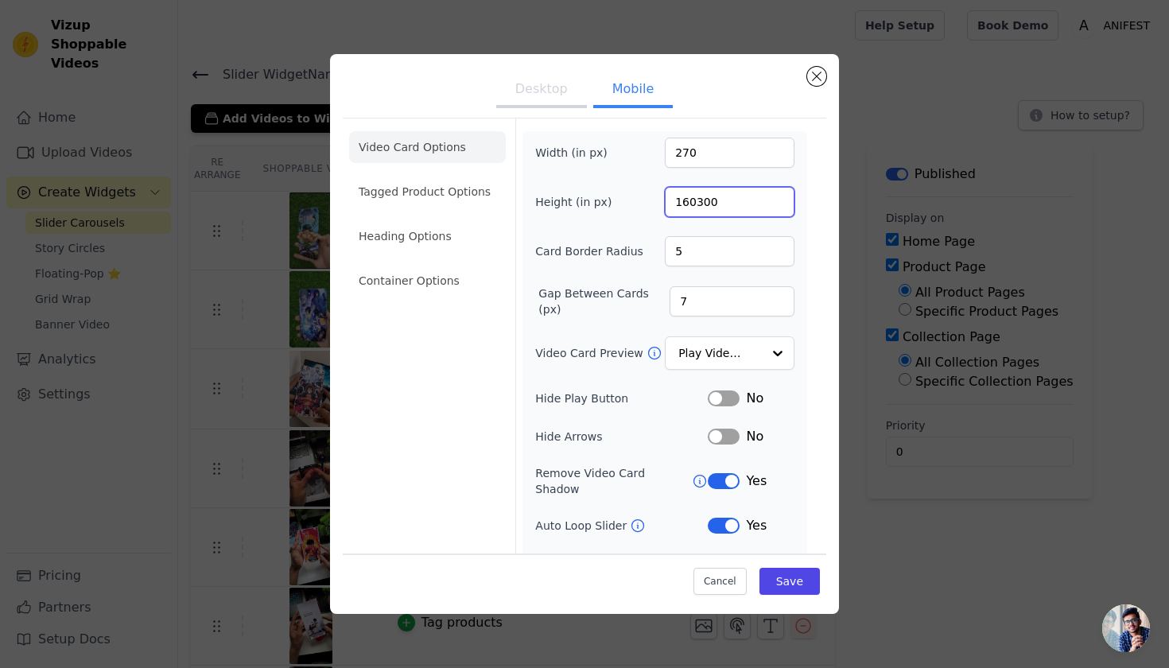
click at [688, 201] on input "160300" at bounding box center [730, 202] width 130 height 30
type input "300"
click at [777, 580] on button "Save" at bounding box center [789, 581] width 60 height 27
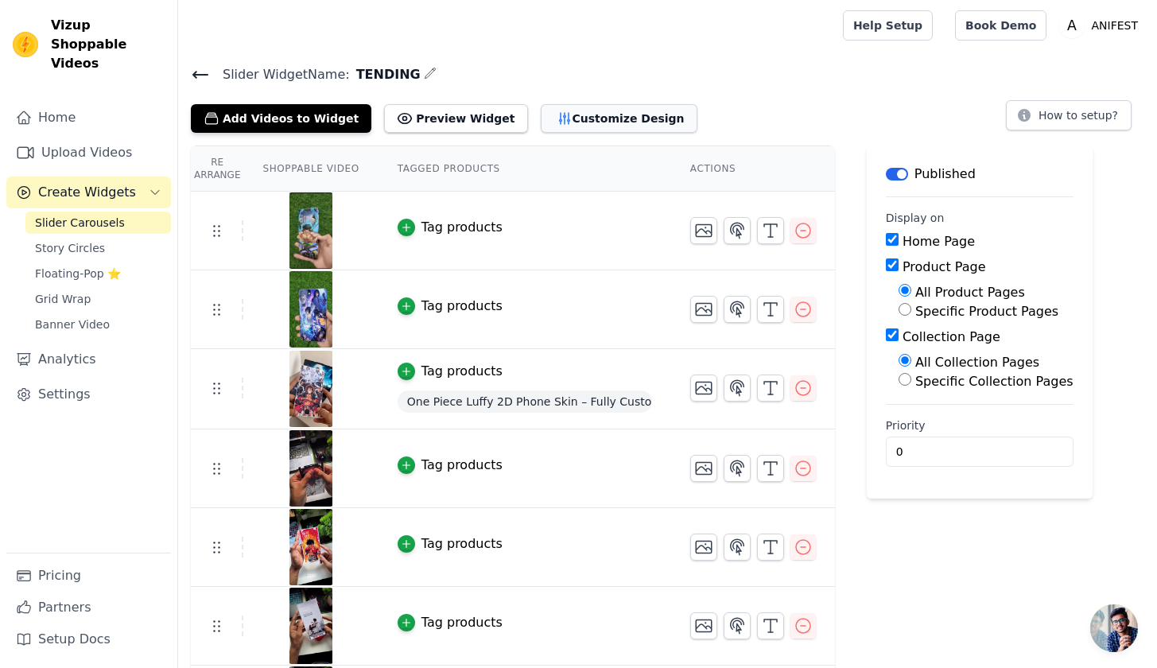
click at [559, 114] on icon "button" at bounding box center [564, 118] width 10 height 11
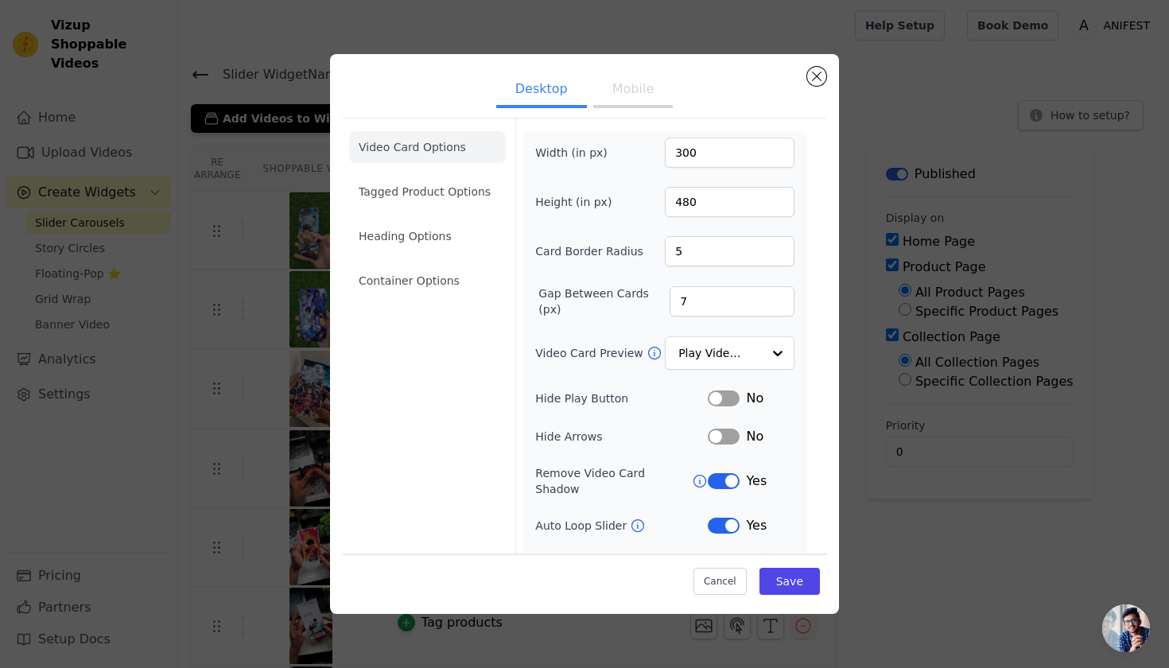
click at [620, 105] on button "Mobile" at bounding box center [632, 90] width 79 height 35
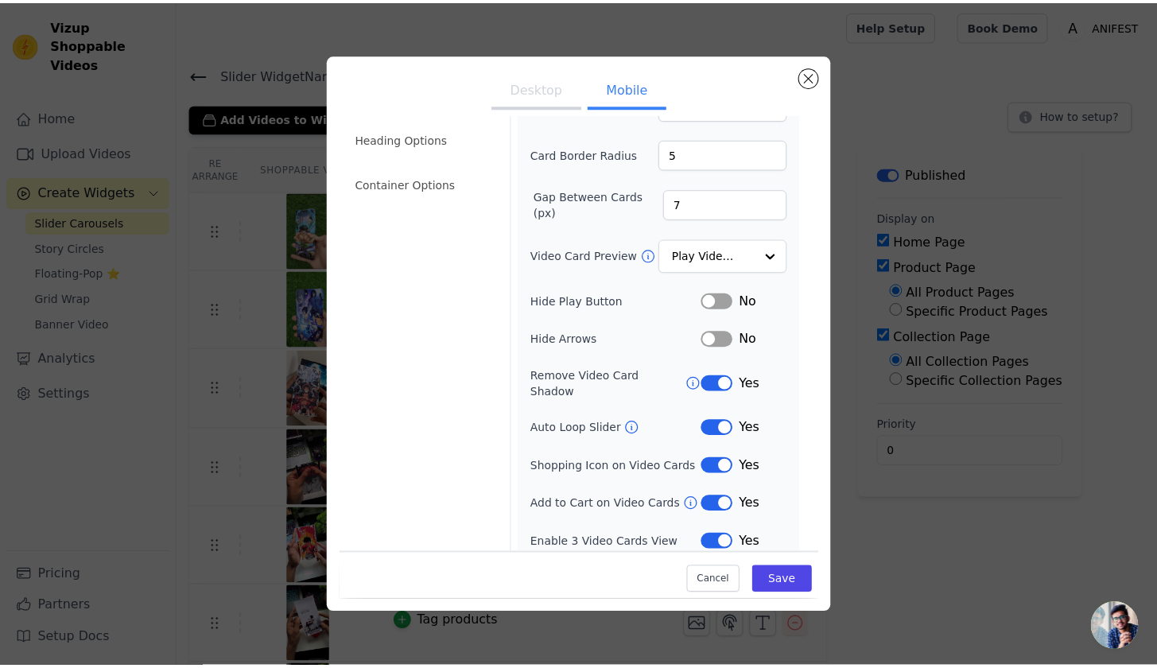
scroll to position [96, 0]
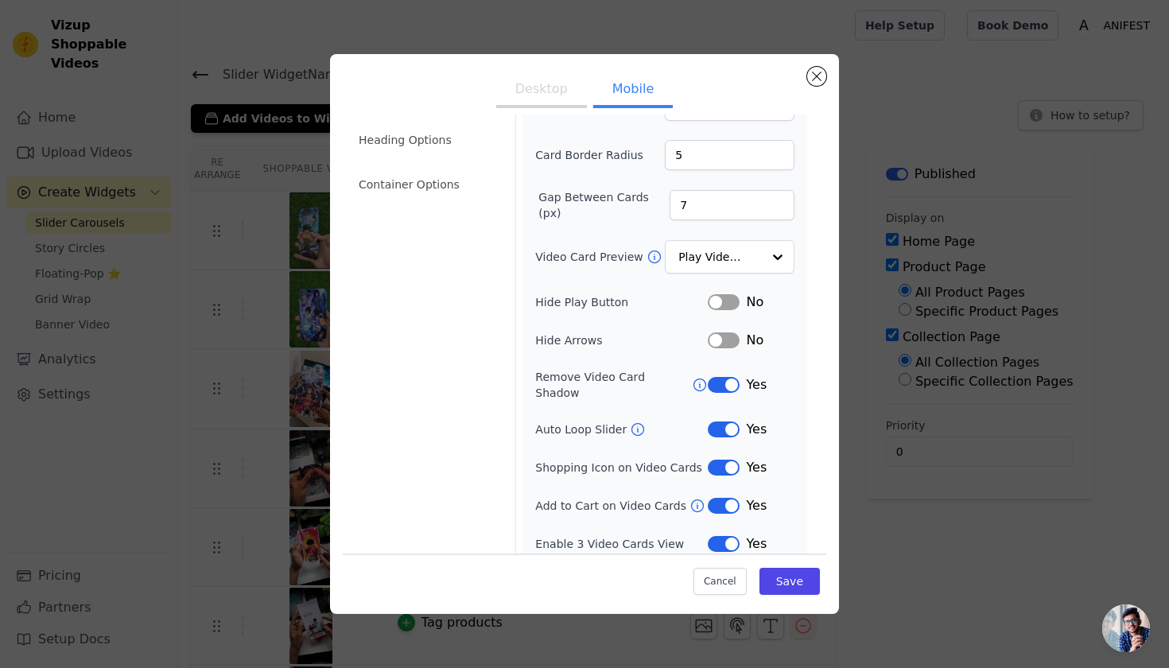
click at [708, 498] on button "Label" at bounding box center [724, 506] width 32 height 16
click at [773, 581] on button "Save" at bounding box center [789, 581] width 60 height 27
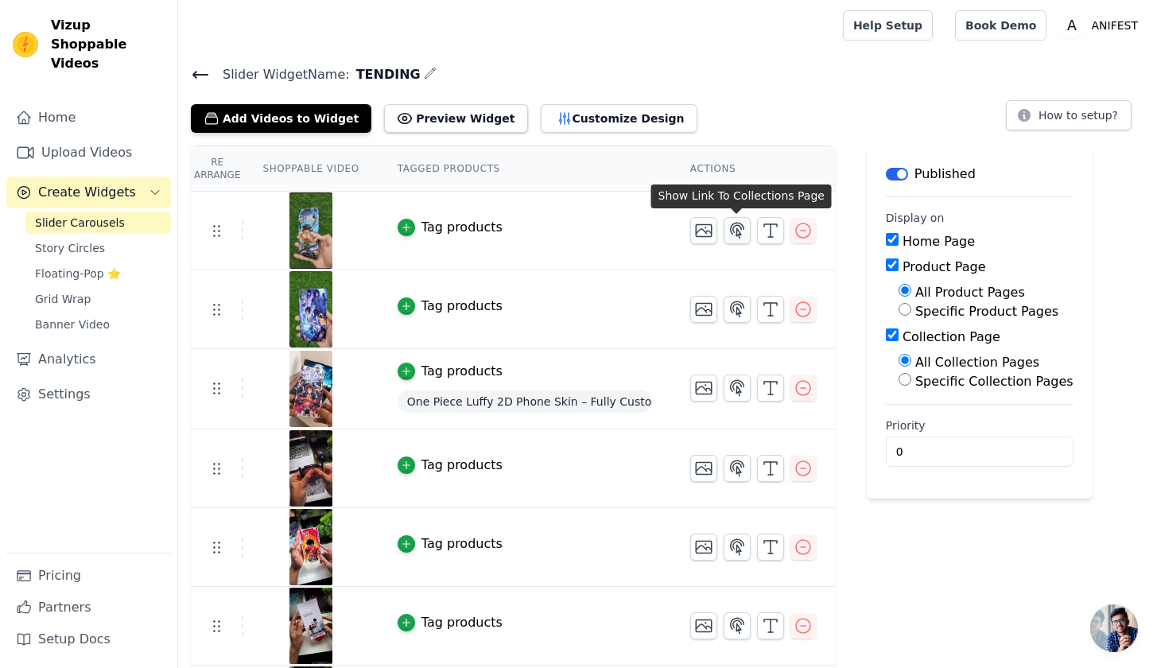
click at [740, 231] on icon "button" at bounding box center [736, 230] width 19 height 19
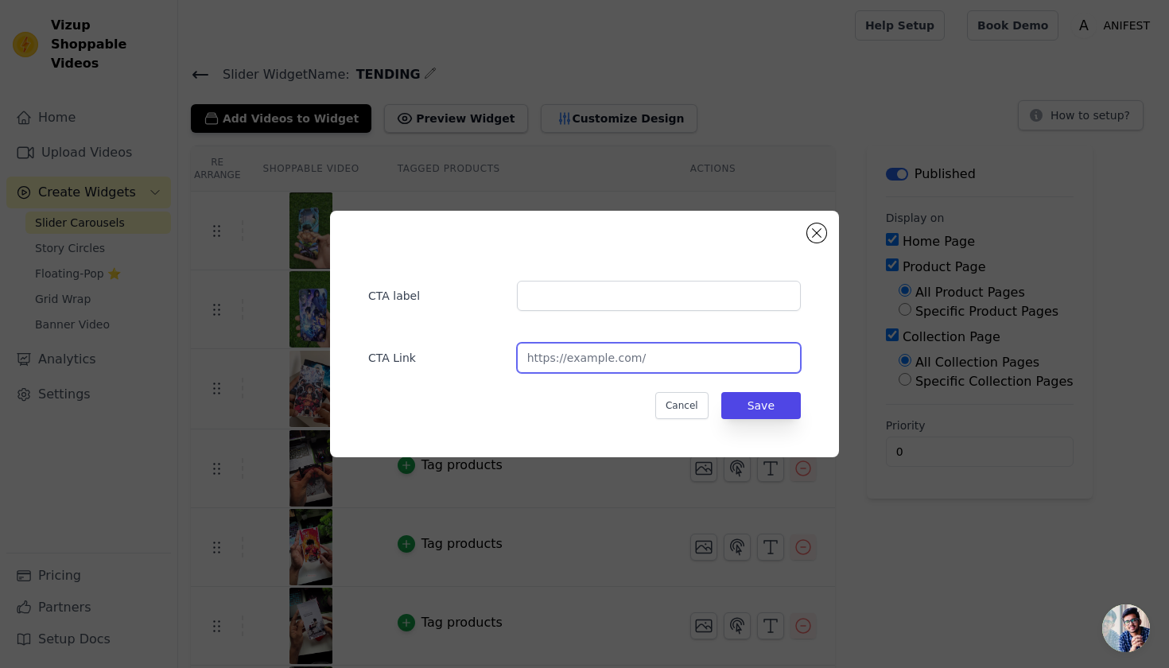
click at [661, 363] on input "url" at bounding box center [659, 358] width 284 height 30
click at [695, 399] on button "Cancel" at bounding box center [681, 405] width 53 height 27
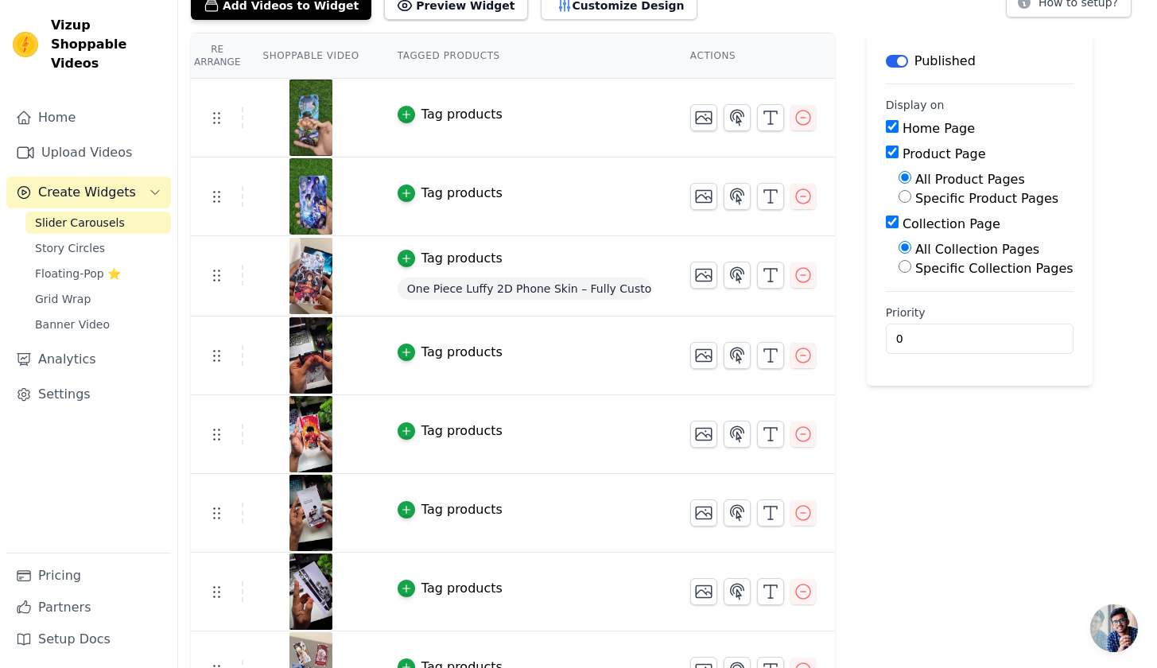
scroll to position [114, 0]
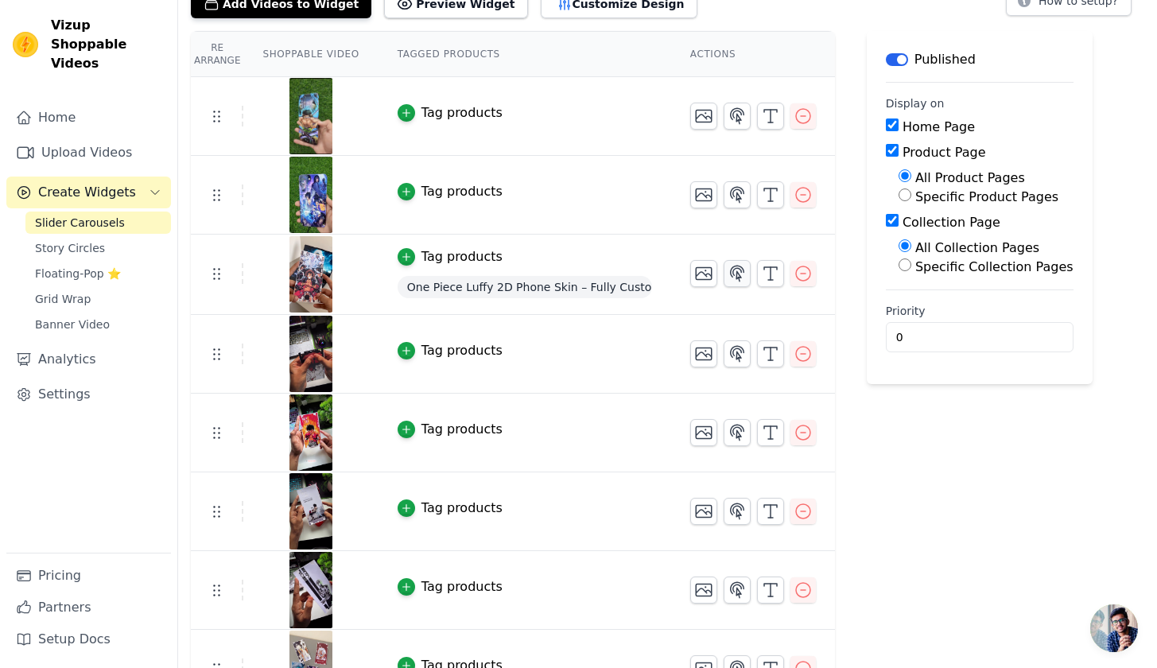
click at [727, 275] on icon "button" at bounding box center [736, 273] width 19 height 19
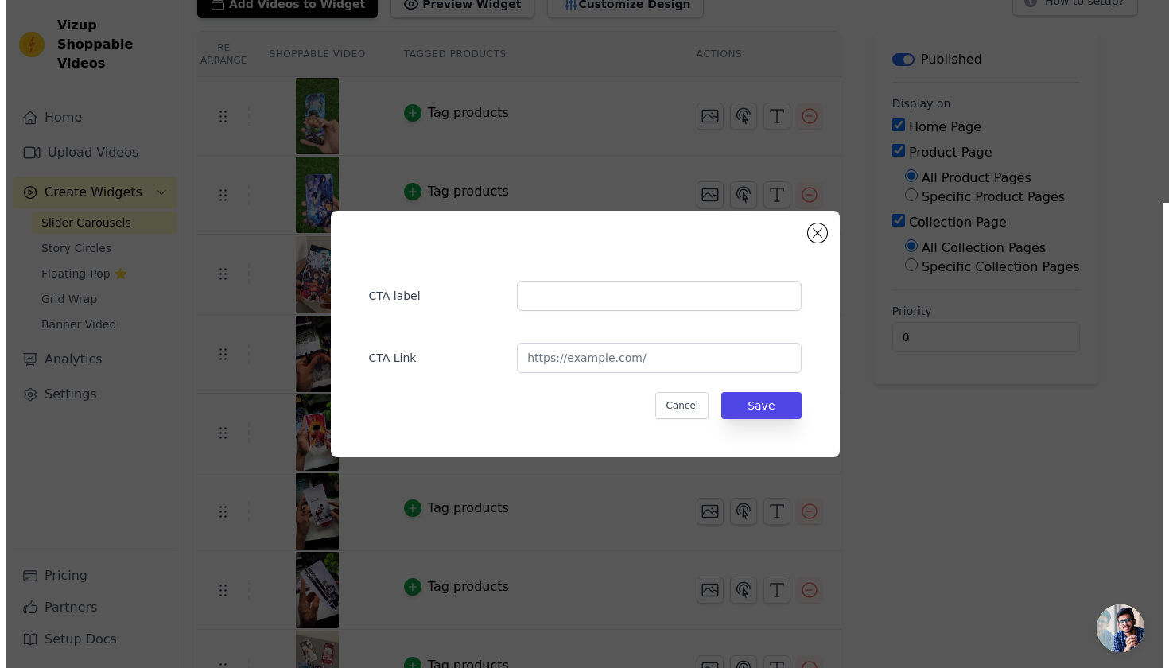
scroll to position [0, 0]
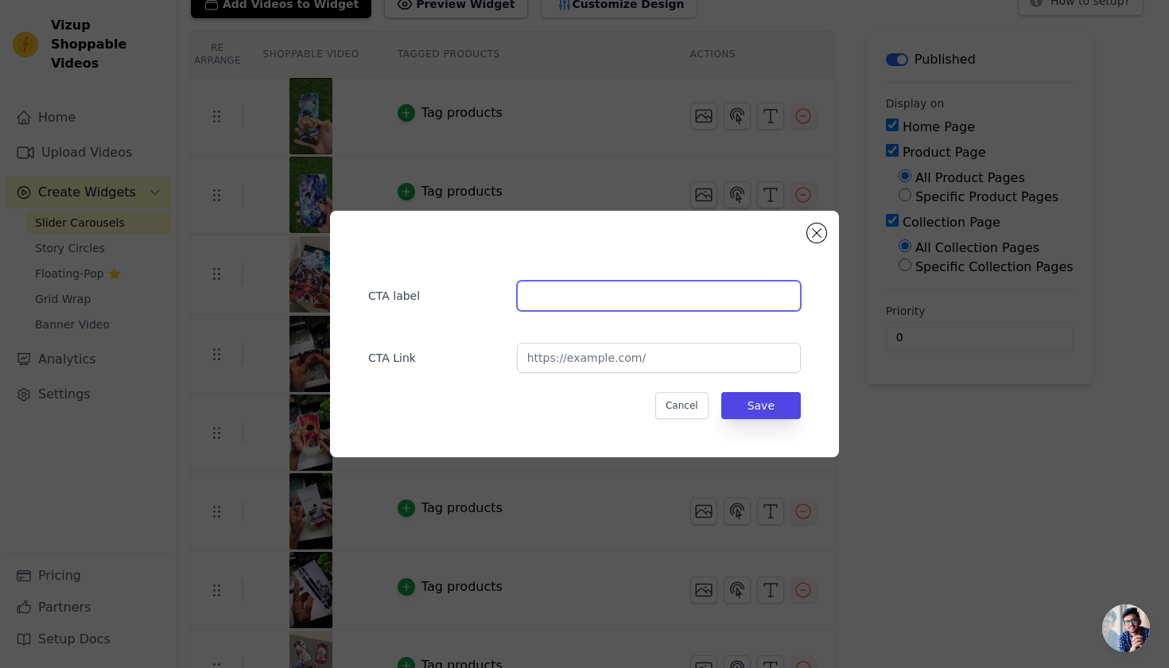
click at [589, 293] on input "text" at bounding box center [659, 296] width 284 height 30
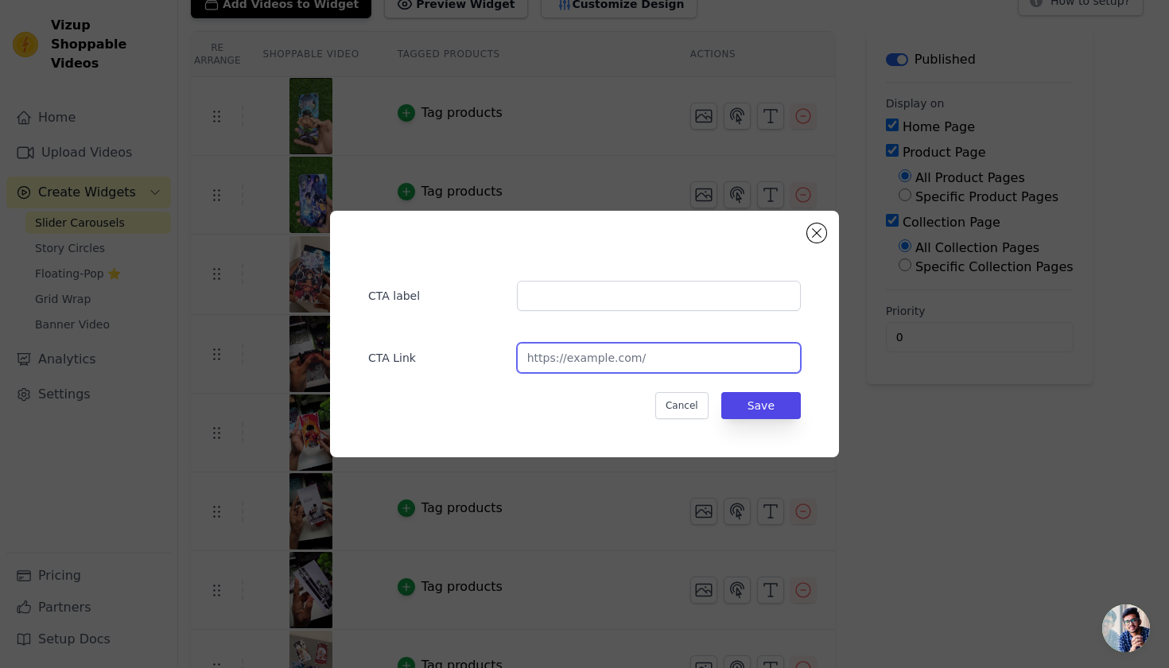
click at [637, 363] on input "url" at bounding box center [659, 358] width 284 height 30
click at [661, 397] on button "Cancel" at bounding box center [681, 405] width 53 height 27
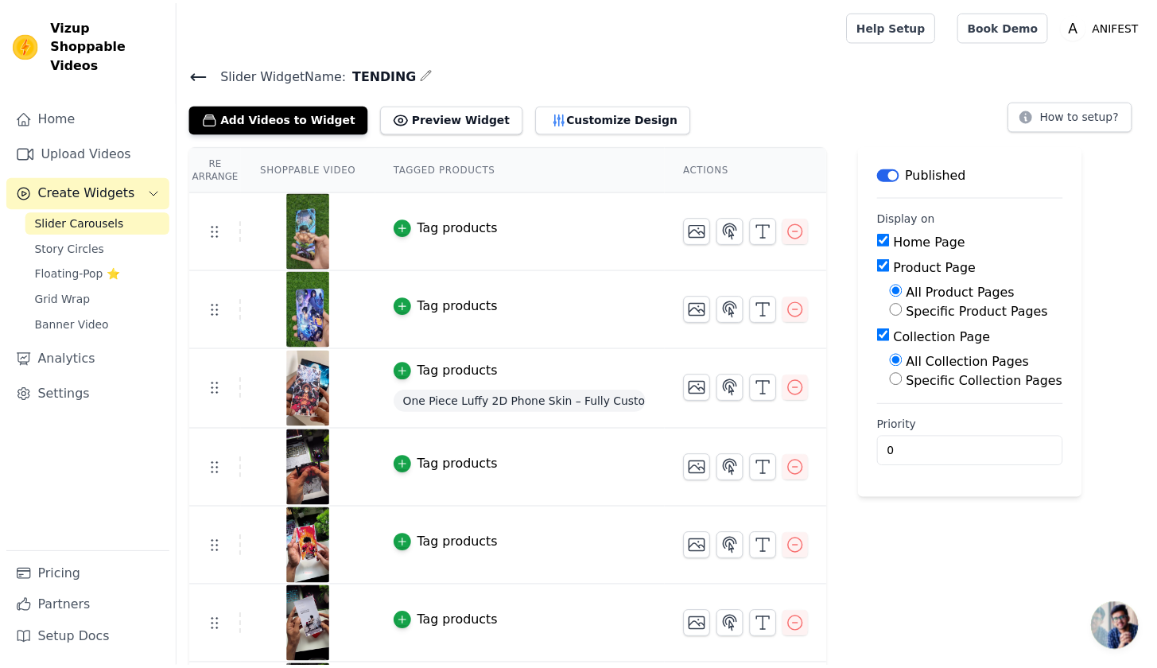
scroll to position [114, 0]
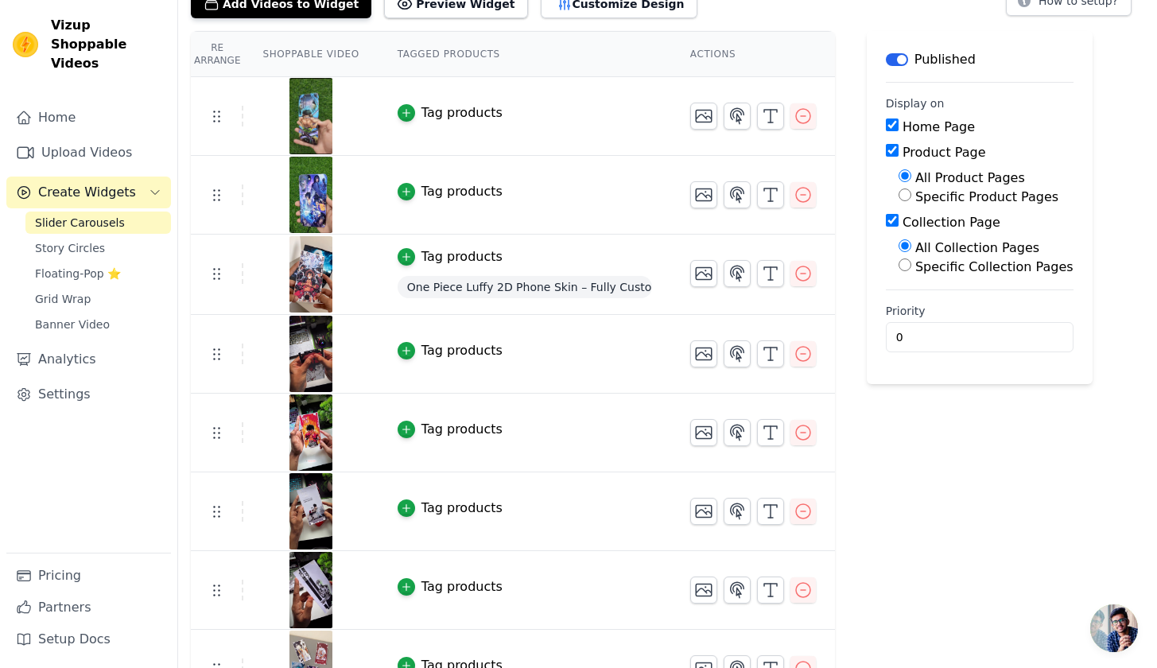
click at [533, 273] on div "One Piece Luffy 2D Phone Skin – Fully Customizable Available" at bounding box center [524, 287] width 254 height 29
click at [532, 289] on span "One Piece Luffy 2D Phone Skin – Fully Customizable Available" at bounding box center [524, 287] width 254 height 22
click at [321, 266] on img at bounding box center [311, 274] width 45 height 76
click at [433, 12] on button "Preview Widget" at bounding box center [455, 4] width 143 height 29
click at [541, 10] on button "Customize Design" at bounding box center [619, 4] width 157 height 29
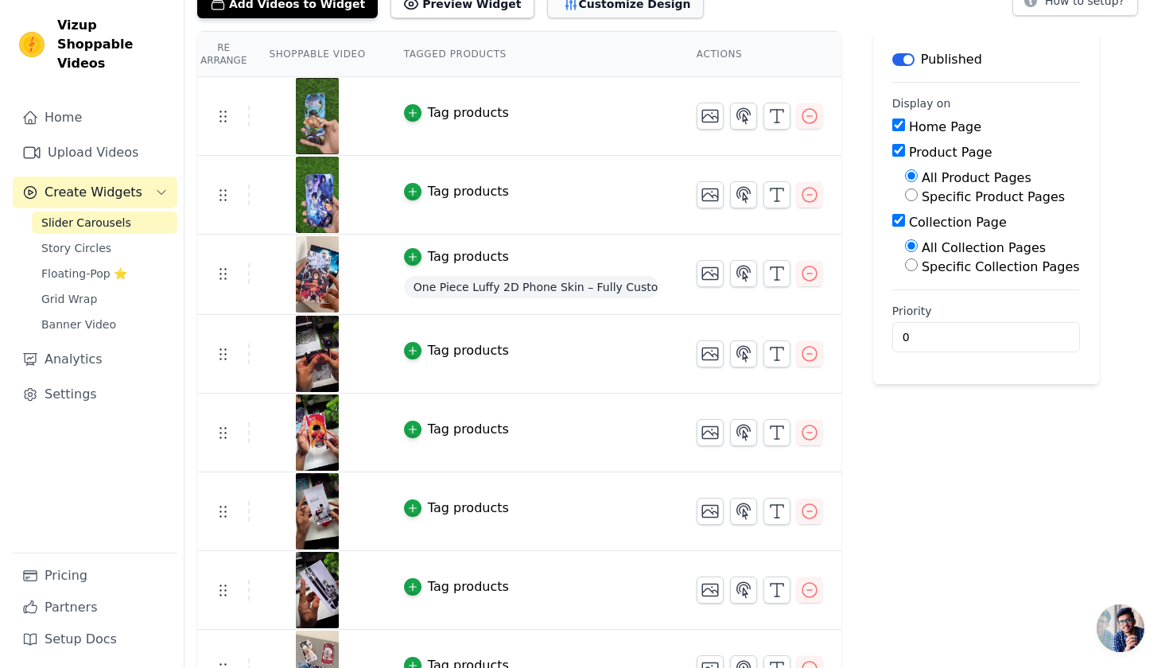
scroll to position [0, 0]
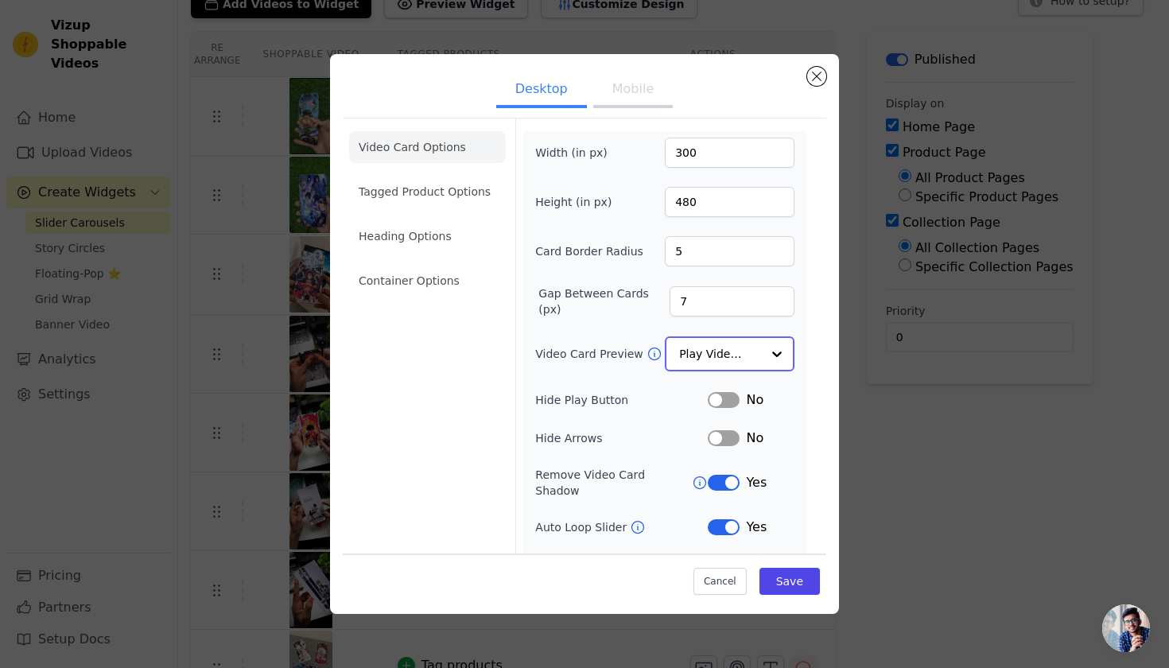
click at [700, 349] on input "Video Card Preview" at bounding box center [720, 354] width 82 height 32
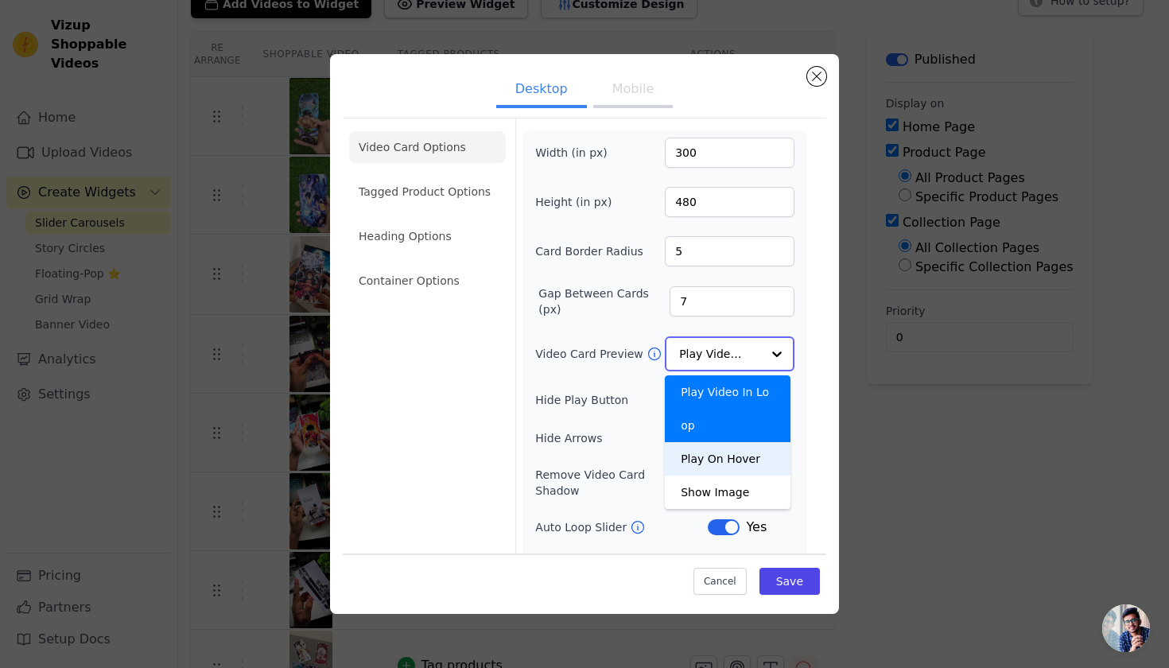
click at [712, 458] on div "Play On Hover" at bounding box center [728, 458] width 126 height 33
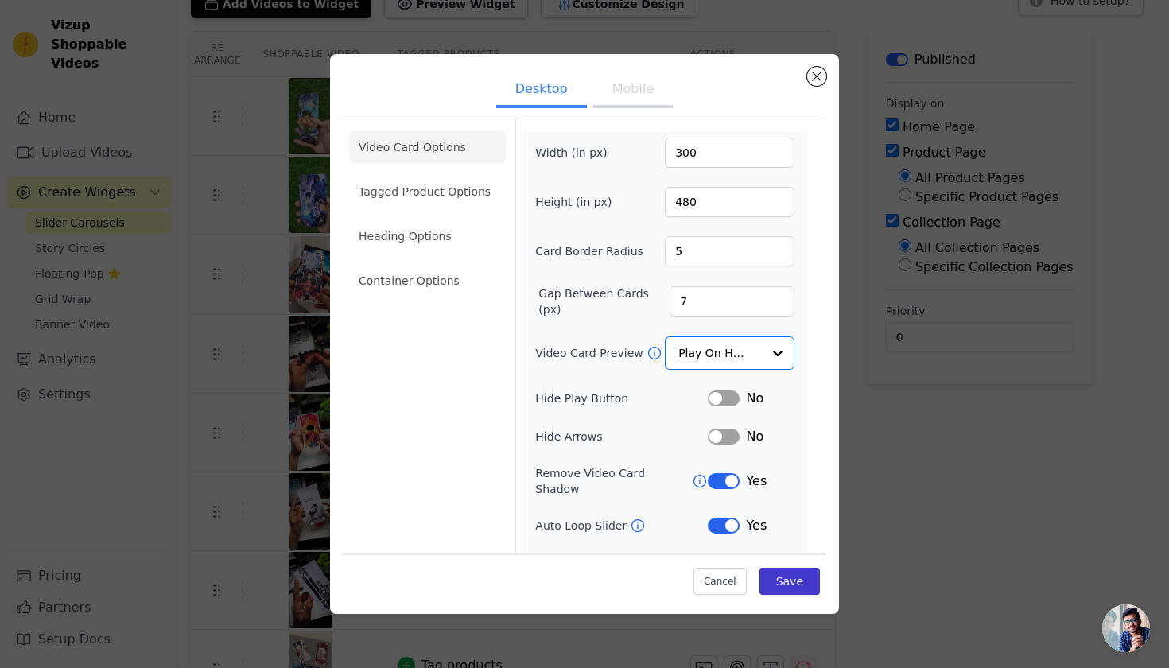
click at [778, 592] on button "Save" at bounding box center [789, 581] width 60 height 27
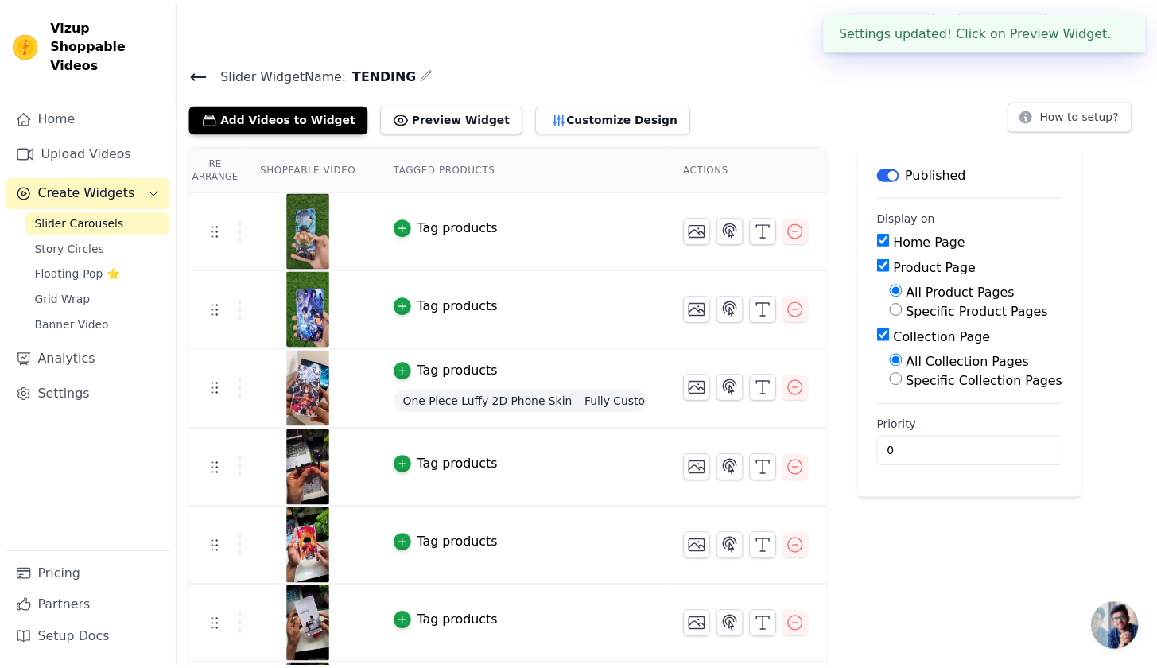
scroll to position [114, 0]
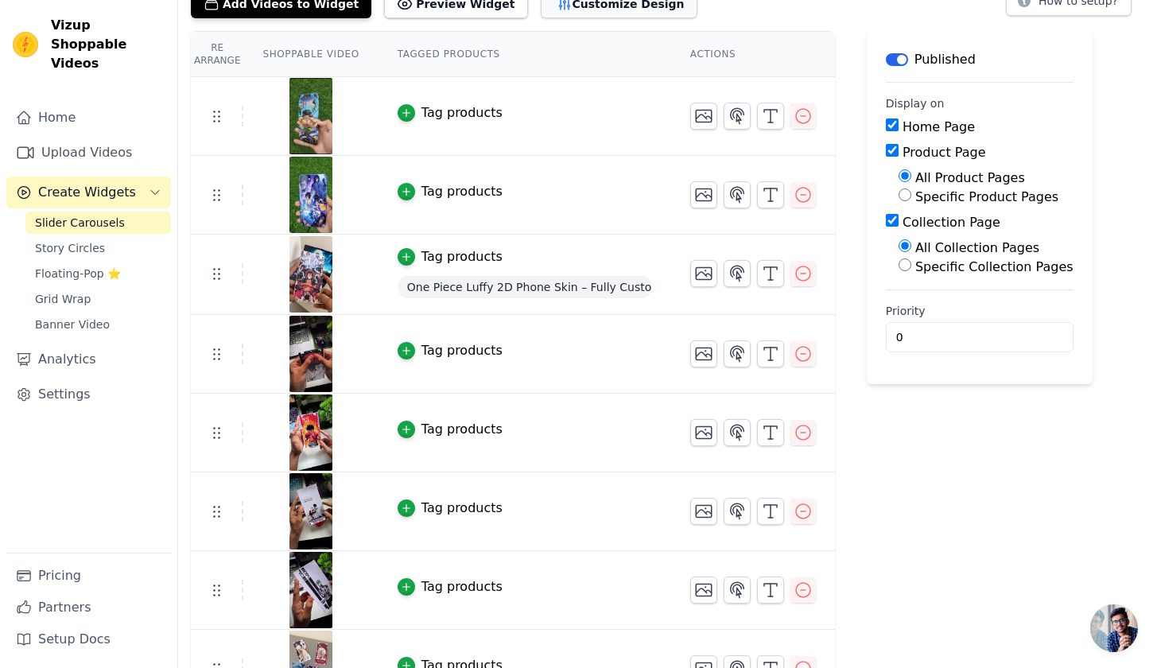
click at [621, 6] on button "Customize Design" at bounding box center [619, 4] width 157 height 29
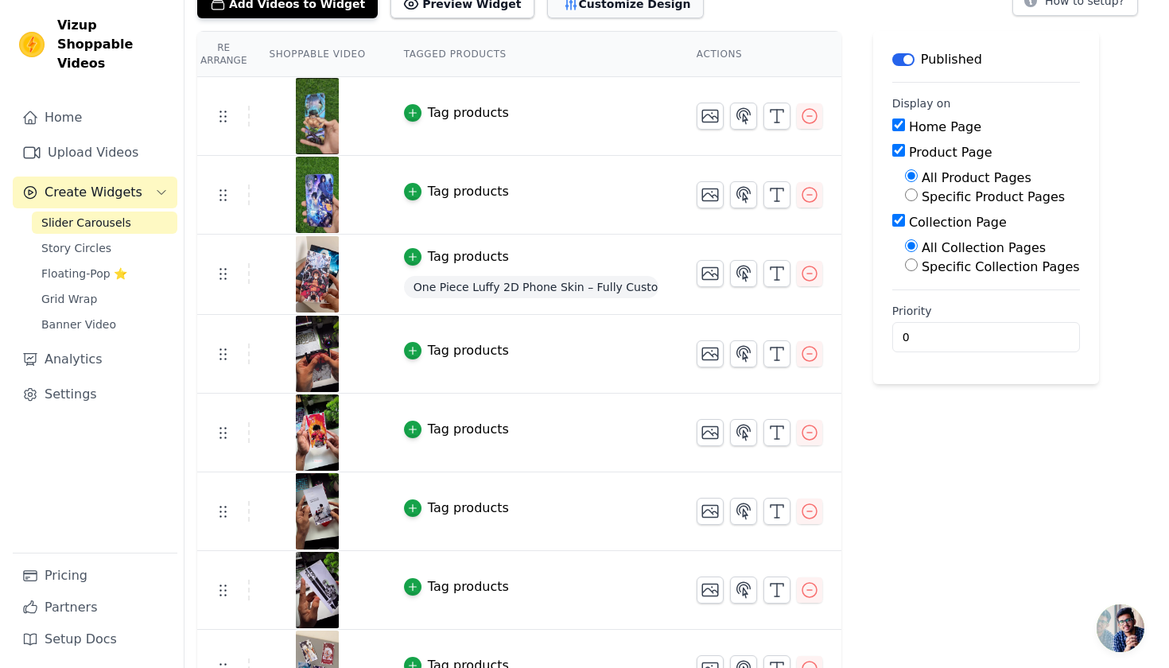
scroll to position [0, 0]
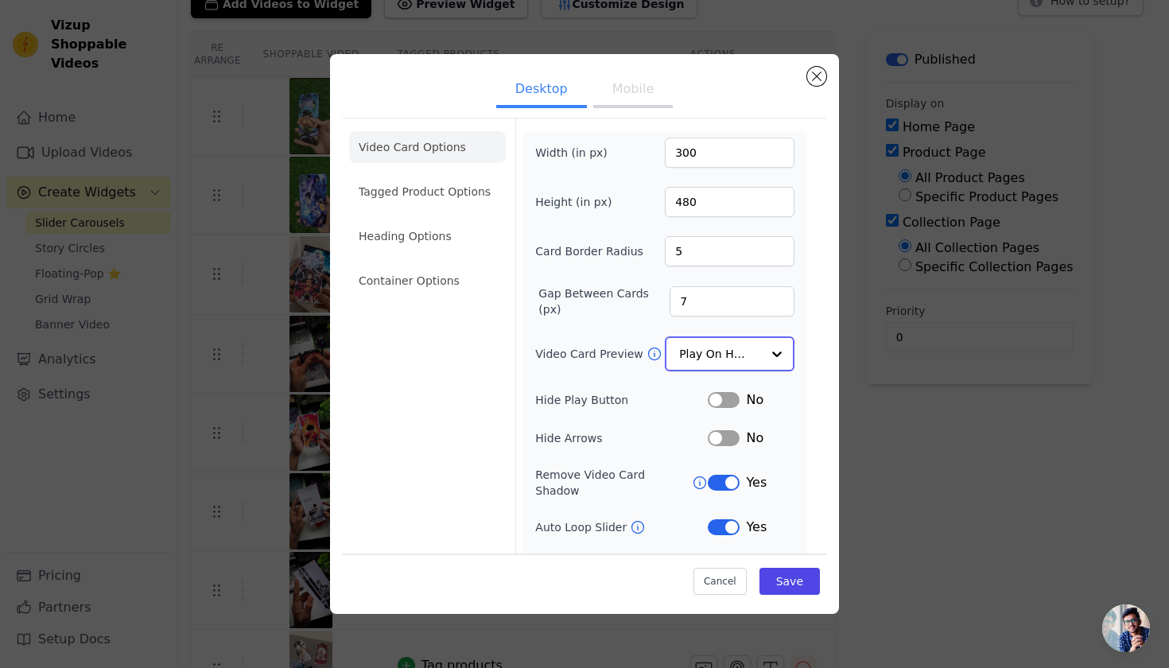
click at [680, 356] on input "Video Card Preview" at bounding box center [720, 354] width 82 height 32
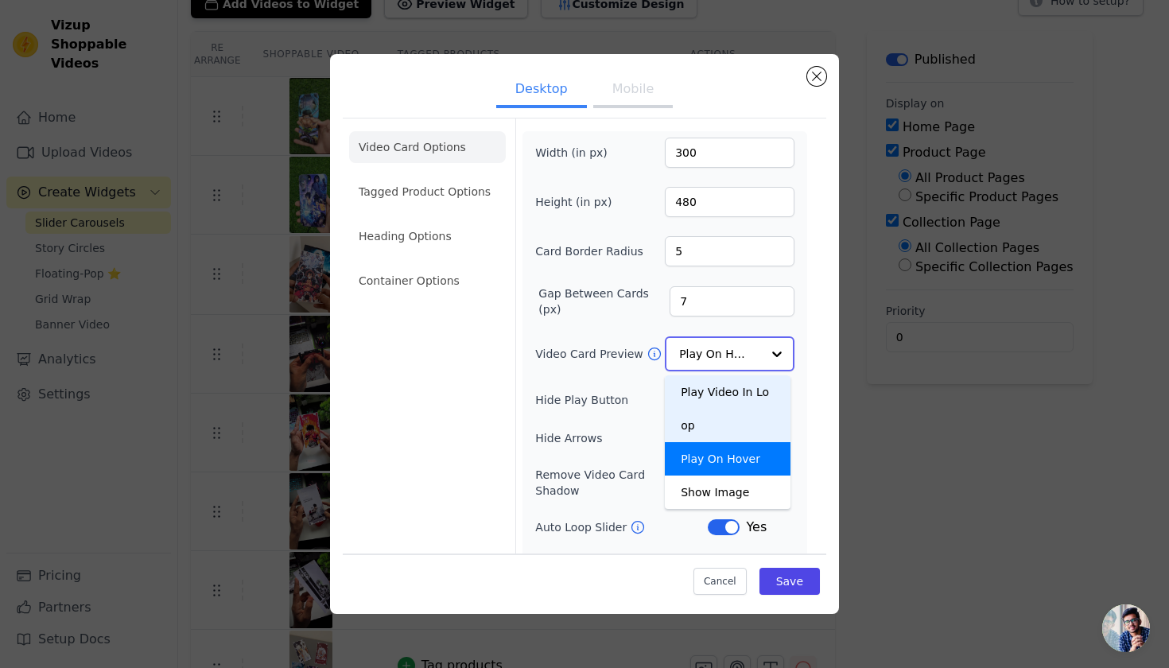
click at [706, 433] on div "Play Video In Loop" at bounding box center [728, 408] width 126 height 67
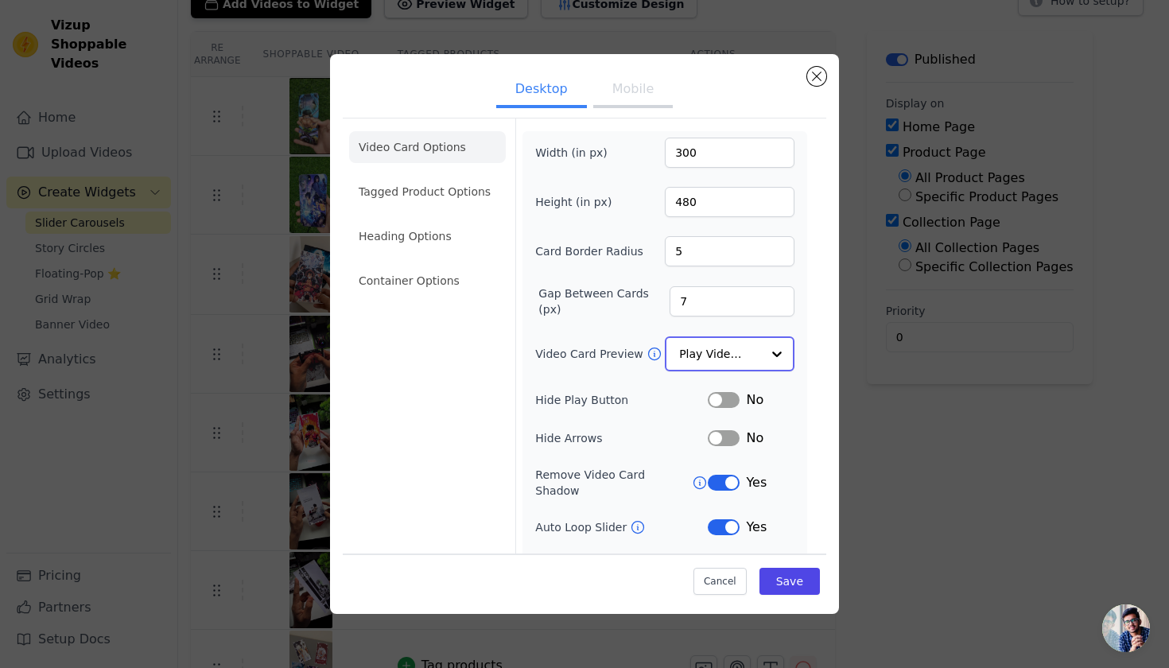
click at [723, 352] on input "Video Card Preview" at bounding box center [720, 354] width 82 height 32
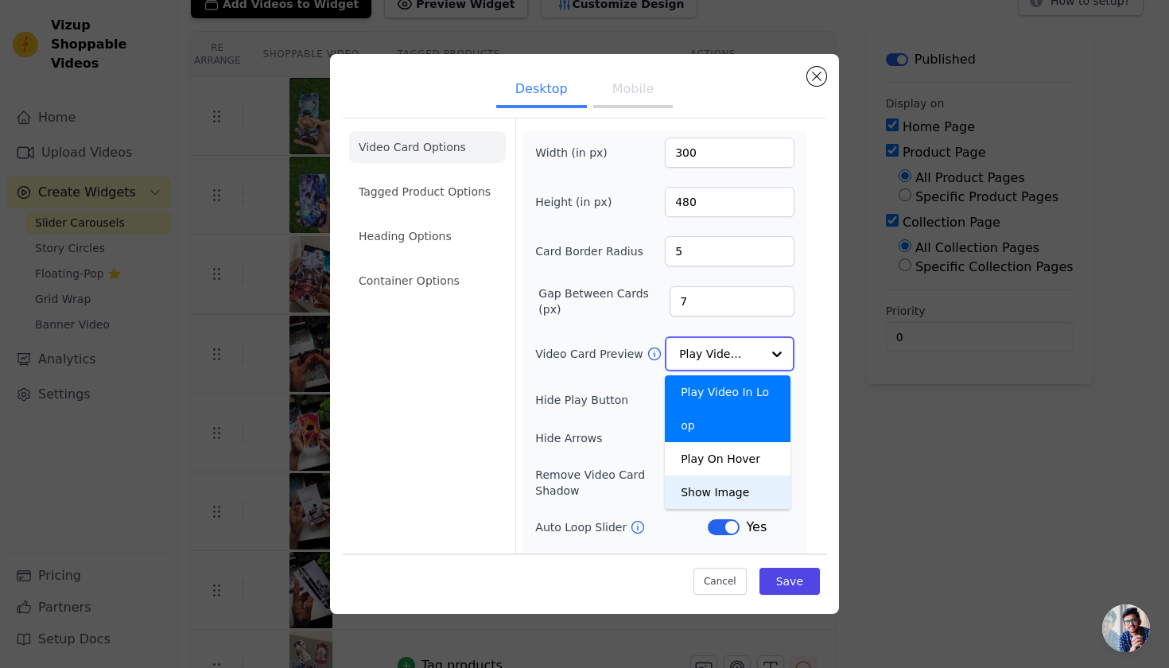
click at [718, 490] on div "Show Image" at bounding box center [728, 491] width 126 height 33
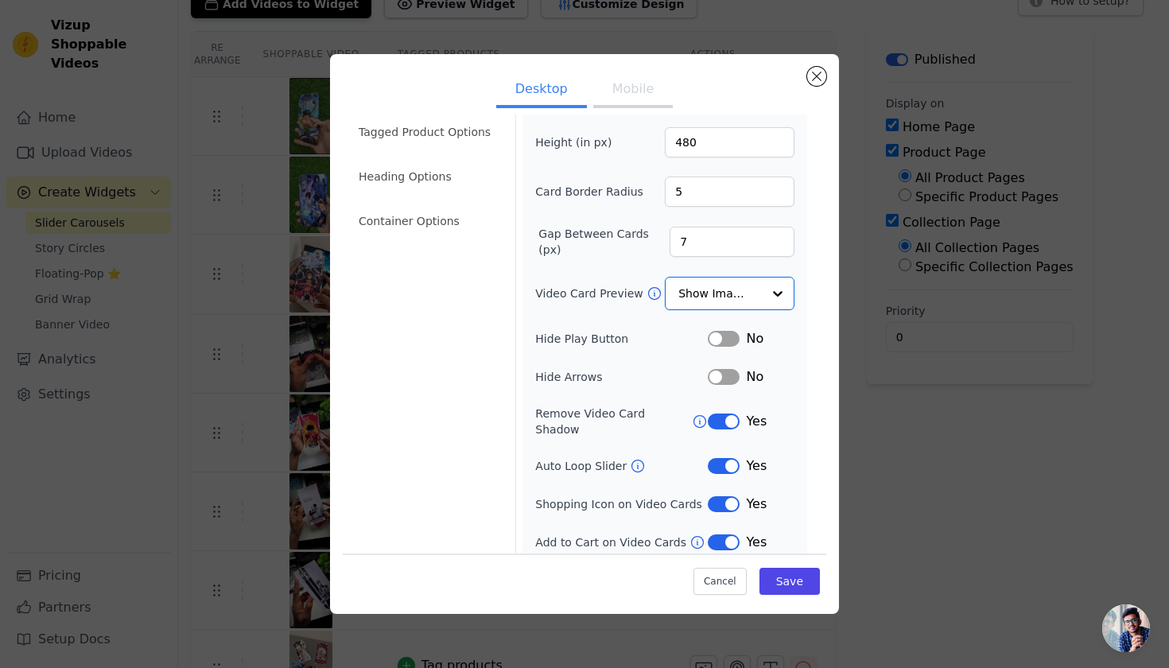
scroll to position [58, 0]
click at [713, 536] on button "Label" at bounding box center [724, 544] width 32 height 16
click at [711, 536] on button "Label" at bounding box center [724, 544] width 32 height 16
click at [768, 580] on button "Save" at bounding box center [789, 581] width 60 height 27
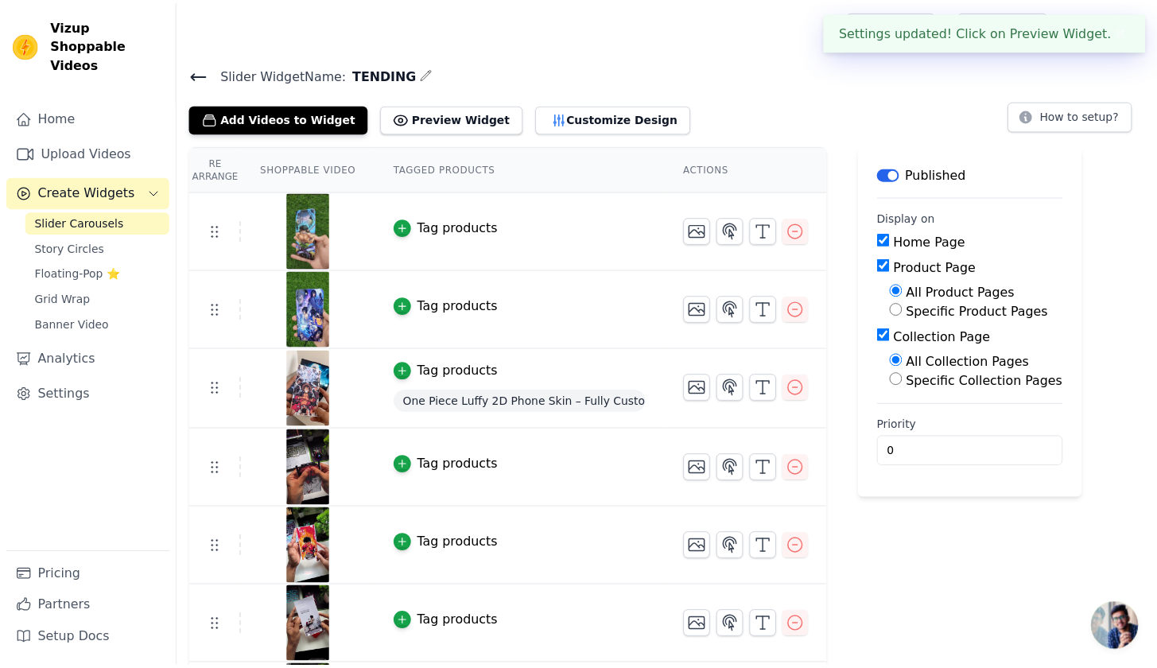
scroll to position [114, 0]
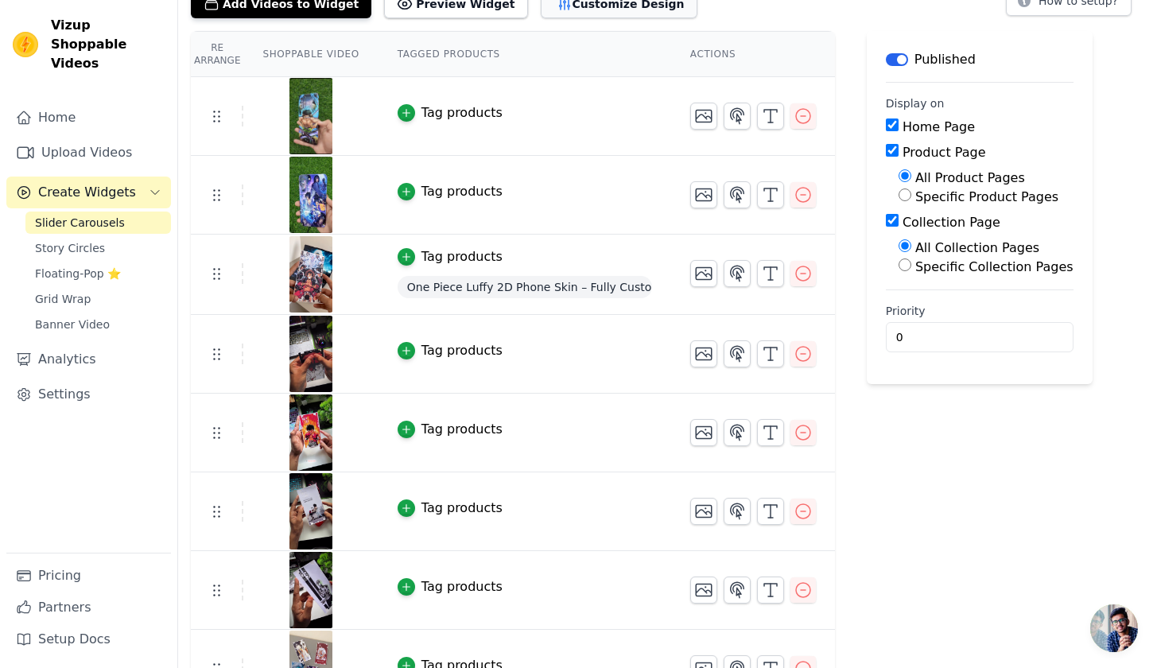
click at [622, 16] on button "Customize Design" at bounding box center [619, 4] width 157 height 29
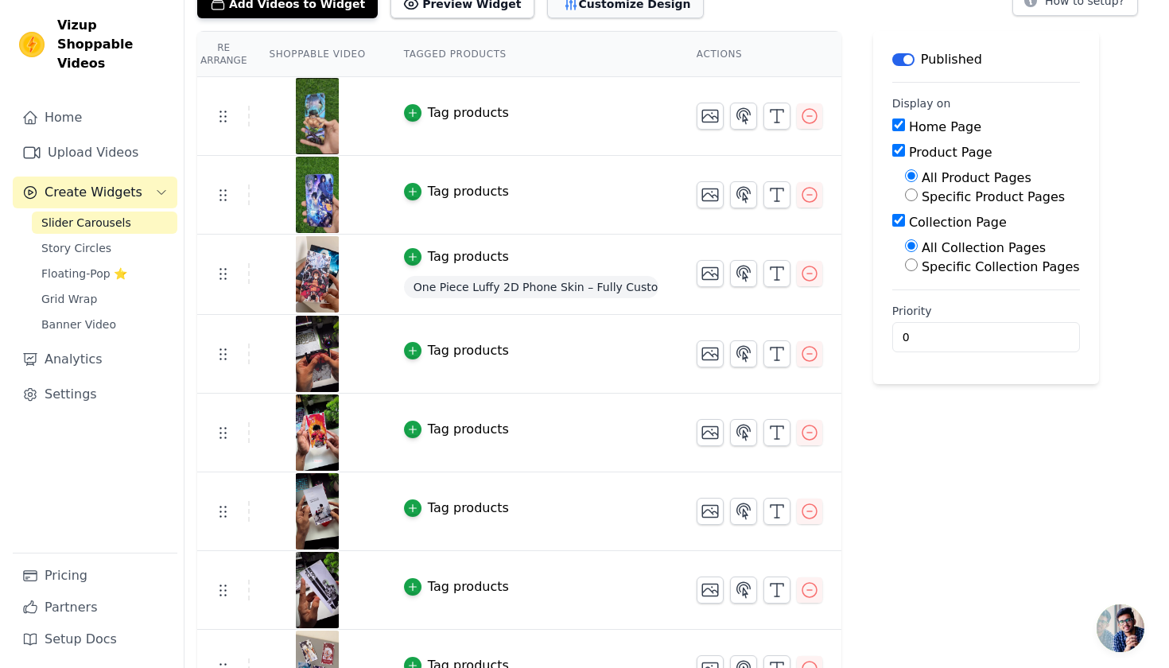
scroll to position [0, 0]
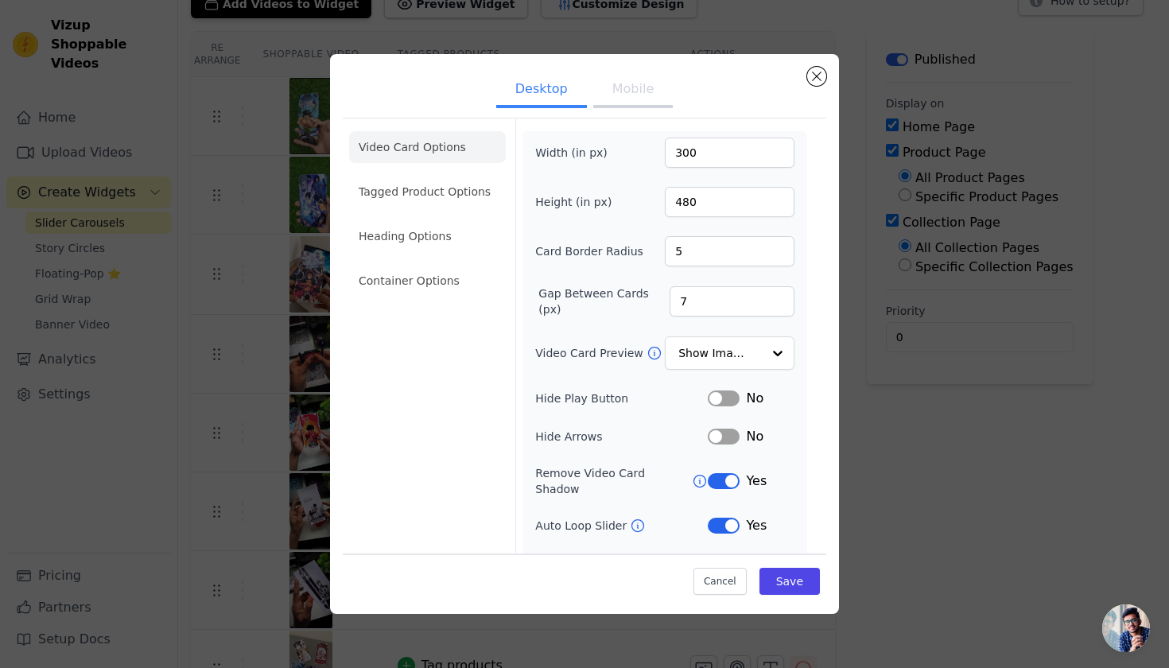
click at [593, 94] on button "Mobile" at bounding box center [632, 90] width 79 height 35
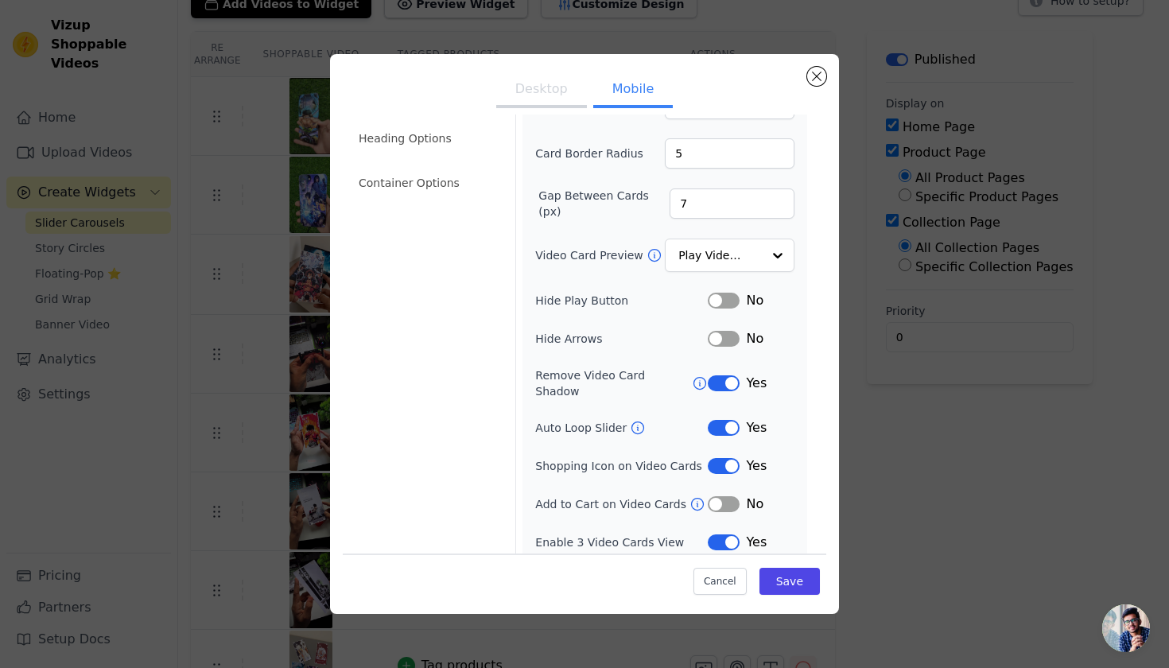
scroll to position [96, 0]
click at [392, 191] on li "Container Options" at bounding box center [427, 185] width 157 height 32
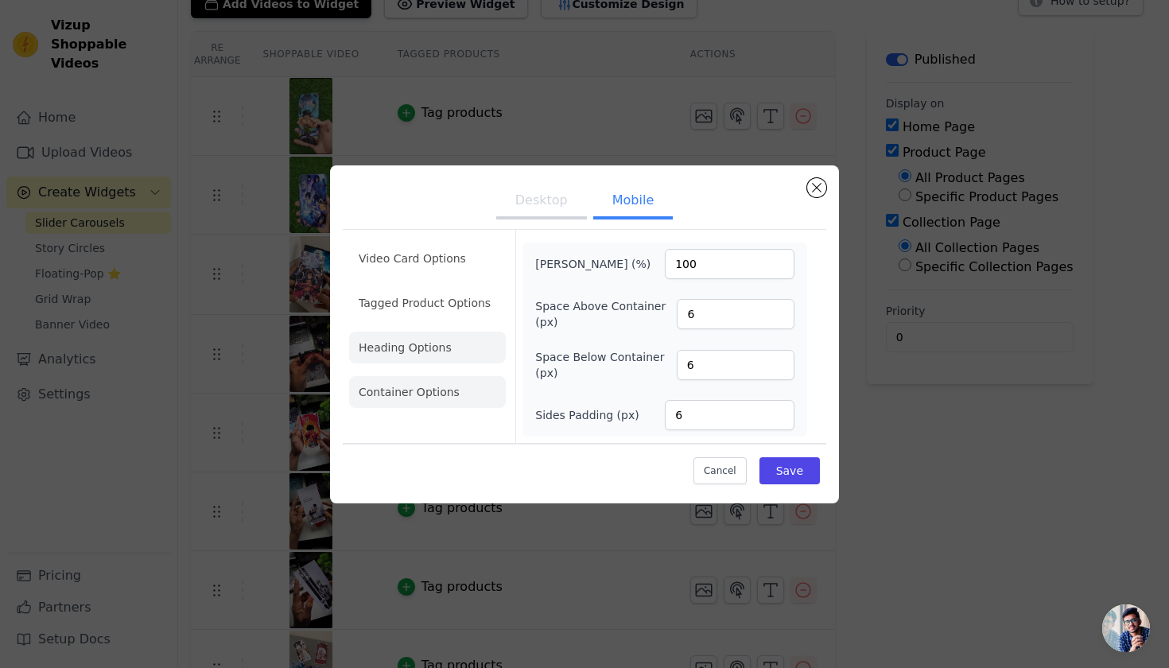
click at [427, 331] on li "Heading Options" at bounding box center [427, 347] width 157 height 32
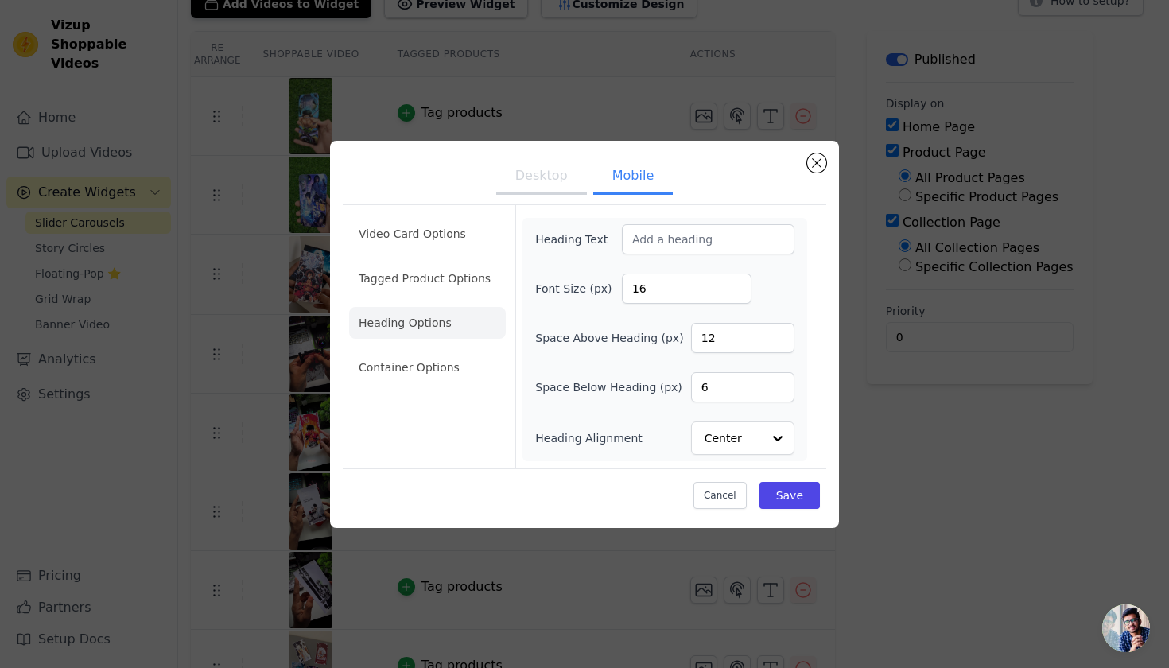
scroll to position [0, 0]
click at [463, 351] on li "Tagged Product Options" at bounding box center [427, 367] width 157 height 32
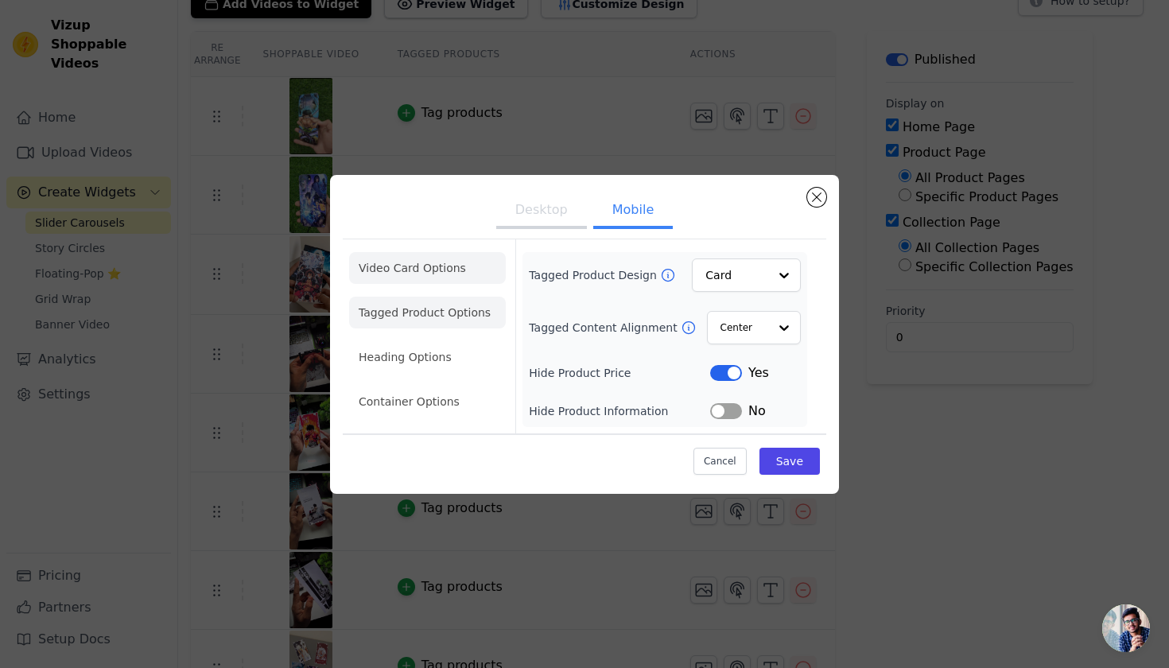
click at [478, 297] on li "Video Card Options" at bounding box center [427, 313] width 157 height 32
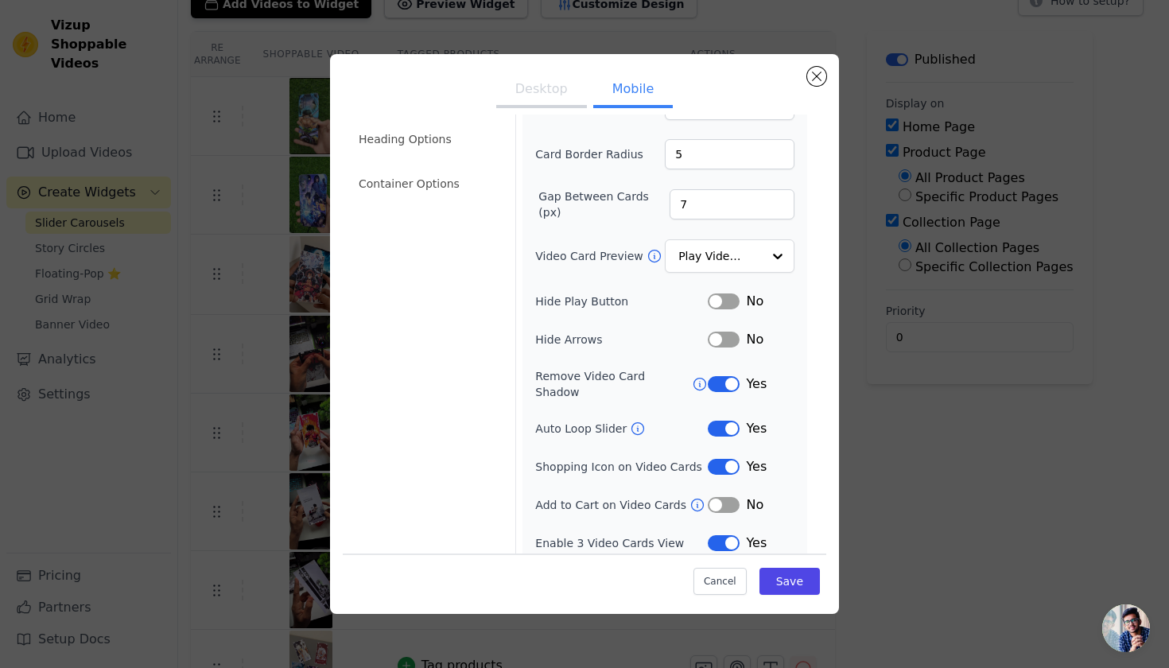
scroll to position [96, 0]
click at [711, 381] on button "Label" at bounding box center [724, 385] width 32 height 16
click at [779, 590] on button "Save" at bounding box center [789, 581] width 60 height 27
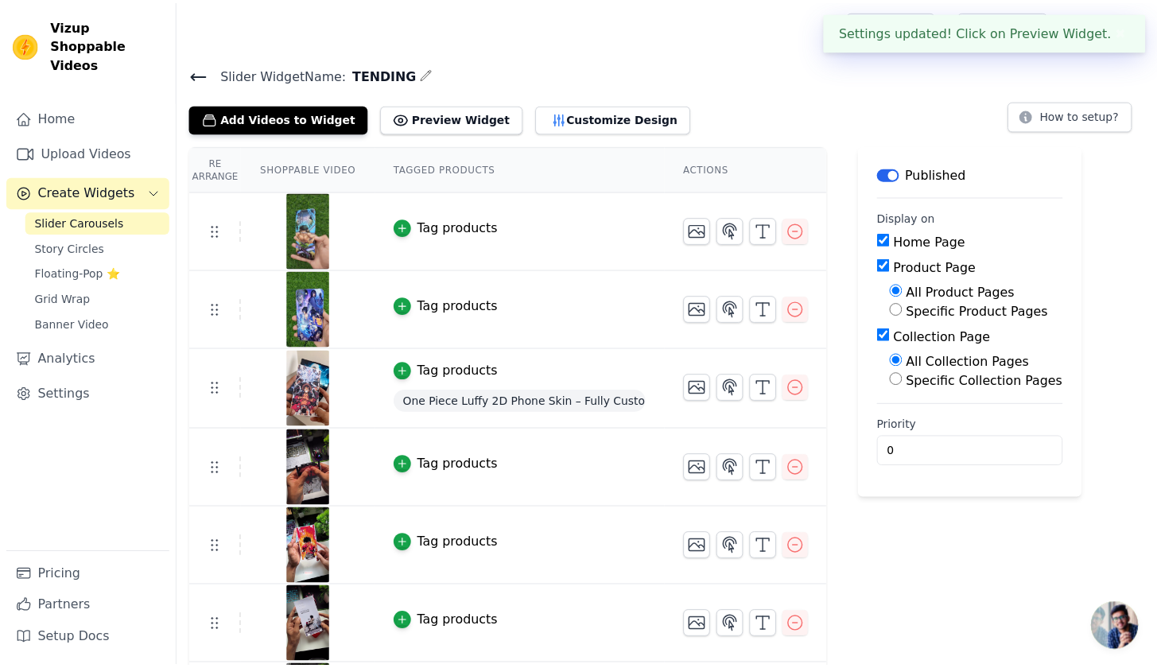
scroll to position [114, 0]
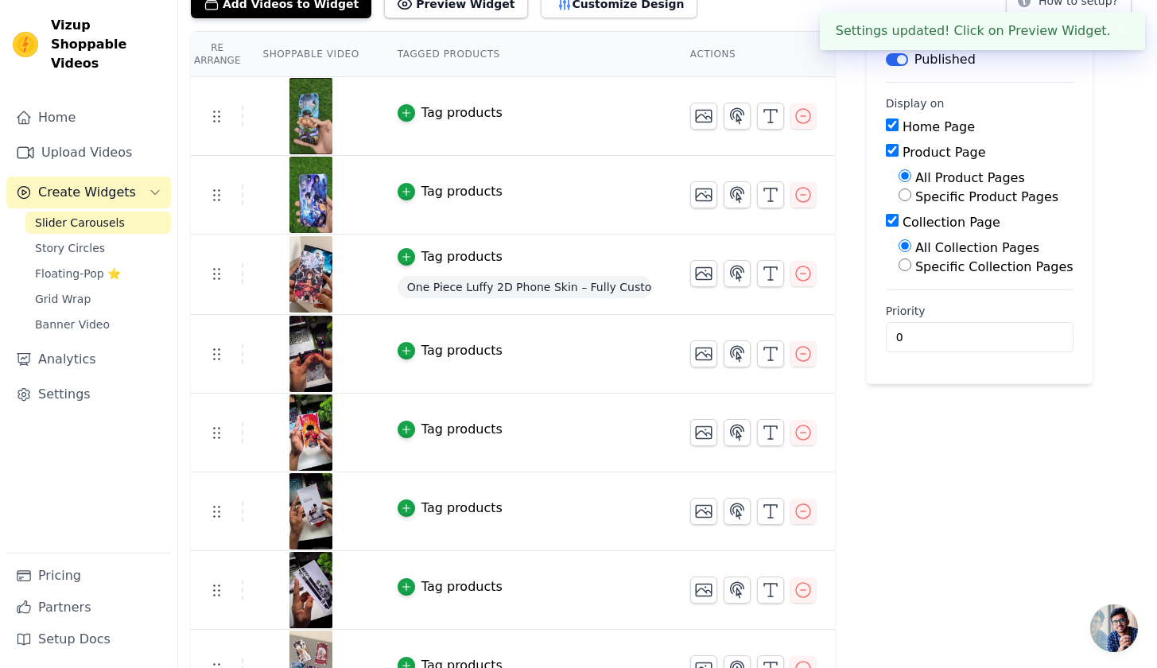
click at [750, 9] on div "Add Videos to Widget Preview Widget Customize Design How to setup?" at bounding box center [667, 0] width 953 height 35
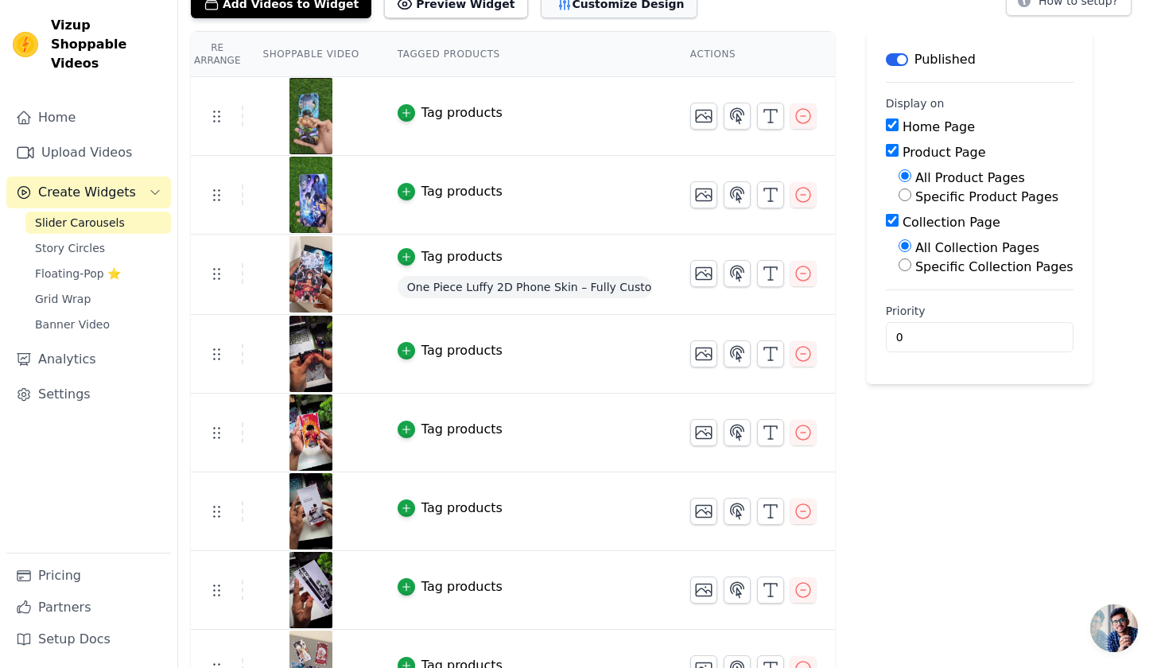
click at [606, 12] on button "Customize Design" at bounding box center [619, 4] width 157 height 29
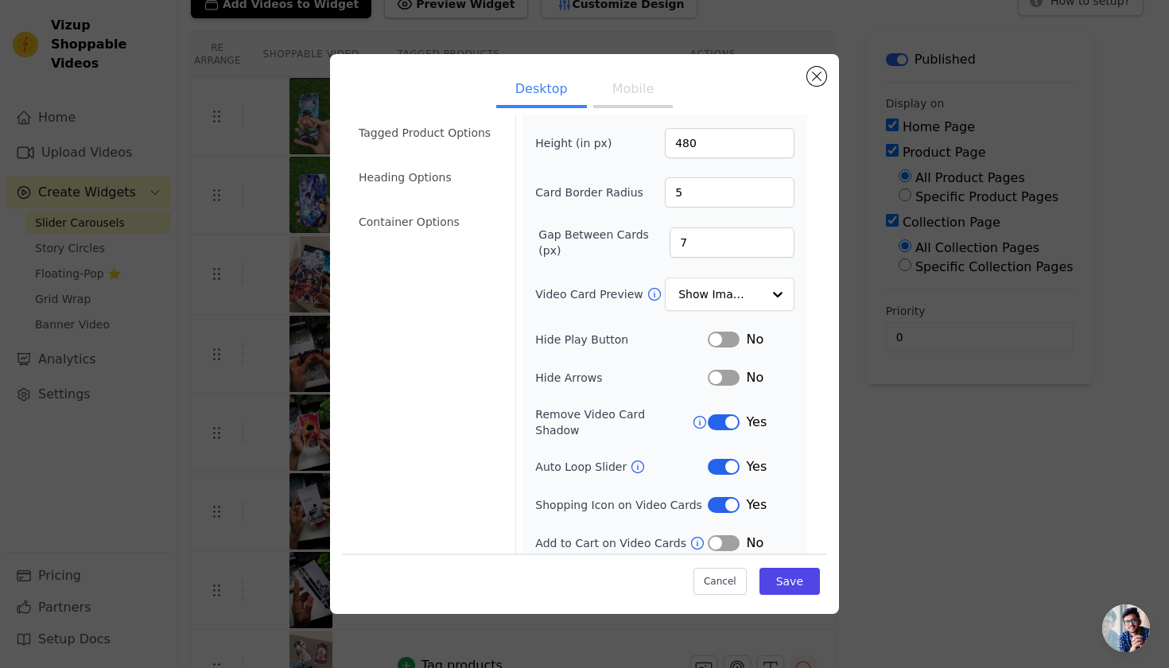
scroll to position [58, 0]
click at [708, 415] on button "Label" at bounding box center [724, 423] width 32 height 16
click at [622, 92] on button "Mobile" at bounding box center [632, 90] width 79 height 35
click at [772, 576] on button "Save" at bounding box center [789, 581] width 60 height 27
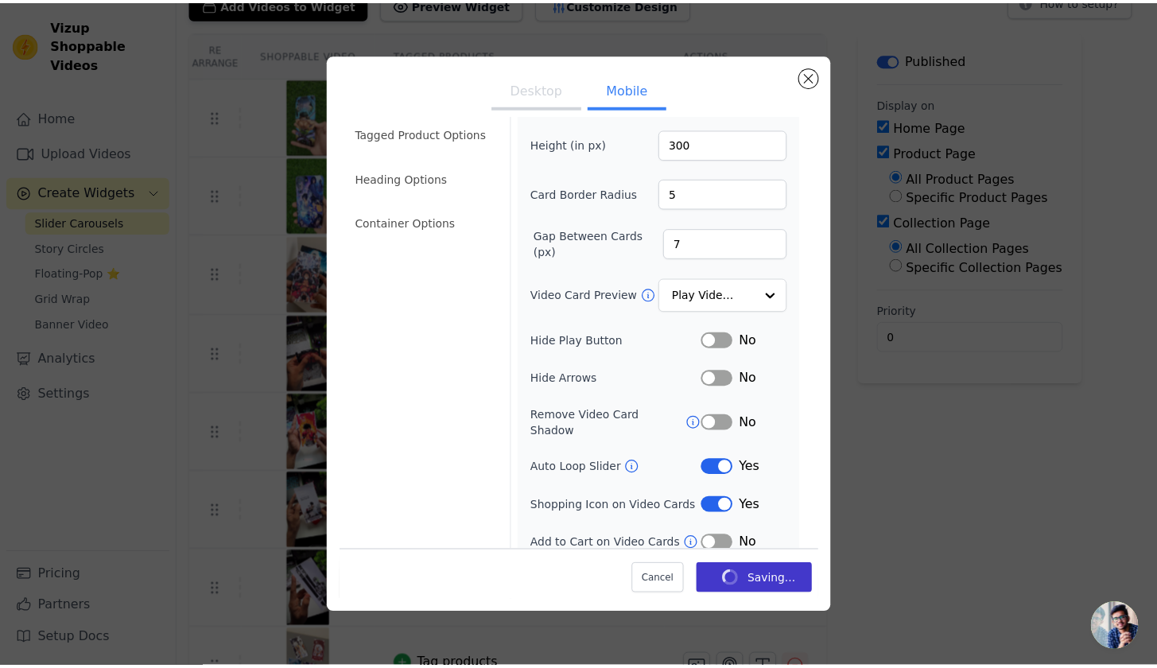
scroll to position [114, 0]
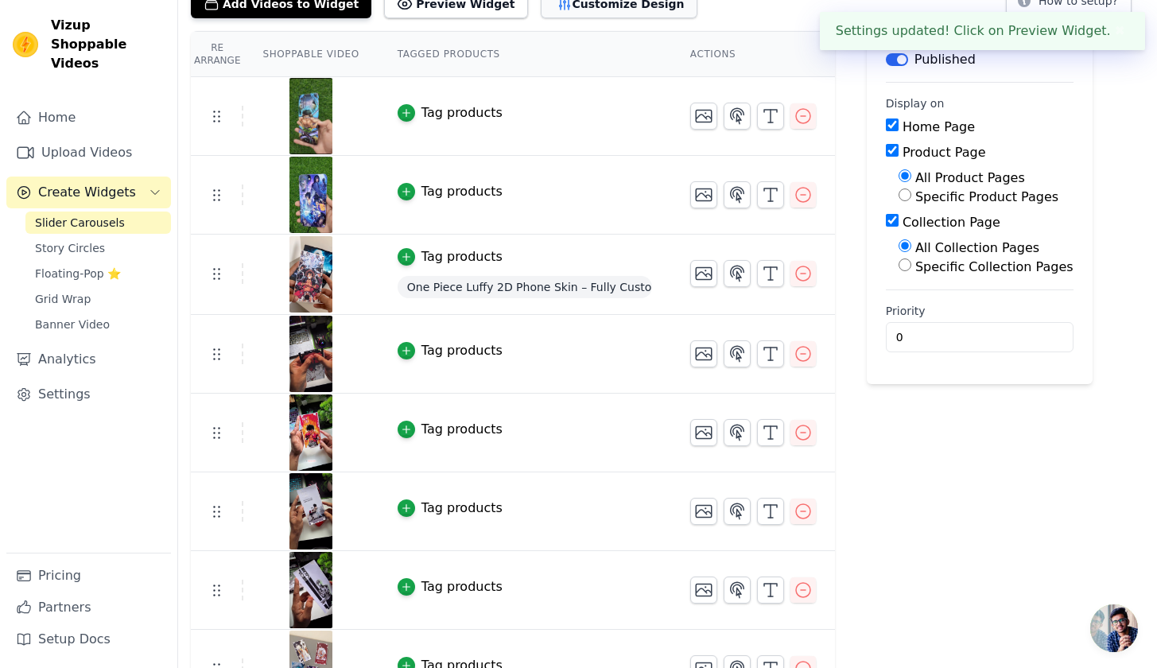
click at [636, 11] on button "Customize Design" at bounding box center [619, 4] width 157 height 29
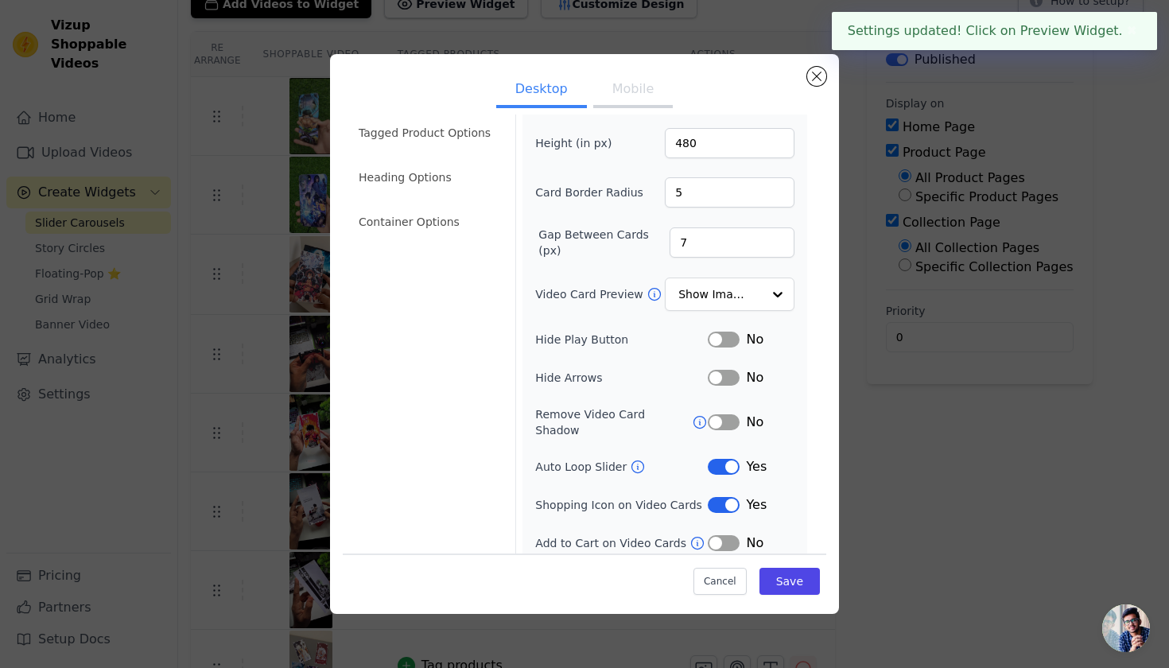
scroll to position [58, 0]
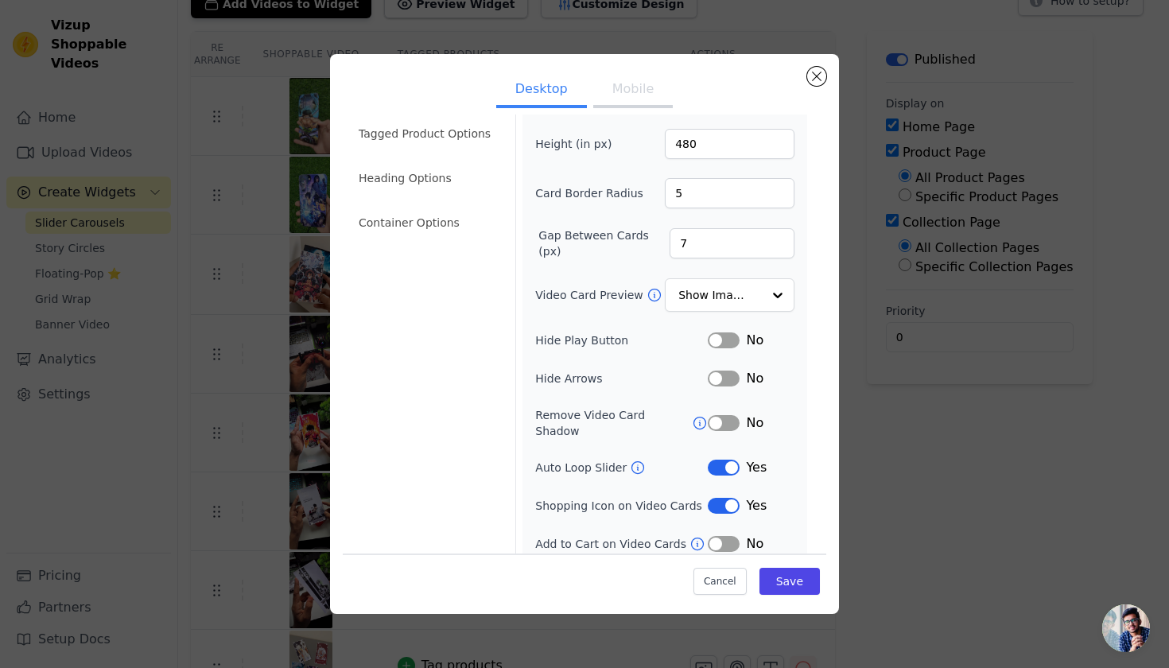
click at [716, 501] on div "Yes" at bounding box center [751, 505] width 87 height 19
click at [721, 498] on button "Label" at bounding box center [724, 506] width 32 height 16
click at [719, 304] on input "Video Card Preview" at bounding box center [720, 296] width 82 height 32
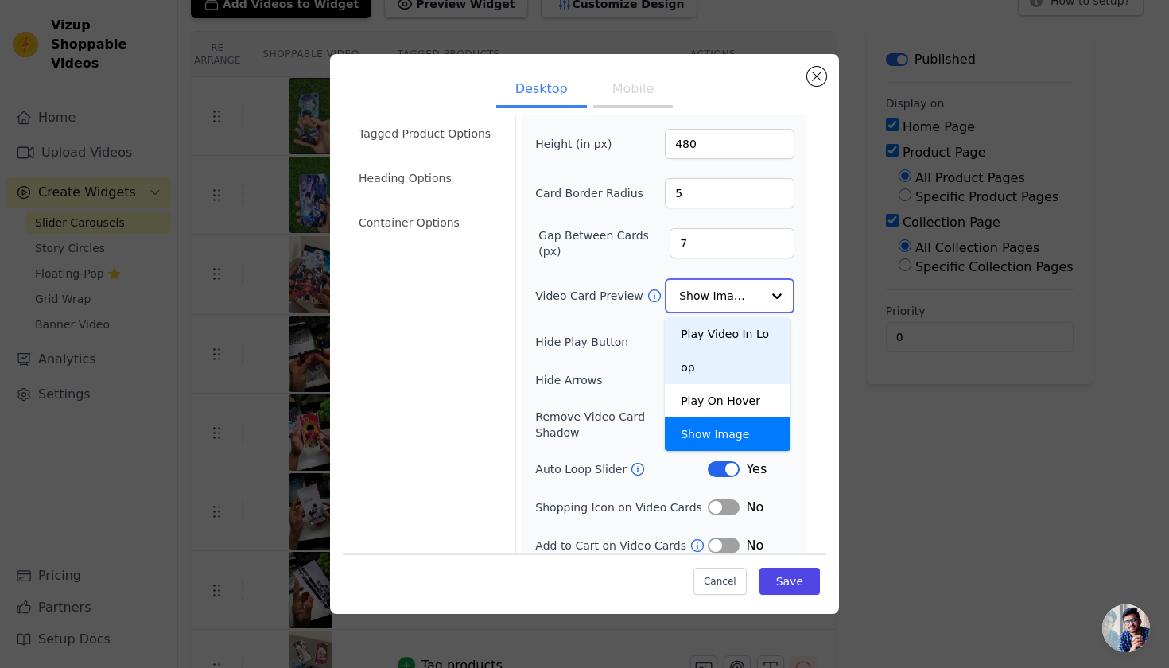
click at [711, 349] on div "Play Video In Loop" at bounding box center [728, 350] width 126 height 67
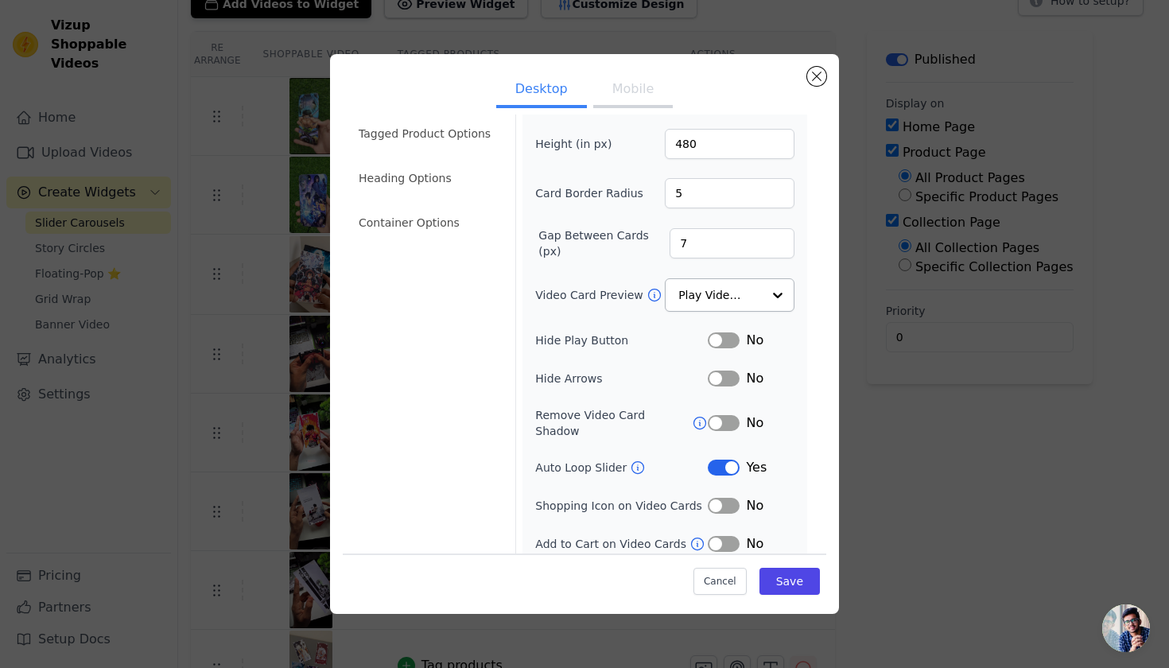
click at [627, 102] on button "Mobile" at bounding box center [632, 90] width 79 height 35
click at [714, 498] on button "Label" at bounding box center [724, 506] width 32 height 16
click at [721, 498] on button "Label" at bounding box center [724, 506] width 32 height 16
click at [791, 589] on button "Save" at bounding box center [789, 581] width 60 height 27
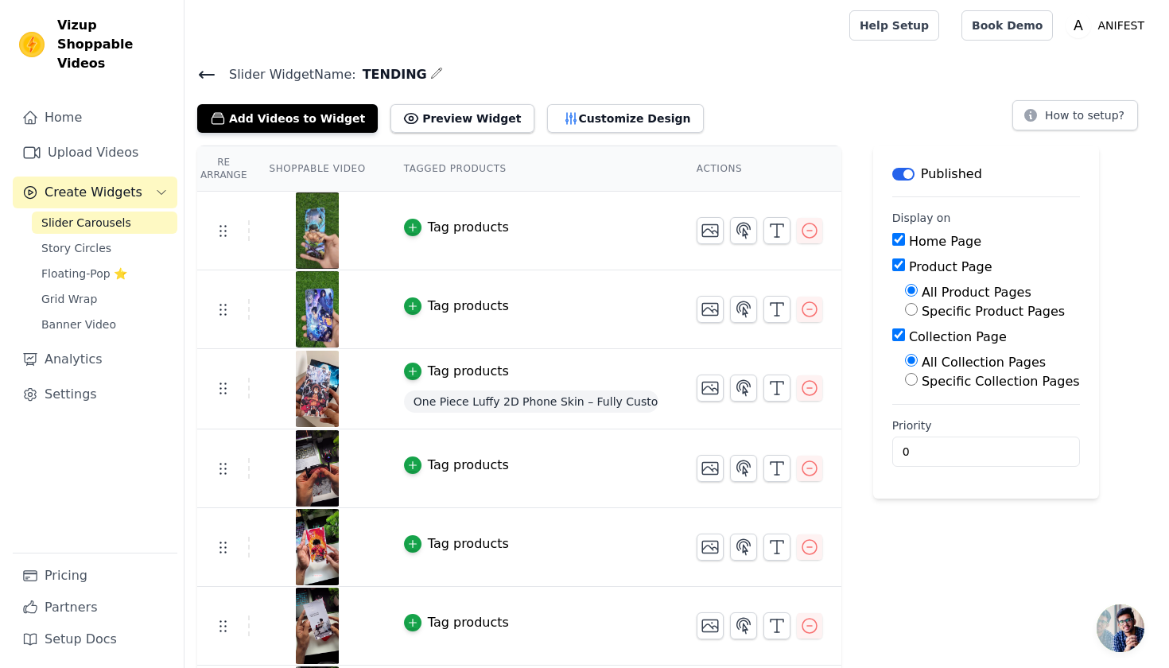
scroll to position [0, 0]
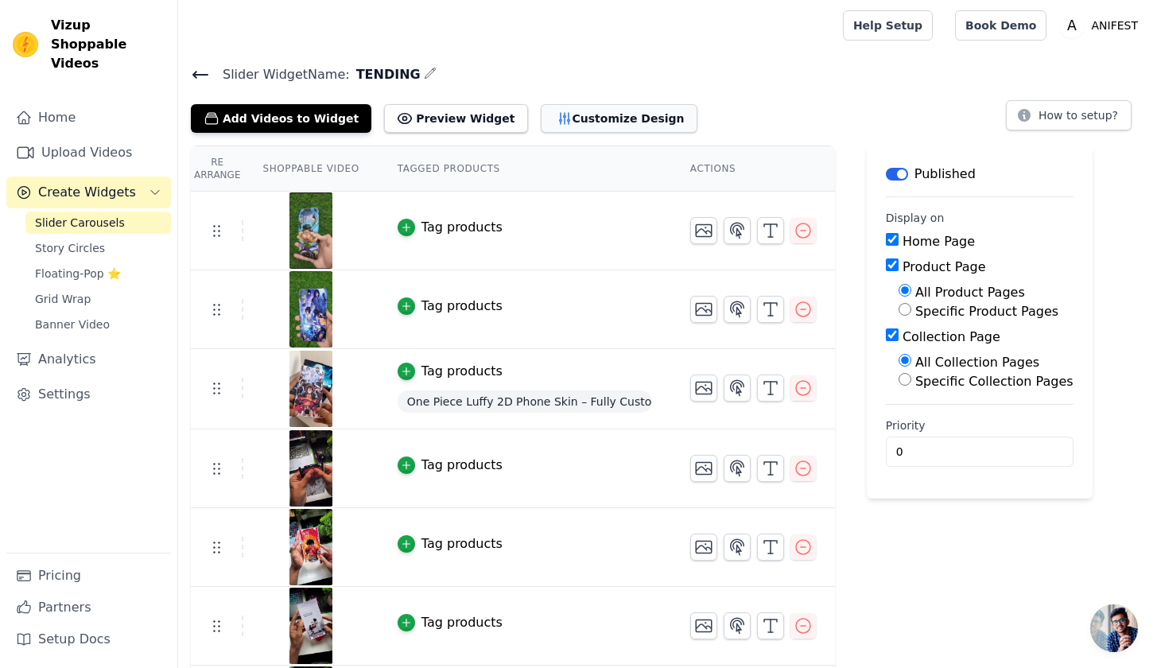
click at [570, 118] on button "Customize Design" at bounding box center [619, 118] width 157 height 29
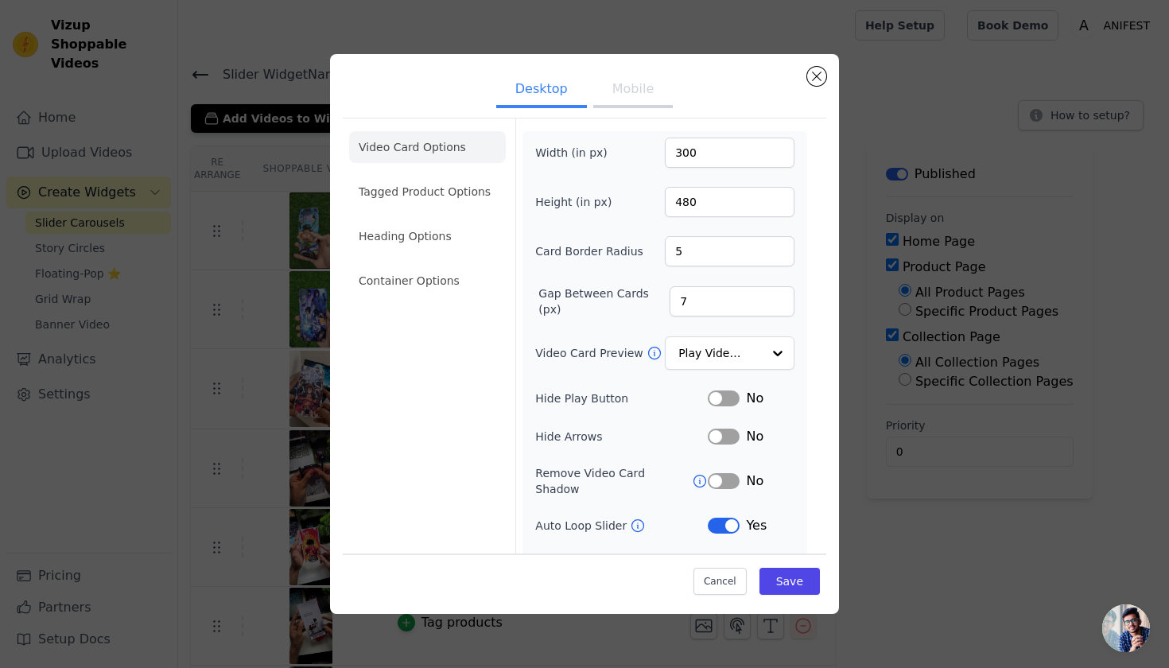
click at [711, 396] on button "Label" at bounding box center [724, 398] width 32 height 16
click at [724, 456] on div "Width (in px) 300 Height (in px) 480 Card Border Radius 5 Gap Between Cards (px…" at bounding box center [664, 375] width 259 height 474
click at [722, 448] on div "Width (in px) 300 Height (in px) 480 Card Border Radius 5 Gap Between Cards (px…" at bounding box center [664, 375] width 259 height 474
click at [717, 439] on button "Label" at bounding box center [724, 436] width 32 height 16
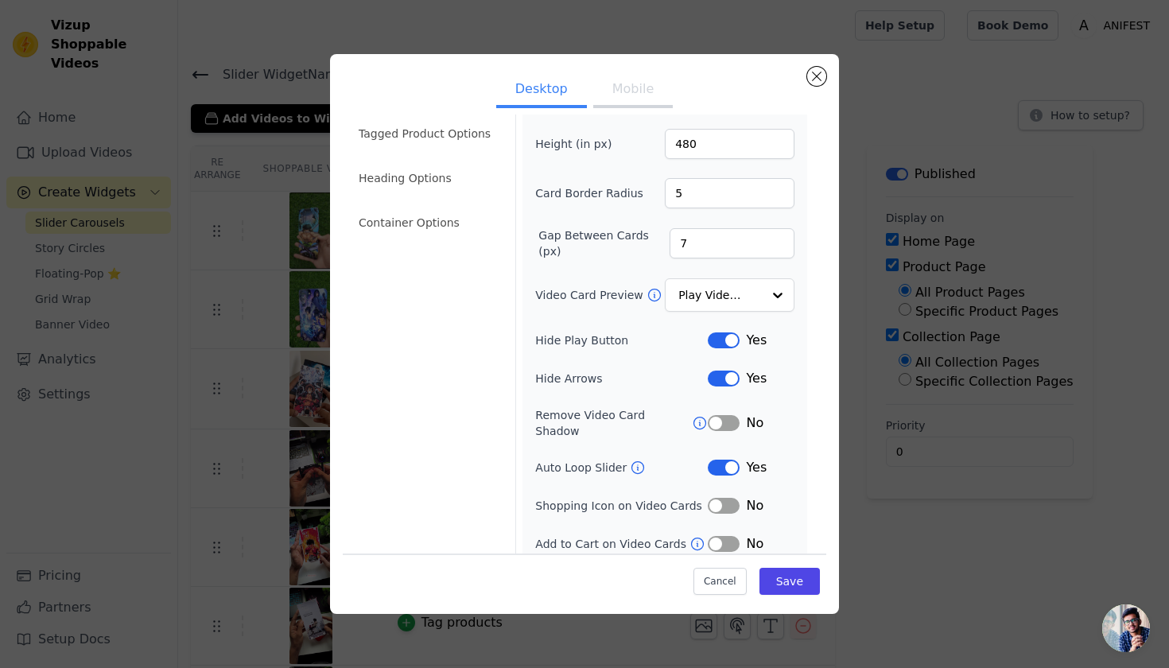
click at [723, 380] on button "Label" at bounding box center [724, 378] width 32 height 16
click at [723, 342] on button "Label" at bounding box center [724, 340] width 32 height 16
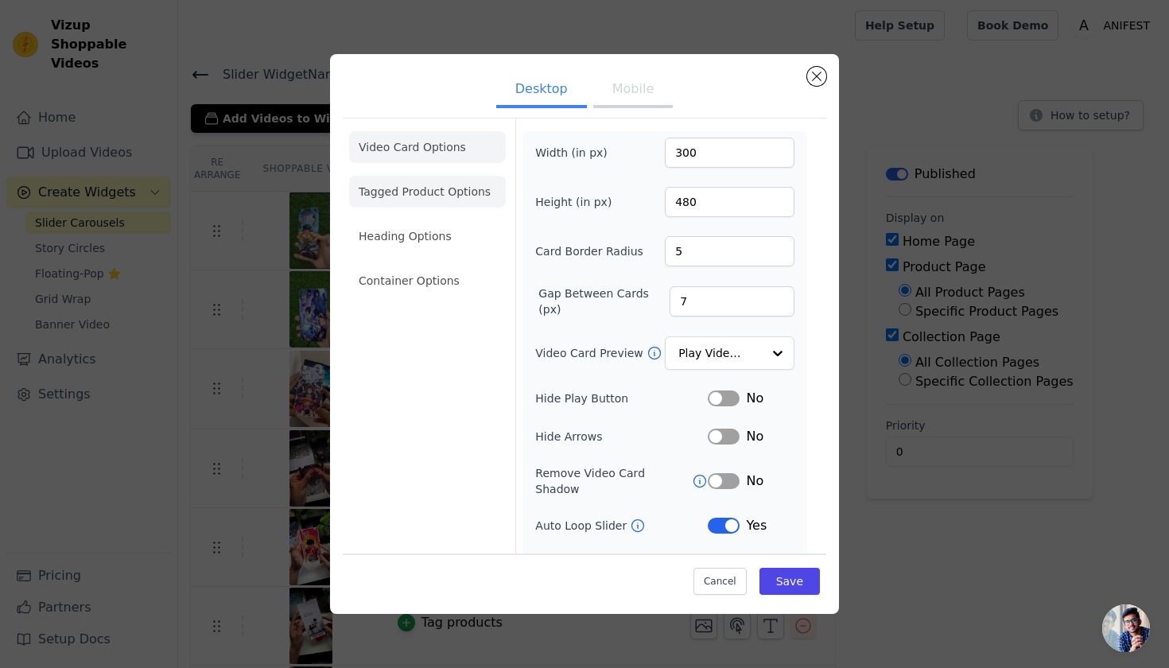
click at [436, 265] on li "Tagged Product Options" at bounding box center [427, 281] width 157 height 32
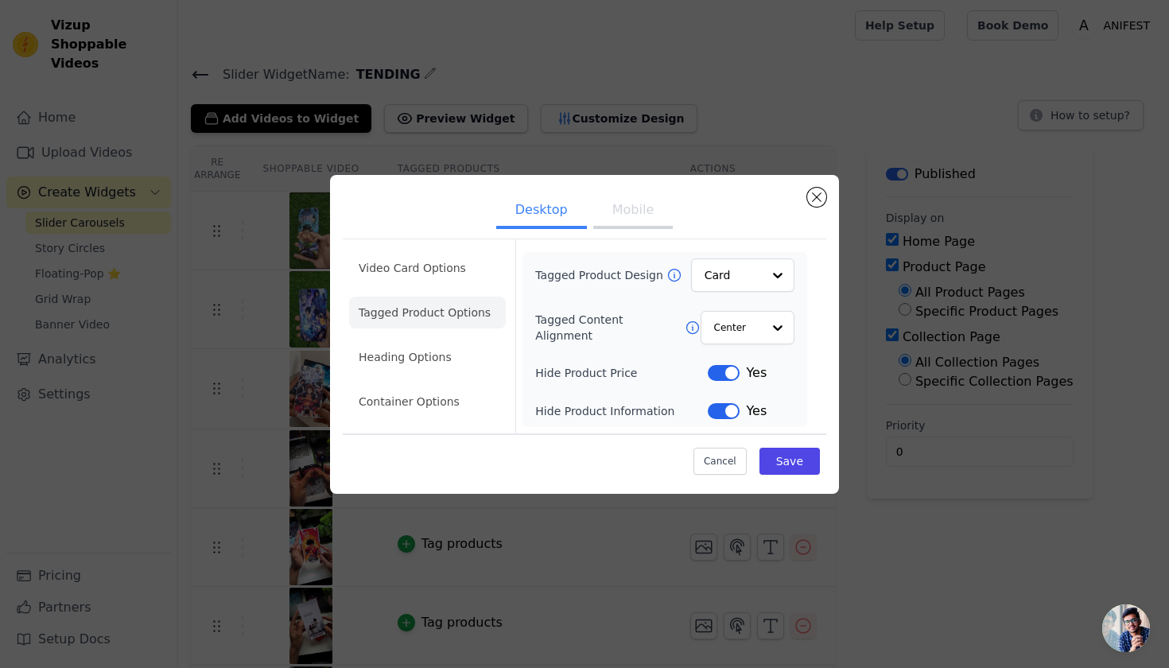
click at [729, 378] on button "Label" at bounding box center [724, 373] width 32 height 16
click at [727, 405] on button "Label" at bounding box center [724, 411] width 32 height 16
click at [437, 354] on li "Heading Options" at bounding box center [427, 357] width 157 height 32
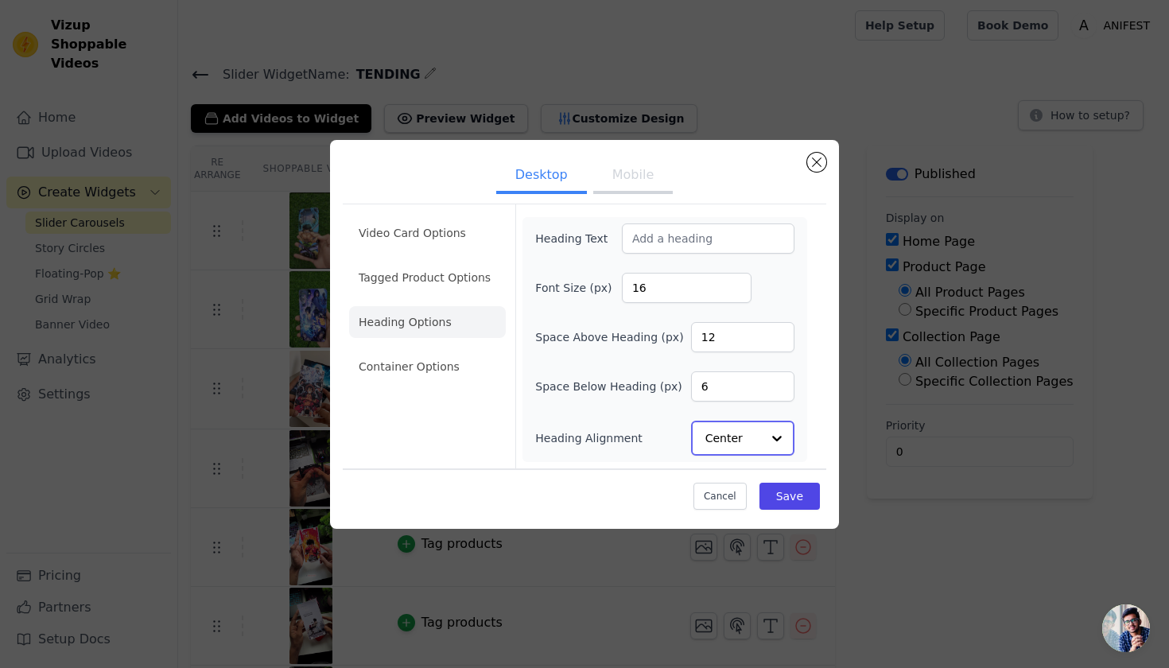
click at [711, 441] on input "Heading Alignment" at bounding box center [733, 438] width 56 height 32
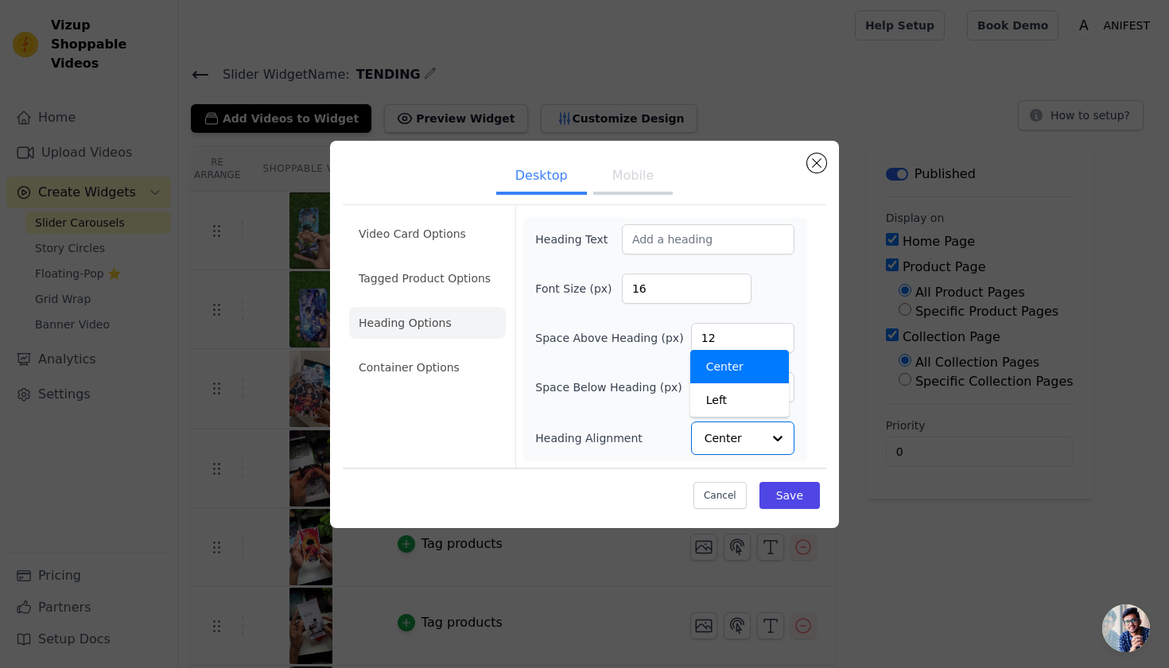
click at [428, 386] on ul "Video Card Options Tagged Product Options Heading Options Container Options" at bounding box center [427, 300] width 157 height 178
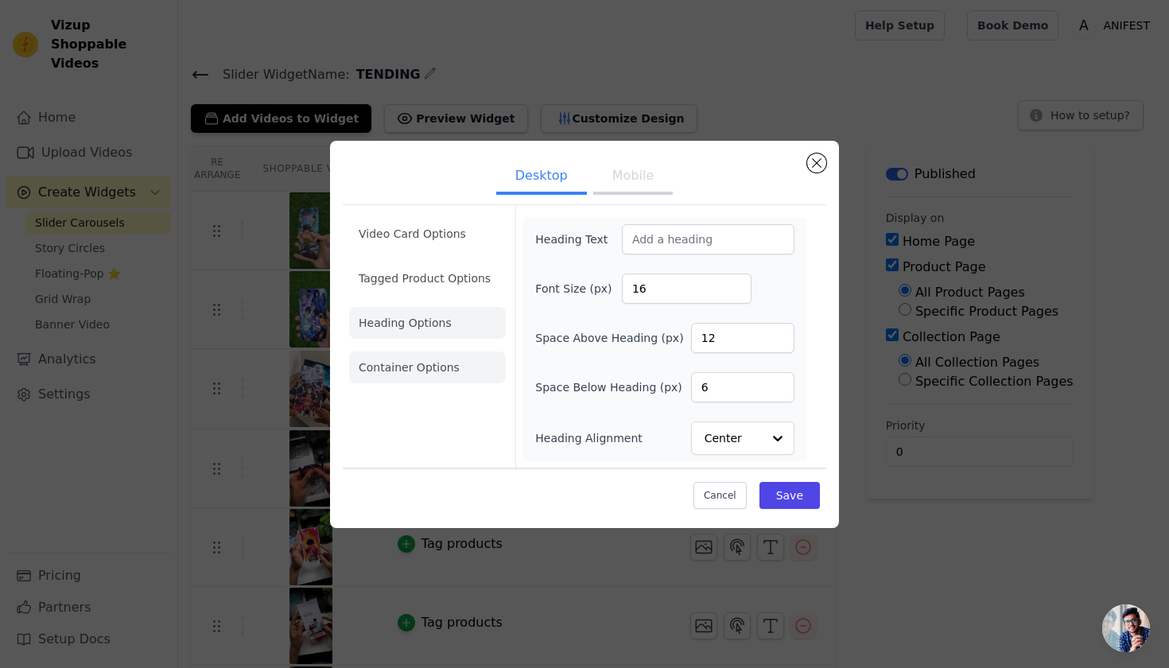
click at [436, 371] on li "Container Options" at bounding box center [427, 367] width 157 height 32
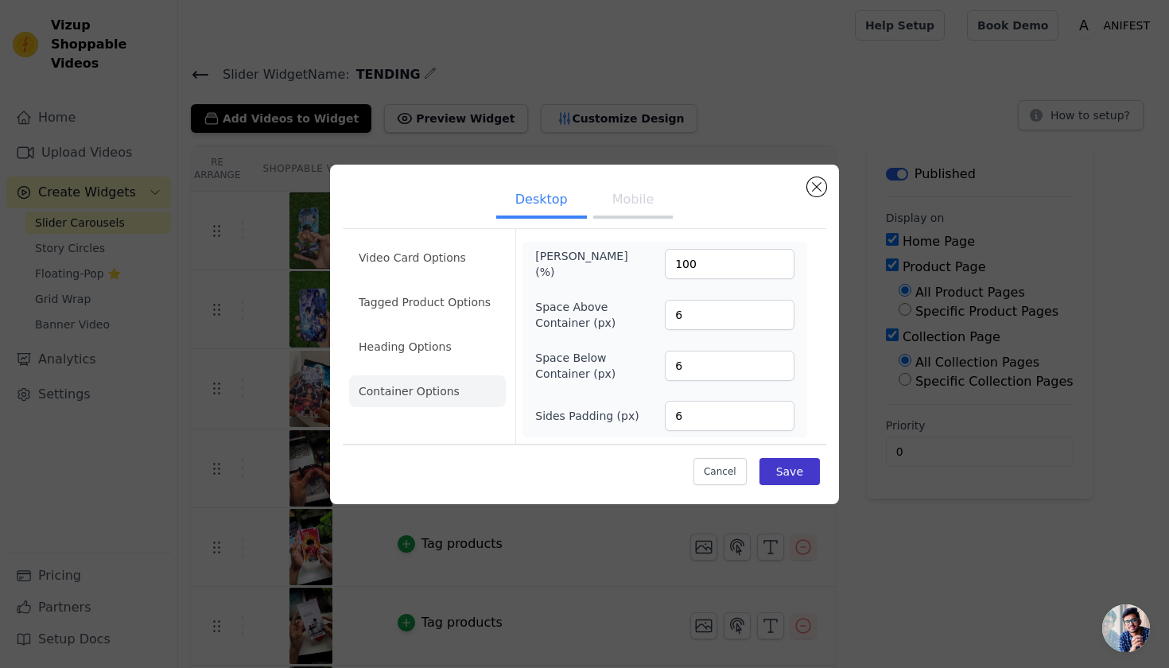
click at [801, 468] on button "Save" at bounding box center [789, 471] width 60 height 27
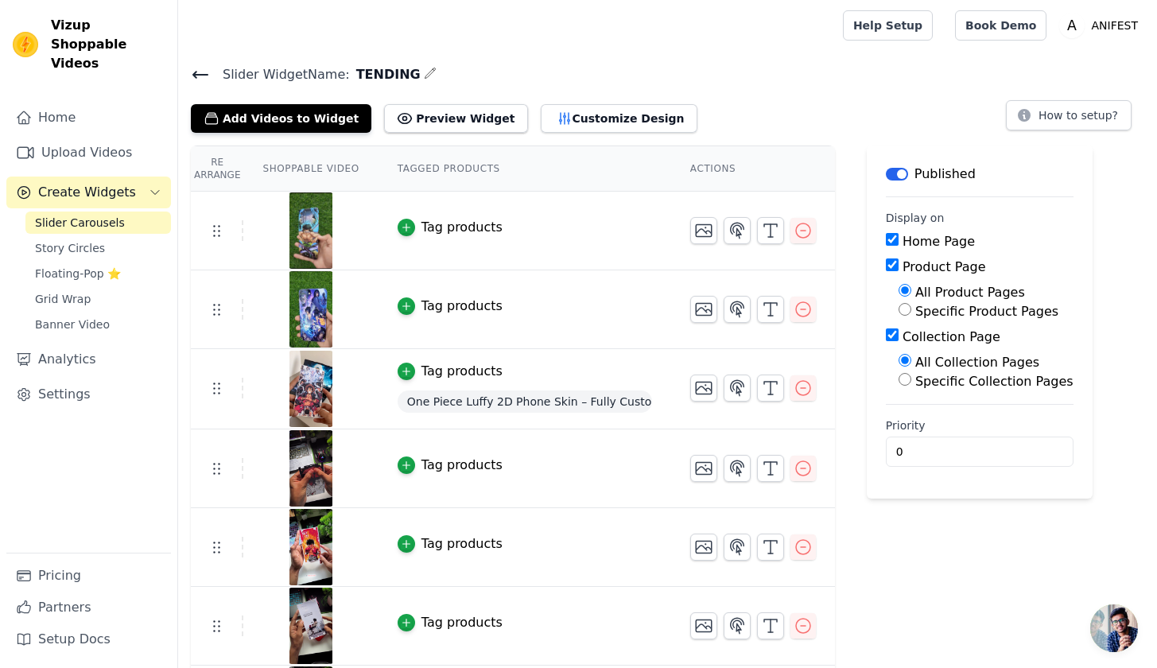
click at [587, 102] on div "Add Videos to Widget Preview Widget Customize Design" at bounding box center [450, 115] width 519 height 35
click at [584, 113] on button "Customize Design" at bounding box center [619, 118] width 157 height 29
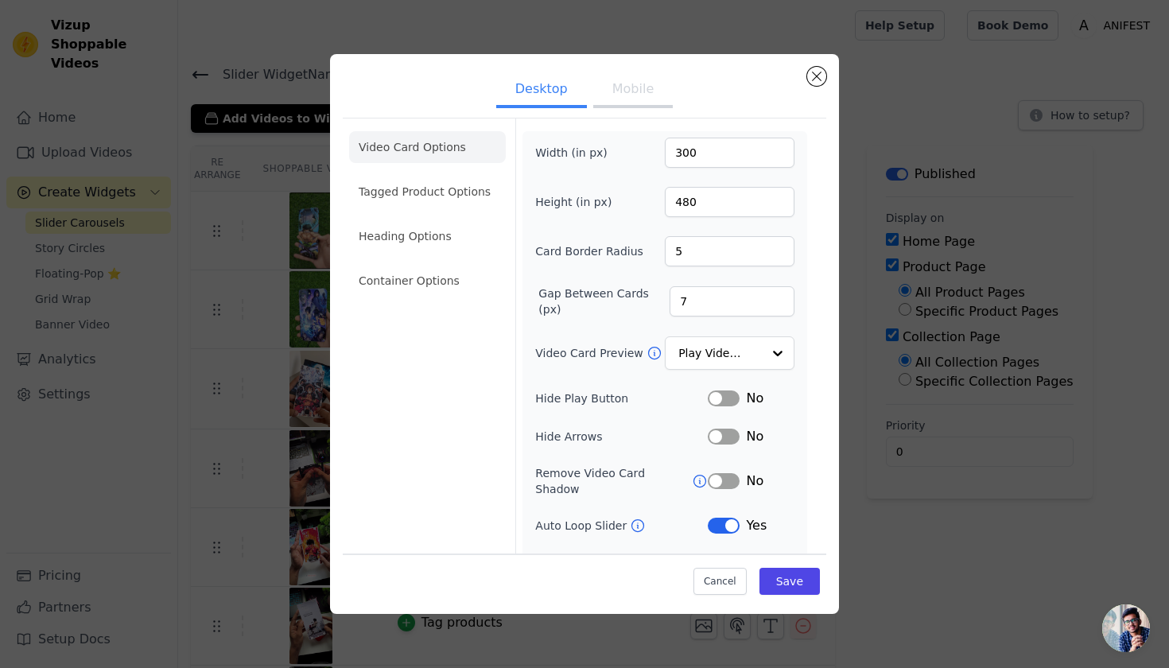
scroll to position [58, 0]
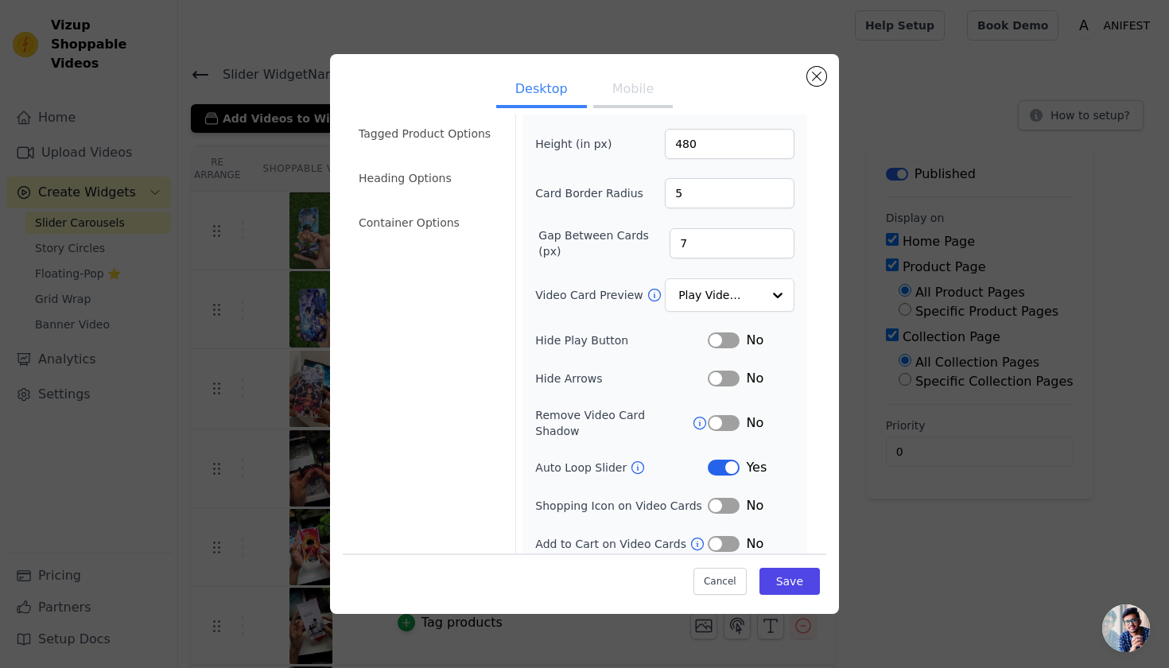
click at [730, 420] on div "No" at bounding box center [751, 422] width 87 height 19
click at [708, 416] on button "Label" at bounding box center [724, 423] width 32 height 16
click at [789, 586] on button "Save" at bounding box center [789, 581] width 60 height 27
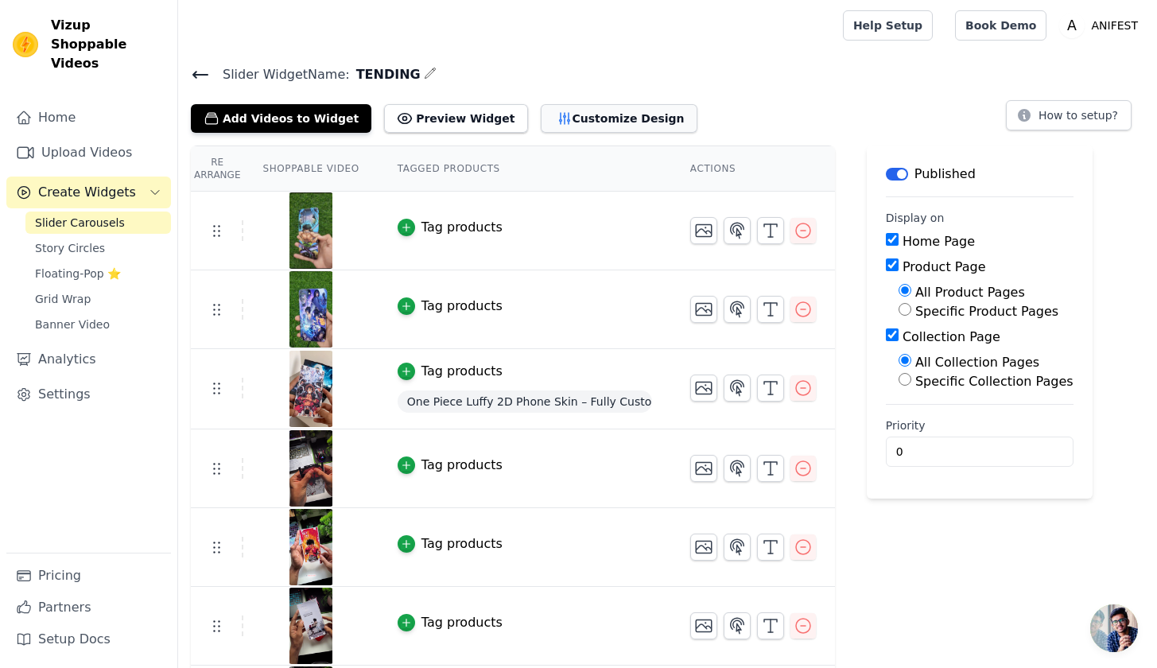
click at [568, 111] on button "Customize Design" at bounding box center [619, 118] width 157 height 29
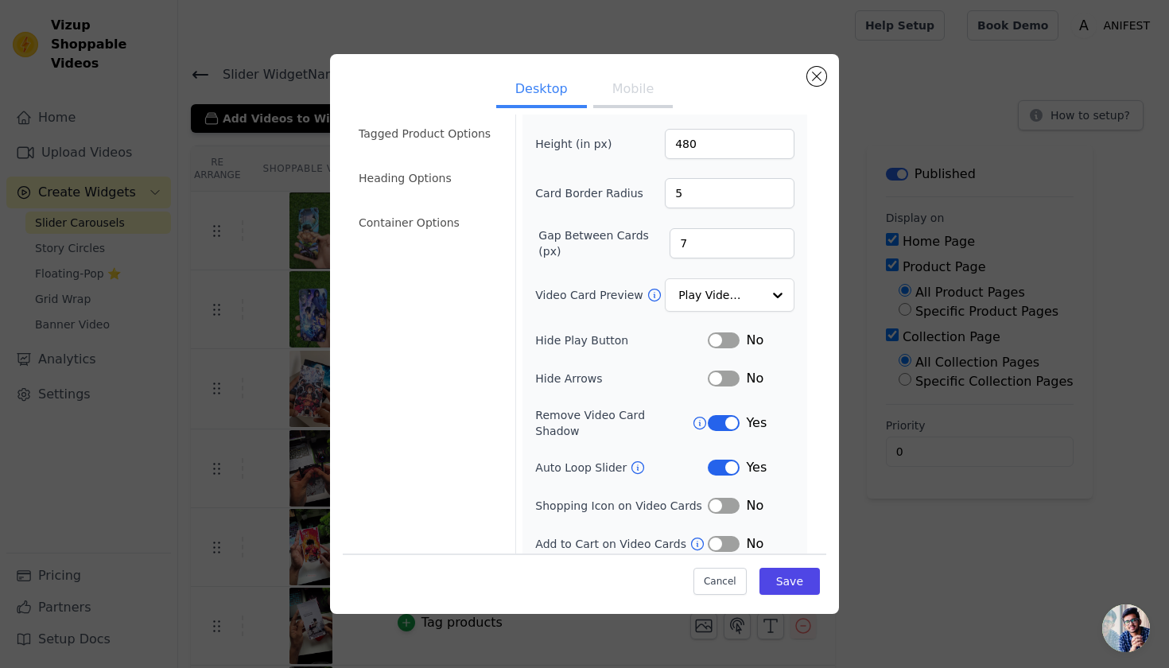
click at [717, 536] on button "Label" at bounding box center [724, 544] width 32 height 16
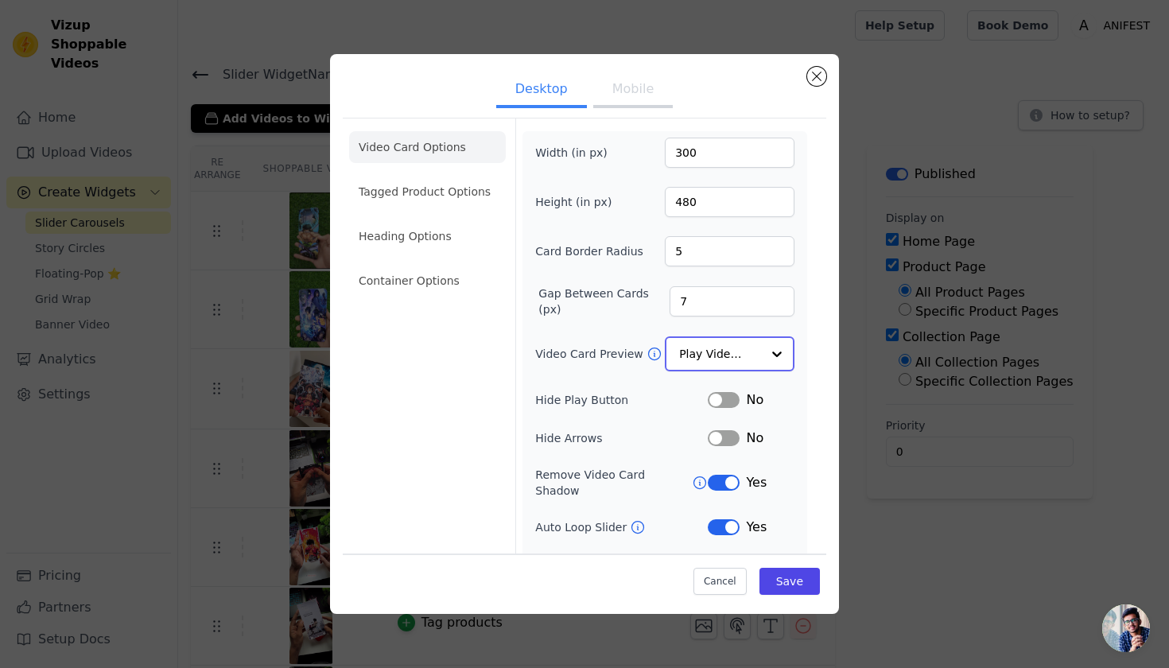
click at [739, 355] on input "Video Card Preview" at bounding box center [720, 354] width 82 height 32
click at [564, 429] on label "Hide Arrows" at bounding box center [621, 436] width 173 height 16
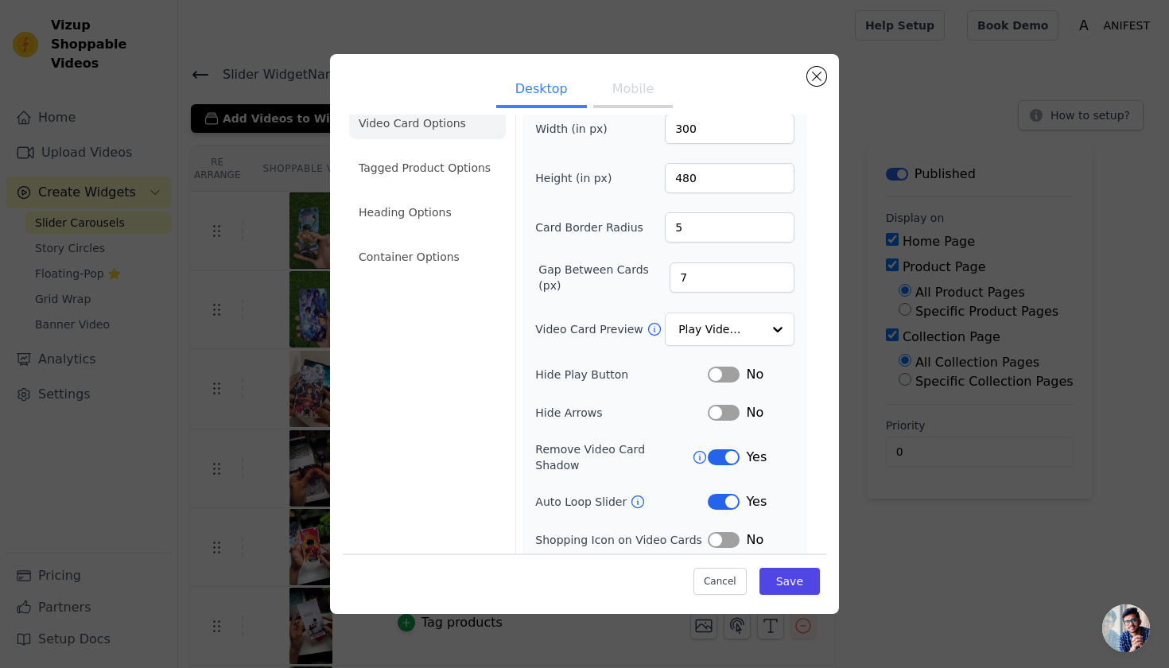
scroll to position [58, 0]
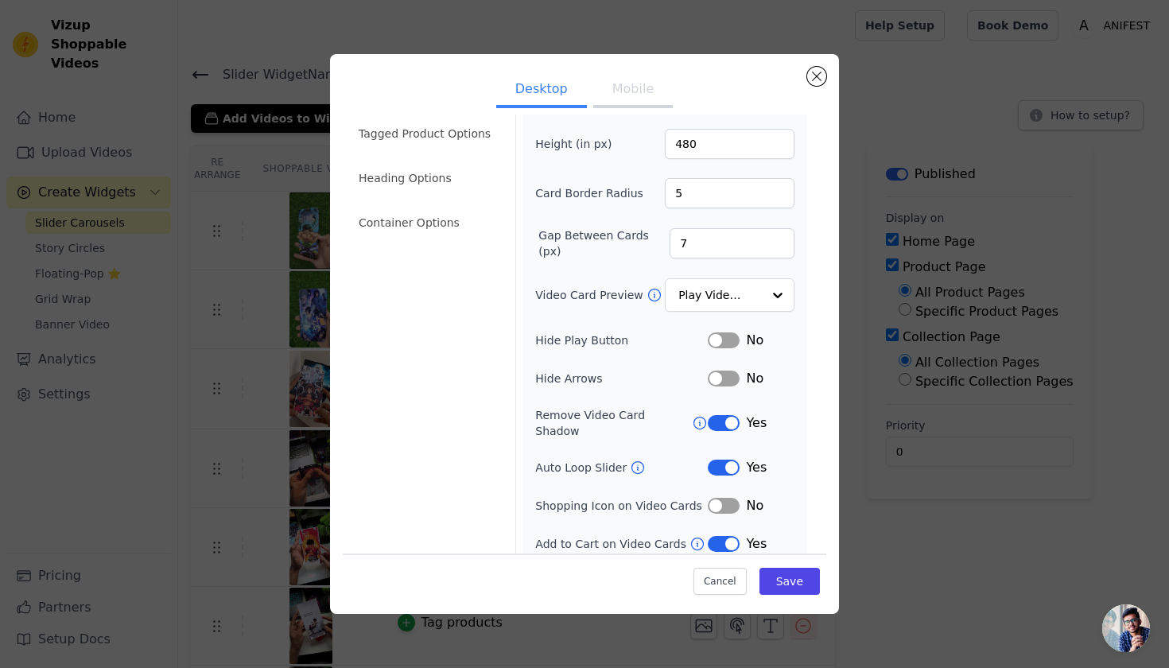
click at [709, 536] on button "Label" at bounding box center [724, 544] width 32 height 16
click at [789, 590] on button "Save" at bounding box center [789, 581] width 60 height 27
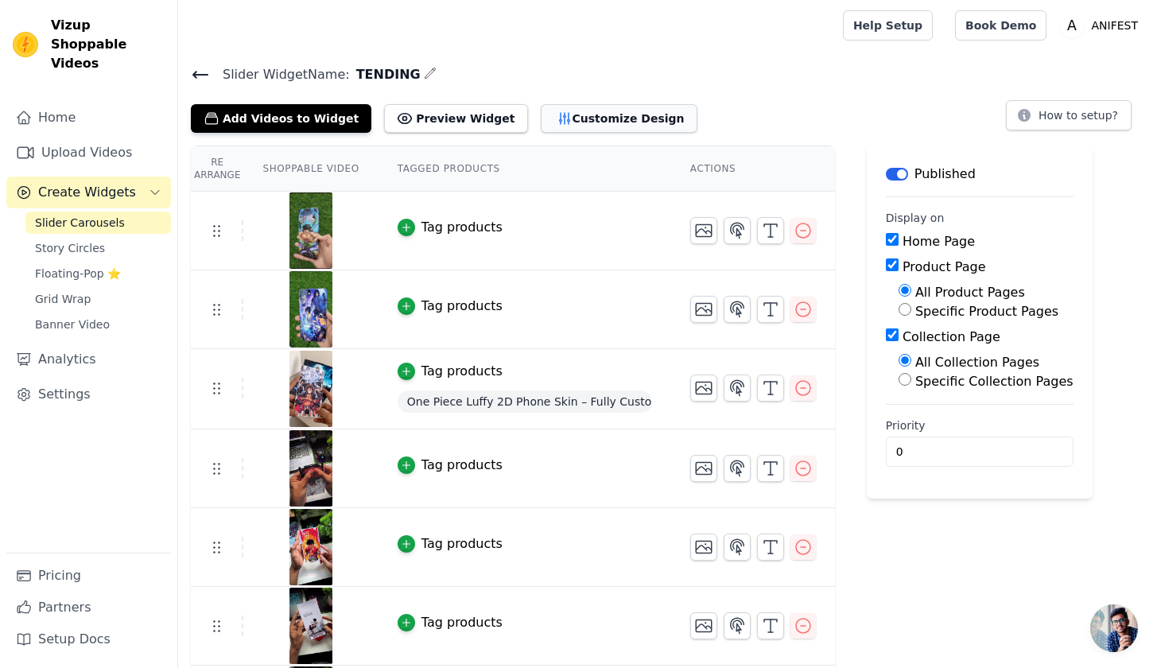
click at [573, 123] on button "Customize Design" at bounding box center [619, 118] width 157 height 29
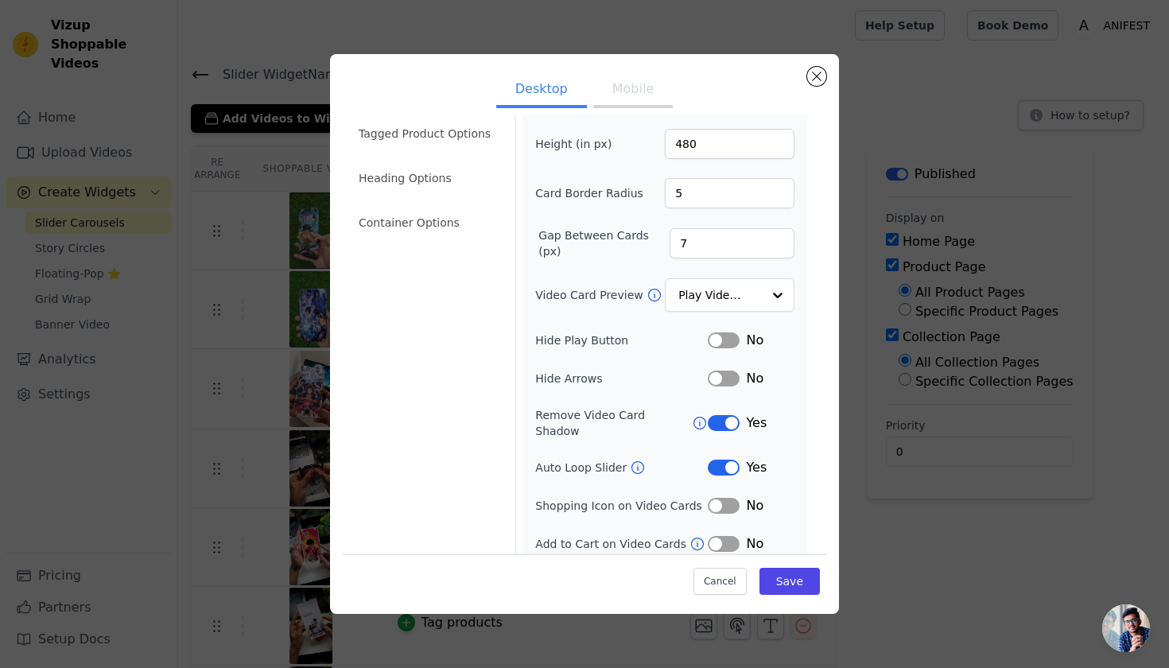
click at [715, 498] on button "Label" at bounding box center [724, 506] width 32 height 16
click at [719, 415] on button "Label" at bounding box center [724, 423] width 32 height 16
click at [711, 415] on button "Label" at bounding box center [724, 423] width 32 height 16
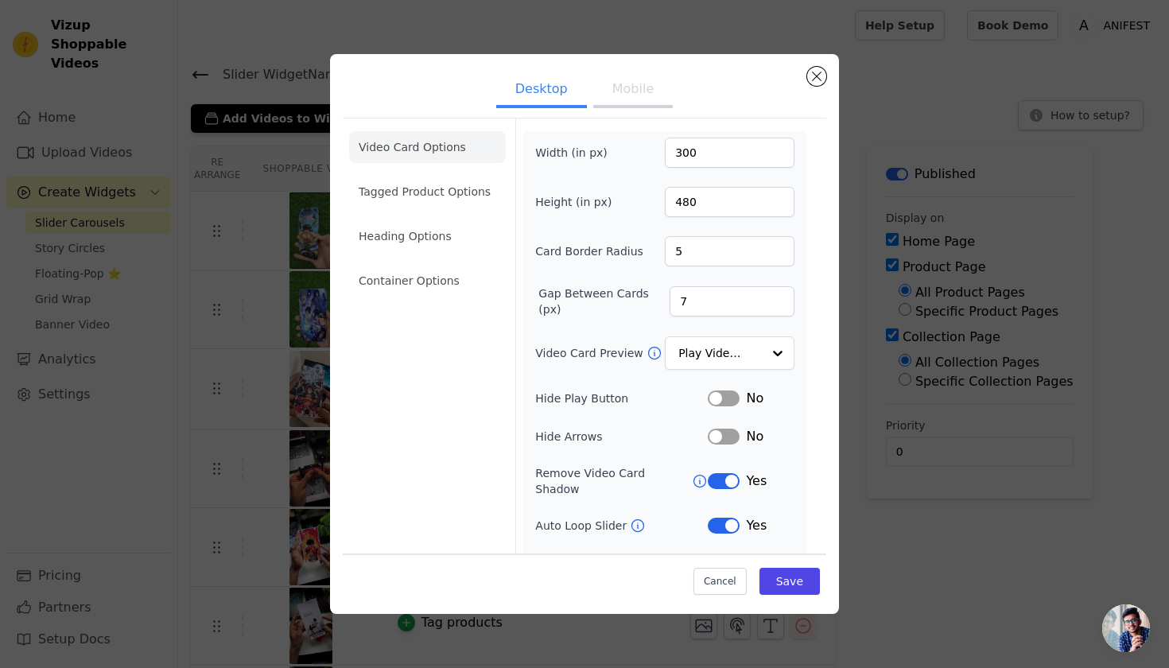
click at [456, 151] on li "Video Card Options" at bounding box center [427, 147] width 157 height 32
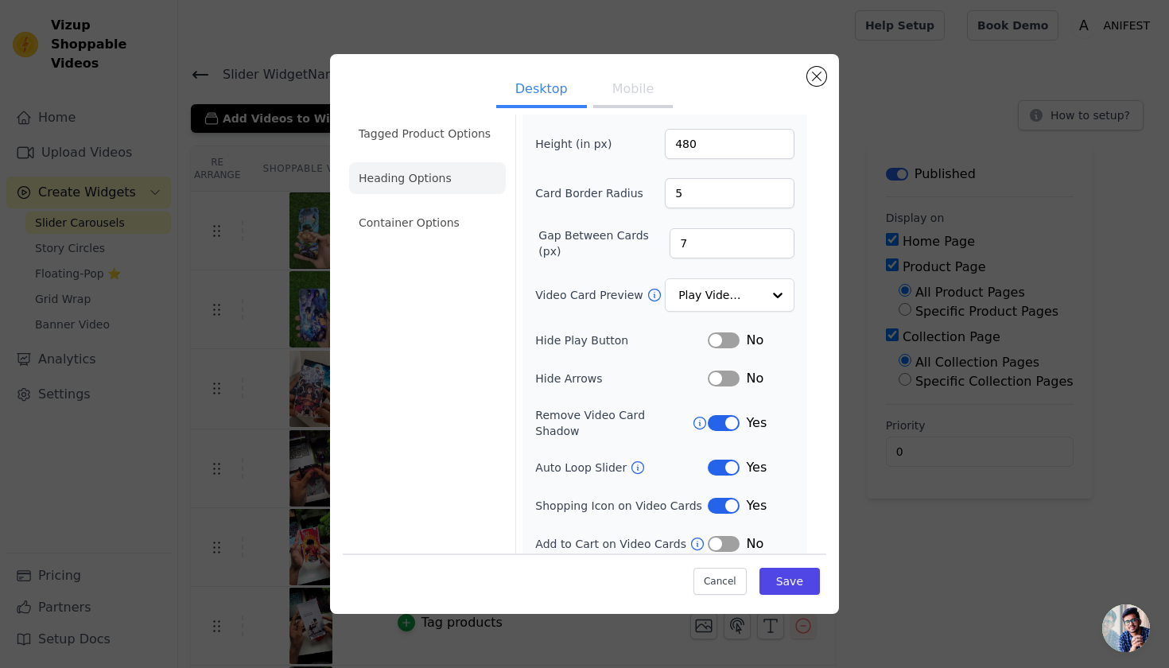
click at [441, 178] on li "Heading Options" at bounding box center [427, 178] width 157 height 32
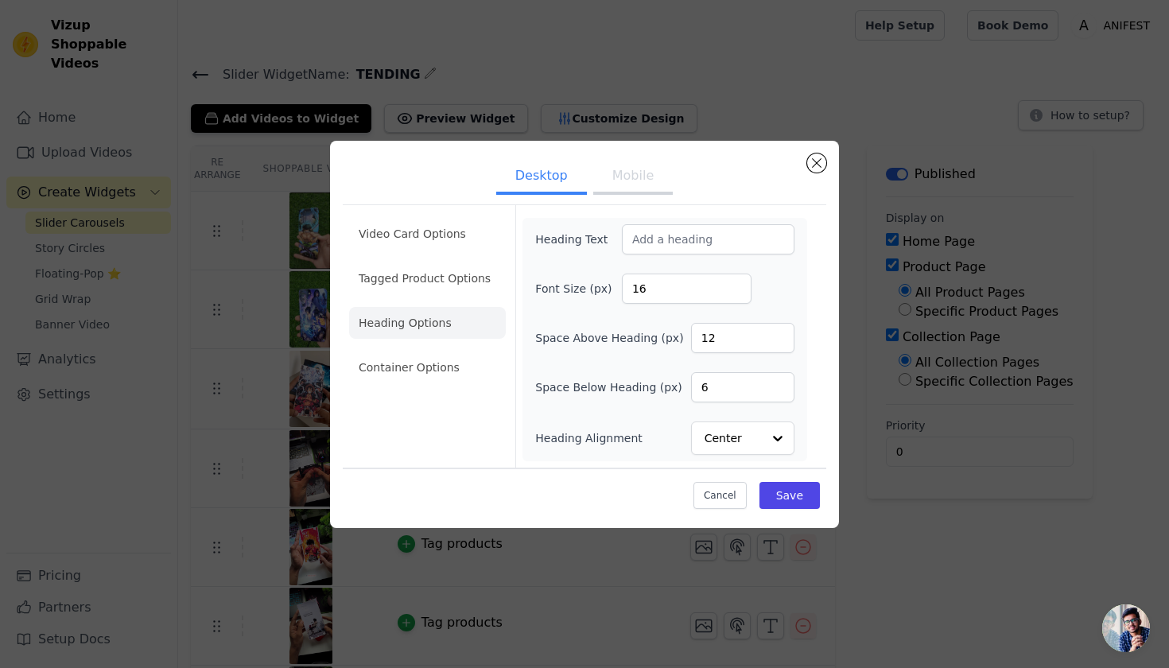
scroll to position [0, 0]
click at [438, 351] on li "Tagged Product Options" at bounding box center [427, 367] width 157 height 32
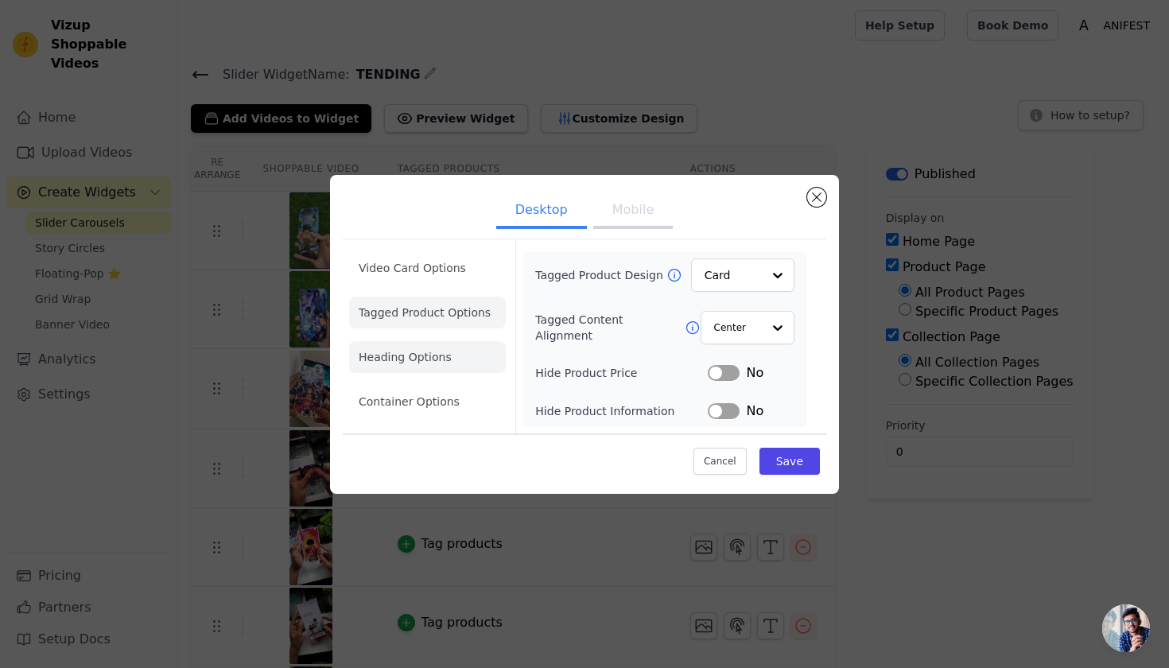
click at [483, 362] on li "Heading Options" at bounding box center [427, 357] width 157 height 32
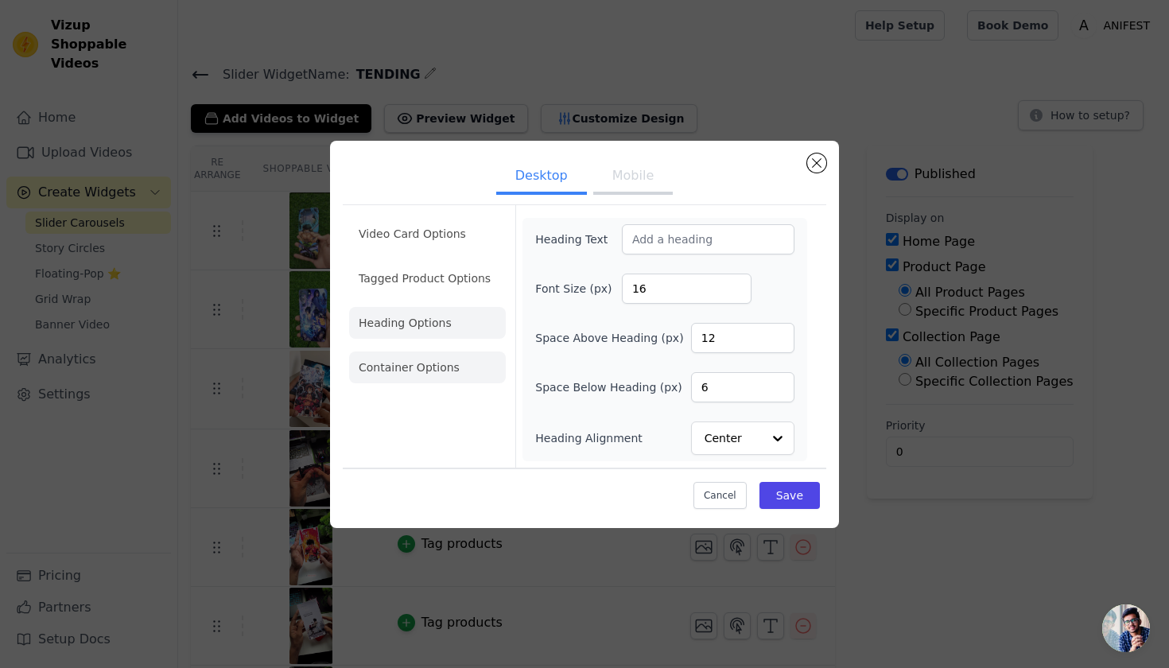
click at [442, 379] on li "Container Options" at bounding box center [427, 367] width 157 height 32
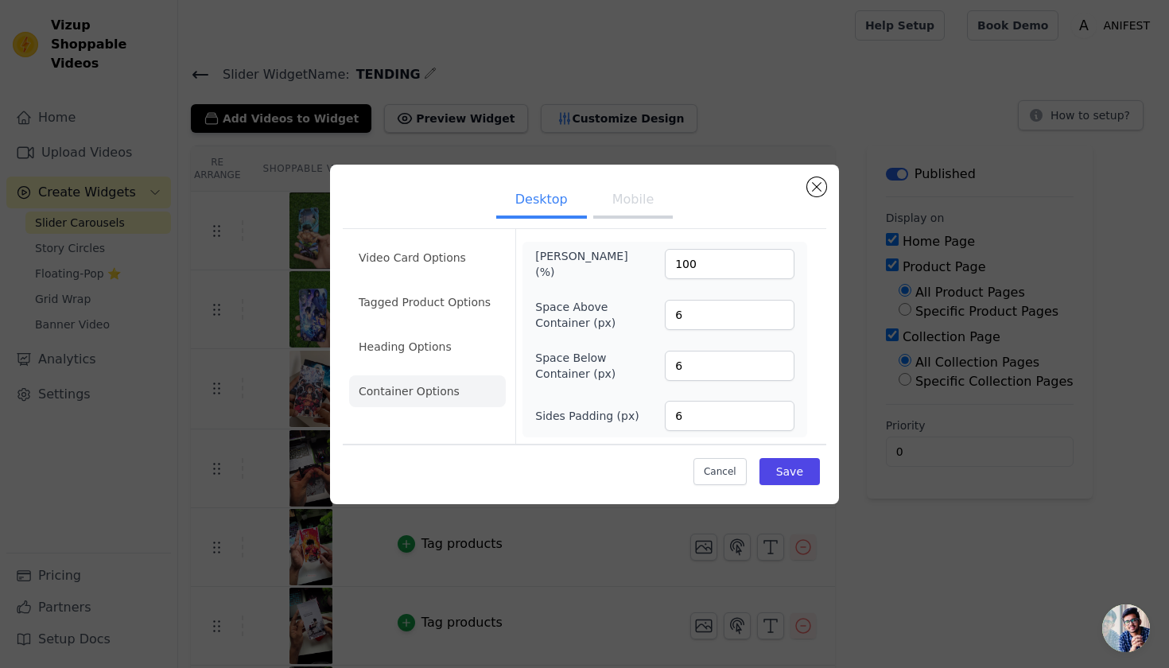
click at [434, 274] on ul "Video Card Options Tagged Product Options Heading Options Container Options" at bounding box center [427, 324] width 157 height 178
click at [441, 286] on li "Video Card Options" at bounding box center [427, 302] width 157 height 32
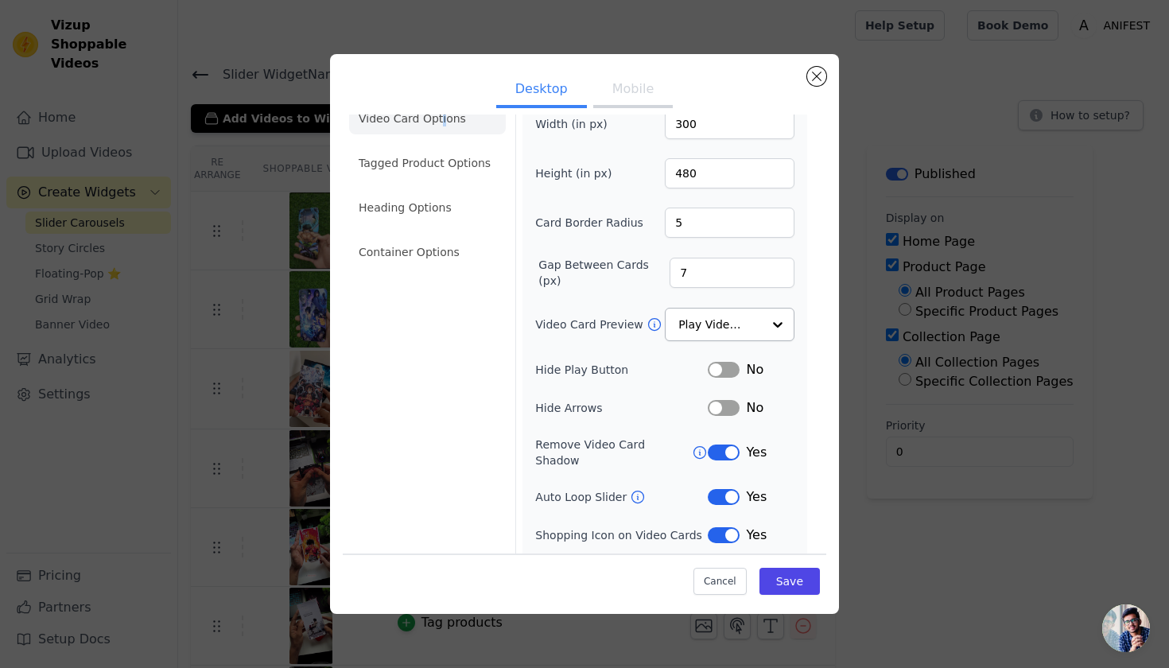
scroll to position [58, 0]
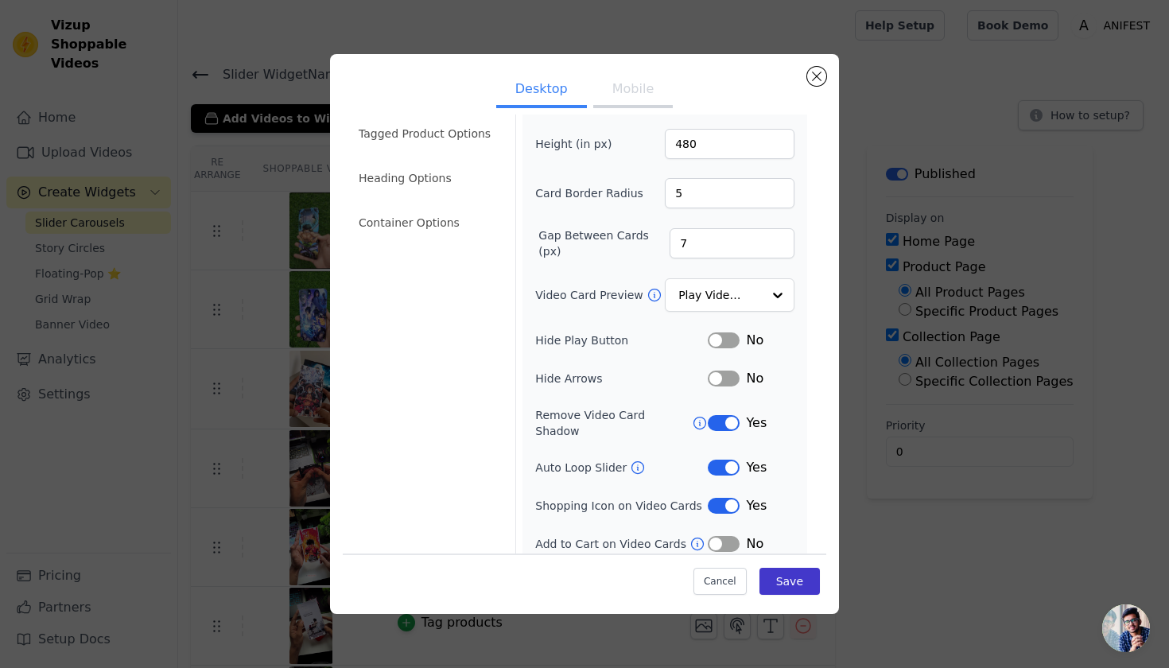
click at [786, 580] on button "Save" at bounding box center [789, 581] width 60 height 27
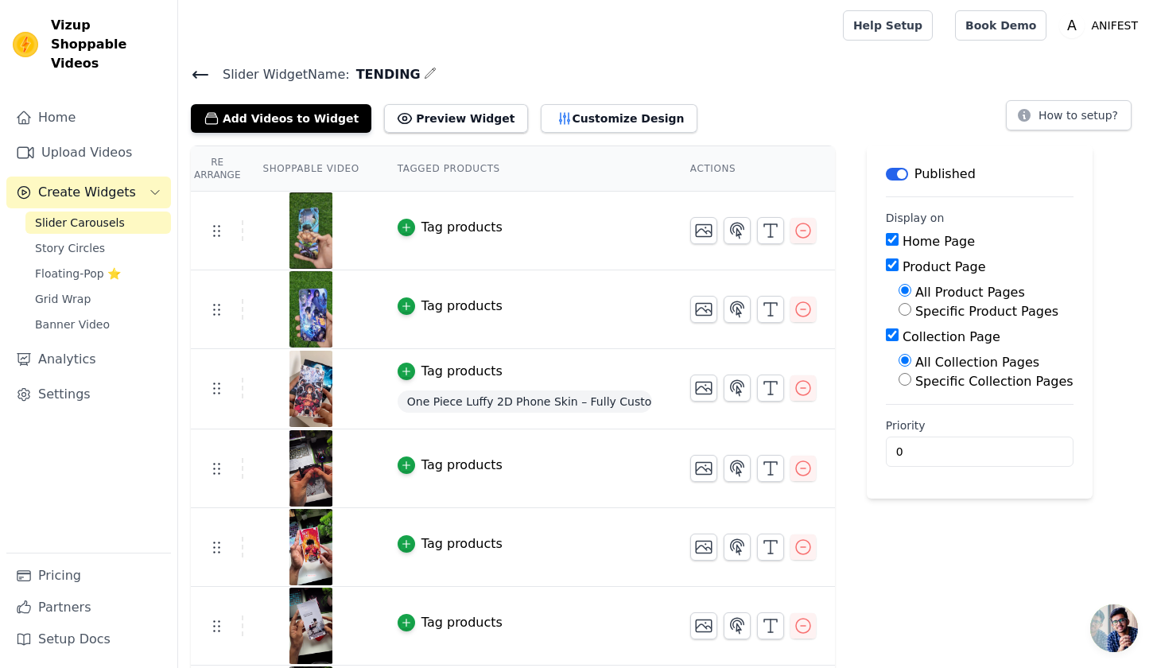
click at [194, 83] on icon at bounding box center [200, 74] width 19 height 19
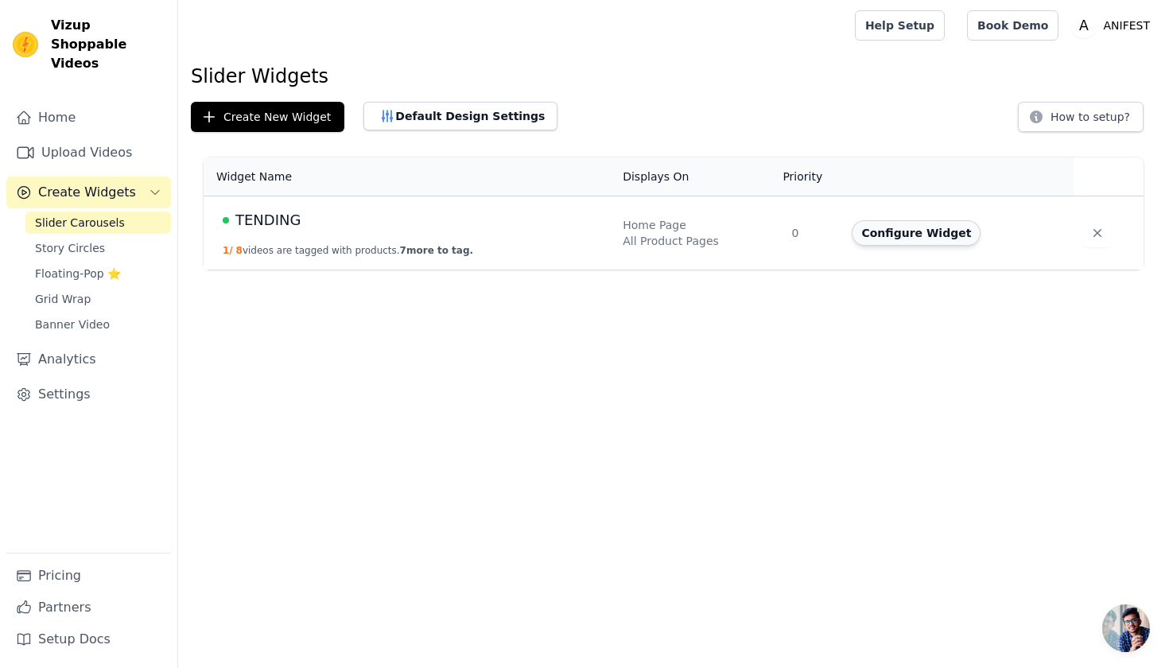
click at [938, 231] on button "Configure Widget" at bounding box center [915, 232] width 129 height 25
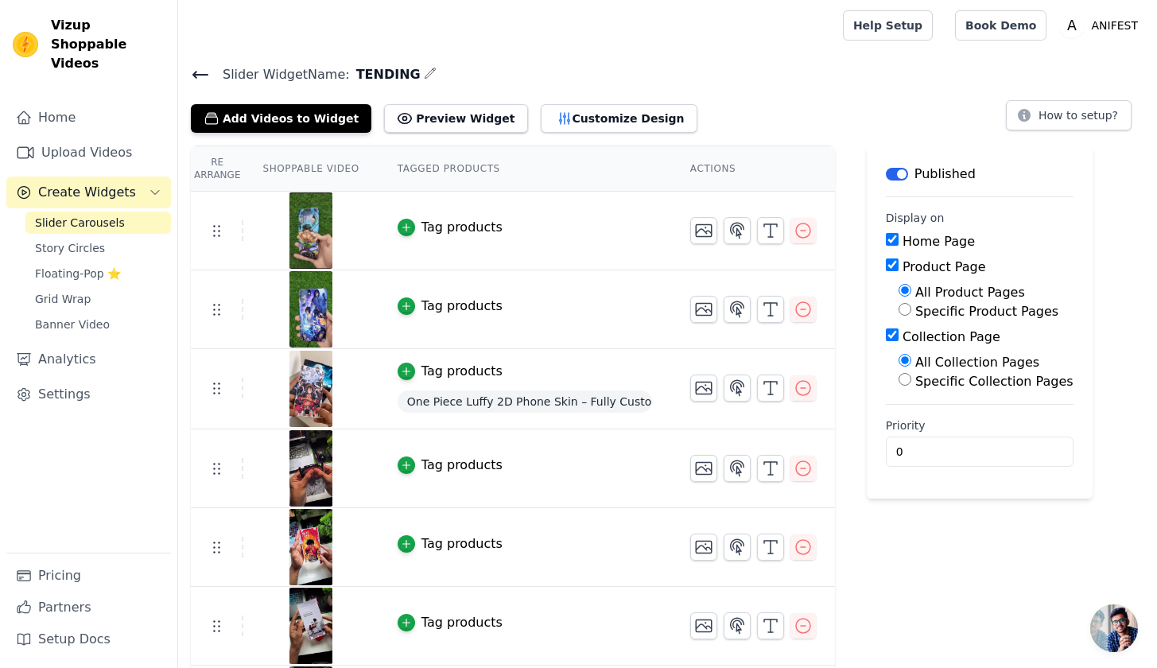
click at [533, 100] on div "Add Videos to Widget Preview Widget Customize Design" at bounding box center [450, 115] width 519 height 35
click at [541, 108] on button "Customize Design" at bounding box center [619, 118] width 157 height 29
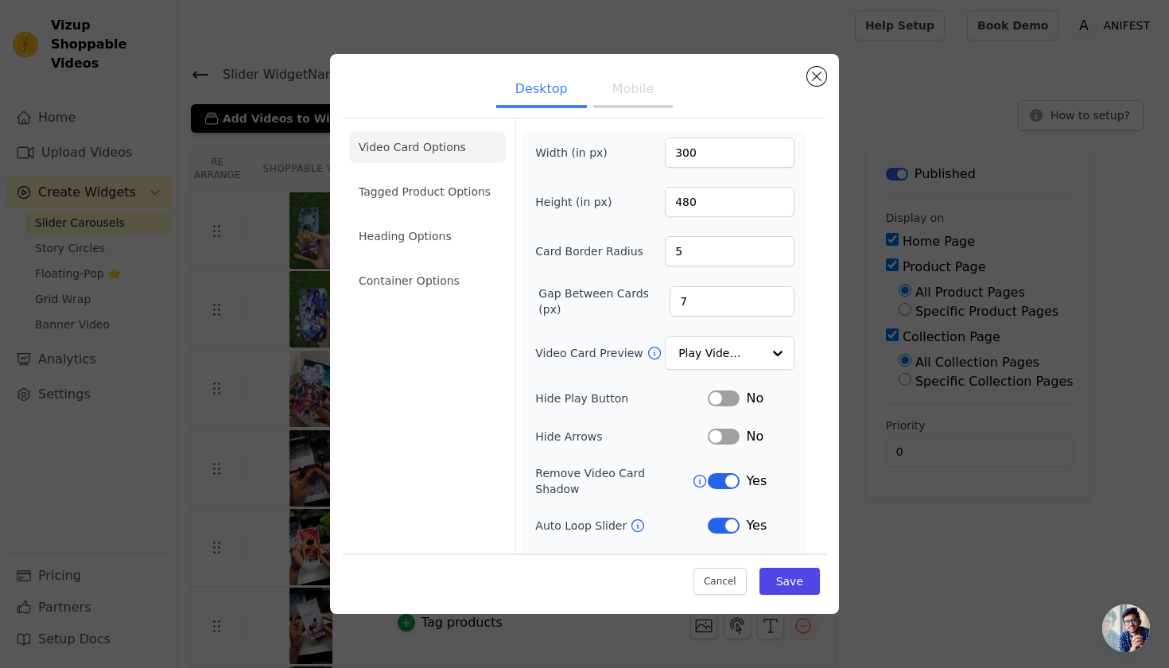
scroll to position [58, 0]
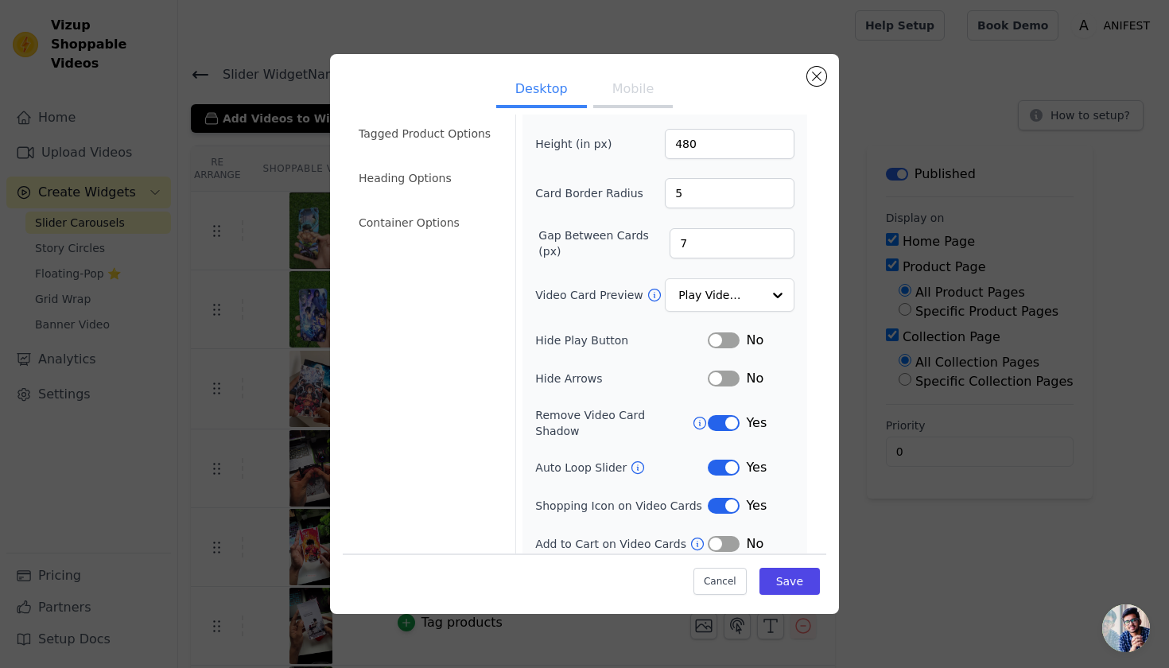
click at [710, 417] on button "Label" at bounding box center [724, 423] width 32 height 16
click at [783, 587] on button "Save" at bounding box center [789, 581] width 60 height 27
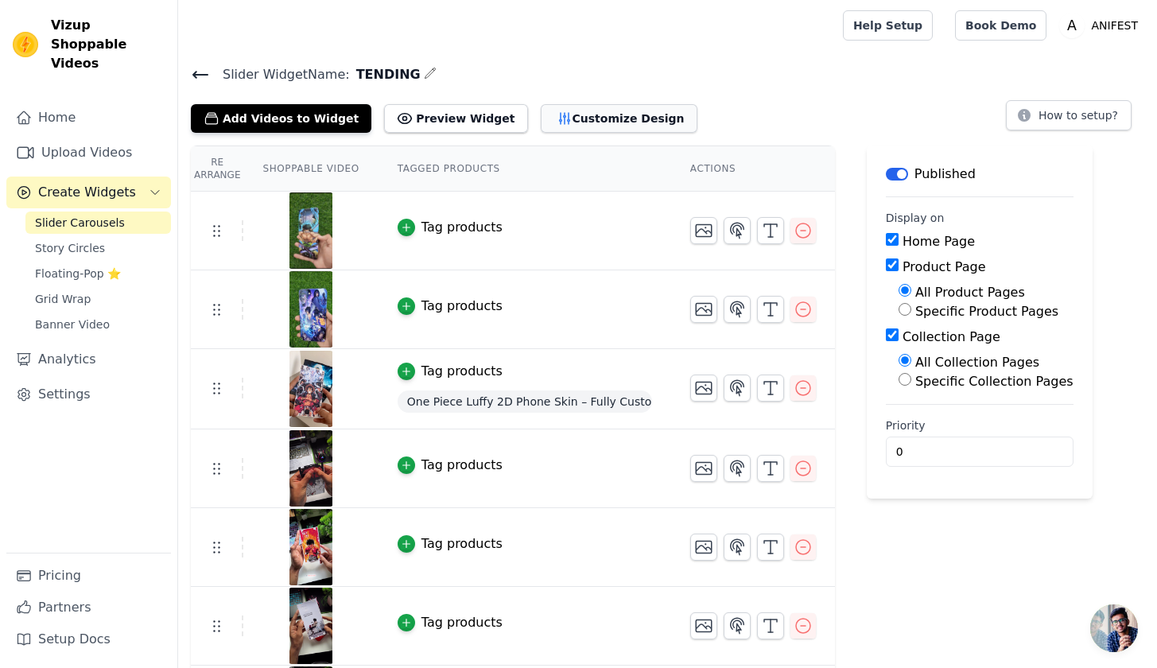
click at [542, 125] on button "Customize Design" at bounding box center [619, 118] width 157 height 29
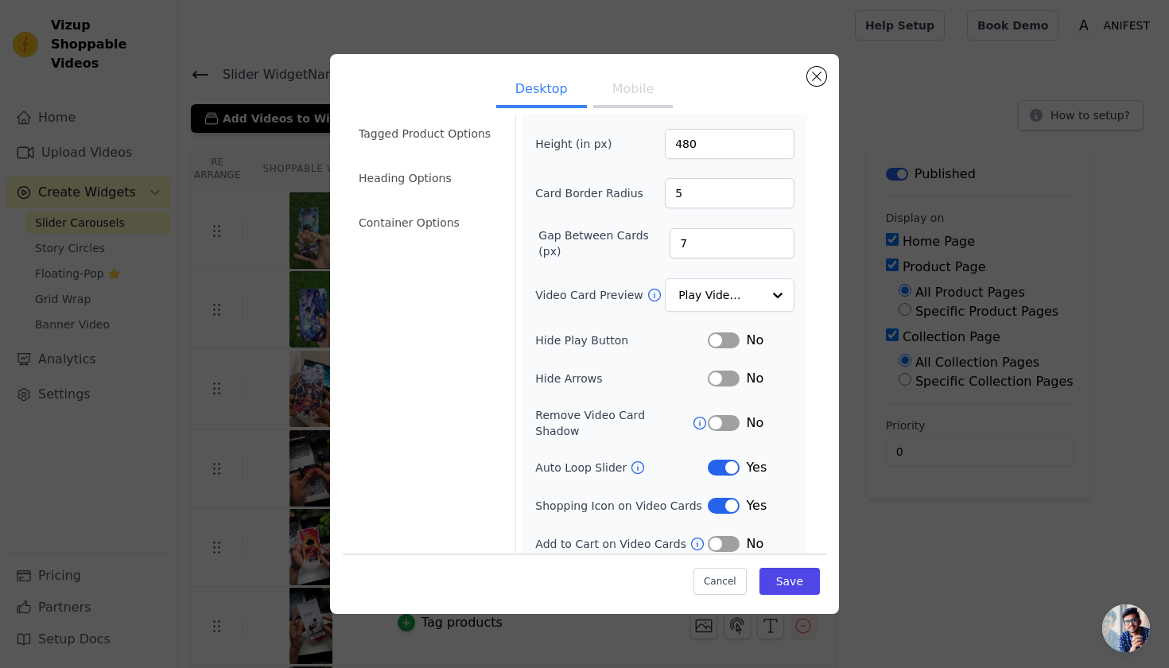
click at [709, 342] on button "Label" at bounding box center [724, 340] width 32 height 16
click at [771, 581] on button "Save" at bounding box center [789, 581] width 60 height 27
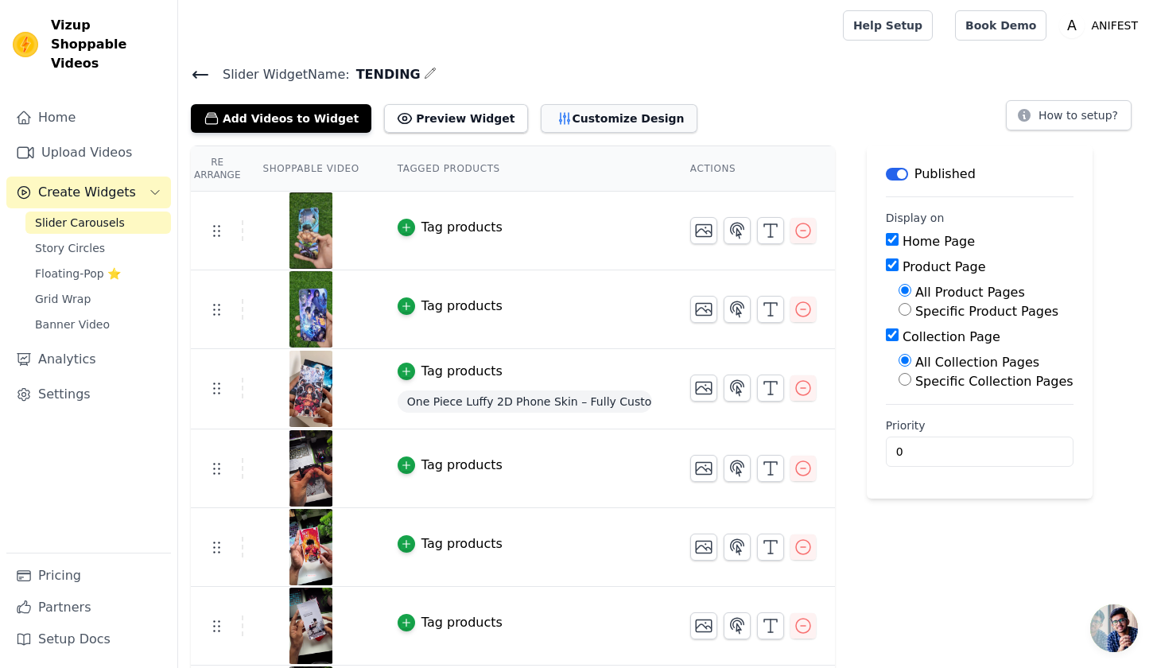
click at [591, 107] on button "Customize Design" at bounding box center [619, 118] width 157 height 29
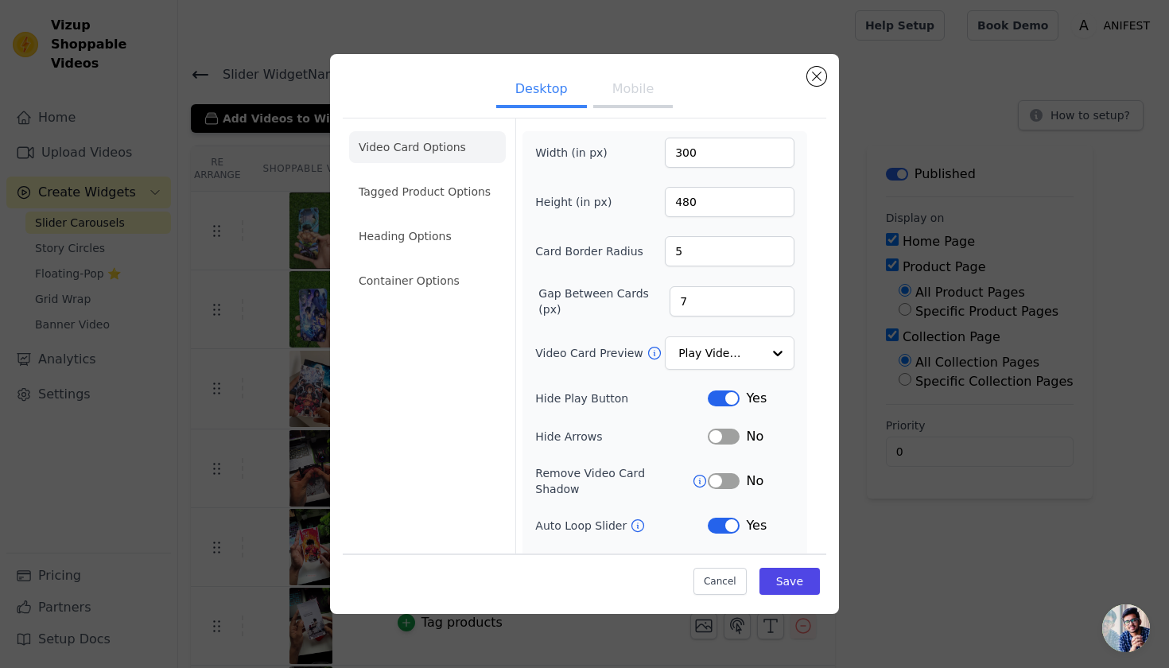
click at [713, 439] on button "Label" at bounding box center [724, 436] width 32 height 16
click at [712, 474] on button "Label" at bounding box center [724, 481] width 32 height 16
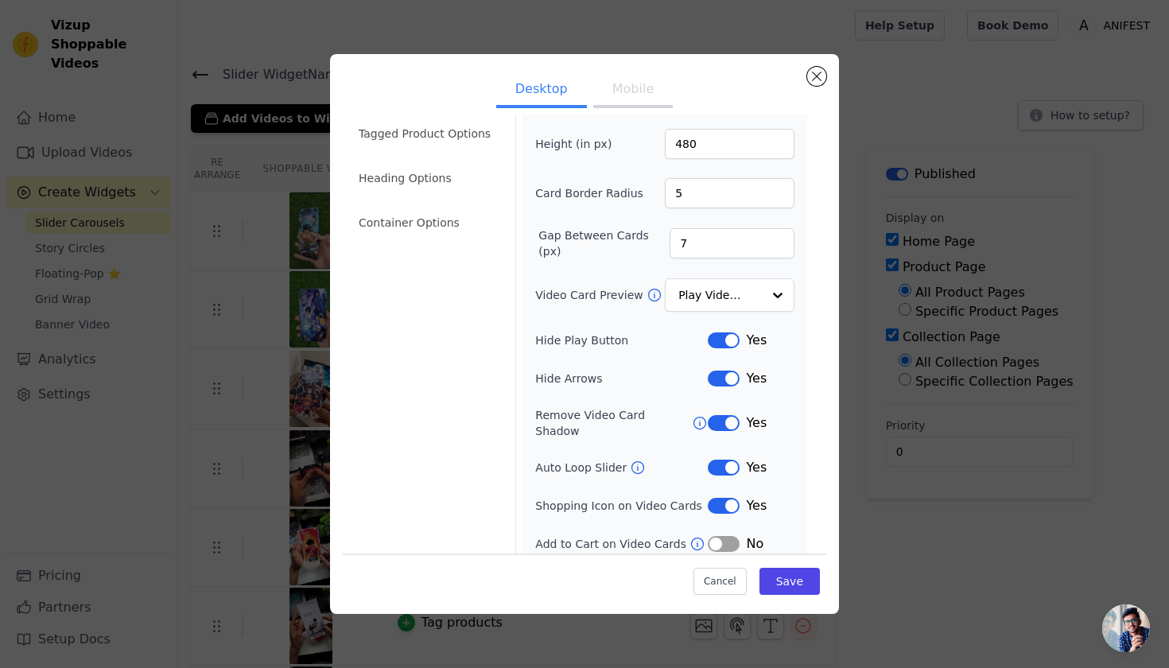
click at [715, 536] on button "Label" at bounding box center [724, 544] width 32 height 16
click at [446, 168] on li "Heading Options" at bounding box center [427, 178] width 157 height 32
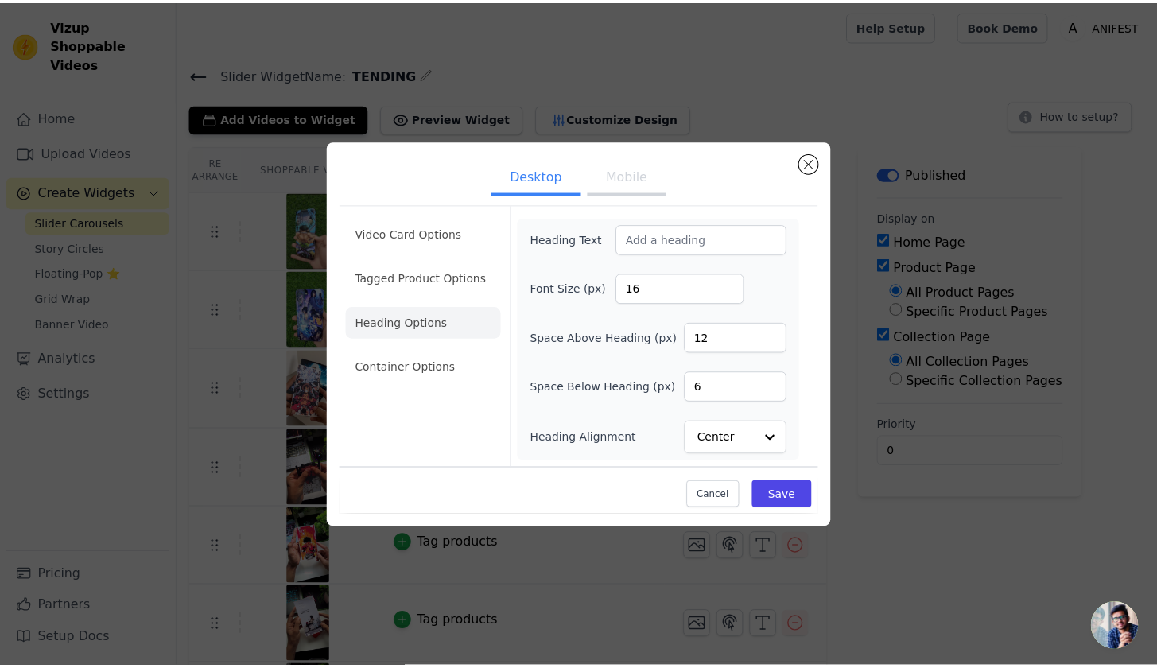
scroll to position [0, 0]
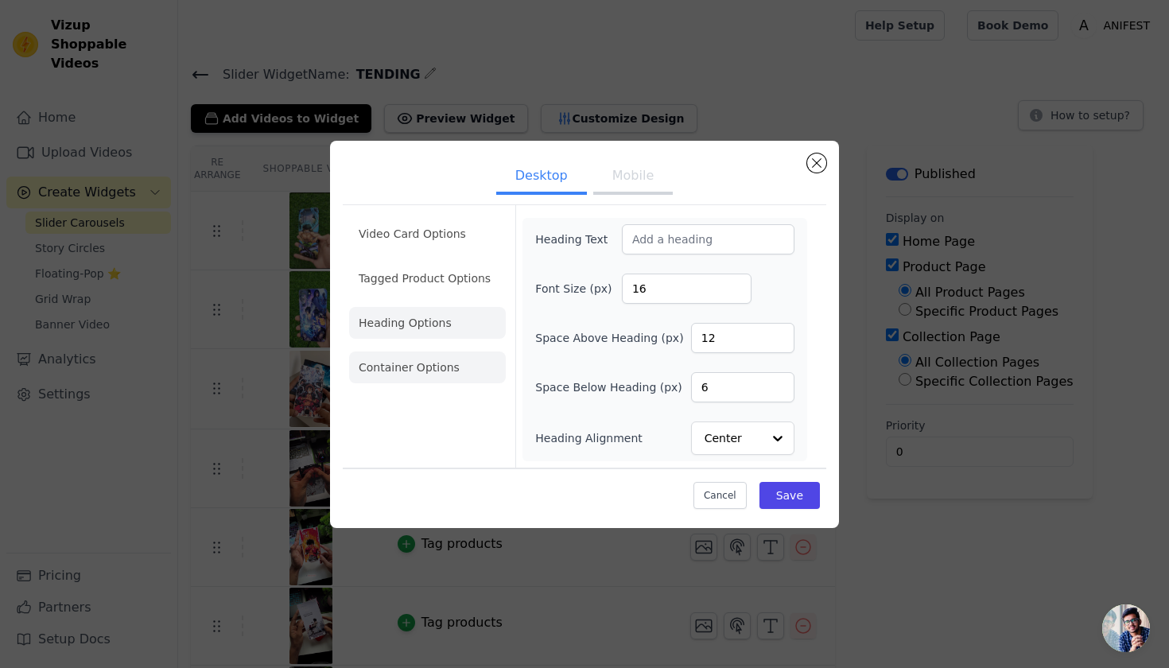
click at [444, 366] on li "Container Options" at bounding box center [427, 367] width 157 height 32
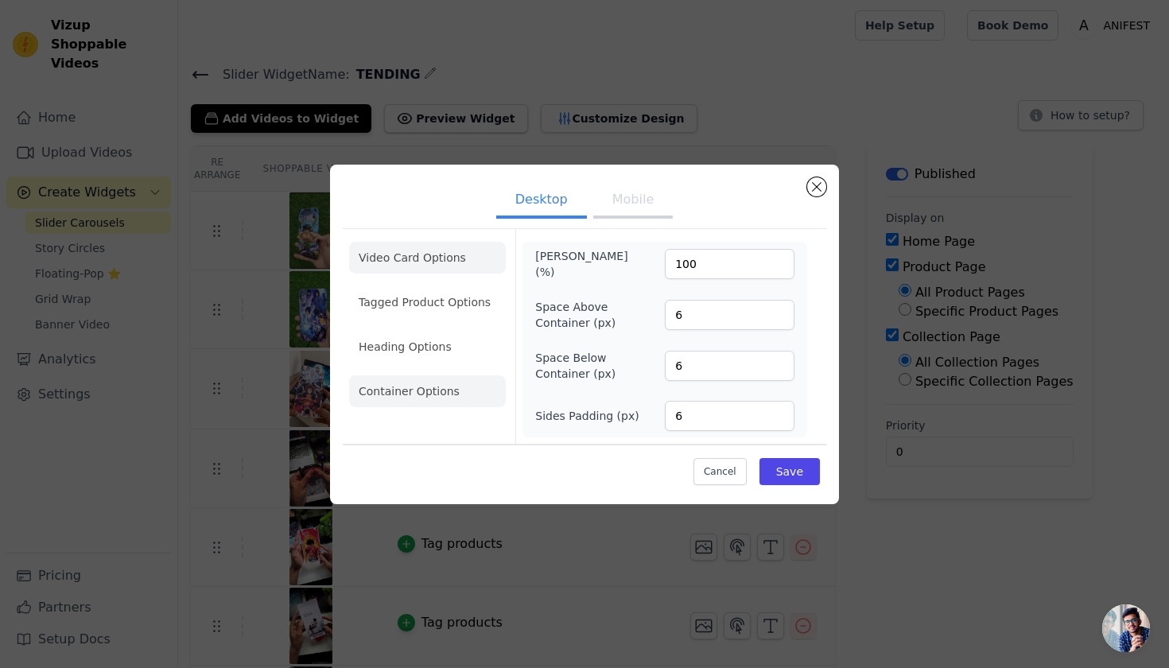
click at [428, 286] on li "Video Card Options" at bounding box center [427, 302] width 157 height 32
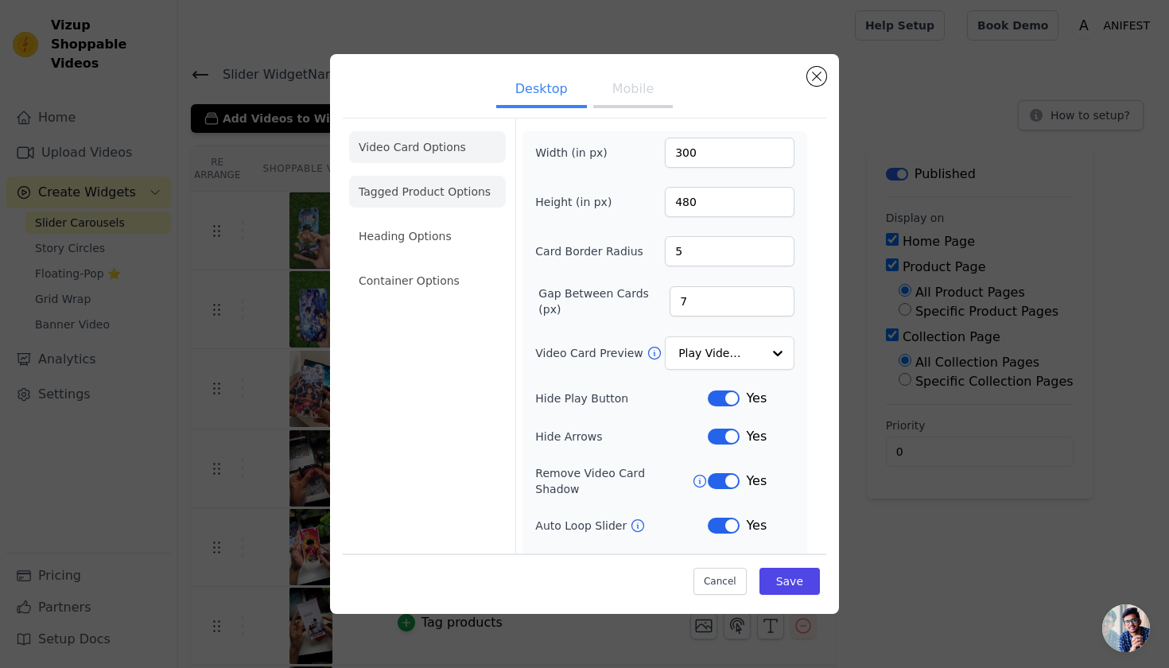
click at [427, 265] on li "Tagged Product Options" at bounding box center [427, 281] width 157 height 32
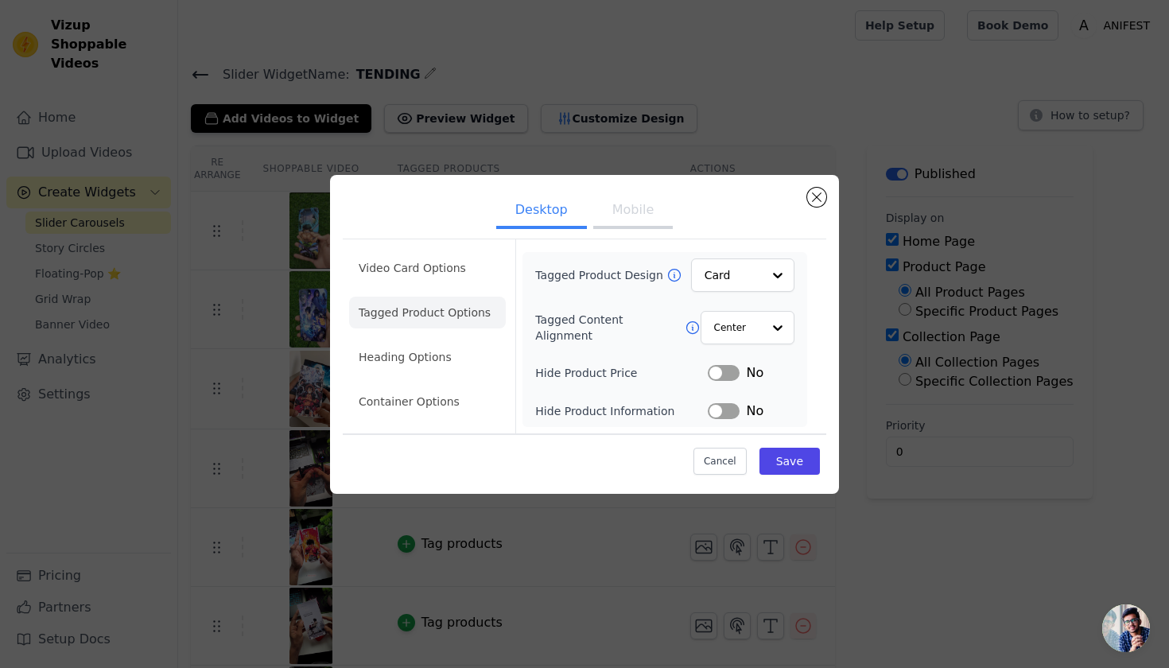
click at [742, 370] on div "No" at bounding box center [751, 372] width 87 height 19
click at [727, 374] on button "Label" at bounding box center [724, 373] width 32 height 16
click at [727, 400] on div "Tagged Product Design Card Tagged Content Alignment Center Hide Product Price L…" at bounding box center [664, 339] width 259 height 162
click at [730, 413] on button "Label" at bounding box center [724, 411] width 32 height 16
click at [778, 467] on button "Save" at bounding box center [789, 461] width 60 height 27
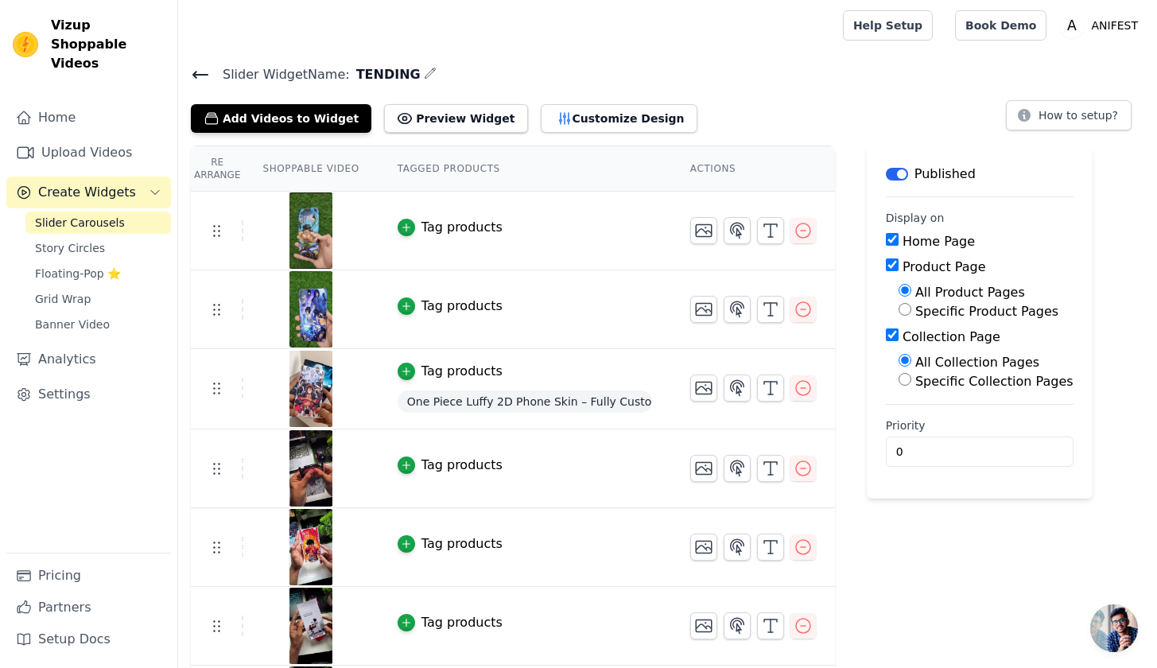
click at [269, 168] on th "Shoppable Video" at bounding box center [310, 168] width 134 height 45
click at [575, 110] on button "Customize Design" at bounding box center [619, 118] width 157 height 29
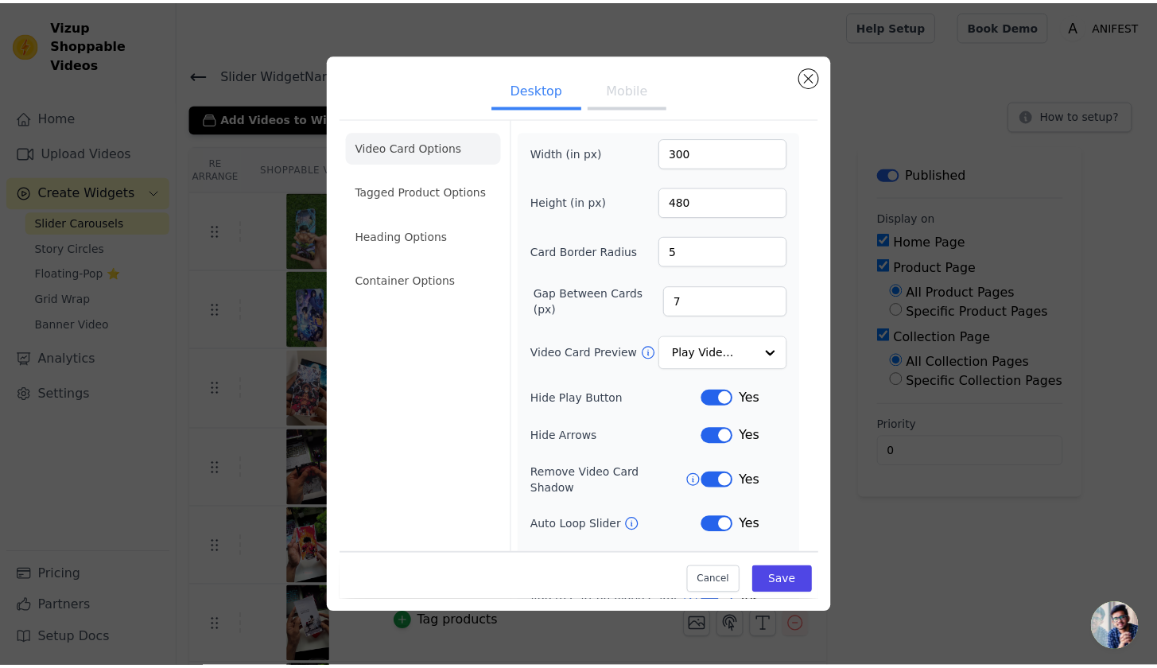
scroll to position [58, 0]
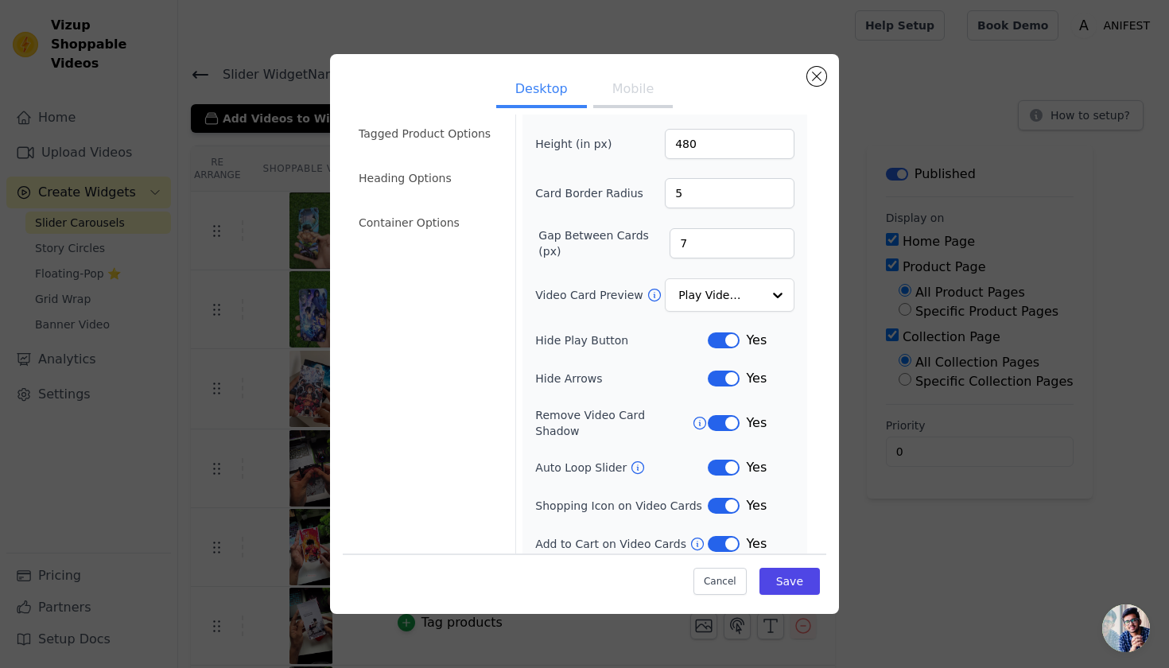
click at [712, 536] on button "Label" at bounding box center [724, 544] width 32 height 16
click at [772, 584] on button "Save" at bounding box center [789, 581] width 60 height 27
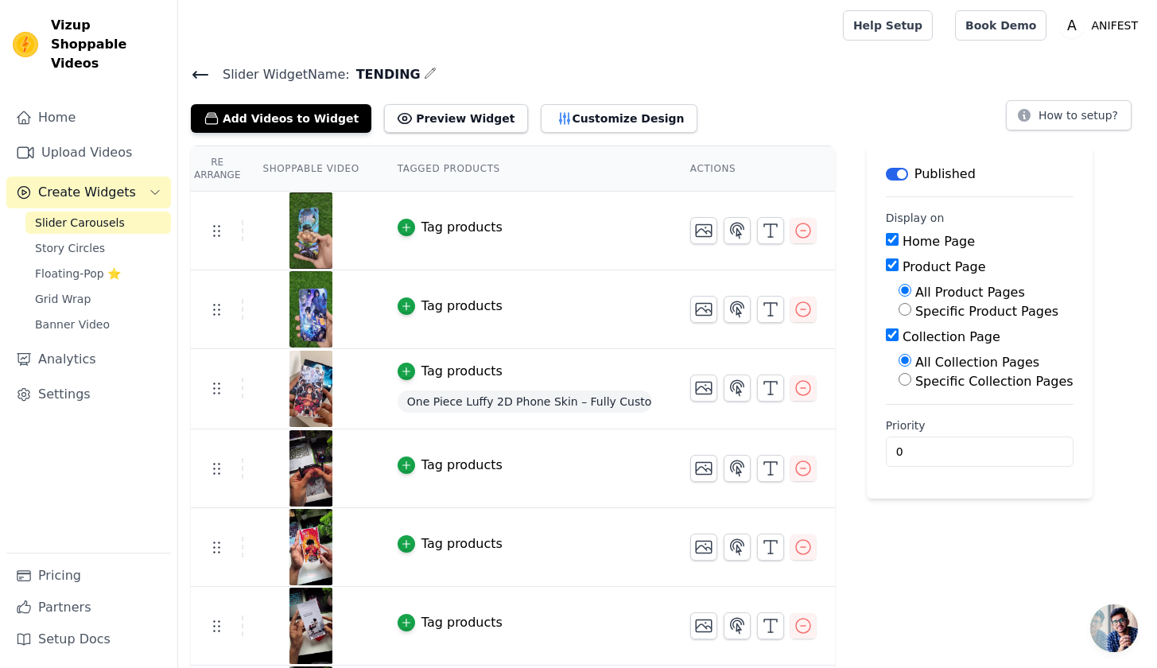
click at [580, 393] on span "One Piece Luffy 2D Phone Skin – Fully Customizable Available" at bounding box center [524, 401] width 254 height 22
click at [448, 397] on span "One Piece Luffy 2D Phone Skin – Fully Customizable Available" at bounding box center [524, 401] width 254 height 22
click at [741, 388] on icon "button" at bounding box center [736, 387] width 19 height 19
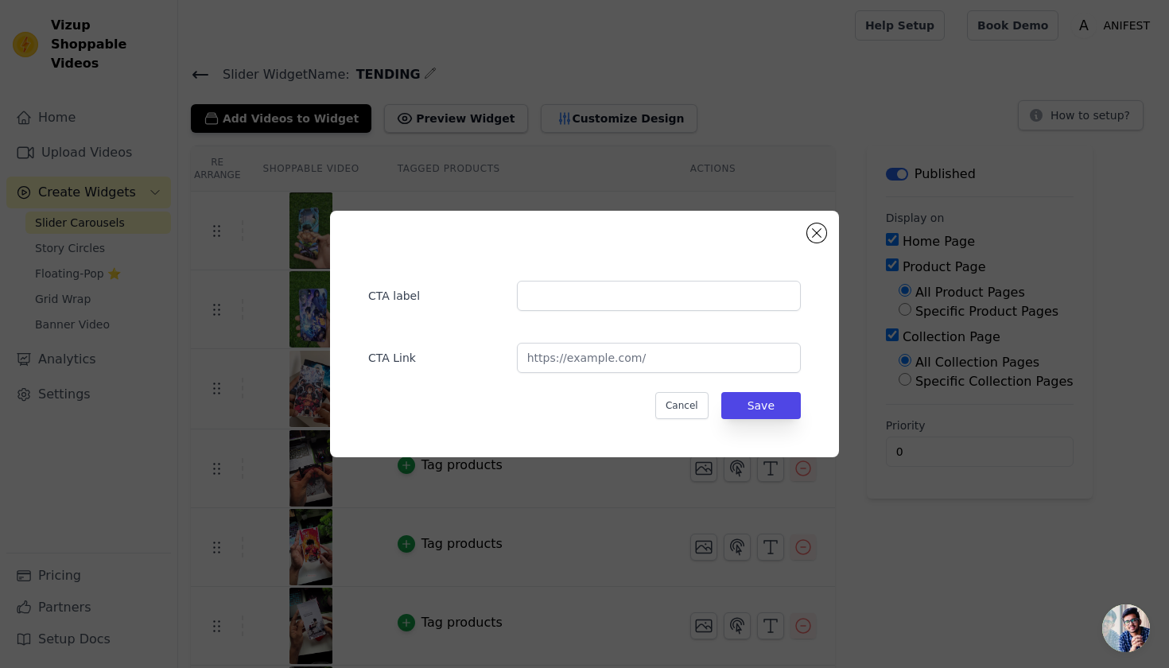
drag, startPoint x: 676, startPoint y: 397, endPoint x: 684, endPoint y: 400, distance: 8.6
click at [677, 397] on button "Cancel" at bounding box center [681, 405] width 53 height 27
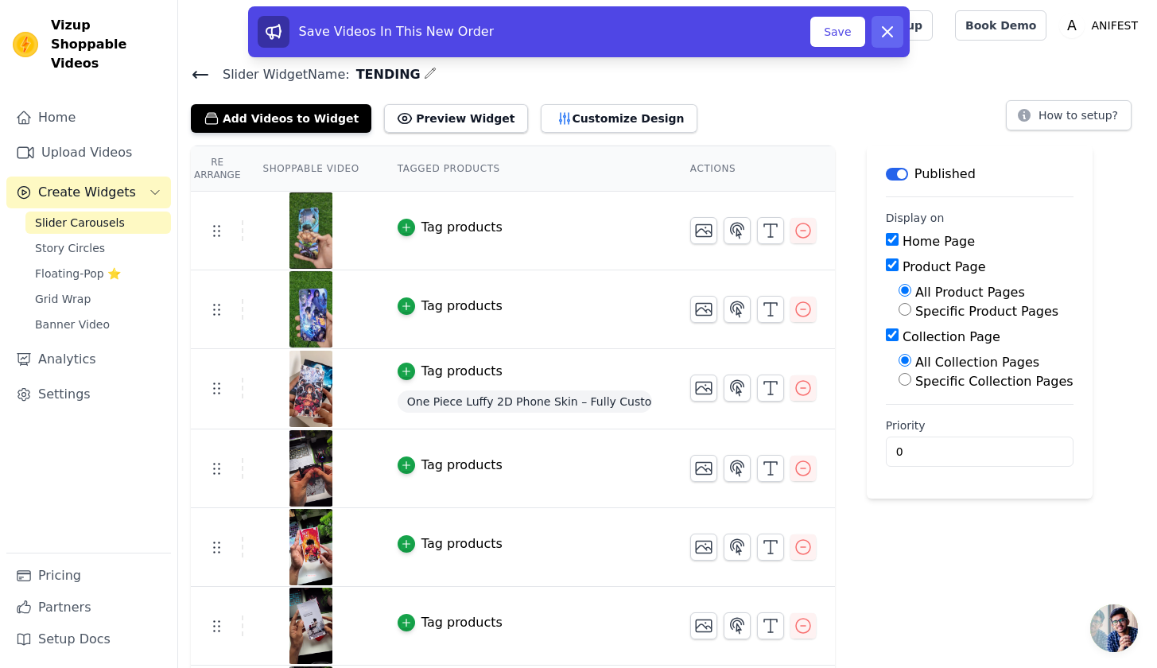
click at [890, 34] on icon at bounding box center [887, 32] width 10 height 10
click at [795, 384] on icon "button" at bounding box center [802, 387] width 19 height 19
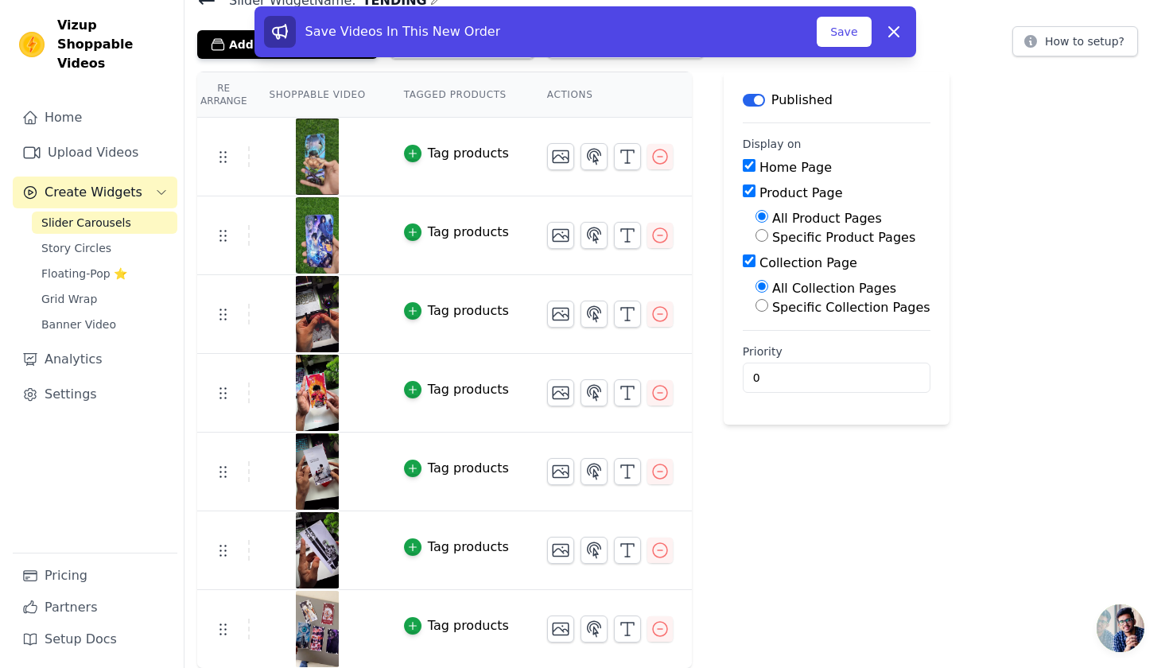
scroll to position [0, 0]
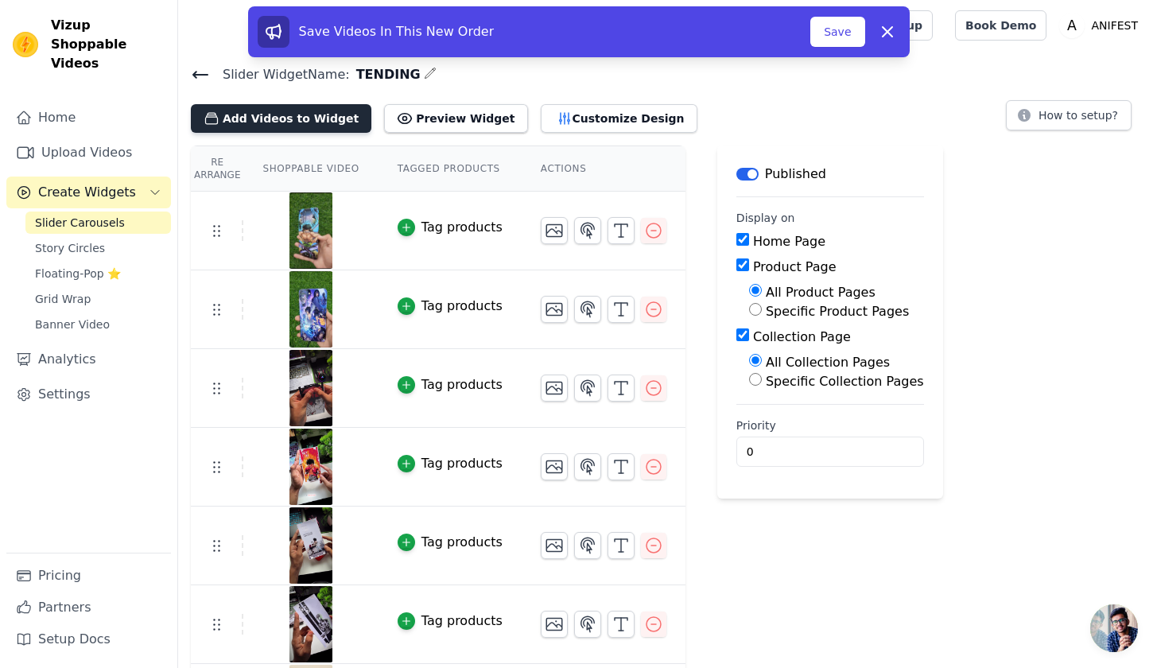
click at [316, 120] on button "Add Videos to Widget" at bounding box center [281, 118] width 180 height 29
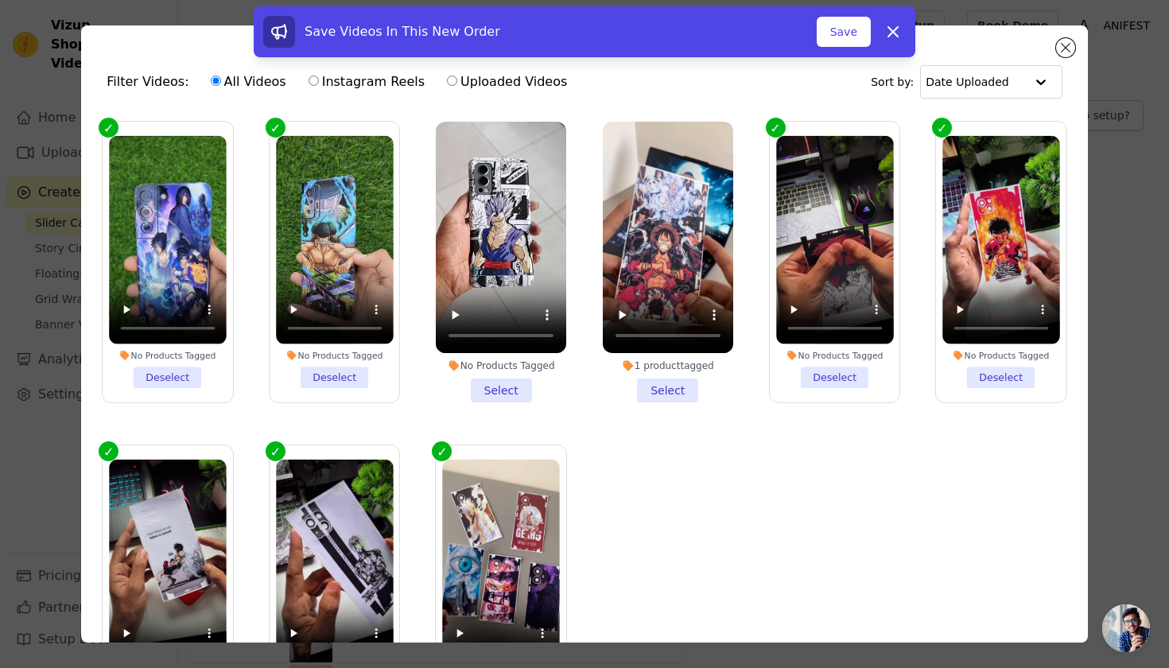
click at [653, 386] on li "1 product tagged Select" at bounding box center [668, 262] width 130 height 281
click at [0, 0] on input "1 product tagged Select" at bounding box center [0, 0] width 0 height 0
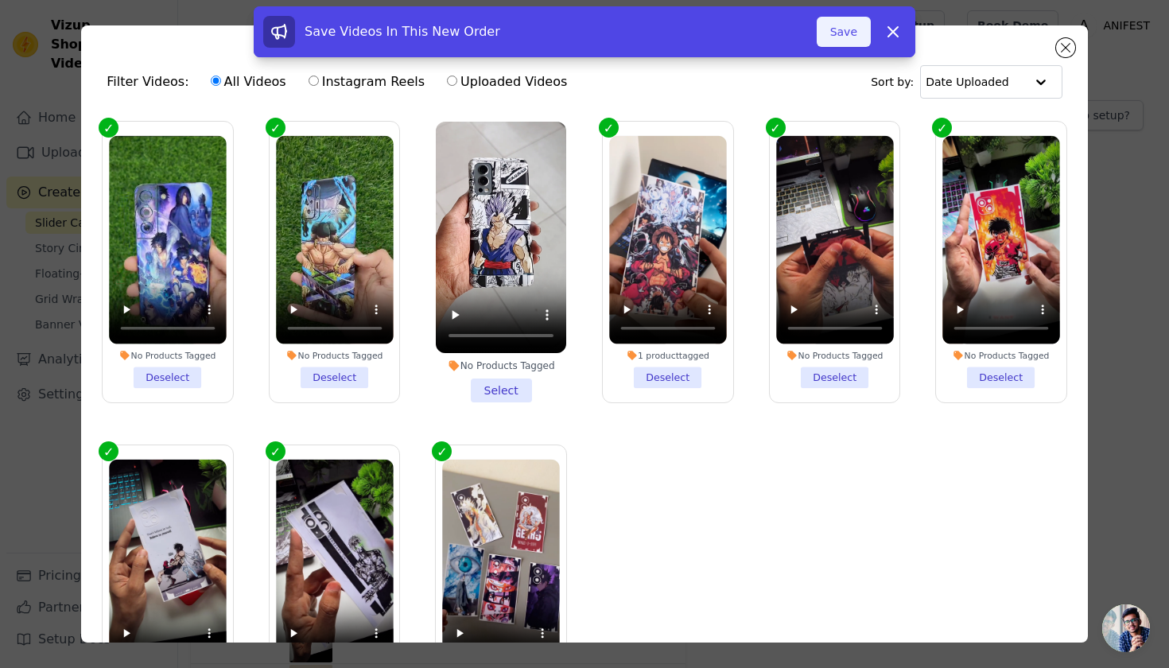
click at [820, 21] on button "Save" at bounding box center [843, 32] width 54 height 30
click at [832, 64] on div "Slider Widget Name: TENDING Filter Videos: All Videos Instagram Reels Uploaded …" at bounding box center [673, 403] width 991 height 679
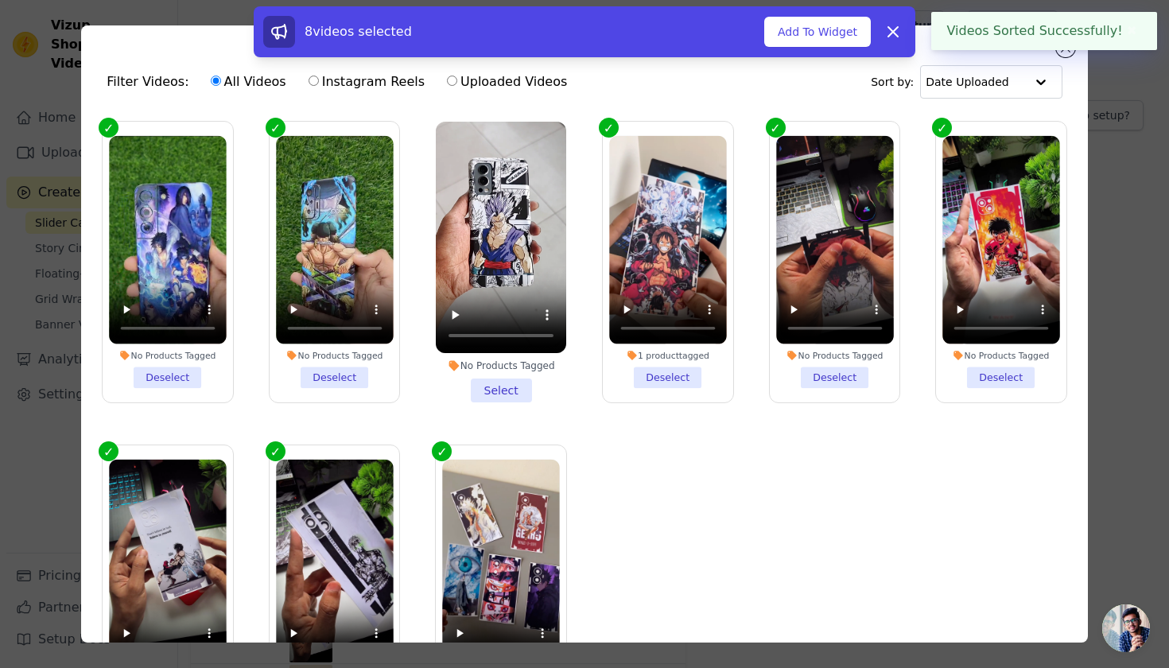
click at [832, 30] on button "Add To Widget" at bounding box center [817, 32] width 107 height 30
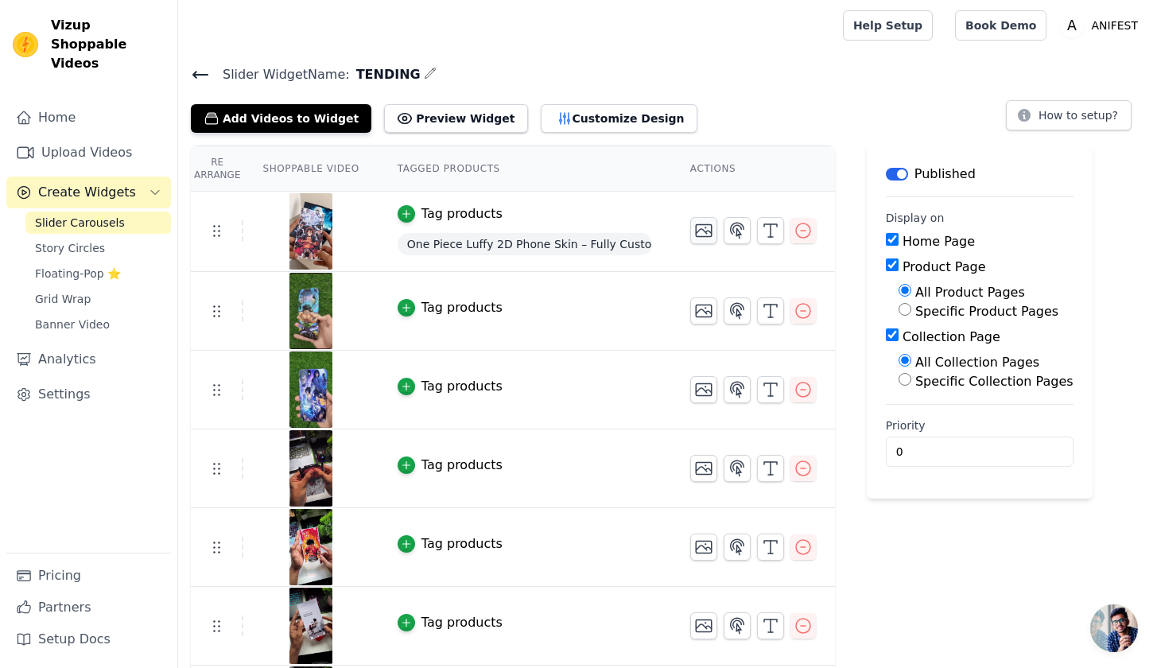
click at [692, 227] on button "button" at bounding box center [703, 230] width 27 height 27
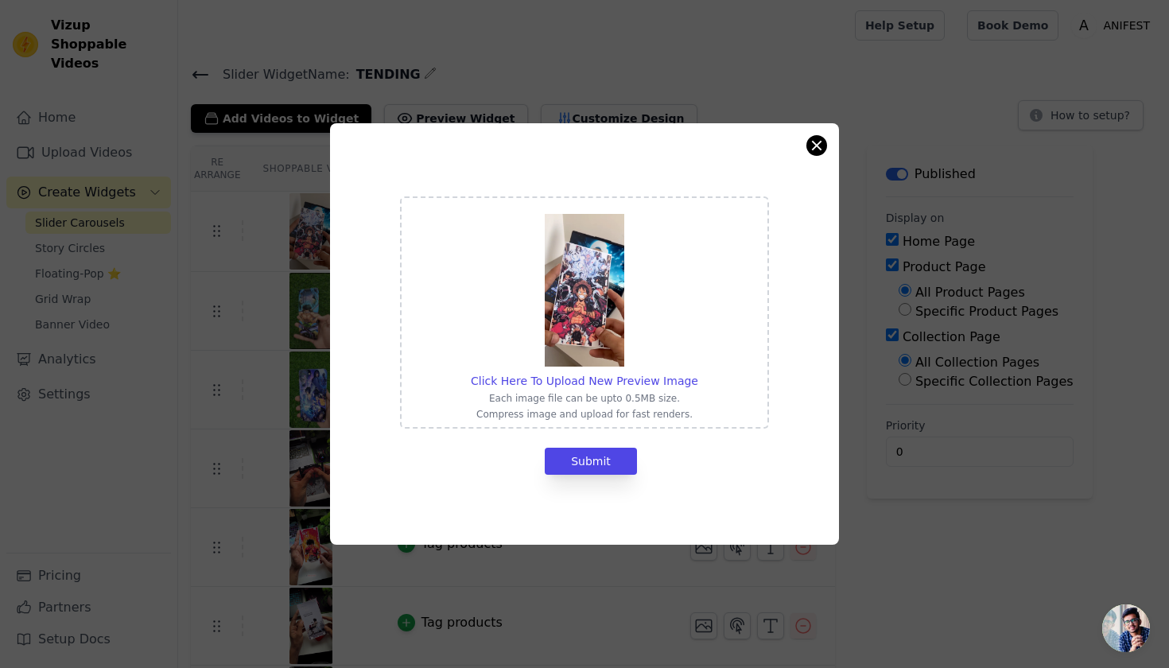
click at [823, 145] on button "Close modal" at bounding box center [816, 145] width 19 height 19
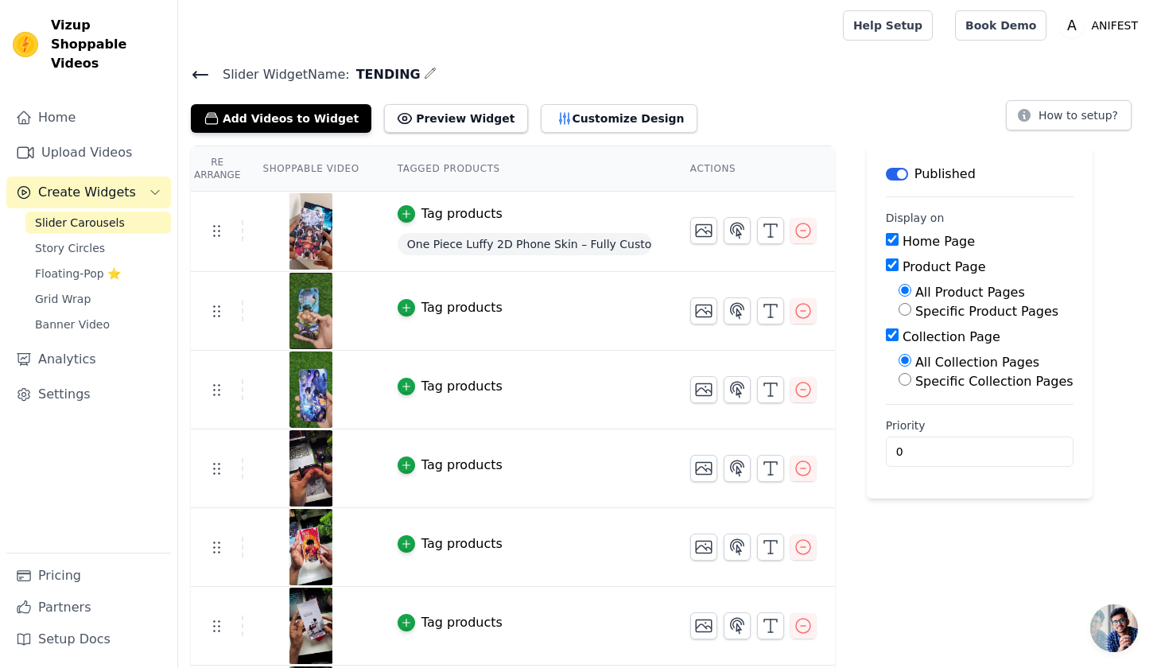
click at [891, 273] on div "Product Page" at bounding box center [980, 267] width 188 height 19
click at [890, 263] on input "Product Page" at bounding box center [892, 264] width 13 height 13
checkbox input "false"
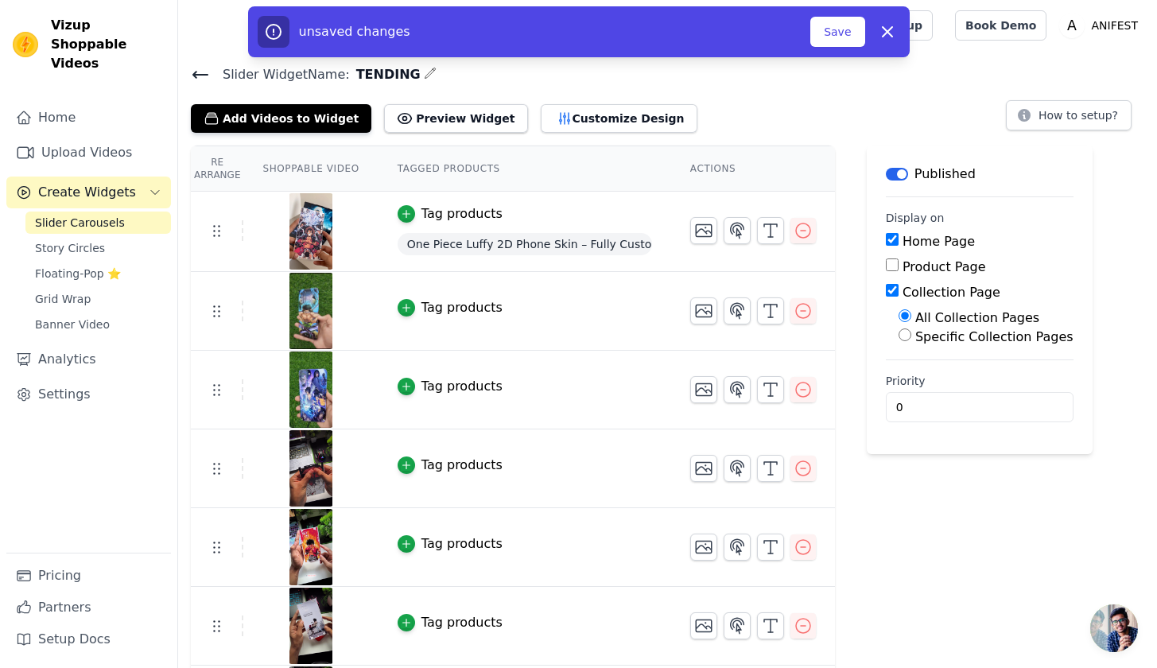
click at [896, 301] on div "Home Page Product Page Collection Page All Collection Pages Specific Collection…" at bounding box center [980, 289] width 188 height 114
click at [895, 290] on input "Collection Page" at bounding box center [892, 290] width 13 height 13
checkbox input "false"
click at [843, 40] on button "Save" at bounding box center [837, 32] width 54 height 30
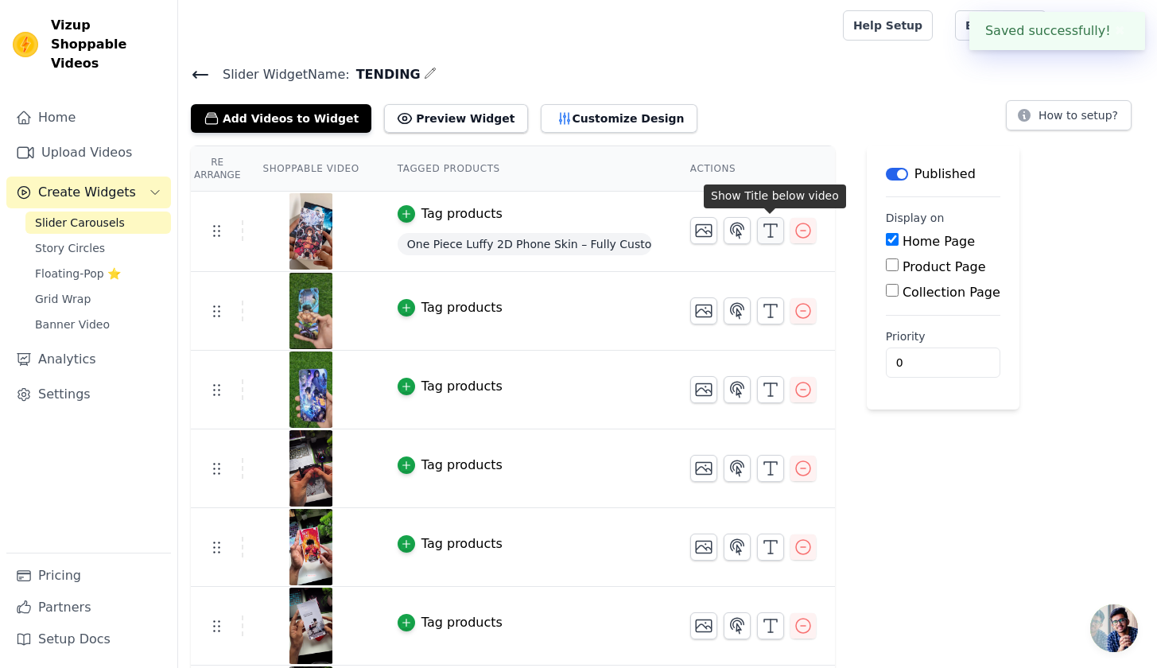
click at [757, 228] on button "button" at bounding box center [770, 230] width 27 height 27
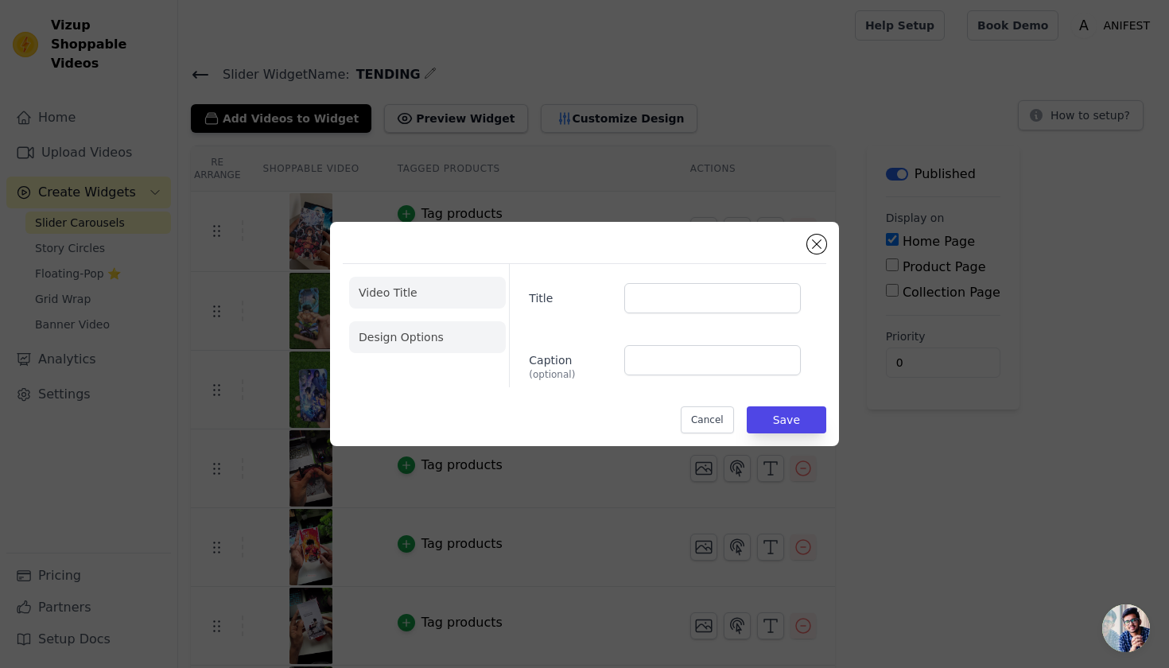
click at [465, 335] on li "Design Options" at bounding box center [427, 337] width 157 height 32
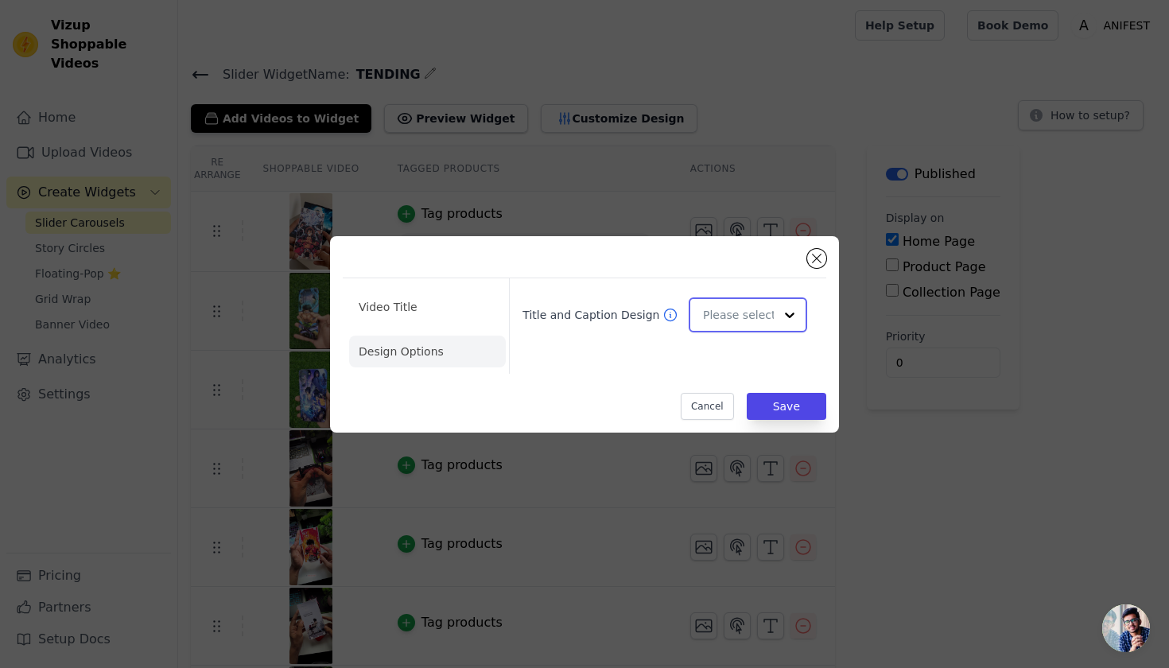
click at [749, 313] on input "Title and Caption Design" at bounding box center [738, 315] width 71 height 32
click at [744, 388] on div "Overlay" at bounding box center [745, 385] width 114 height 33
click at [788, 408] on button "Save" at bounding box center [785, 406] width 79 height 27
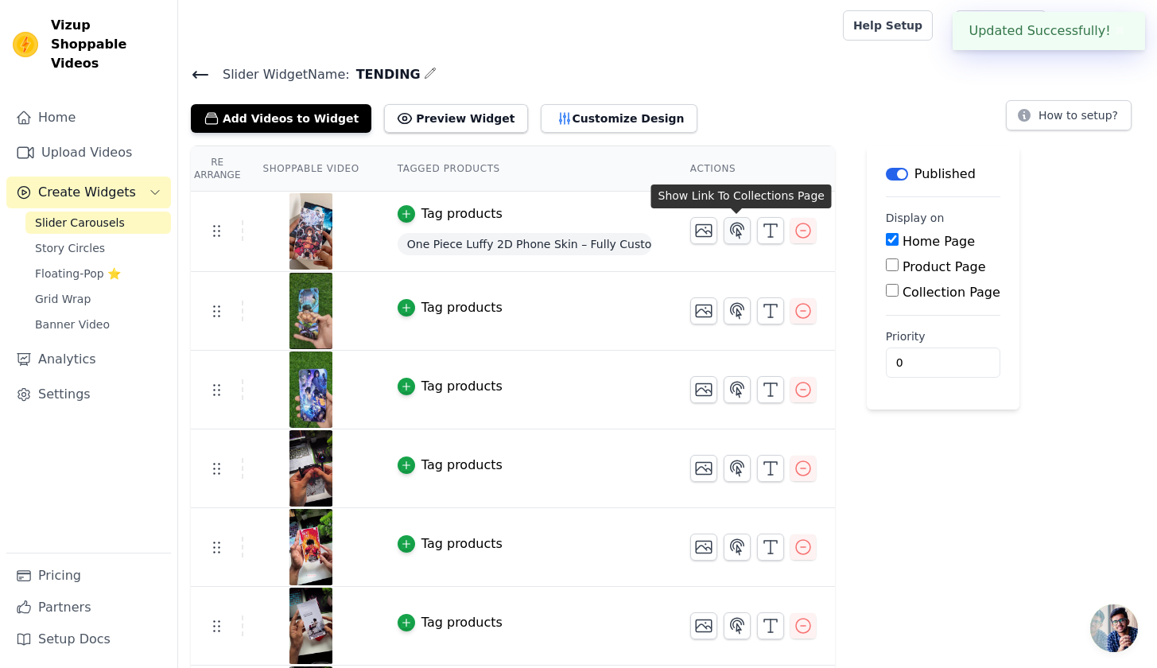
click at [739, 233] on icon "button" at bounding box center [738, 230] width 14 height 15
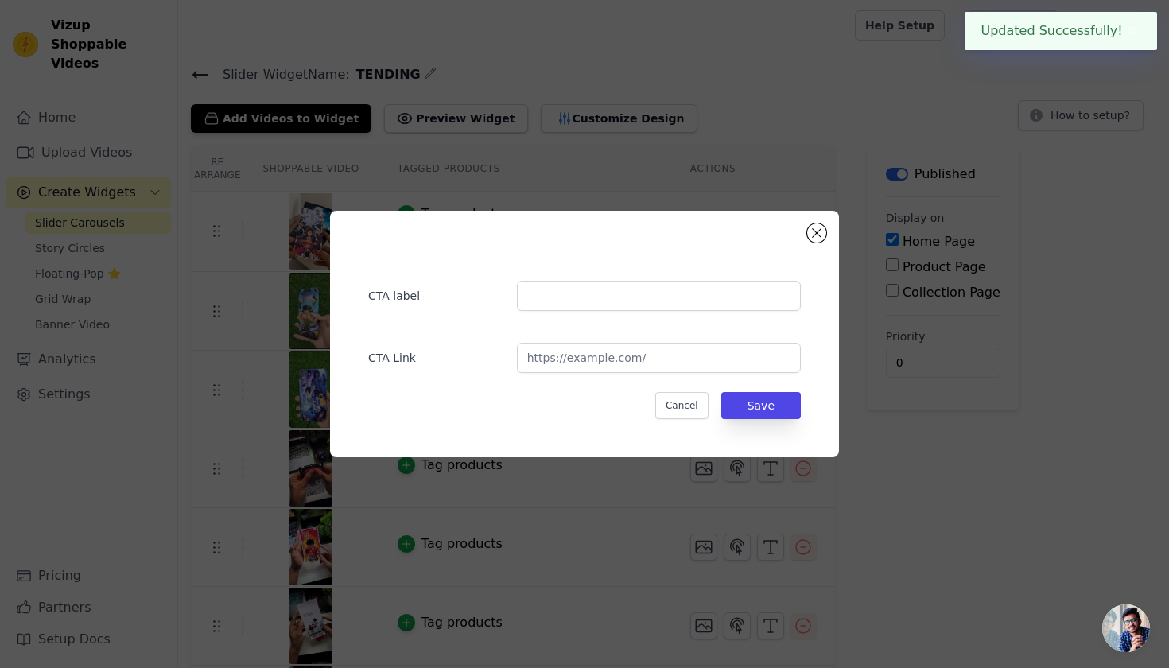
click at [421, 290] on label "CTA label" at bounding box center [436, 292] width 136 height 22
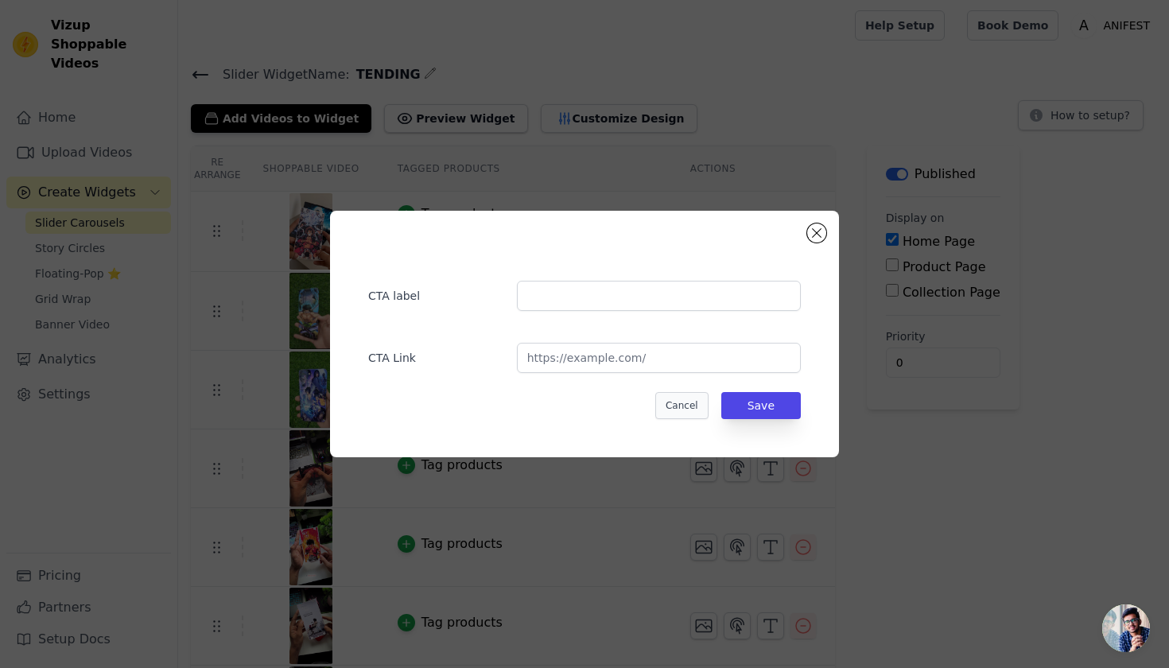
click at [685, 397] on button "Cancel" at bounding box center [681, 405] width 53 height 27
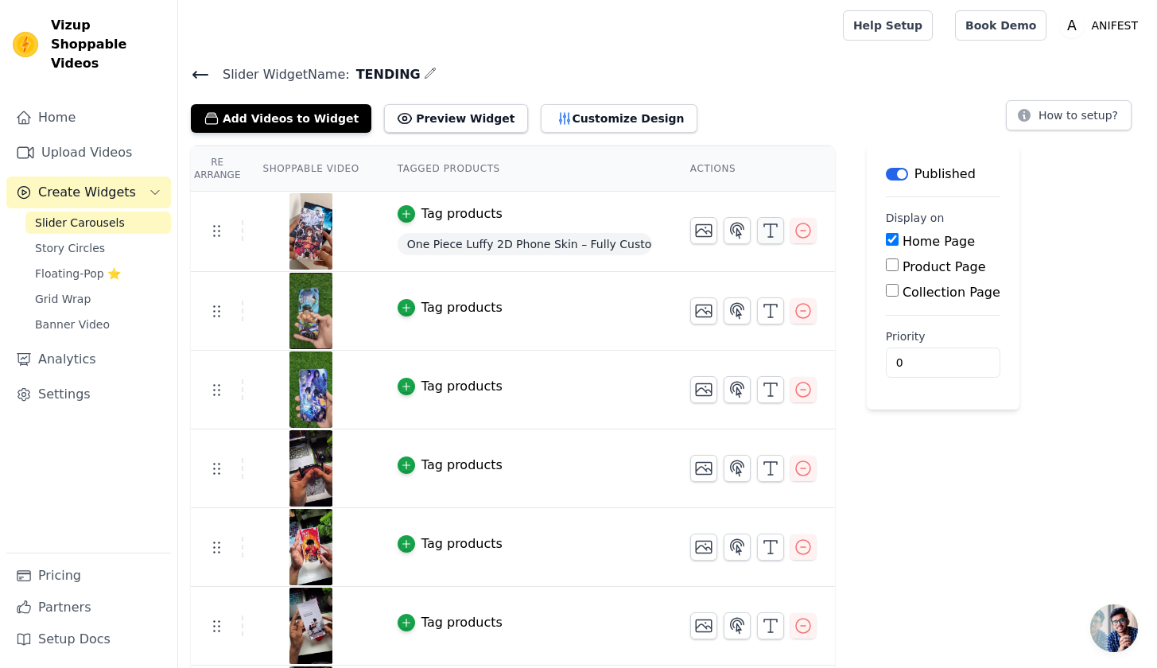
click at [757, 230] on button "button" at bounding box center [770, 230] width 27 height 27
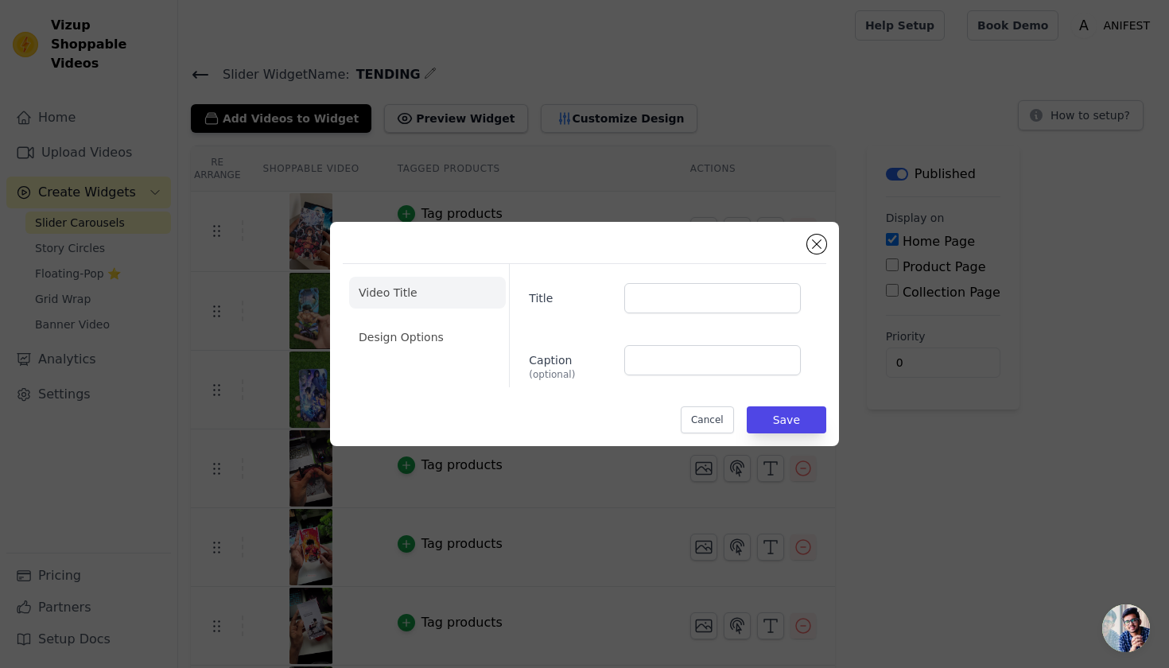
click at [541, 300] on label "Title" at bounding box center [570, 295] width 82 height 22
click at [624, 300] on input "Title" at bounding box center [712, 298] width 176 height 30
click at [562, 359] on label "Caption (optional)" at bounding box center [570, 363] width 82 height 35
click at [624, 359] on input "Caption (optional)" at bounding box center [712, 360] width 176 height 30
click at [417, 328] on li "Design Options" at bounding box center [427, 337] width 157 height 32
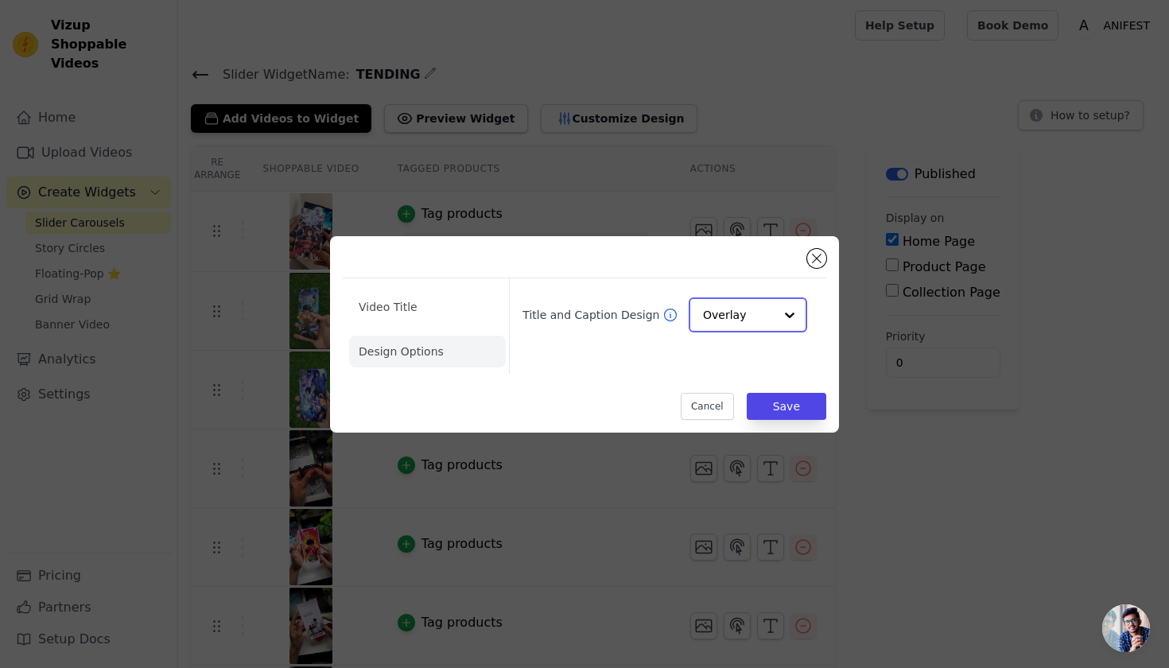
click at [708, 308] on input "Title and Caption Design" at bounding box center [738, 315] width 71 height 32
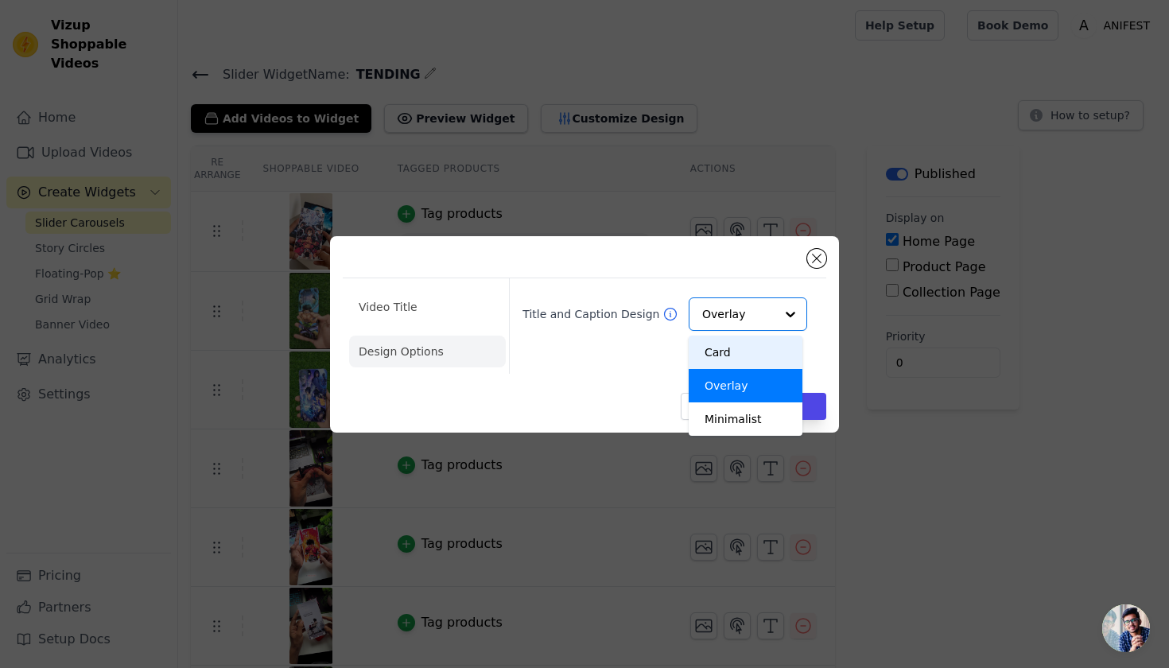
click at [825, 251] on div "Video Title Design Options Title and Caption Design Card Overlay Minimalist Opt…" at bounding box center [584, 334] width 483 height 171
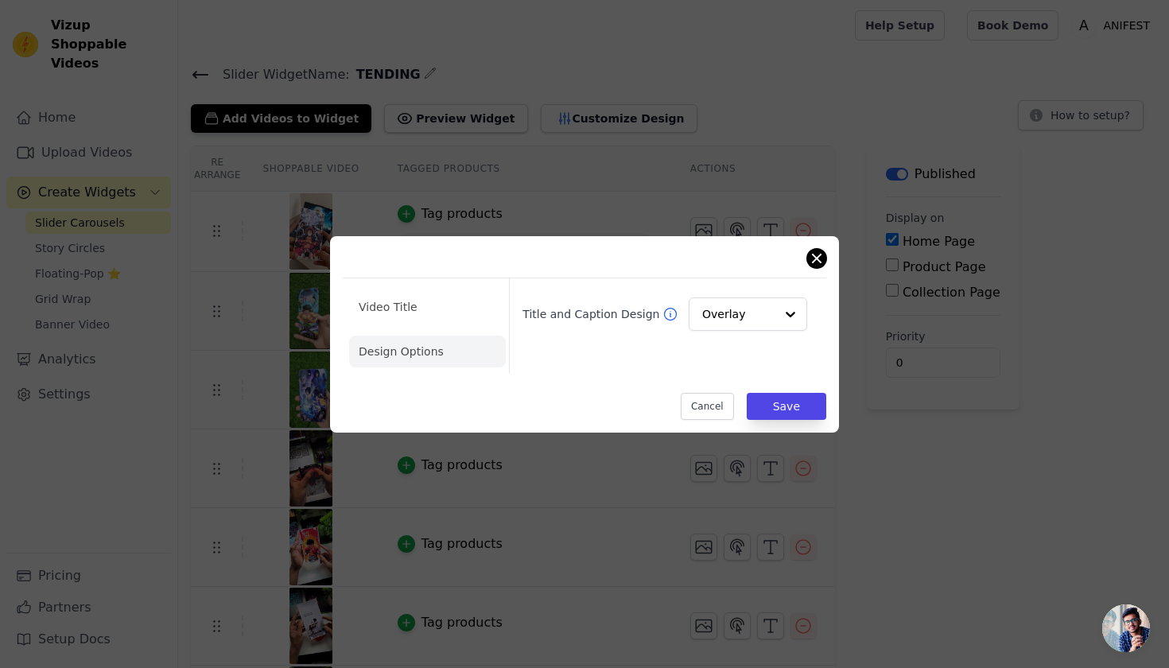
click at [824, 262] on button "Close modal" at bounding box center [816, 258] width 19 height 19
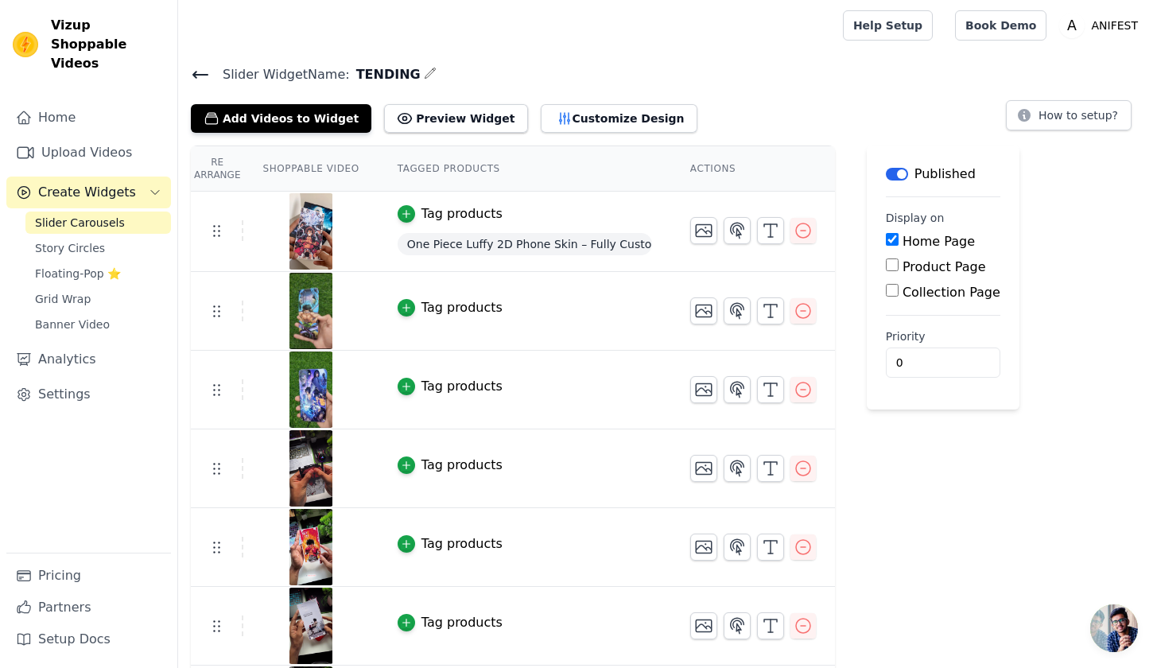
click at [465, 243] on span "One Piece Luffy 2D Phone Skin – Fully Customizable Available" at bounding box center [524, 244] width 254 height 22
click at [533, 238] on span "One Piece Luffy 2D Phone Skin – Fully Customizable Available" at bounding box center [524, 244] width 254 height 22
click at [515, 210] on div "Tag products" at bounding box center [524, 213] width 254 height 19
click at [514, 211] on div "Tag products" at bounding box center [524, 213] width 254 height 19
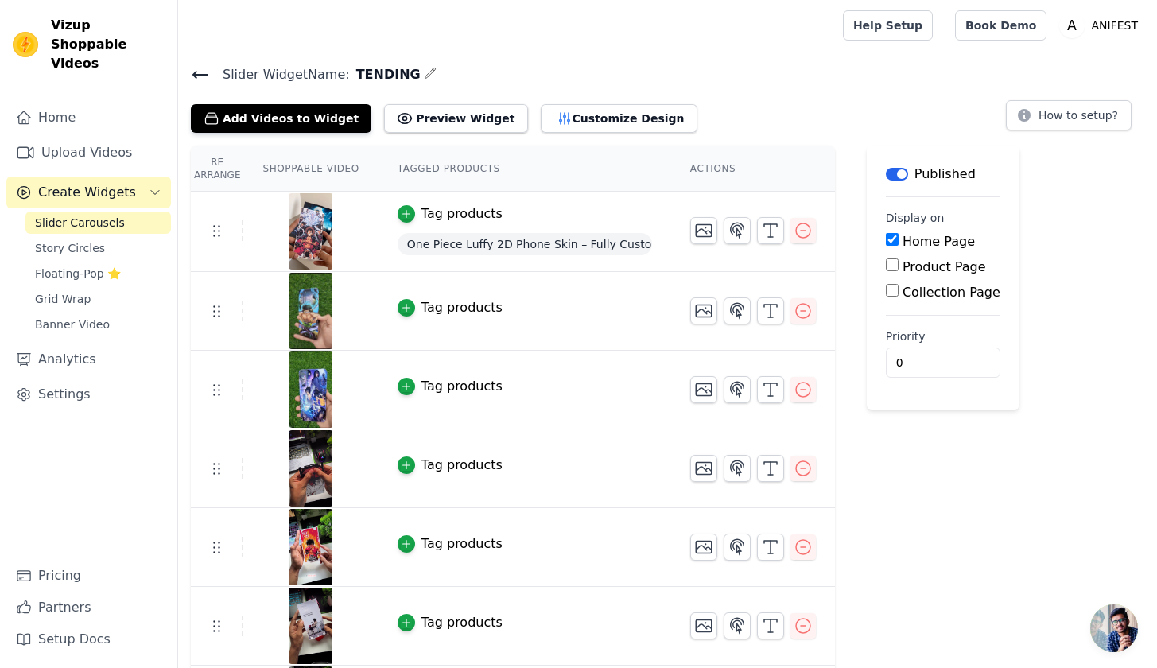
click at [514, 211] on div "Tag products" at bounding box center [524, 213] width 254 height 19
click at [552, 122] on button "Customize Design" at bounding box center [619, 118] width 157 height 29
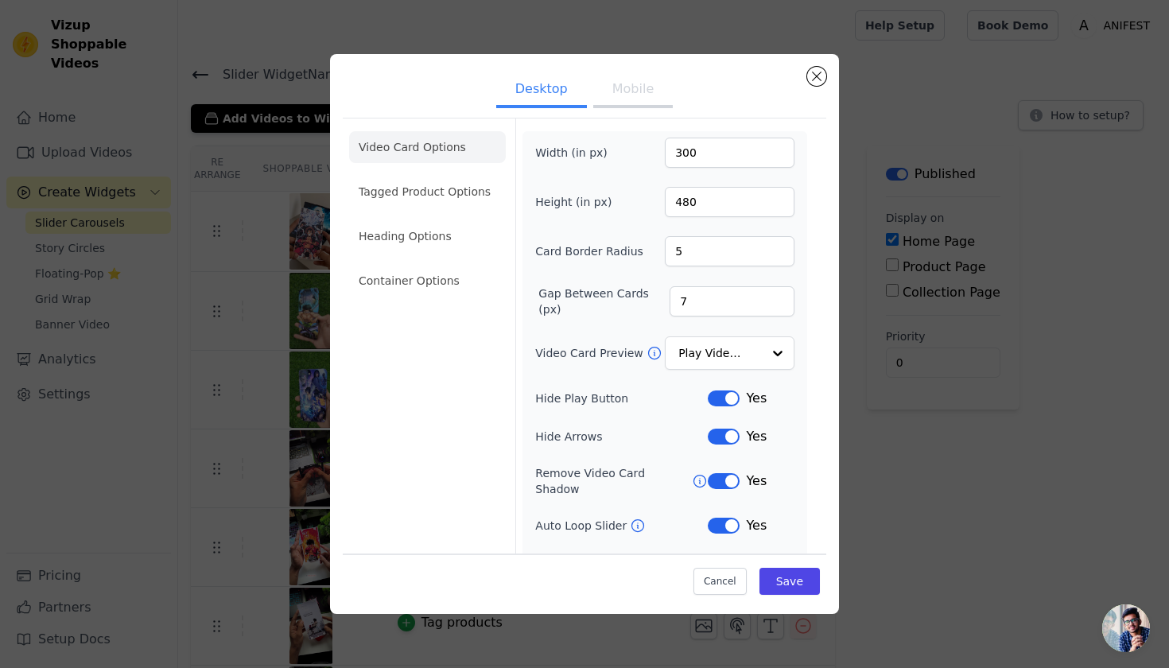
drag, startPoint x: 718, startPoint y: 398, endPoint x: 720, endPoint y: 411, distance: 12.9
click at [719, 398] on button "Label" at bounding box center [724, 398] width 32 height 16
click at [723, 448] on div "Width (in px) 300 Height (in px) 480 Card Border Radius 5 Gap Between Cards (px…" at bounding box center [664, 375] width 259 height 474
click at [722, 440] on button "Label" at bounding box center [724, 436] width 32 height 16
click at [718, 473] on button "Label" at bounding box center [724, 481] width 32 height 16
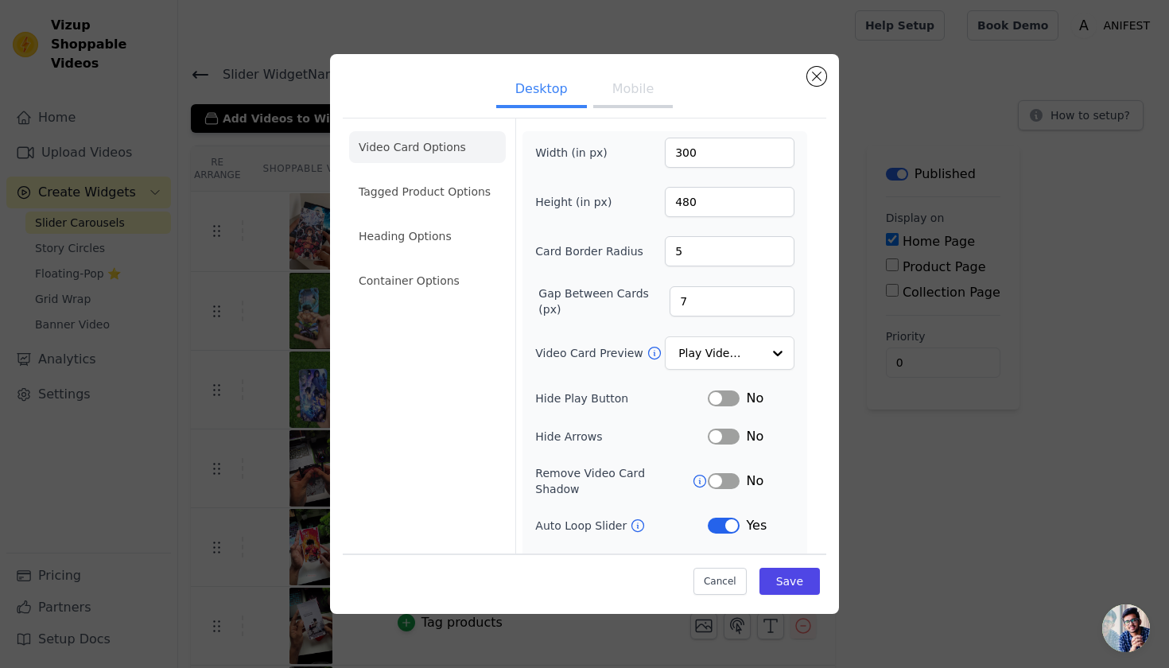
scroll to position [58, 0]
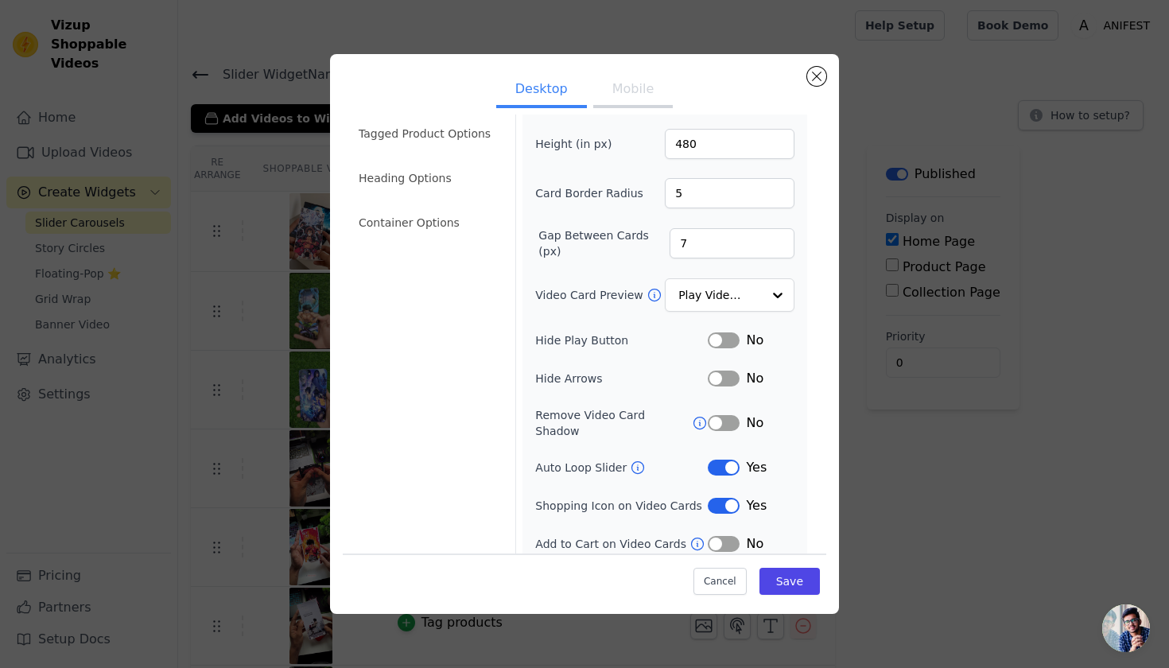
click at [714, 459] on button "Label" at bounding box center [724, 467] width 32 height 16
click at [715, 498] on button "Label" at bounding box center [724, 506] width 32 height 16
click at [605, 94] on button "Mobile" at bounding box center [632, 90] width 79 height 35
click at [721, 459] on button "Label" at bounding box center [724, 467] width 32 height 16
click at [721, 498] on button "Label" at bounding box center [724, 506] width 32 height 16
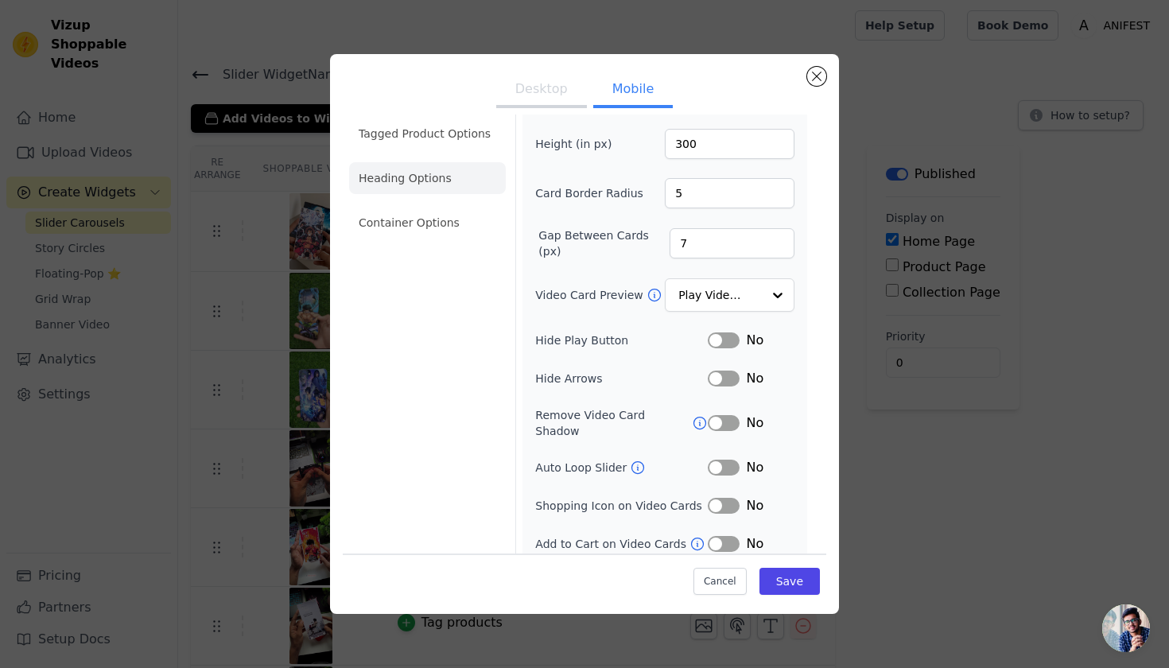
click at [417, 164] on li "Heading Options" at bounding box center [427, 178] width 157 height 32
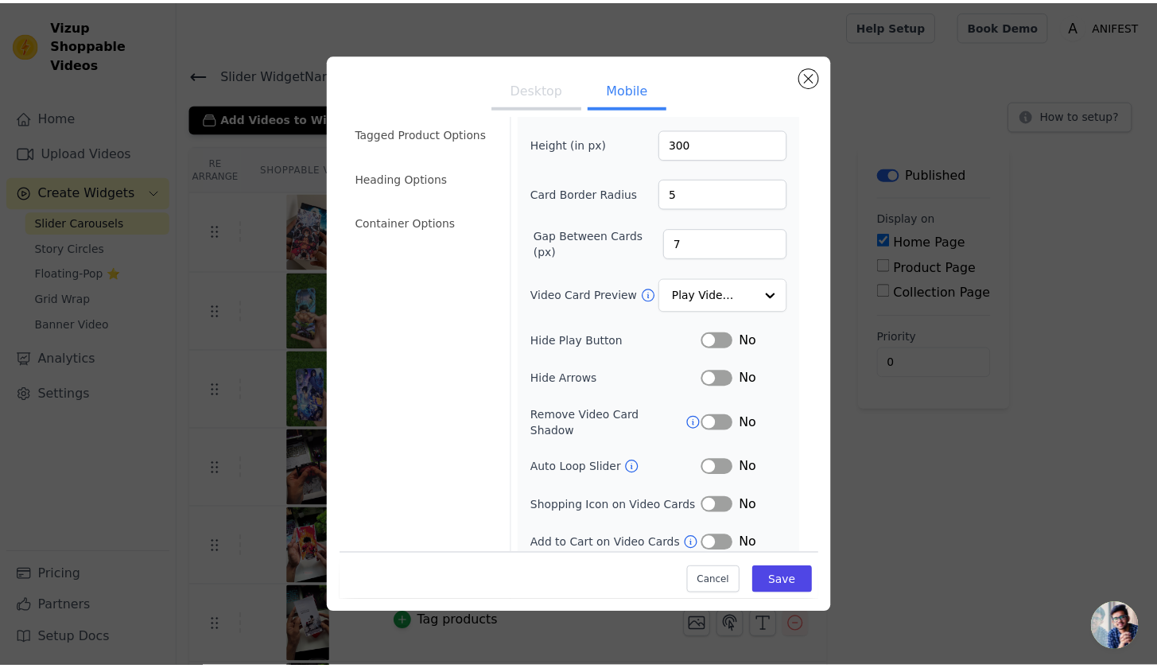
scroll to position [0, 0]
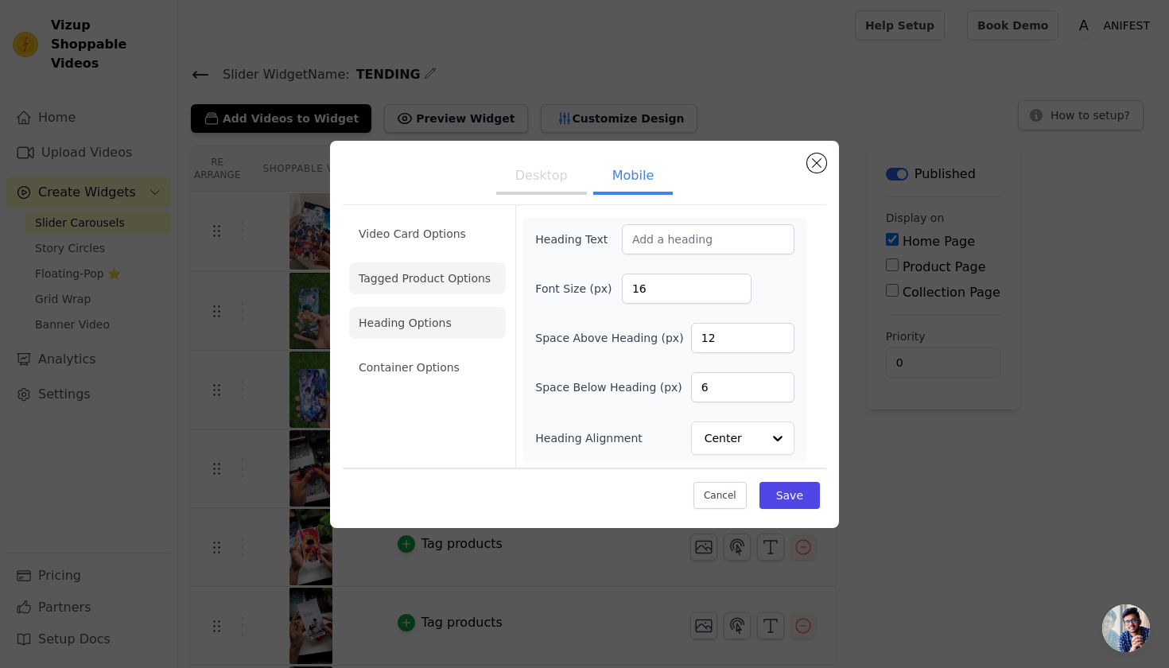
click at [458, 351] on li "Tagged Product Options" at bounding box center [427, 367] width 157 height 32
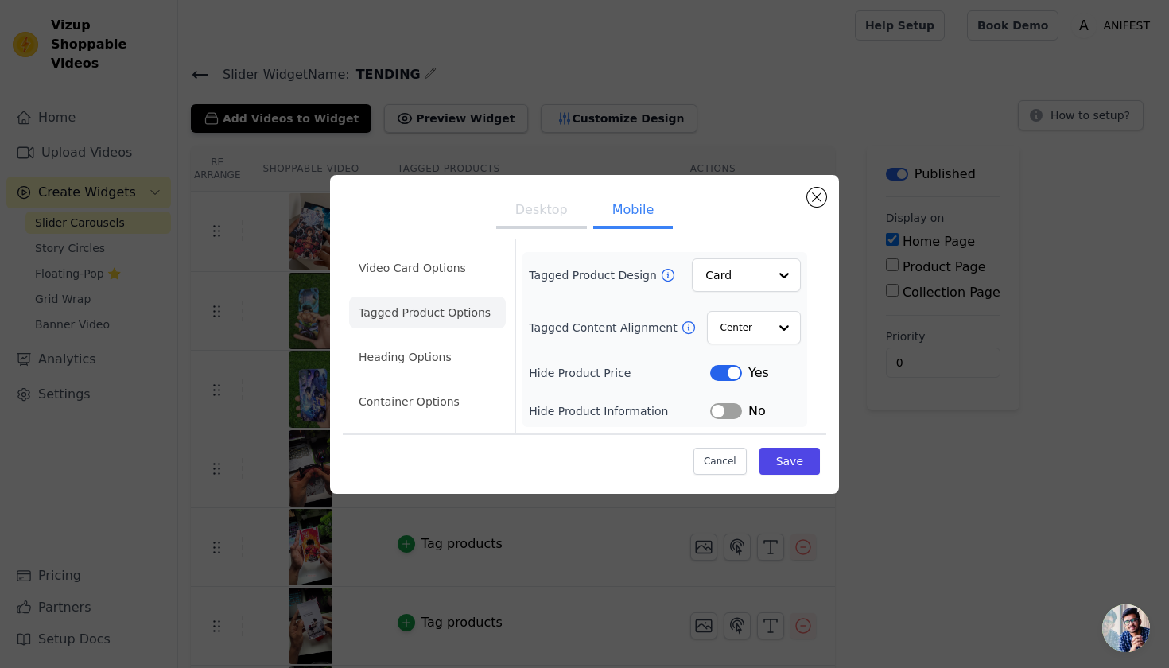
click at [732, 373] on button "Label" at bounding box center [726, 373] width 32 height 16
click at [541, 215] on button "Desktop" at bounding box center [541, 211] width 91 height 35
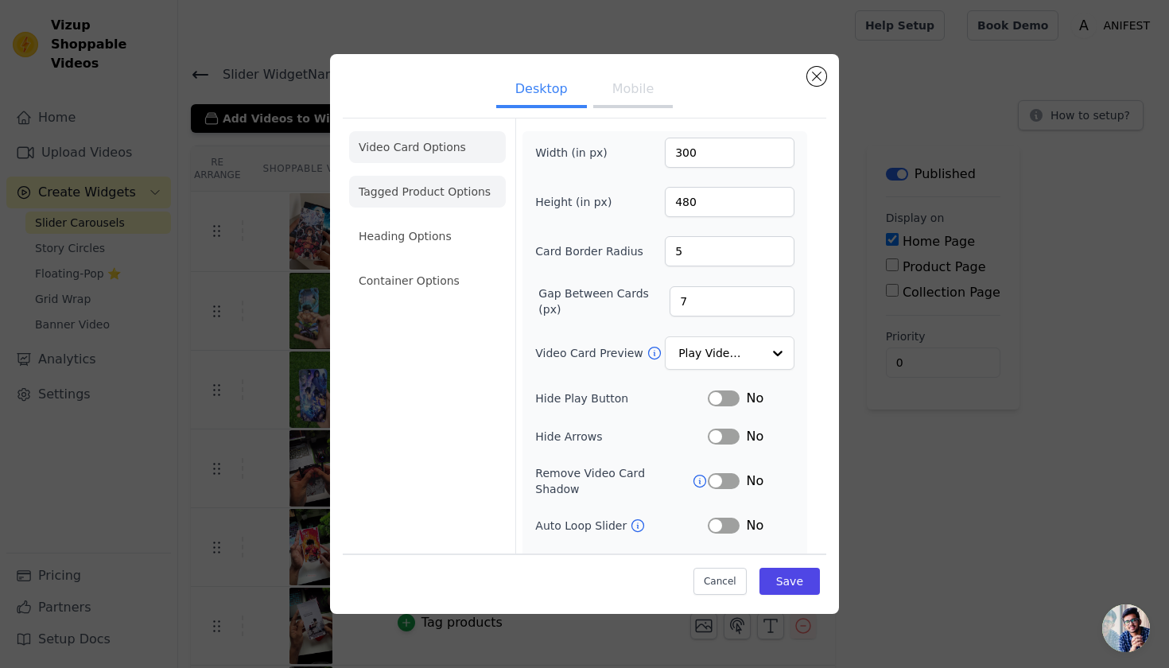
click at [455, 265] on li "Tagged Product Options" at bounding box center [427, 281] width 157 height 32
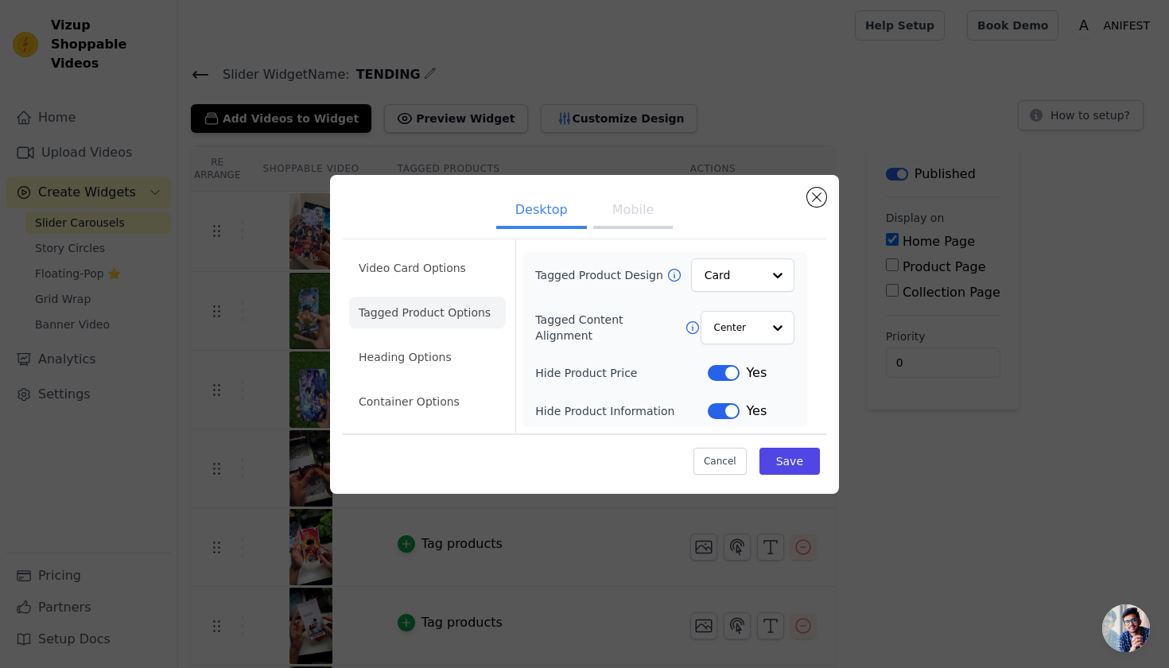
click at [727, 373] on button "Label" at bounding box center [724, 373] width 32 height 16
click at [732, 403] on button "Label" at bounding box center [724, 411] width 32 height 16
click at [797, 470] on button "Save" at bounding box center [789, 461] width 60 height 27
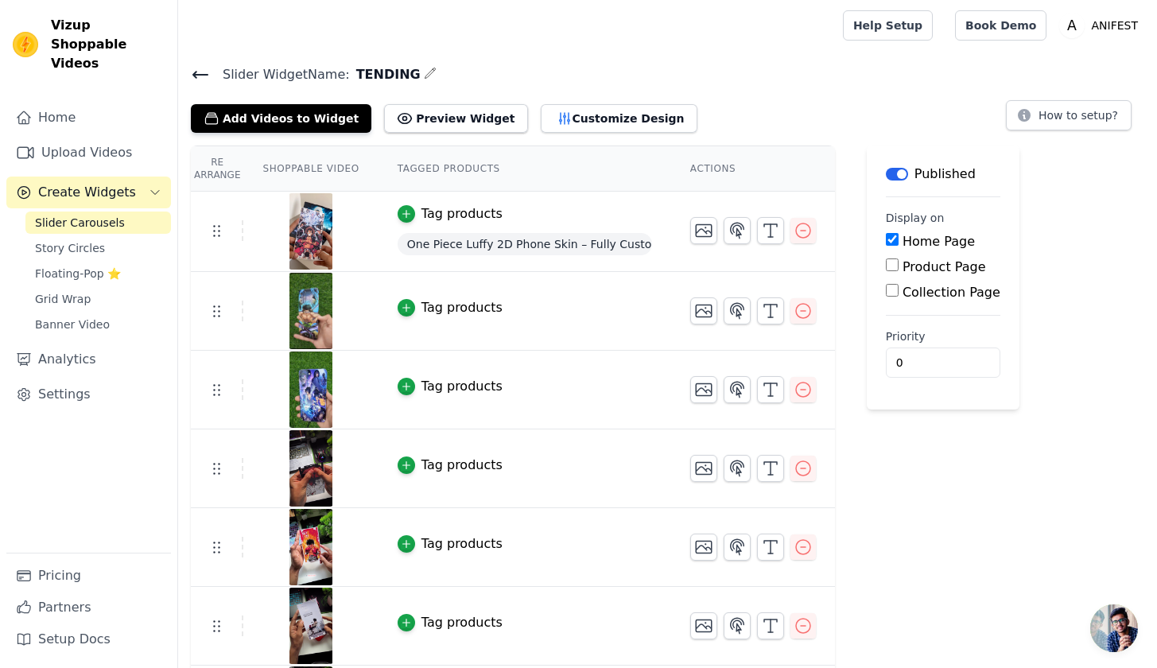
click at [628, 237] on span "One Piece Luffy 2D Phone Skin – Fully Customizable Available" at bounding box center [524, 244] width 254 height 22
click at [428, 246] on span "One Piece Luffy 2D Phone Skin – Fully Customizable Available" at bounding box center [524, 244] width 254 height 22
click at [522, 227] on td "Tag products One Piece Luffy 2D Phone Skin – Fully Customizable Available" at bounding box center [524, 232] width 293 height 80
click at [498, 112] on div "Add Videos to Widget Preview Widget Customize Design" at bounding box center [450, 115] width 519 height 35
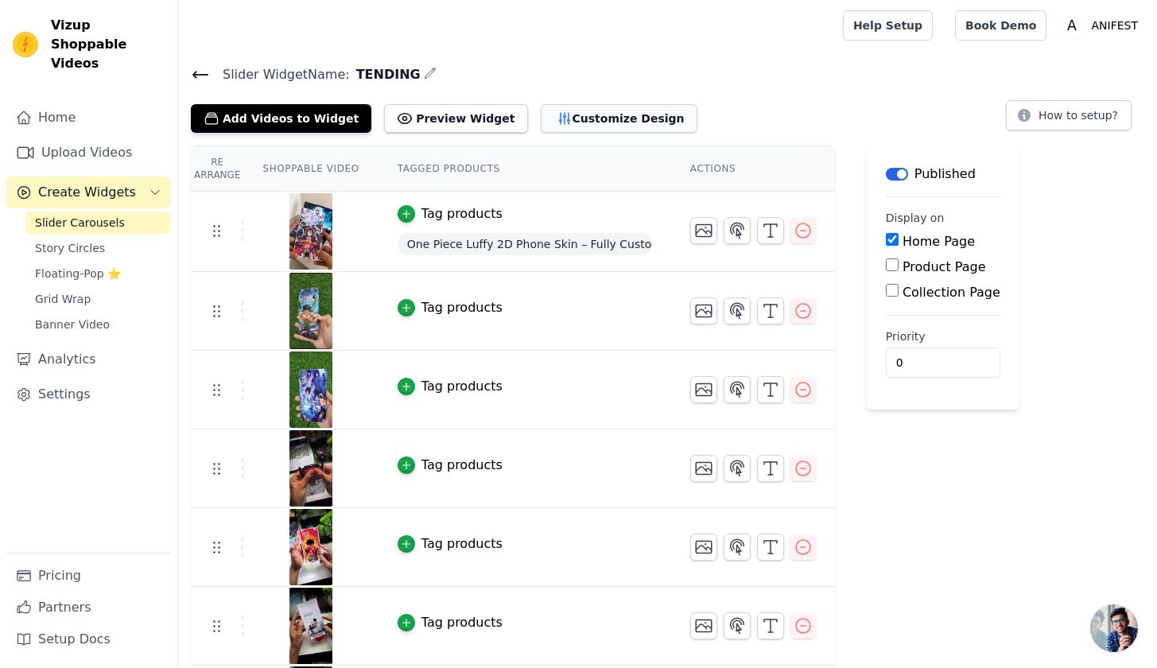
click at [559, 113] on icon "button" at bounding box center [564, 118] width 10 height 11
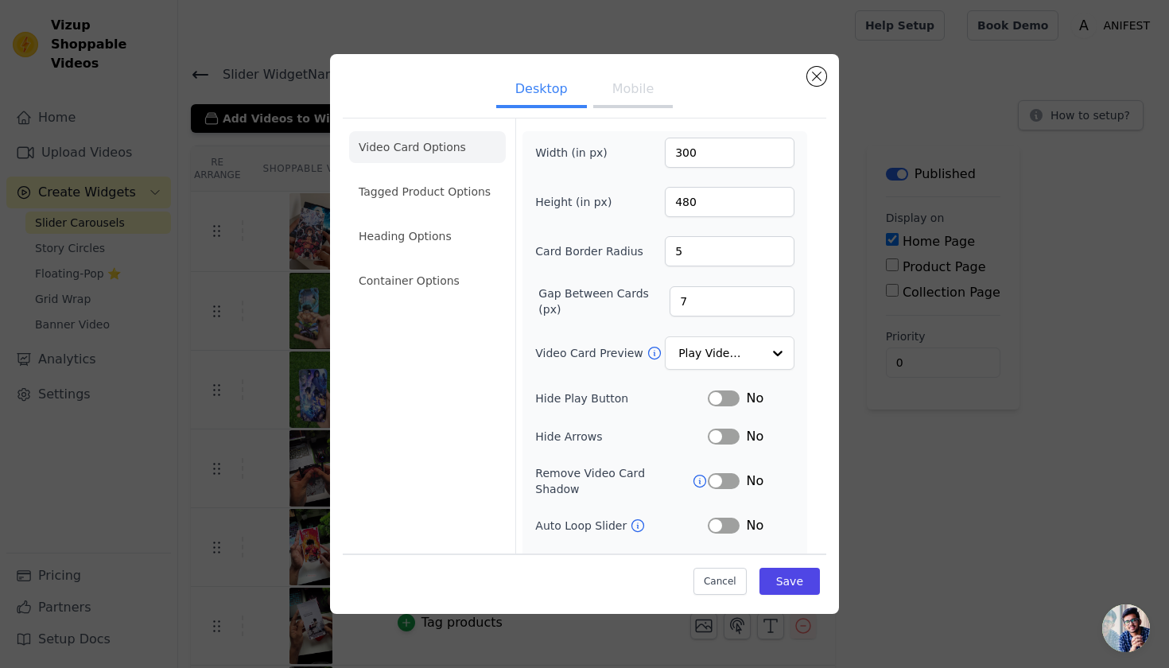
scroll to position [58, 0]
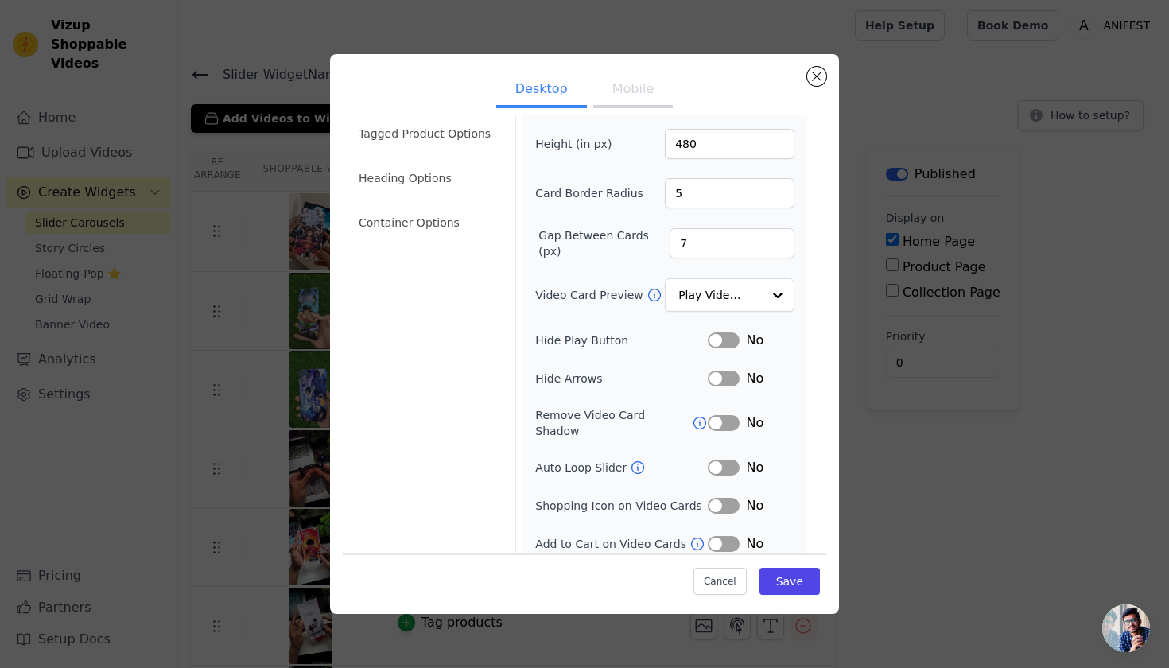
click at [721, 415] on button "Label" at bounding box center [724, 423] width 32 height 16
click at [711, 459] on button "Label" at bounding box center [724, 467] width 32 height 16
click at [716, 498] on button "Label" at bounding box center [724, 506] width 32 height 16
click at [804, 587] on button "Save" at bounding box center [789, 581] width 60 height 27
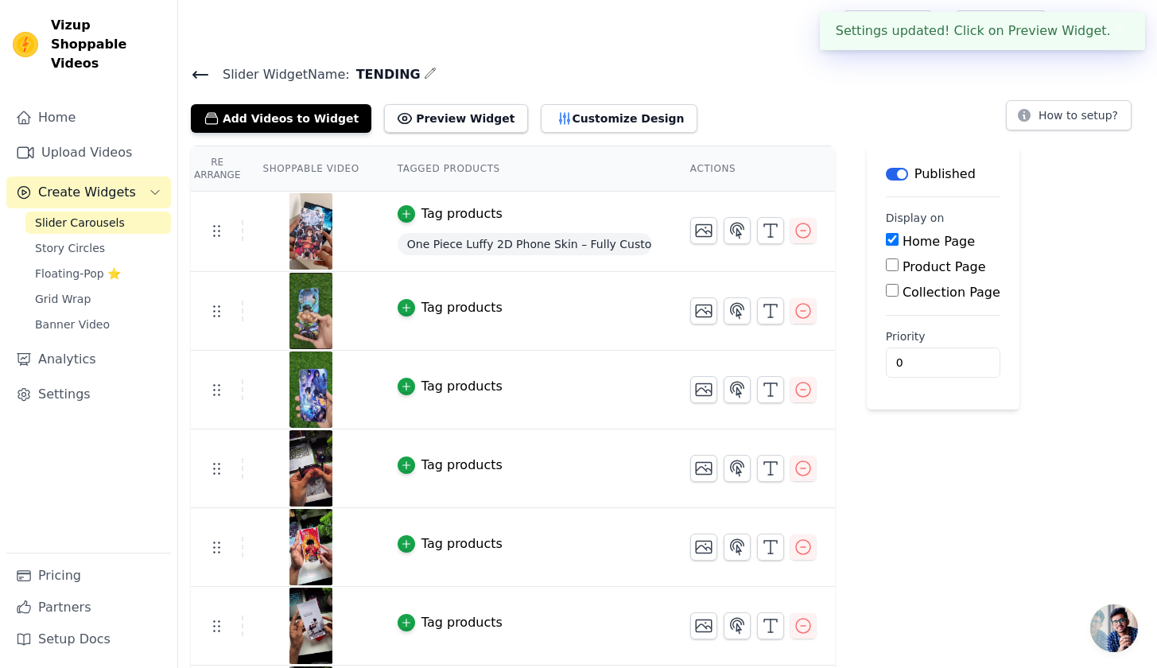
click at [262, 3] on div at bounding box center [507, 25] width 633 height 51
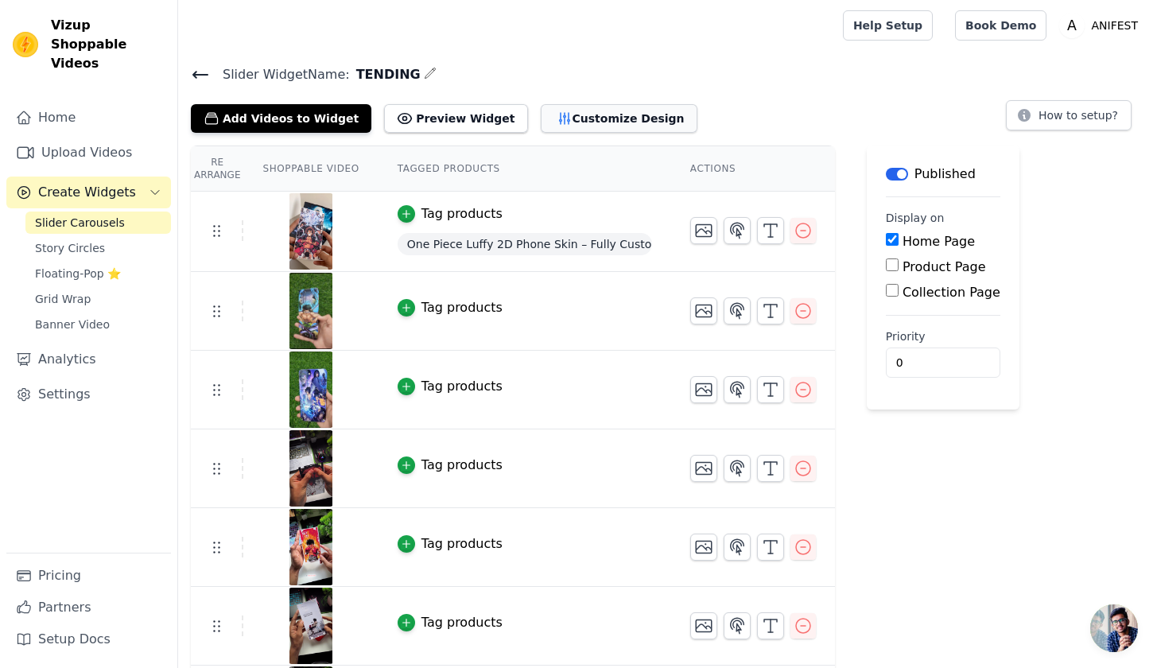
click at [600, 130] on button "Customize Design" at bounding box center [619, 118] width 157 height 29
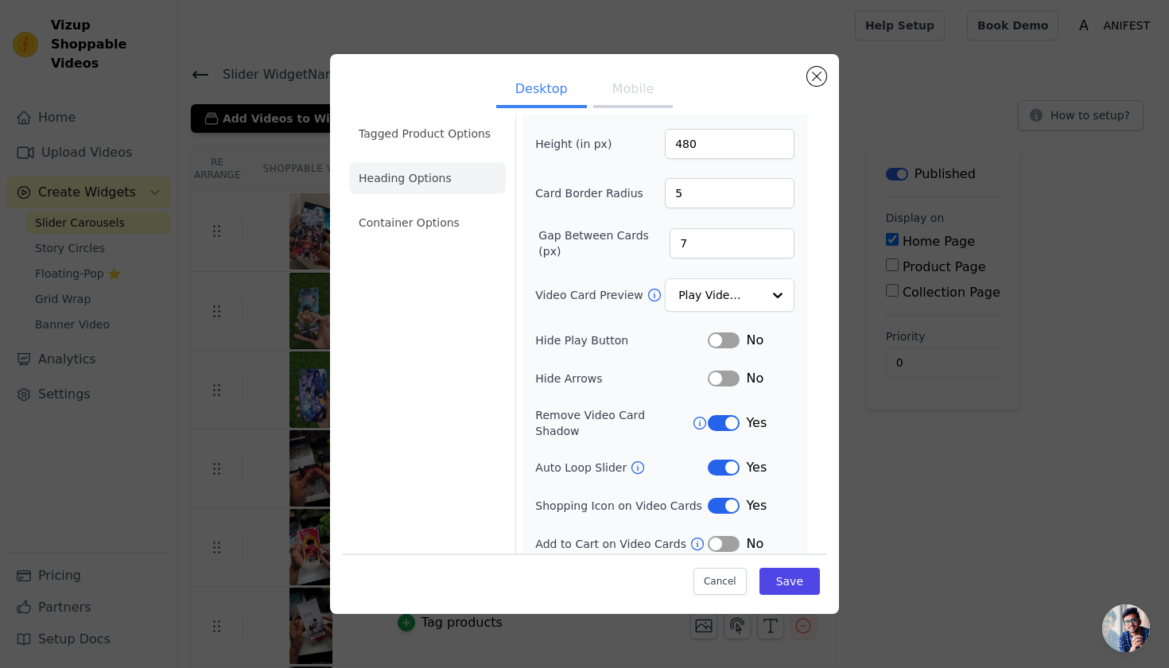
click at [382, 162] on li "Heading Options" at bounding box center [427, 178] width 157 height 32
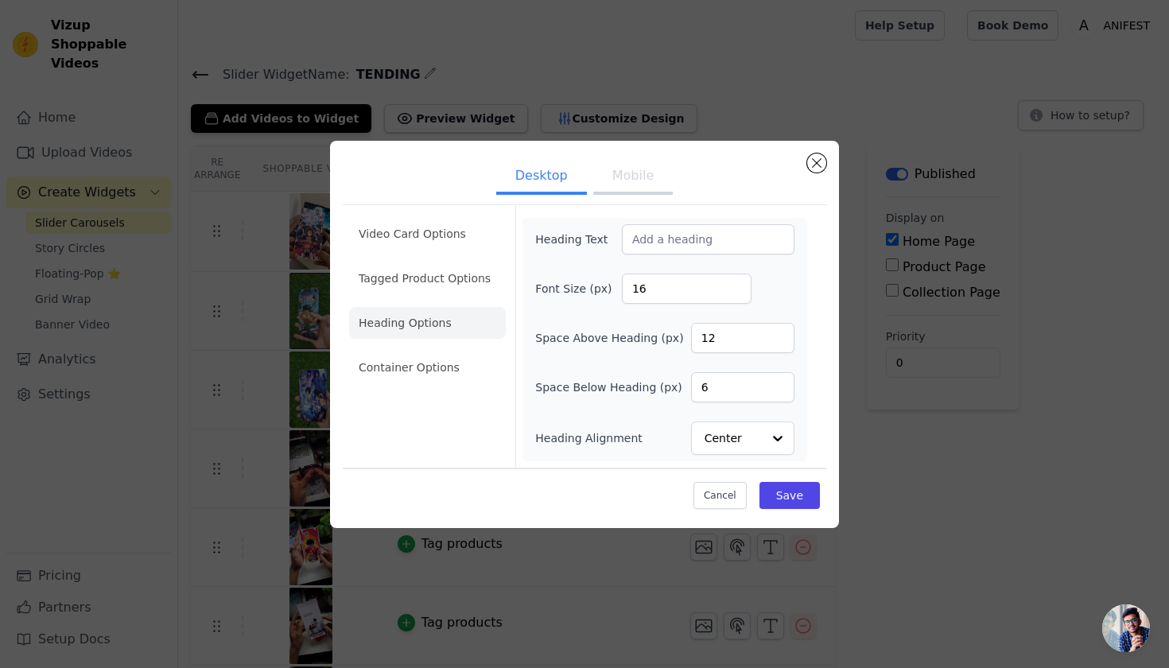
scroll to position [0, 0]
click at [444, 351] on li "Tagged Product Options" at bounding box center [427, 367] width 157 height 32
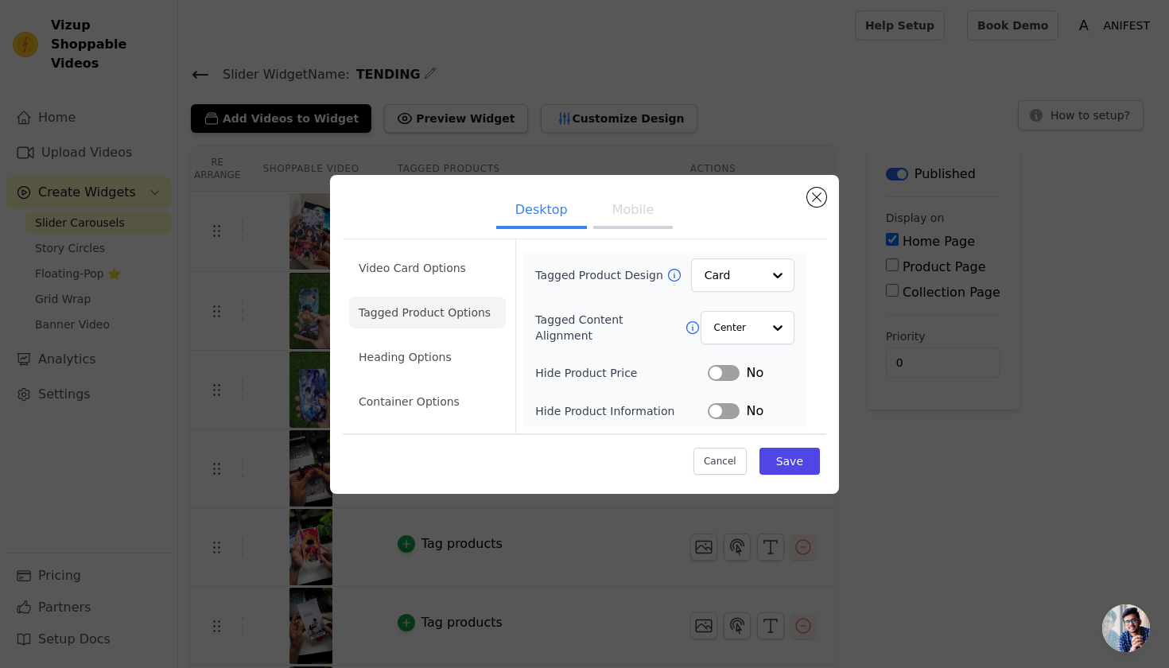
click at [722, 365] on button "Label" at bounding box center [724, 373] width 32 height 16
drag, startPoint x: 723, startPoint y: 409, endPoint x: 699, endPoint y: 402, distance: 25.5
click at [726, 405] on button "Label" at bounding box center [724, 411] width 32 height 16
click at [453, 297] on li "Video Card Options" at bounding box center [427, 313] width 157 height 32
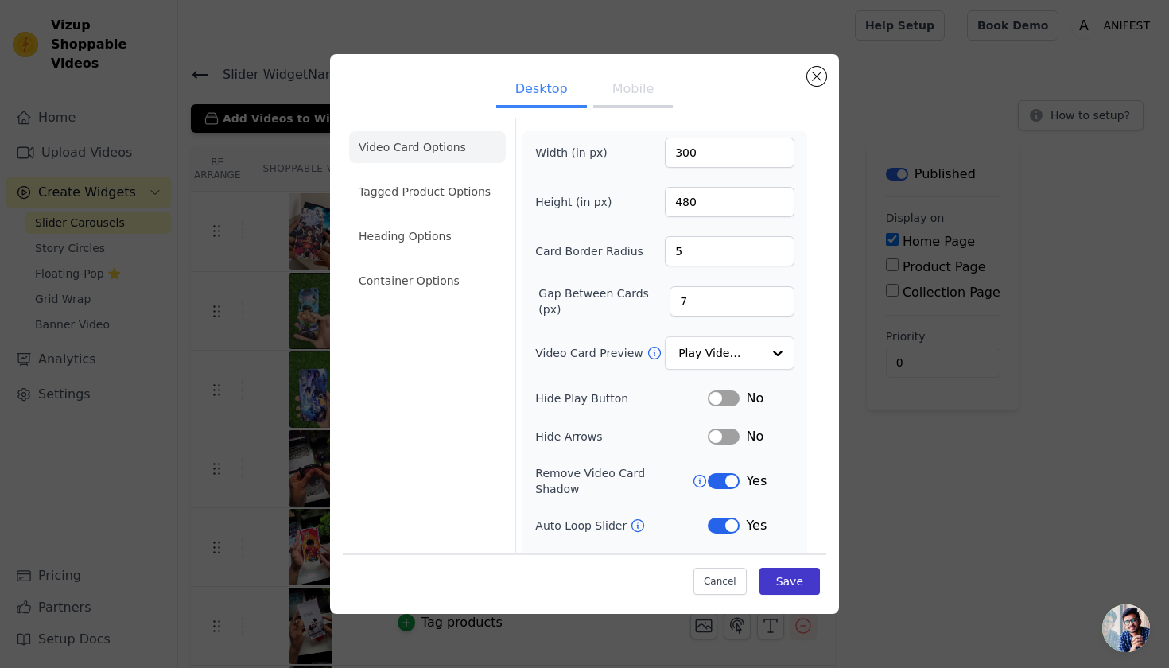
click at [793, 580] on button "Save" at bounding box center [789, 581] width 60 height 27
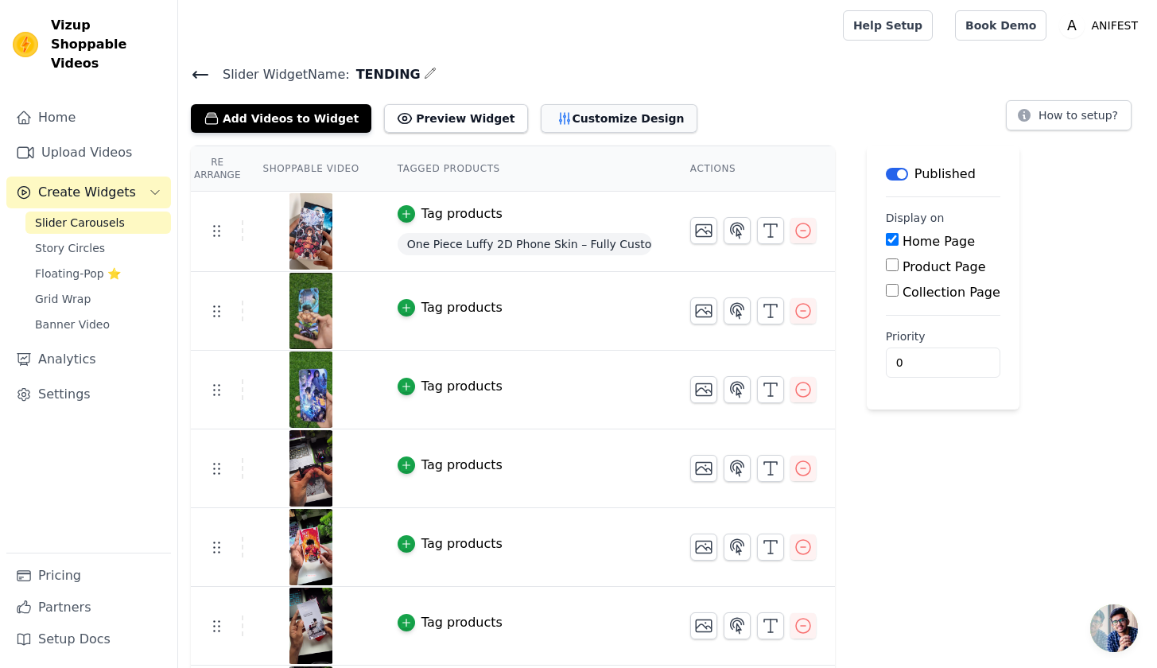
click at [576, 122] on button "Customize Design" at bounding box center [619, 118] width 157 height 29
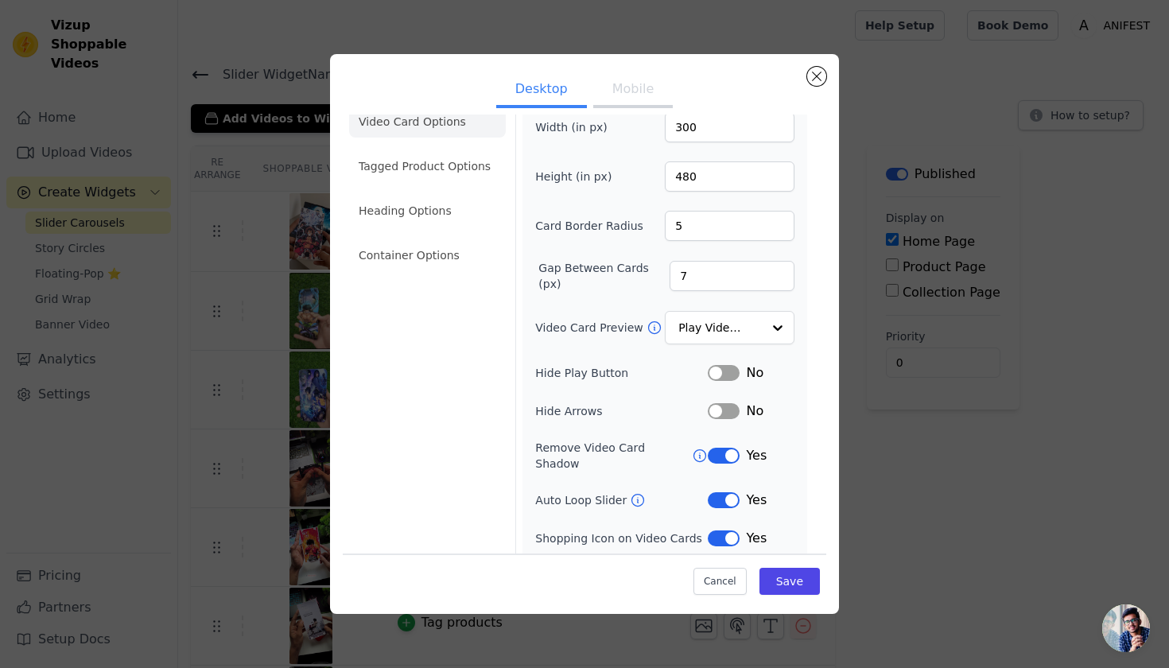
scroll to position [58, 0]
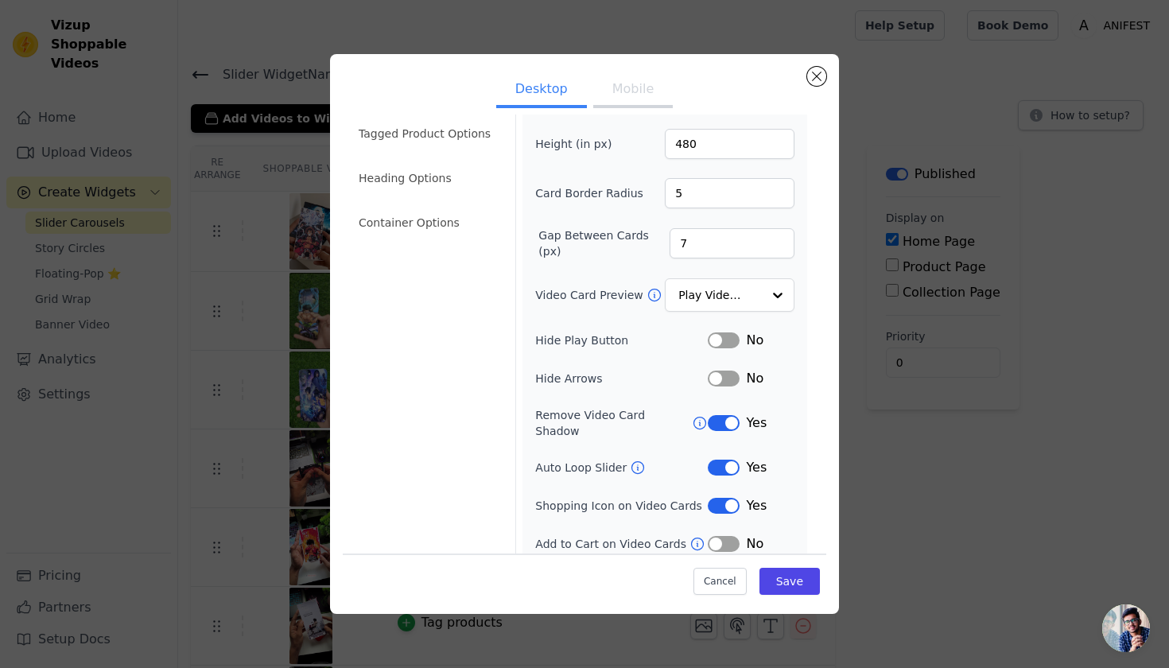
click at [640, 95] on button "Mobile" at bounding box center [632, 90] width 79 height 35
click at [723, 417] on button "Label" at bounding box center [724, 423] width 32 height 16
drag, startPoint x: 713, startPoint y: 457, endPoint x: 713, endPoint y: 467, distance: 10.3
click at [713, 459] on button "Label" at bounding box center [724, 467] width 32 height 16
click at [715, 498] on button "Label" at bounding box center [724, 506] width 32 height 16
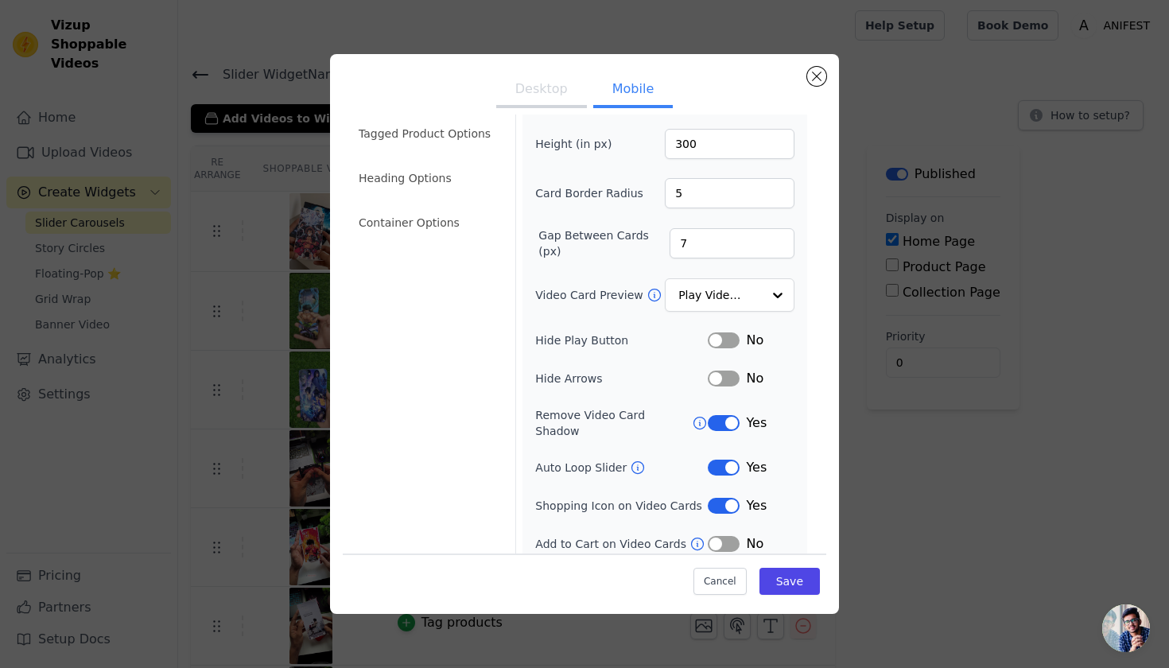
scroll to position [96, 0]
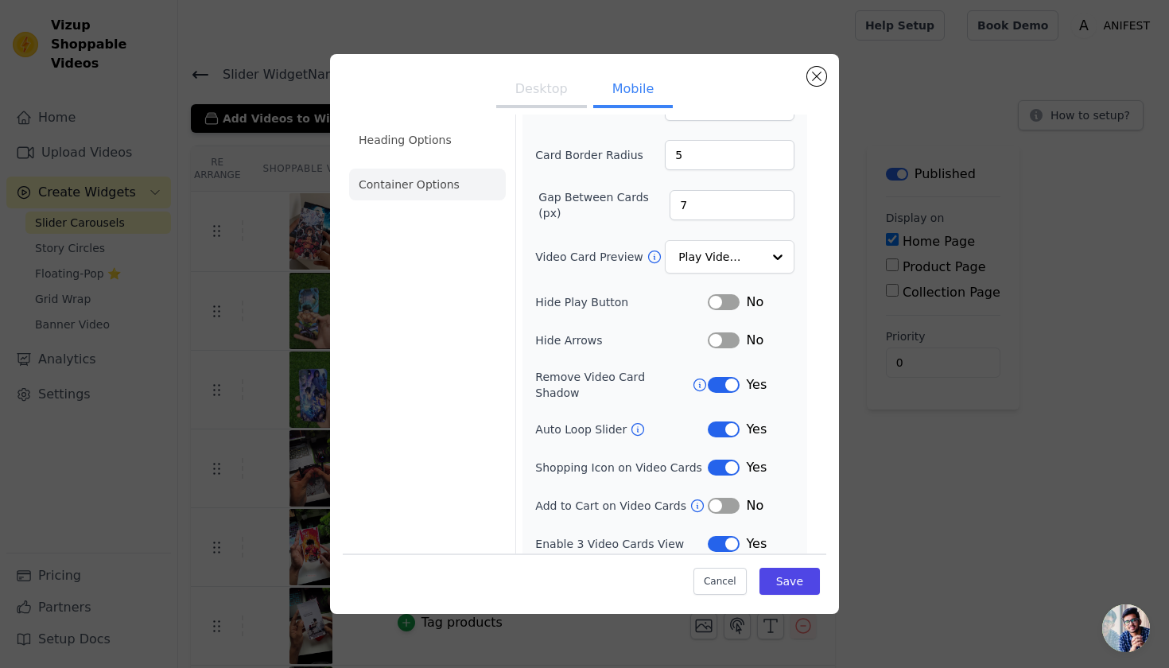
click at [436, 186] on li "Container Options" at bounding box center [427, 185] width 157 height 32
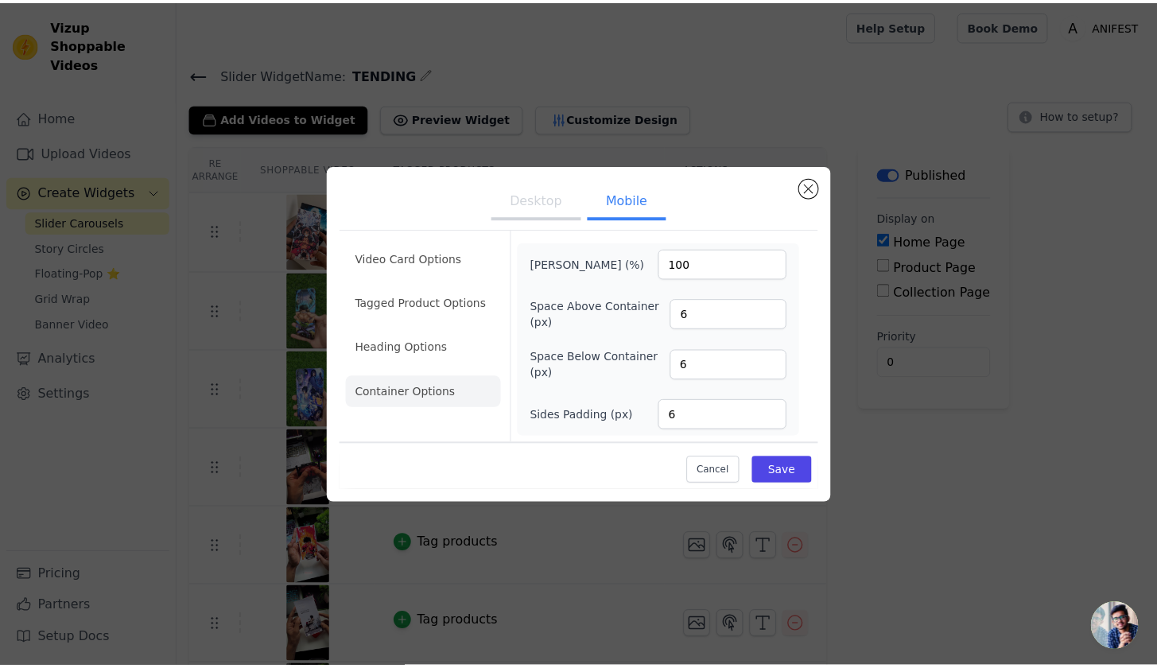
scroll to position [0, 0]
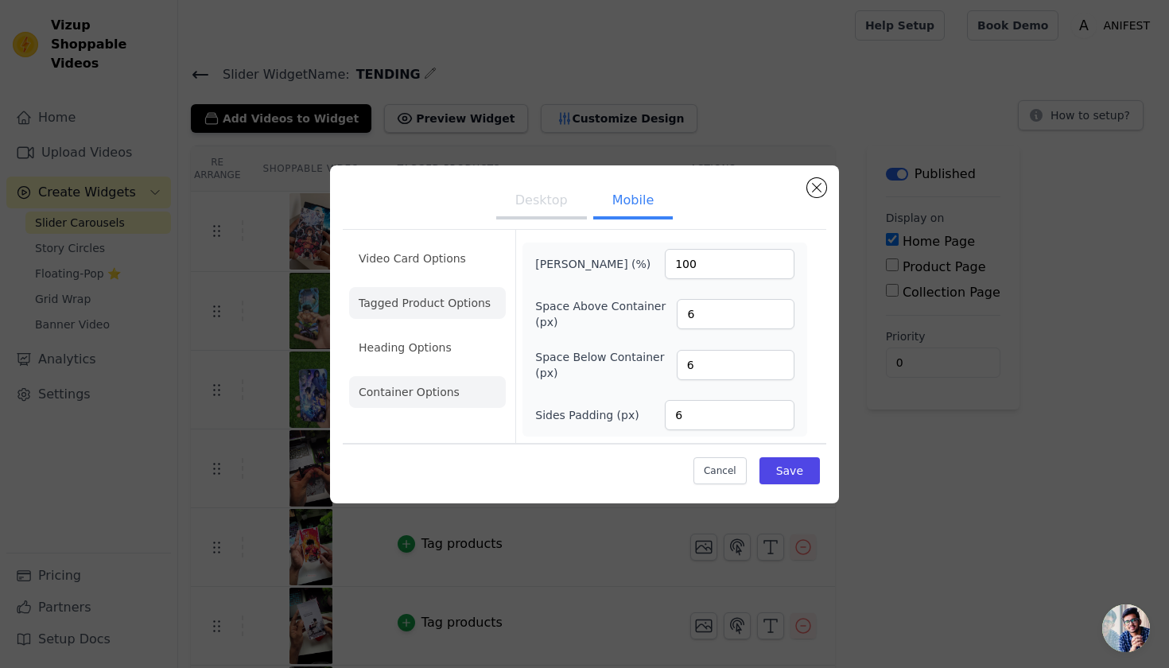
click at [417, 376] on li "Tagged Product Options" at bounding box center [427, 392] width 157 height 32
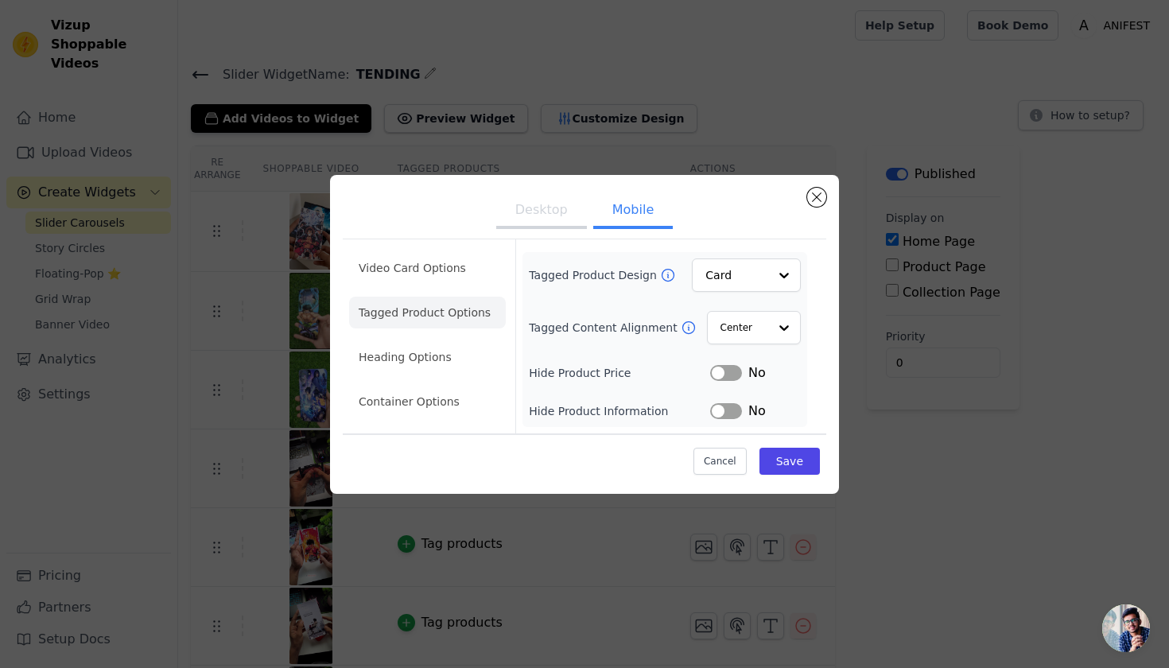
click at [723, 372] on button "Label" at bounding box center [726, 373] width 32 height 16
drag, startPoint x: 723, startPoint y: 405, endPoint x: 763, endPoint y: 442, distance: 54.6
click at [727, 406] on button "Label" at bounding box center [726, 411] width 32 height 16
click at [808, 463] on button "Save" at bounding box center [789, 461] width 60 height 27
